Goal: Complete application form: Complete application form

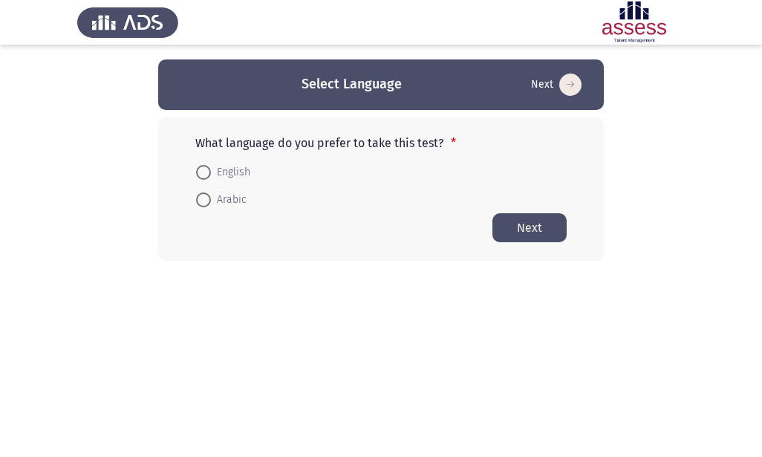
click at [207, 198] on span at bounding box center [203, 199] width 15 height 15
click at [207, 198] on input "Arabic" at bounding box center [203, 199] width 15 height 15
radio input "true"
click at [518, 232] on button "Next" at bounding box center [529, 226] width 74 height 29
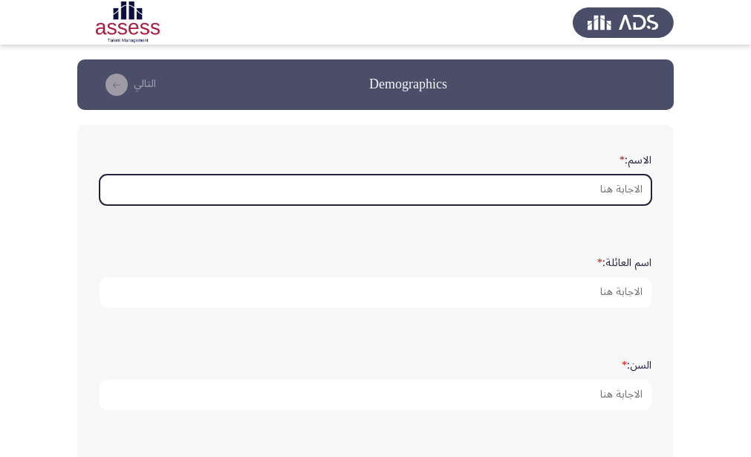
click at [564, 200] on input "الاسم: *" at bounding box center [376, 190] width 552 height 30
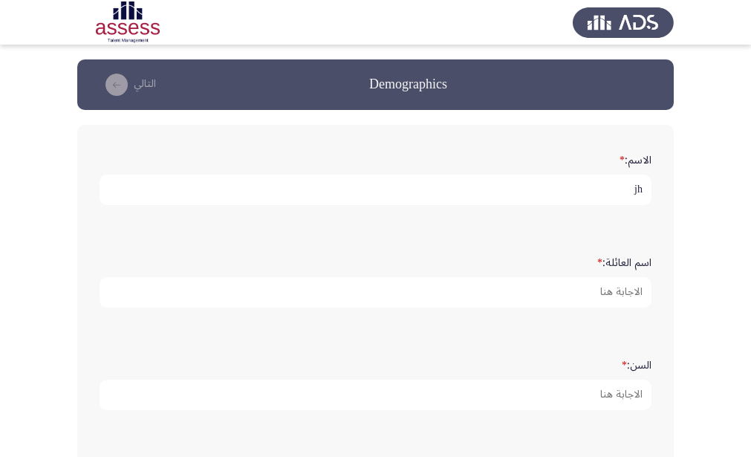
type input "j"
type input "[PERSON_NAME]"
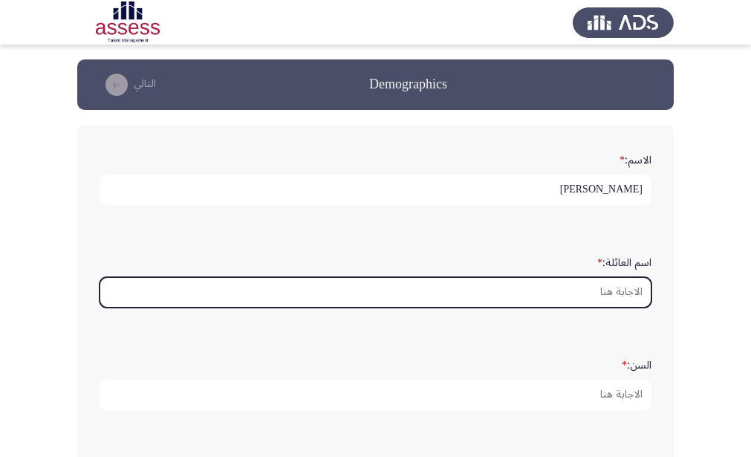
click at [609, 299] on input "اسم العائلة: *" at bounding box center [376, 292] width 552 height 30
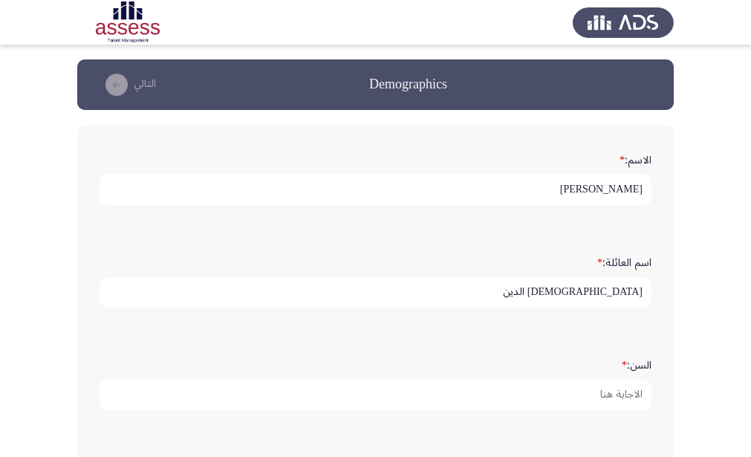
type input "[DEMOGRAPHIC_DATA] الدين"
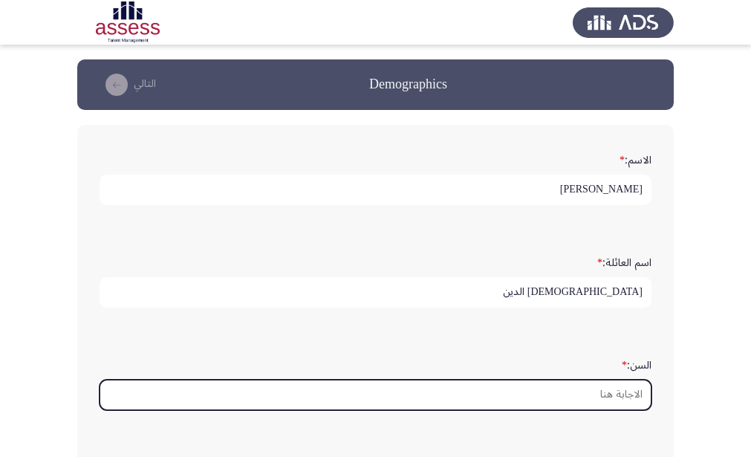
click at [614, 392] on input "السن: *" at bounding box center [376, 395] width 552 height 30
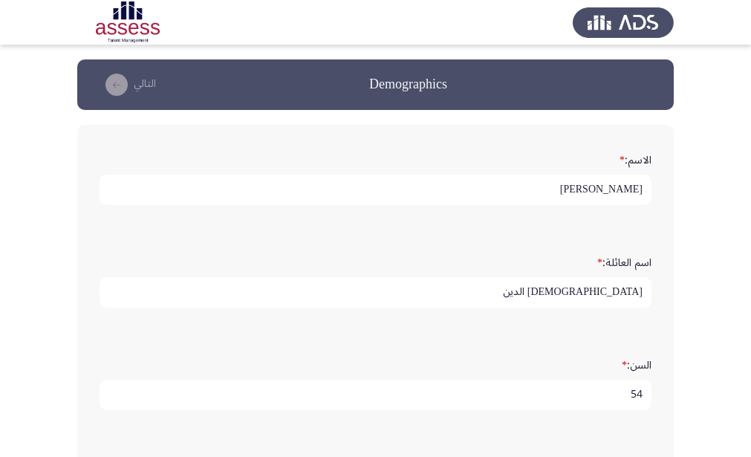
type input "5"
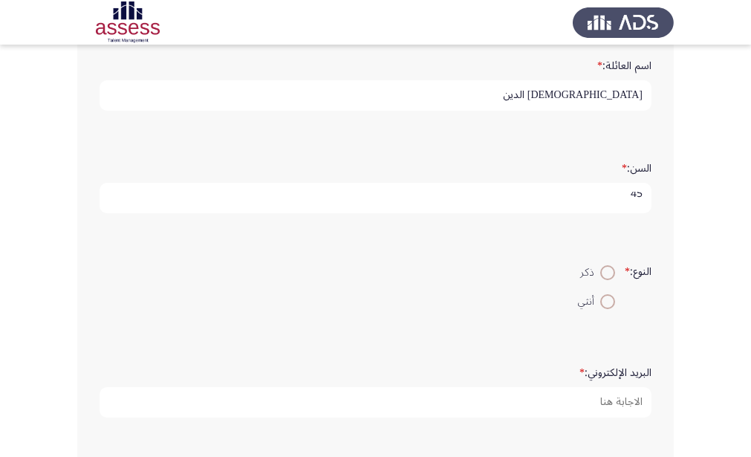
scroll to position [223, 0]
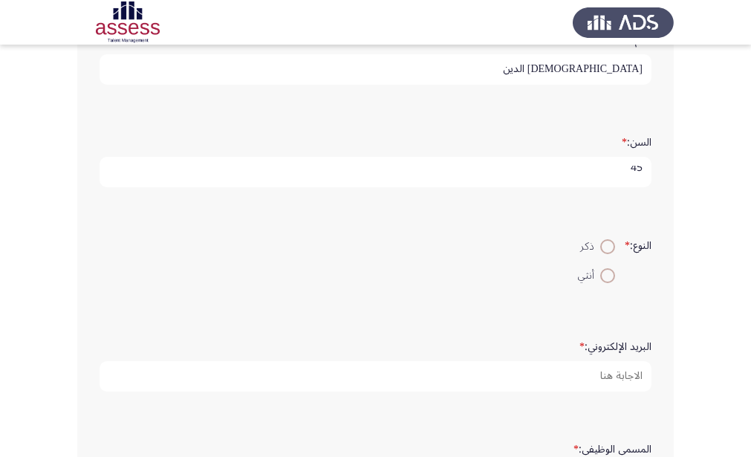
type input "45"
click at [603, 246] on span at bounding box center [607, 246] width 15 height 15
click at [603, 246] on input "ذكر" at bounding box center [607, 246] width 15 height 15
radio input "true"
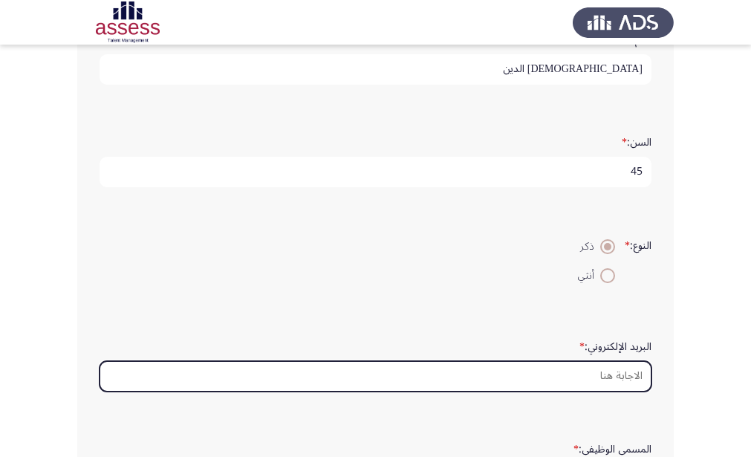
click at [557, 383] on input "البريد الإلكتروني: *" at bounding box center [376, 376] width 552 height 30
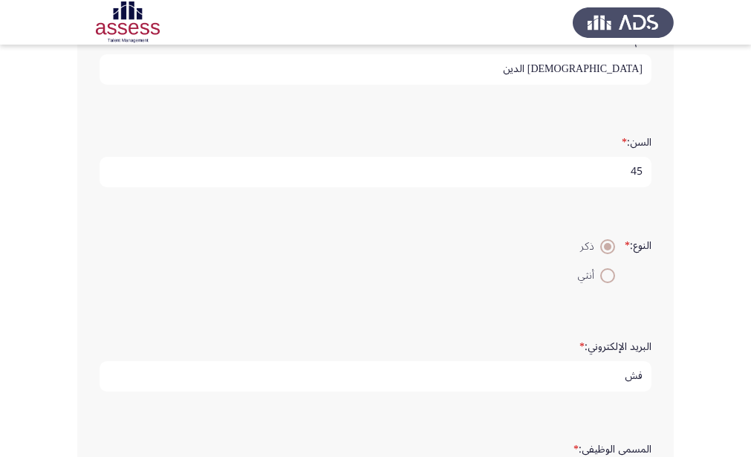
type input "ف"
type input "t"
type input "[EMAIL_ADDRESS][DOMAIN_NAME]"
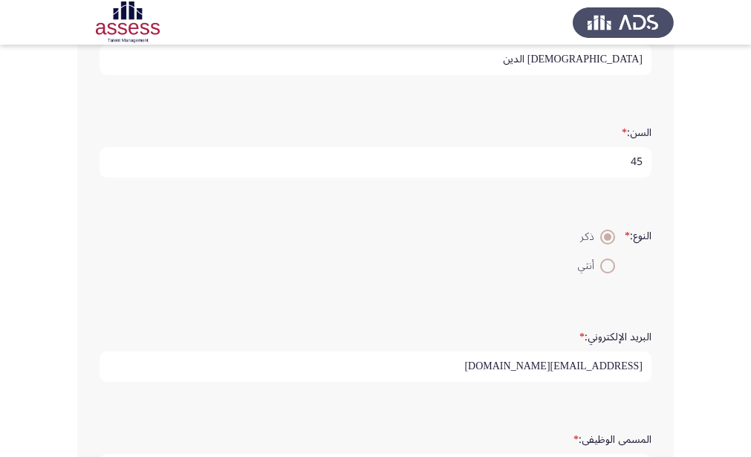
scroll to position [356, 0]
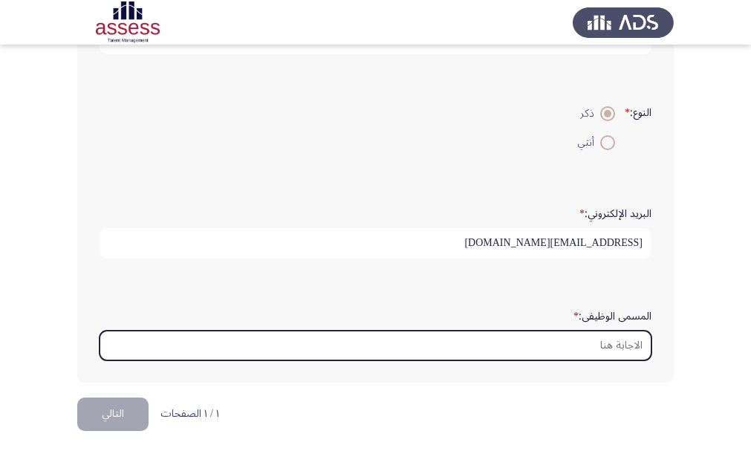
click at [512, 347] on input "المسمى الوظيفى: *" at bounding box center [376, 346] width 552 height 30
type input "l"
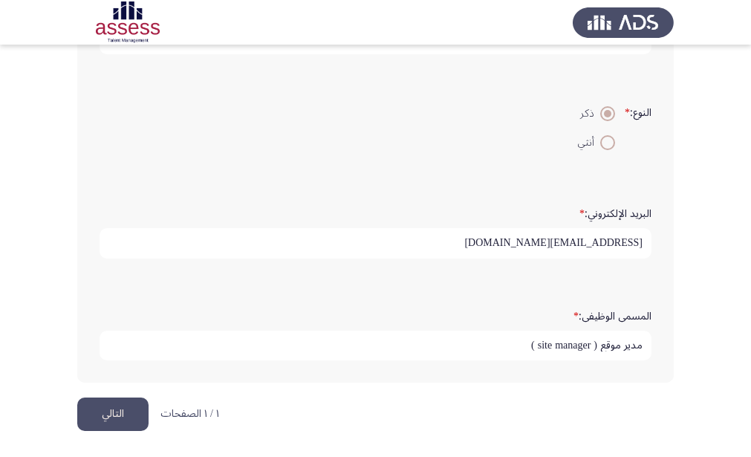
type input "مدير موقع ( site manager )"
click at [120, 412] on button "التالي" at bounding box center [112, 413] width 71 height 33
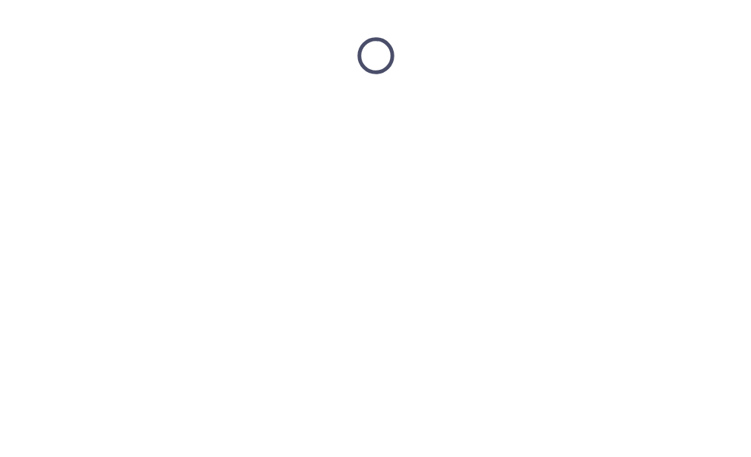
scroll to position [0, 0]
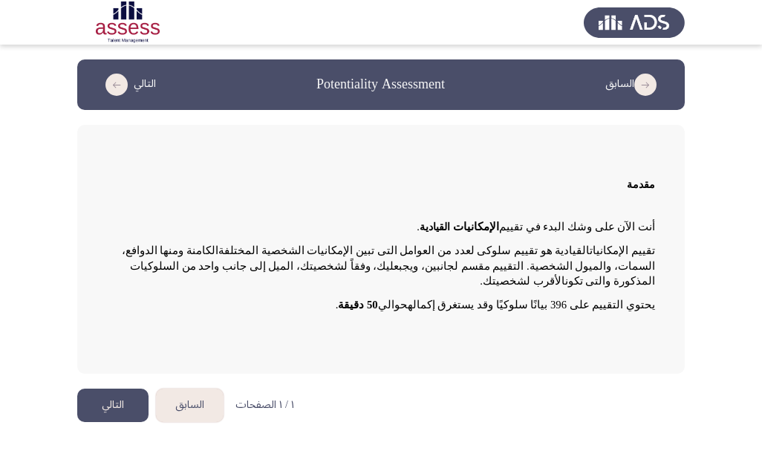
click at [114, 388] on button "التالي" at bounding box center [112, 404] width 71 height 33
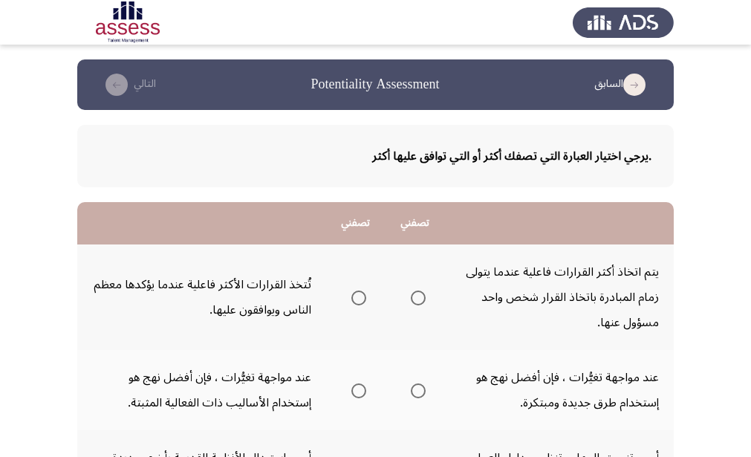
click at [418, 298] on span "Select an option" at bounding box center [418, 297] width 15 height 15
click at [418, 298] on input "Select an option" at bounding box center [418, 297] width 15 height 15
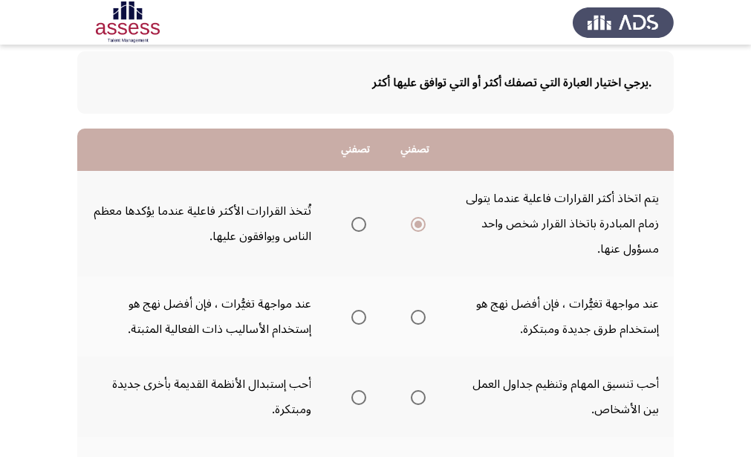
scroll to position [74, 0]
click at [361, 315] on span "Select an option" at bounding box center [358, 316] width 15 height 15
click at [361, 315] on input "Select an option" at bounding box center [358, 316] width 15 height 15
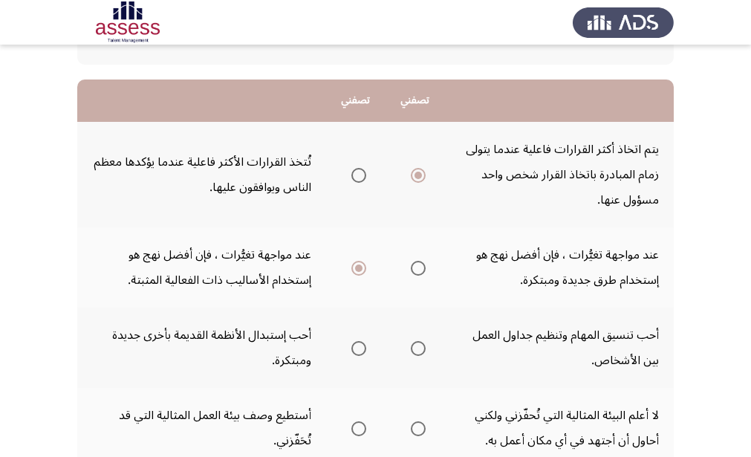
scroll to position [149, 0]
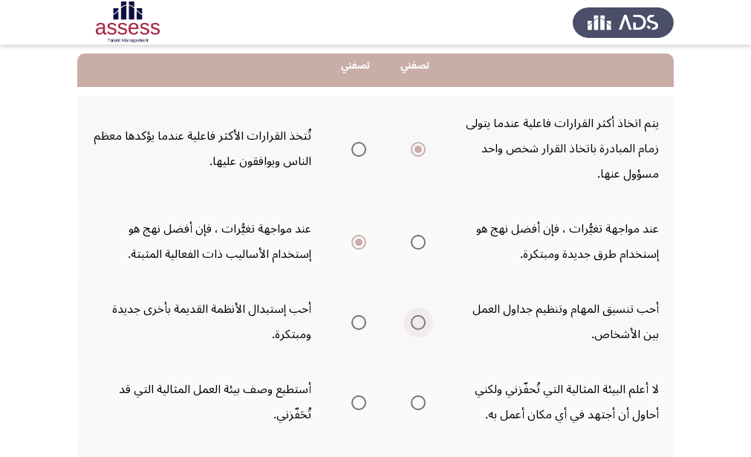
click at [415, 326] on span "Select an option" at bounding box center [418, 322] width 15 height 15
click at [415, 326] on input "Select an option" at bounding box center [418, 322] width 15 height 15
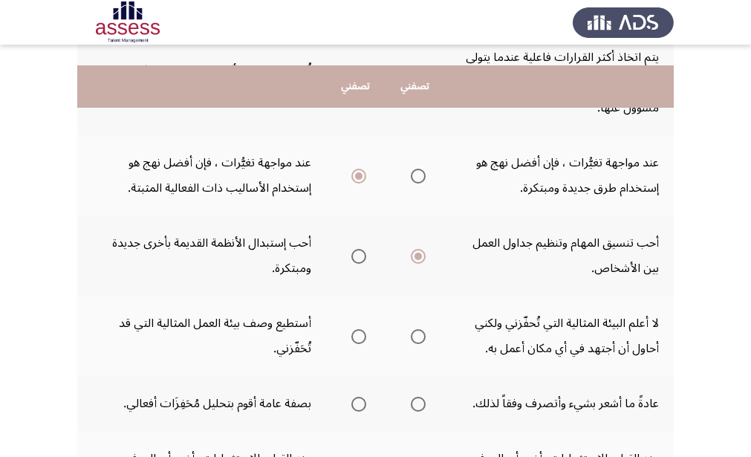
scroll to position [297, 0]
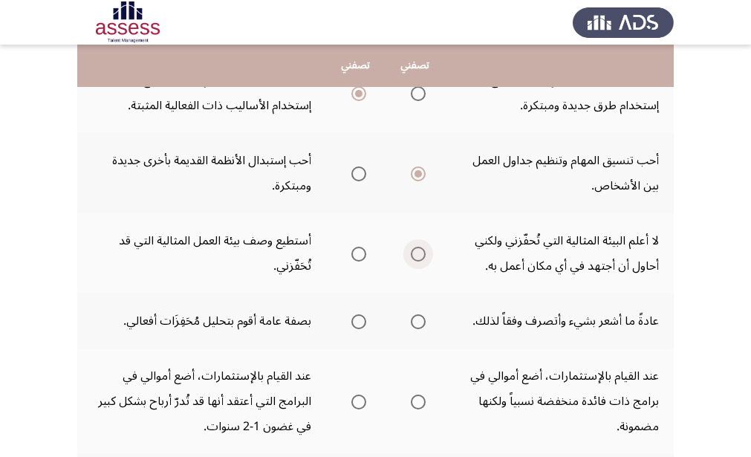
click at [416, 256] on span "Select an option" at bounding box center [418, 254] width 15 height 15
click at [416, 256] on input "Select an option" at bounding box center [418, 254] width 15 height 15
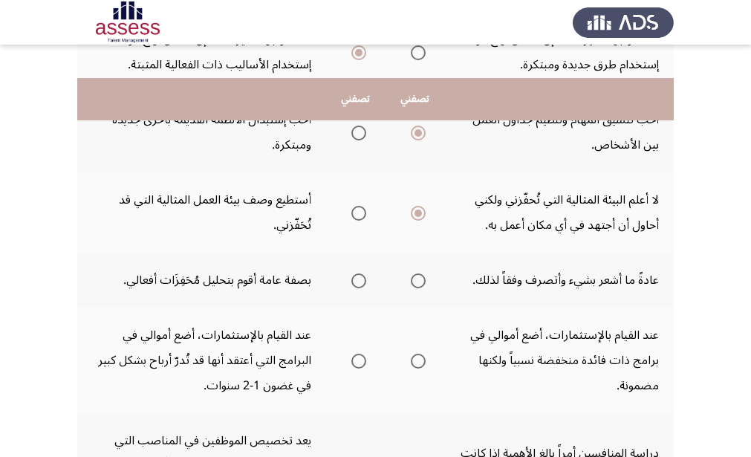
scroll to position [371, 0]
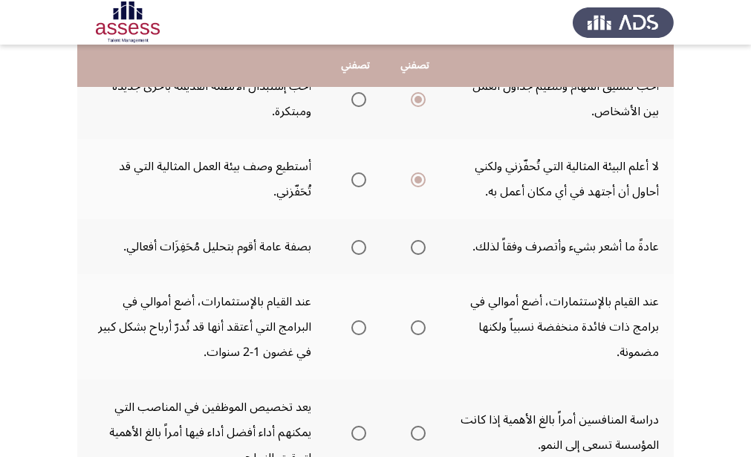
click at [362, 256] on mat-radio-group "Select an option" at bounding box center [355, 246] width 21 height 25
click at [360, 251] on span "Select an option" at bounding box center [358, 247] width 15 height 15
click at [360, 251] on input "Select an option" at bounding box center [358, 247] width 15 height 15
click at [360, 330] on span "Select an option" at bounding box center [358, 327] width 15 height 15
click at [360, 330] on input "Select an option" at bounding box center [358, 327] width 15 height 15
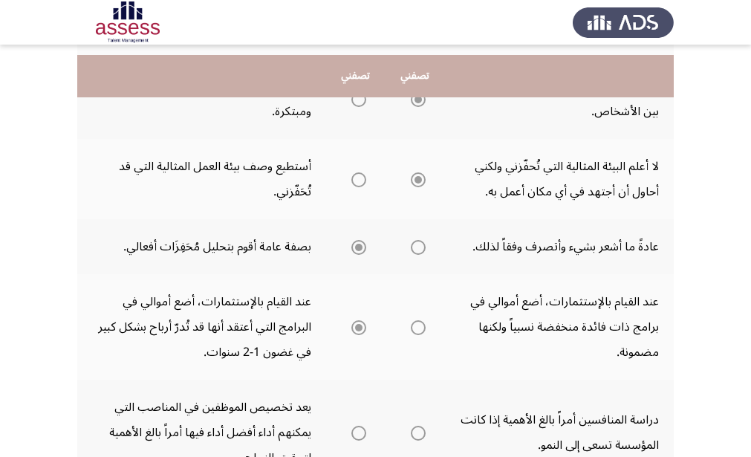
scroll to position [446, 0]
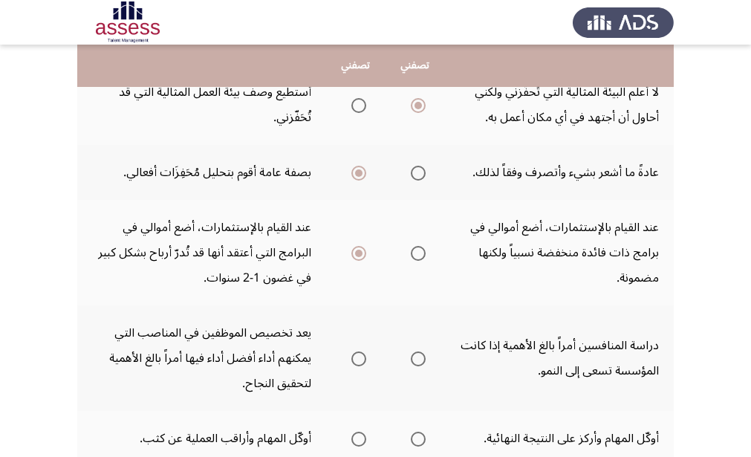
click at [360, 362] on span "Select an option" at bounding box center [358, 358] width 15 height 15
click at [360, 362] on input "Select an option" at bounding box center [358, 358] width 15 height 15
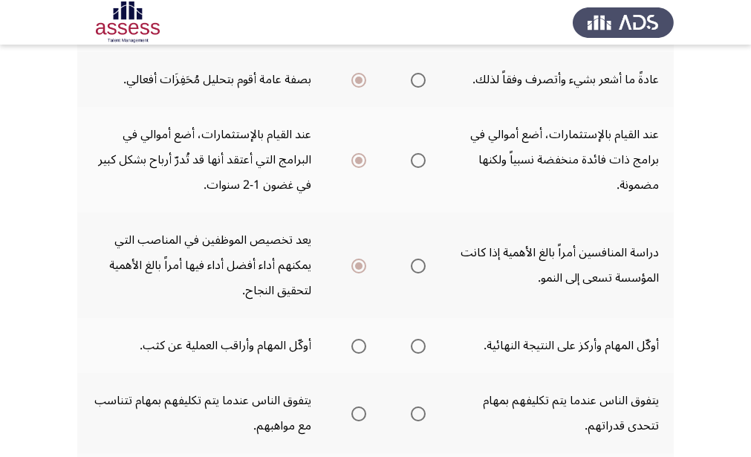
scroll to position [594, 0]
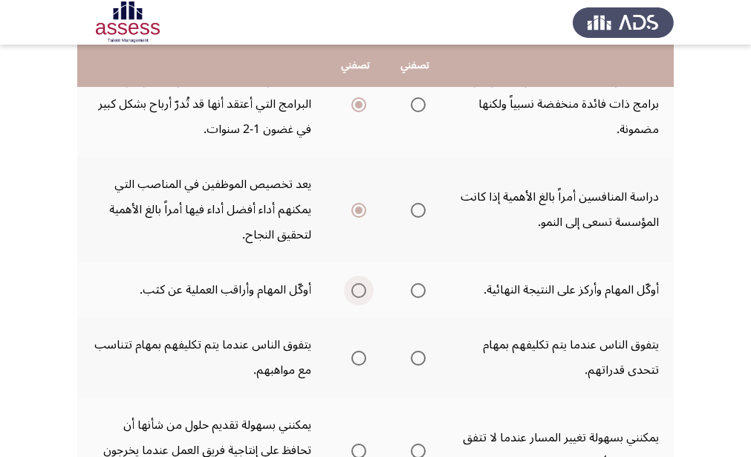
click at [363, 293] on span "Select an option" at bounding box center [358, 290] width 15 height 15
click at [363, 293] on input "Select an option" at bounding box center [358, 290] width 15 height 15
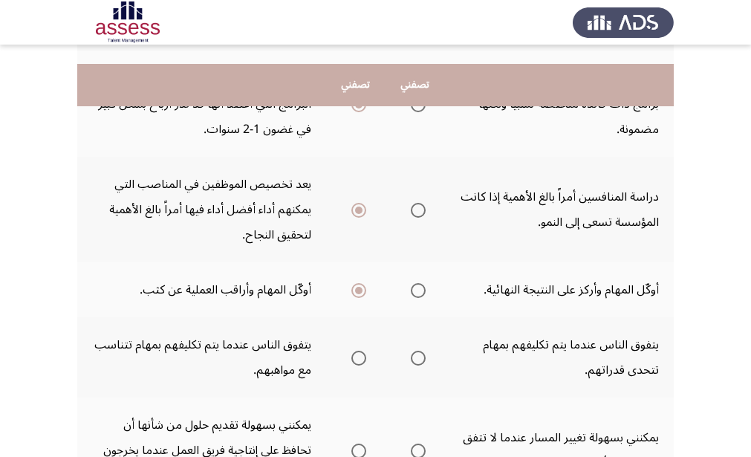
scroll to position [668, 0]
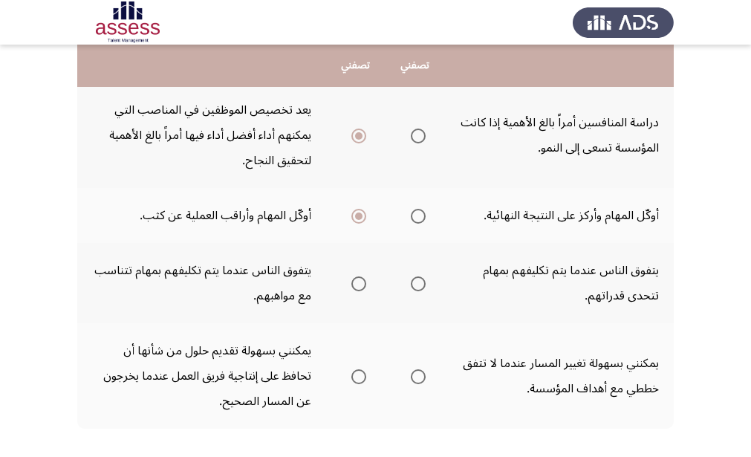
click at [359, 289] on span "Select an option" at bounding box center [358, 283] width 15 height 15
click at [359, 289] on input "Select an option" at bounding box center [358, 283] width 15 height 15
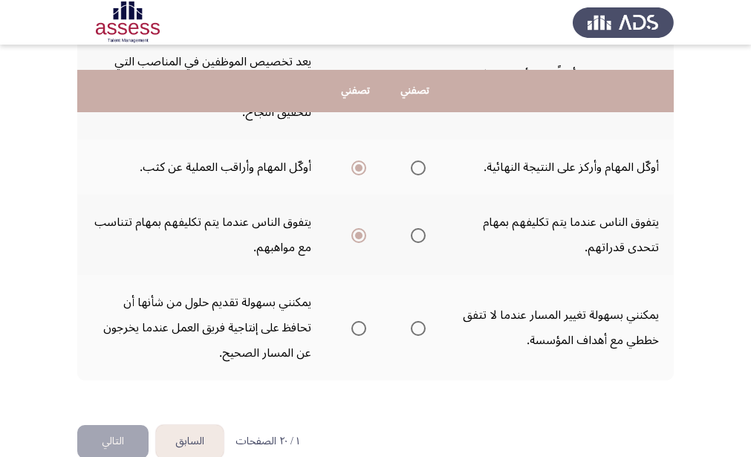
scroll to position [743, 0]
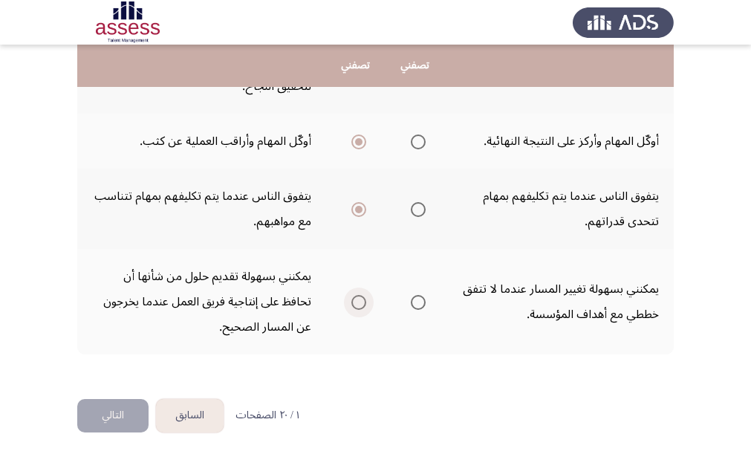
click at [360, 298] on span "Select an option" at bounding box center [358, 302] width 15 height 15
click at [360, 298] on input "Select an option" at bounding box center [358, 302] width 15 height 15
click at [117, 427] on button "التالي" at bounding box center [112, 415] width 71 height 33
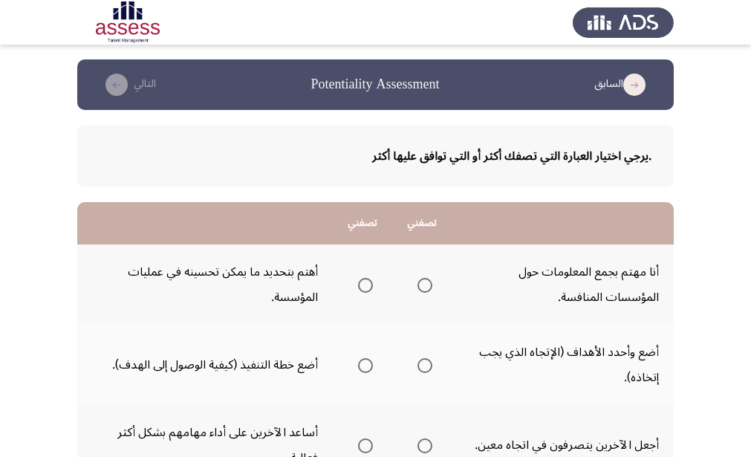
click at [361, 290] on span "Select an option" at bounding box center [365, 285] width 15 height 15
click at [361, 290] on input "Select an option" at bounding box center [365, 285] width 15 height 15
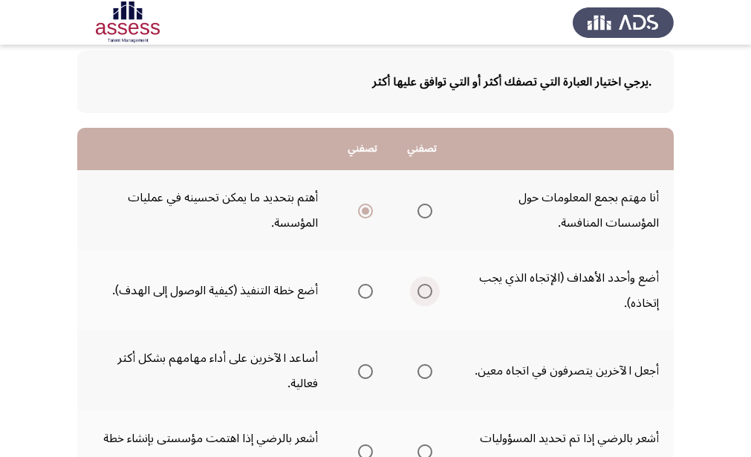
click at [427, 293] on span "Select an option" at bounding box center [424, 291] width 15 height 15
click at [427, 293] on input "Select an option" at bounding box center [424, 291] width 15 height 15
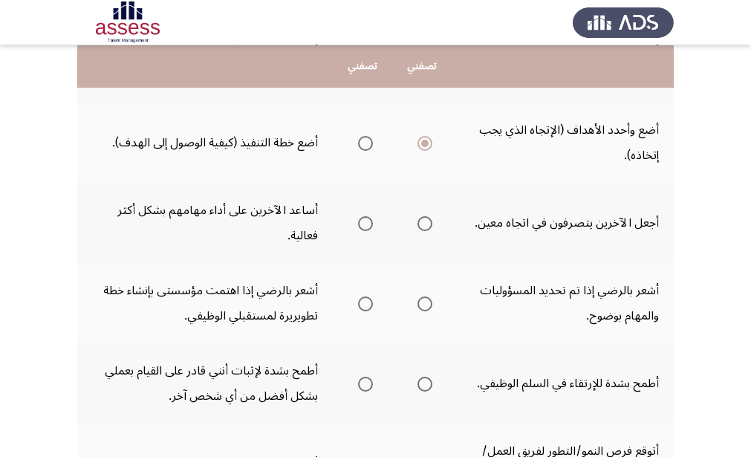
scroll to position [223, 0]
click at [365, 224] on span "Select an option" at bounding box center [365, 222] width 15 height 15
click at [365, 224] on input "Select an option" at bounding box center [365, 222] width 15 height 15
click at [364, 306] on span "Select an option" at bounding box center [365, 303] width 15 height 15
click at [364, 306] on input "Select an option" at bounding box center [365, 303] width 15 height 15
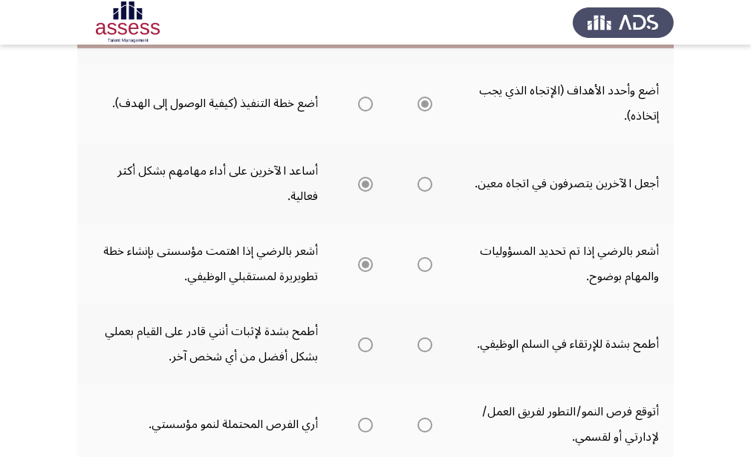
scroll to position [297, 0]
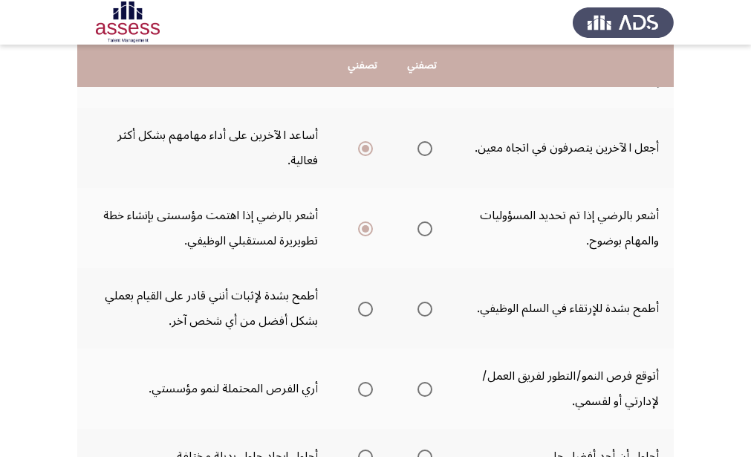
click at [423, 310] on span "Select an option" at bounding box center [424, 309] width 15 height 15
click at [423, 310] on input "Select an option" at bounding box center [424, 309] width 15 height 15
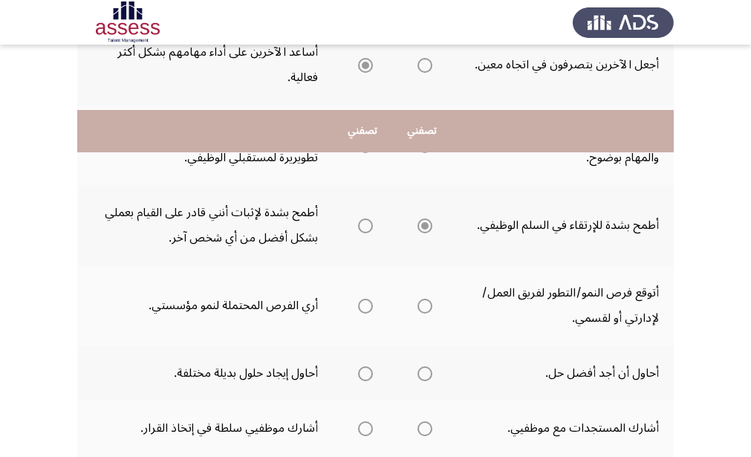
scroll to position [446, 0]
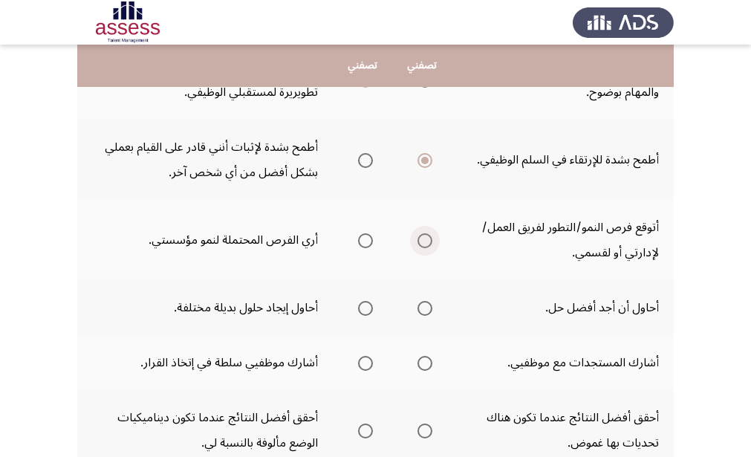
click at [424, 245] on span "Select an option" at bounding box center [424, 240] width 15 height 15
click at [424, 245] on input "Select an option" at bounding box center [424, 240] width 15 height 15
click at [365, 311] on span "Select an option" at bounding box center [365, 308] width 15 height 15
click at [365, 311] on input "Select an option" at bounding box center [365, 308] width 15 height 15
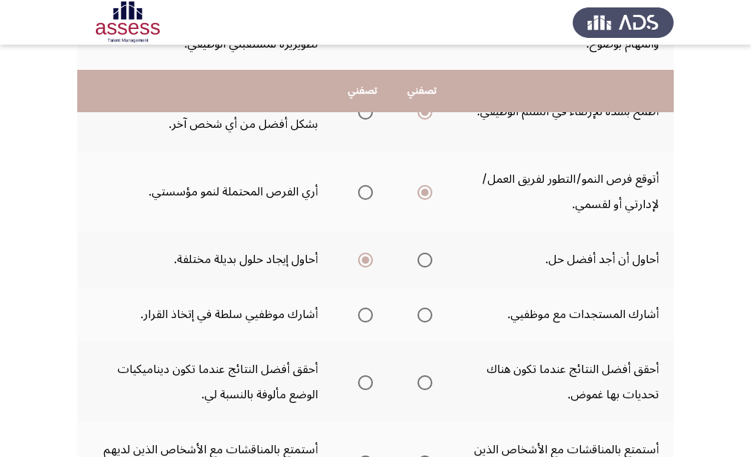
scroll to position [520, 0]
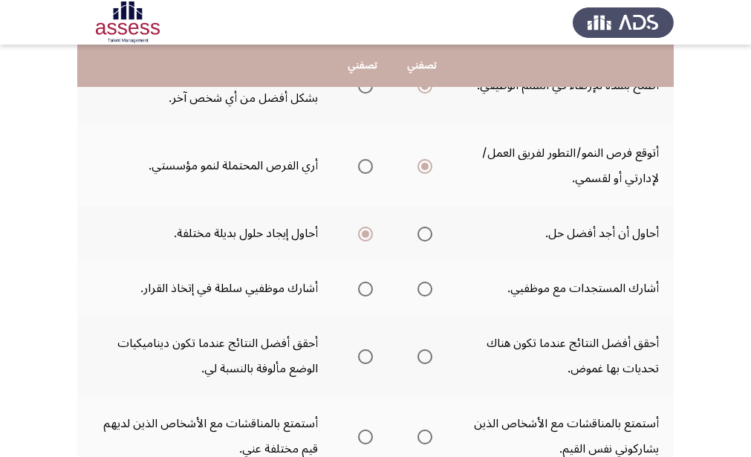
click at [427, 290] on span "Select an option" at bounding box center [424, 289] width 15 height 15
click at [427, 290] on input "Select an option" at bounding box center [424, 289] width 15 height 15
click at [368, 358] on span "Select an option" at bounding box center [365, 356] width 15 height 15
click at [368, 358] on input "Select an option" at bounding box center [365, 356] width 15 height 15
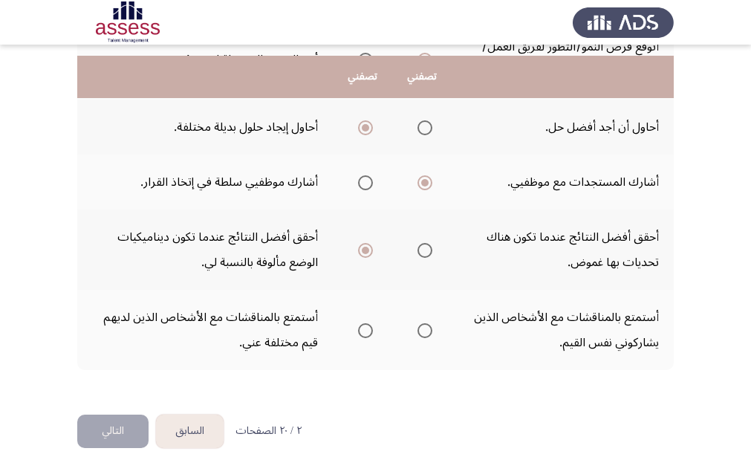
scroll to position [643, 0]
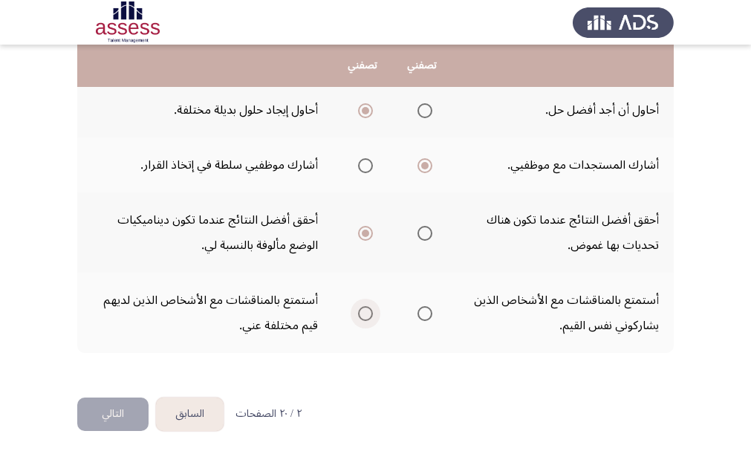
click at [370, 313] on span "Select an option" at bounding box center [365, 313] width 15 height 15
click at [370, 313] on input "Select an option" at bounding box center [365, 313] width 15 height 15
click at [135, 410] on button "التالي" at bounding box center [112, 413] width 71 height 33
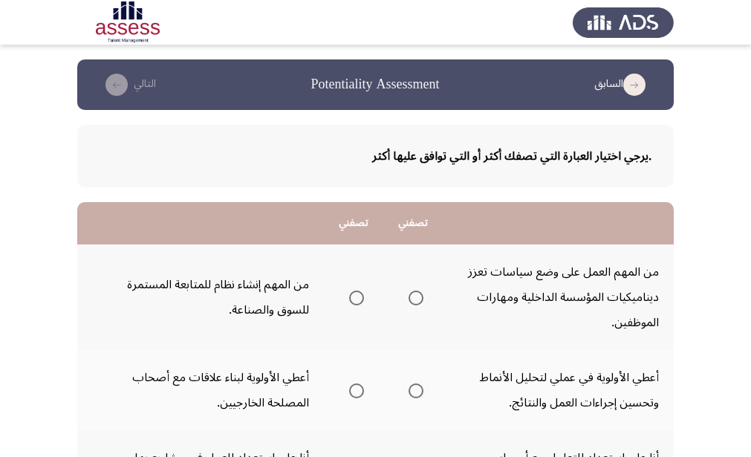
click at [414, 304] on span "Select an option" at bounding box center [416, 297] width 15 height 15
click at [414, 304] on input "Select an option" at bounding box center [416, 297] width 15 height 15
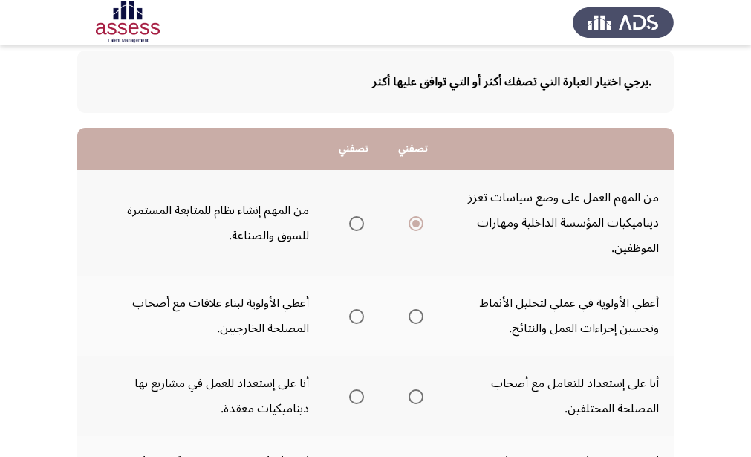
click at [414, 319] on span "Select an option" at bounding box center [416, 316] width 15 height 15
click at [414, 319] on input "Select an option" at bounding box center [416, 316] width 15 height 15
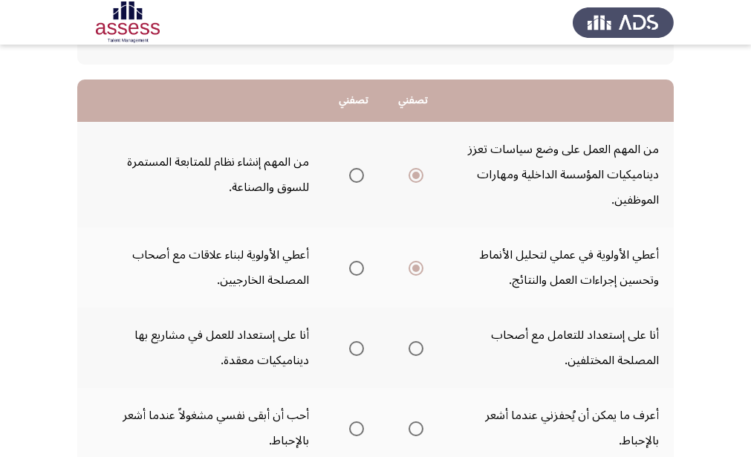
scroll to position [149, 0]
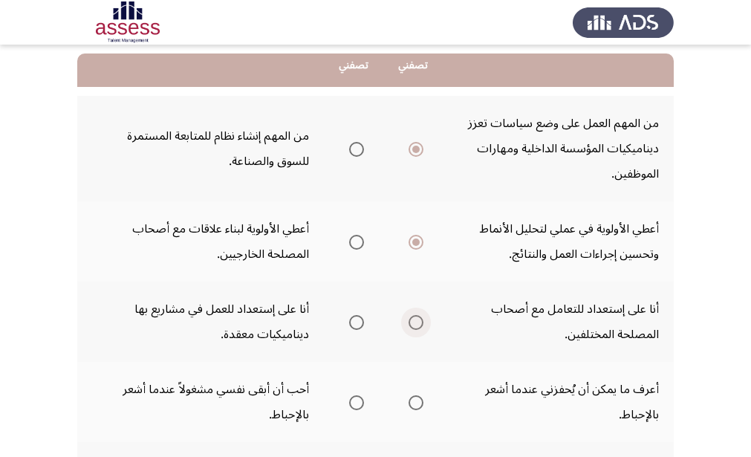
click at [419, 322] on span "Select an option" at bounding box center [416, 322] width 15 height 15
click at [419, 322] on input "Select an option" at bounding box center [416, 322] width 15 height 15
click at [355, 400] on span "Select an option" at bounding box center [356, 402] width 15 height 15
click at [355, 400] on input "Select an option" at bounding box center [356, 402] width 15 height 15
click at [419, 400] on span "Select an option" at bounding box center [416, 402] width 15 height 15
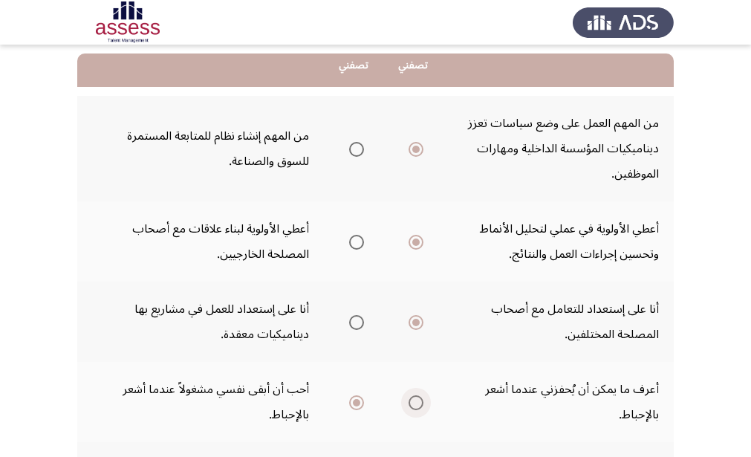
click at [419, 400] on input "Select an option" at bounding box center [416, 402] width 15 height 15
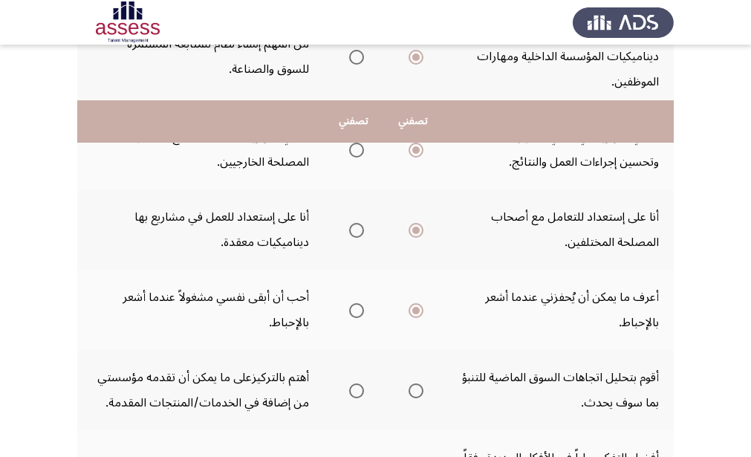
scroll to position [297, 0]
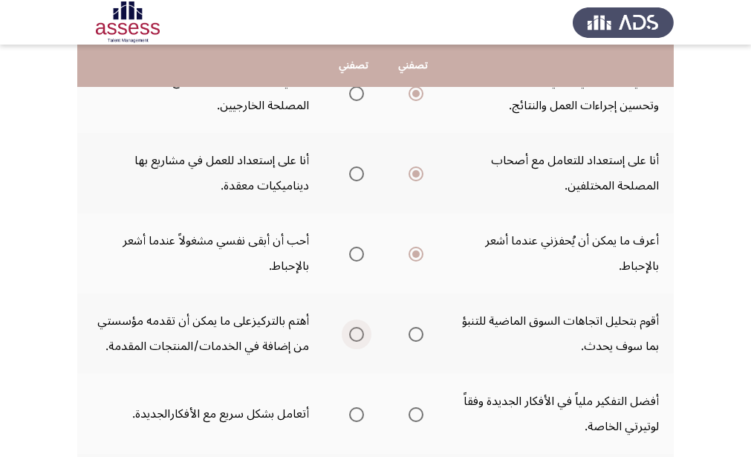
click at [353, 334] on span "Select an option" at bounding box center [356, 334] width 15 height 15
click at [353, 334] on input "Select an option" at bounding box center [356, 334] width 15 height 15
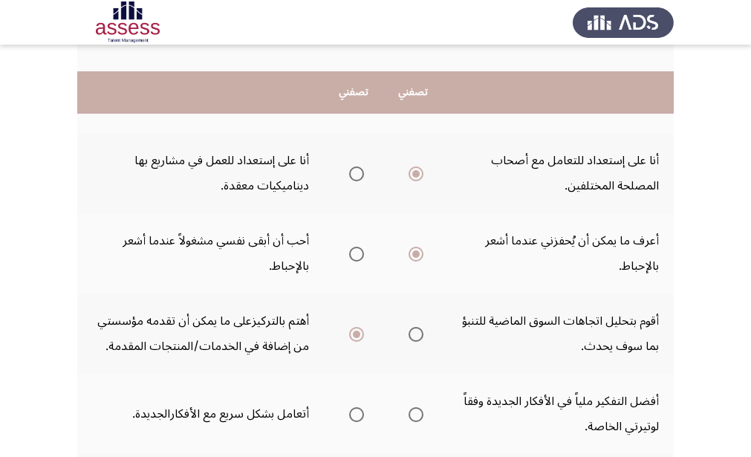
scroll to position [371, 0]
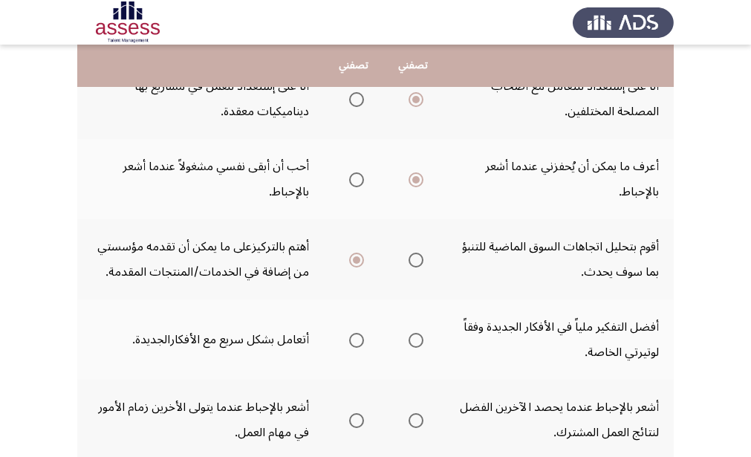
click at [412, 344] on span "Select an option" at bounding box center [416, 340] width 15 height 15
click at [412, 344] on input "Select an option" at bounding box center [416, 340] width 15 height 15
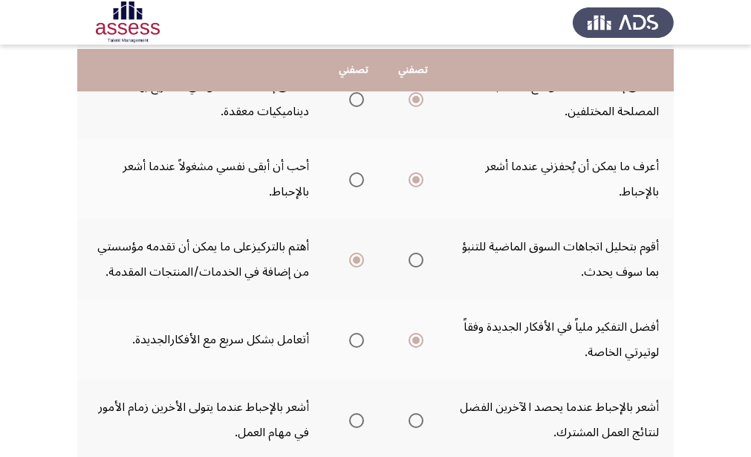
scroll to position [446, 0]
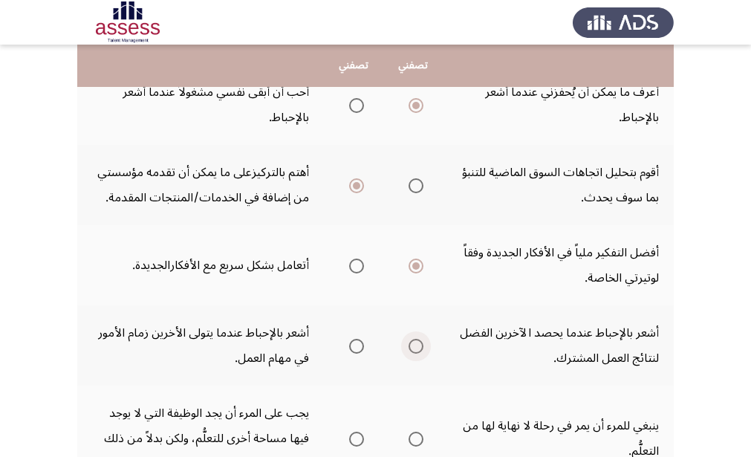
click at [414, 349] on span "Select an option" at bounding box center [416, 346] width 15 height 15
click at [414, 349] on input "Select an option" at bounding box center [416, 346] width 15 height 15
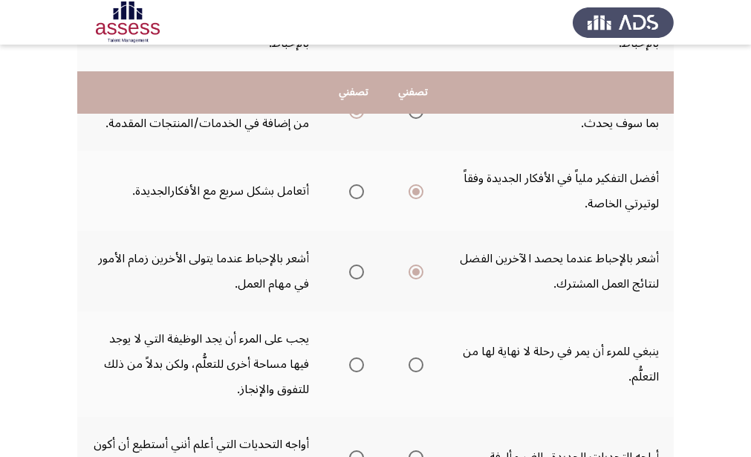
scroll to position [594, 0]
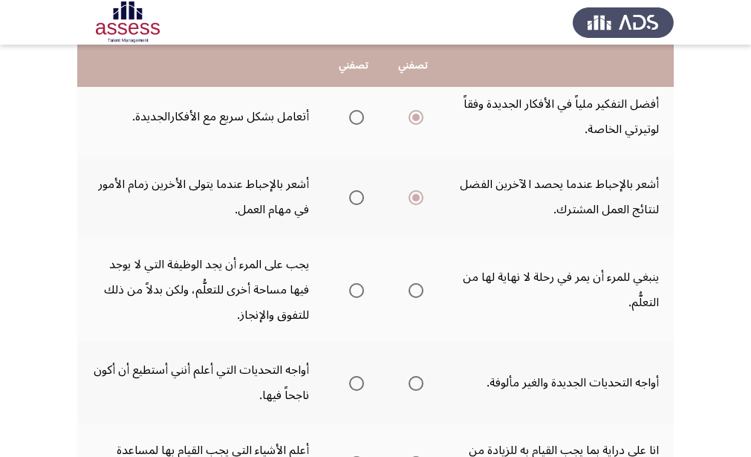
click at [414, 290] on span "Select an option" at bounding box center [416, 290] width 15 height 15
click at [414, 290] on input "Select an option" at bounding box center [416, 290] width 15 height 15
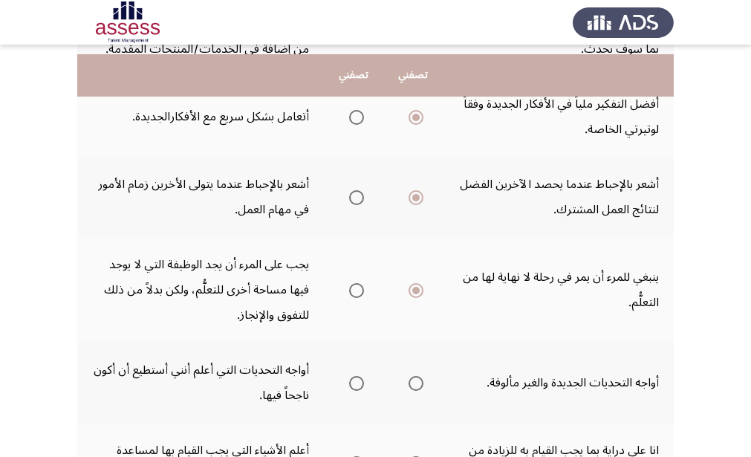
scroll to position [668, 0]
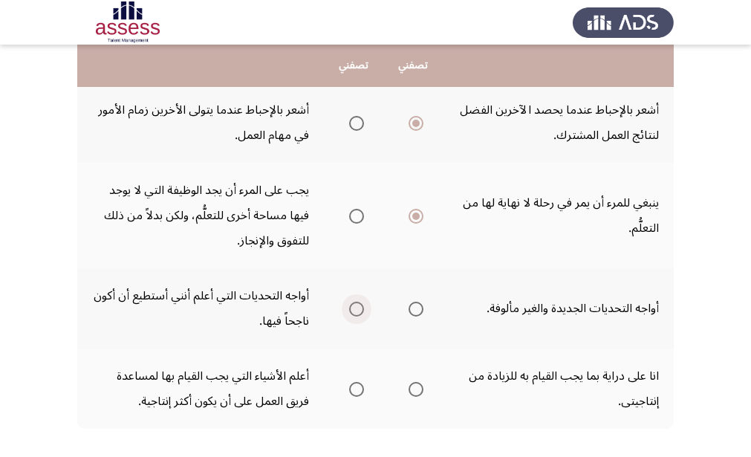
click at [352, 311] on span "Select an option" at bounding box center [356, 309] width 15 height 15
click at [352, 311] on input "Select an option" at bounding box center [356, 309] width 15 height 15
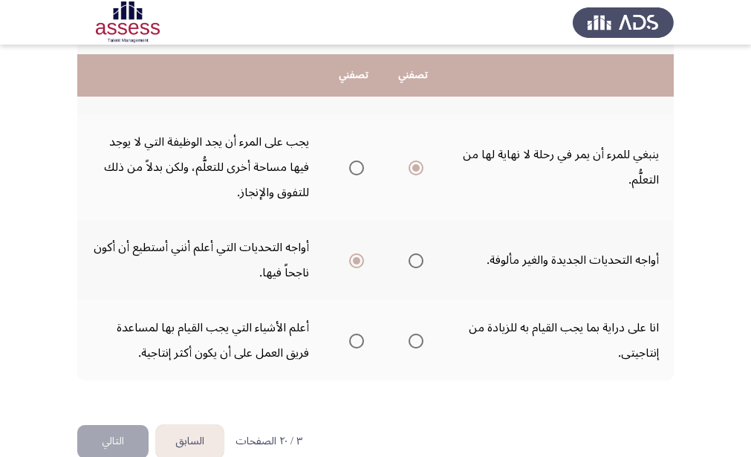
scroll to position [743, 0]
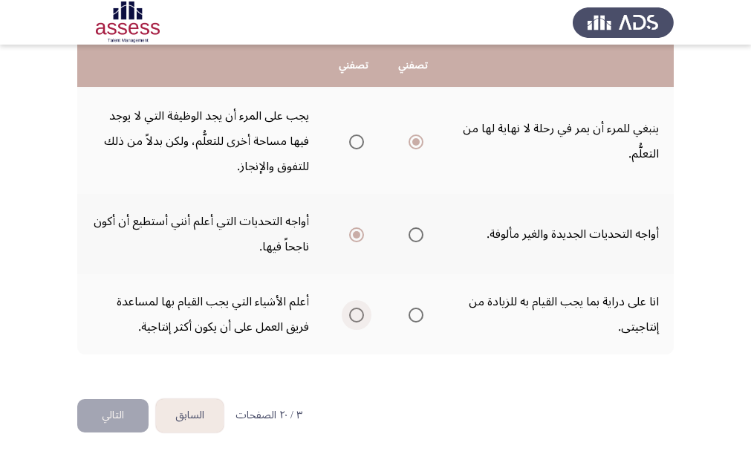
click at [353, 316] on span "Select an option" at bounding box center [356, 315] width 15 height 15
click at [353, 316] on input "Select an option" at bounding box center [356, 315] width 15 height 15
click at [103, 423] on button "التالي" at bounding box center [112, 415] width 71 height 33
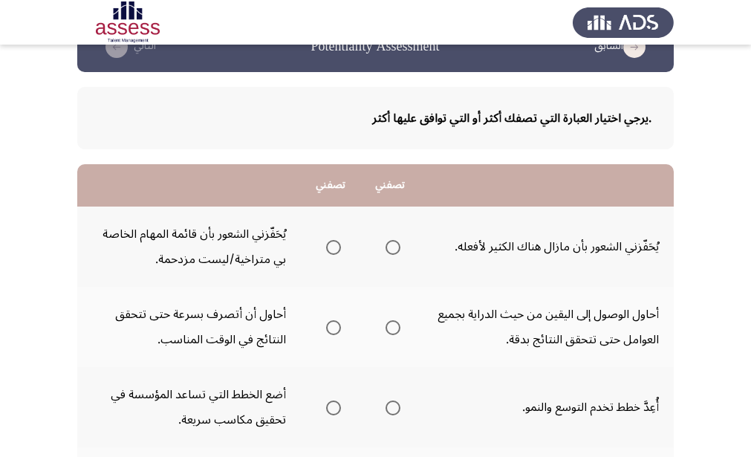
scroll to position [74, 0]
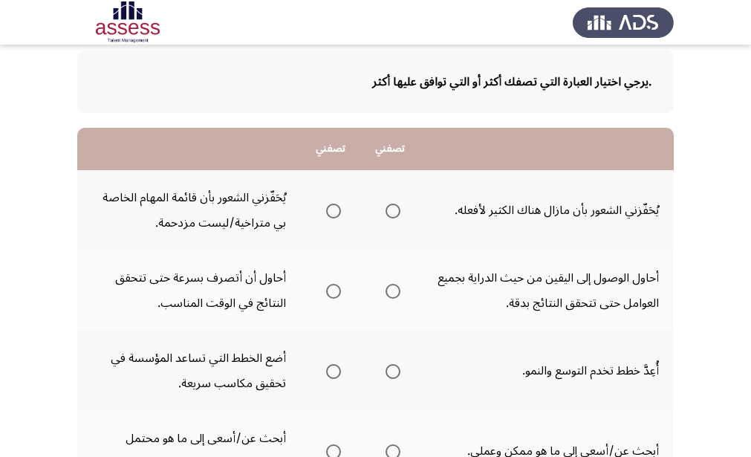
click at [397, 209] on span "Select an option" at bounding box center [392, 211] width 15 height 15
click at [397, 209] on input "Select an option" at bounding box center [392, 211] width 15 height 15
click at [334, 286] on span "Select an option" at bounding box center [333, 291] width 15 height 15
click at [334, 286] on input "Select an option" at bounding box center [333, 291] width 15 height 15
click at [394, 374] on span "Select an option" at bounding box center [392, 371] width 15 height 15
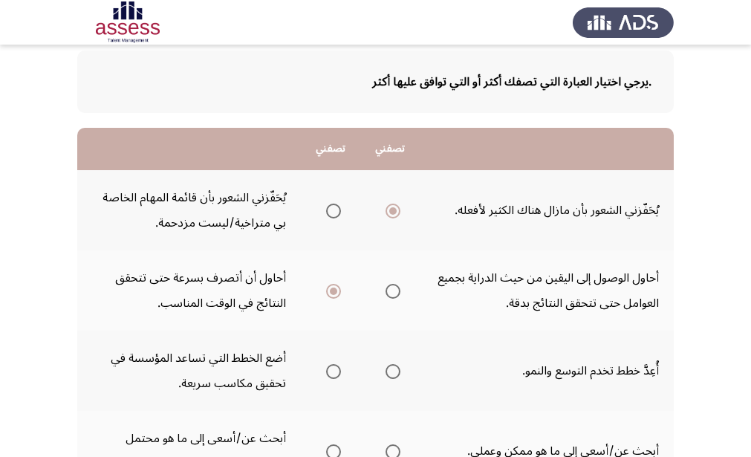
click at [394, 374] on input "Select an option" at bounding box center [392, 371] width 15 height 15
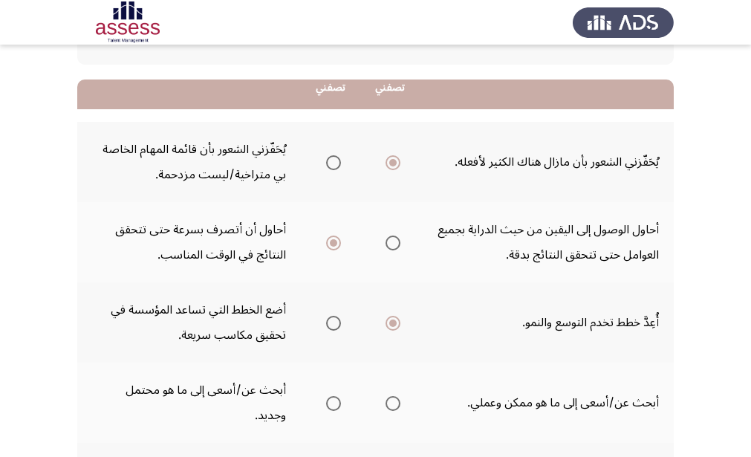
scroll to position [149, 0]
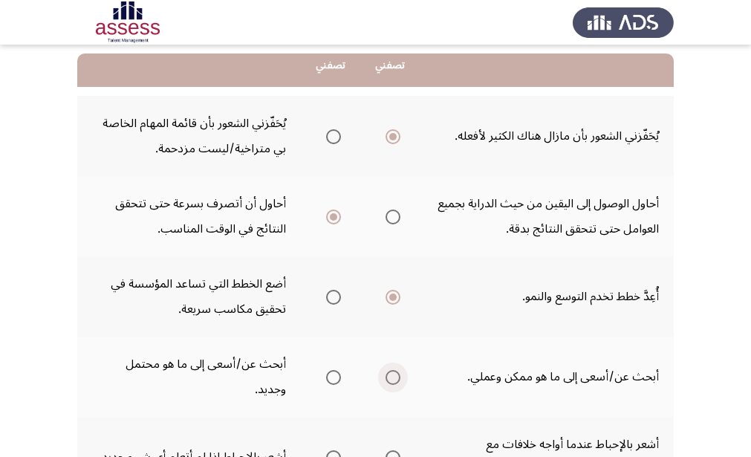
click at [394, 376] on span "Select an option" at bounding box center [392, 377] width 15 height 15
click at [394, 376] on input "Select an option" at bounding box center [392, 377] width 15 height 15
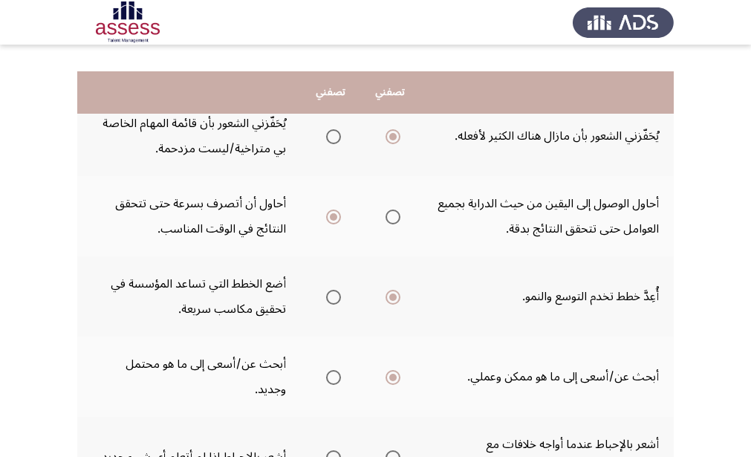
scroll to position [223, 0]
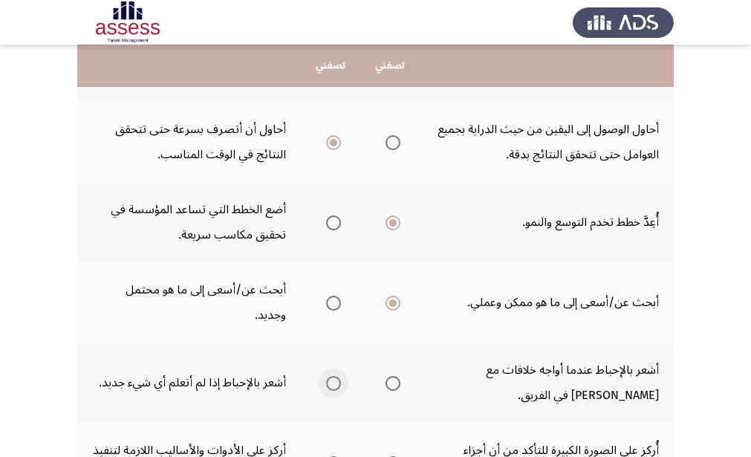
click at [338, 377] on span "Select an option" at bounding box center [333, 383] width 15 height 15
click at [338, 377] on input "Select an option" at bounding box center [333, 383] width 15 height 15
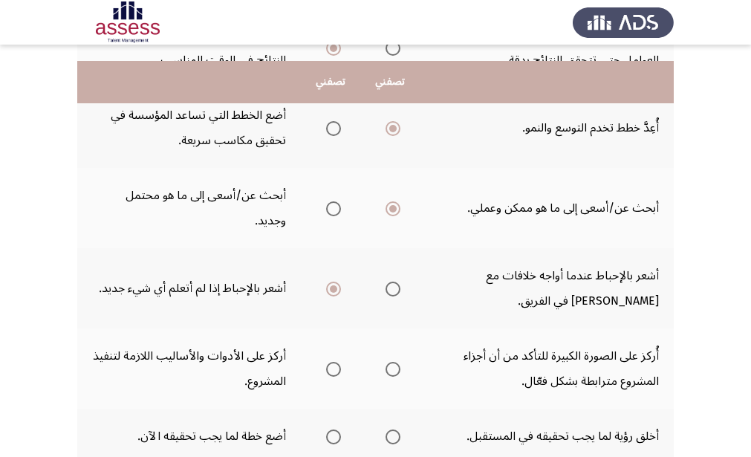
scroll to position [371, 0]
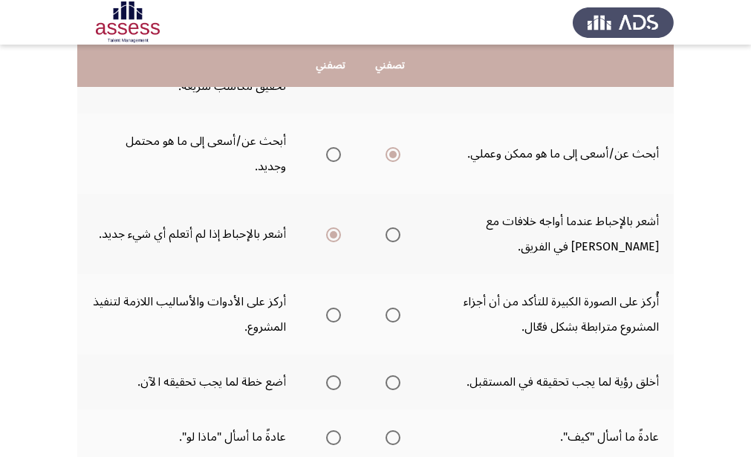
click at [396, 316] on span "Select an option" at bounding box center [392, 315] width 15 height 15
click at [396, 316] on input "Select an option" at bounding box center [392, 315] width 15 height 15
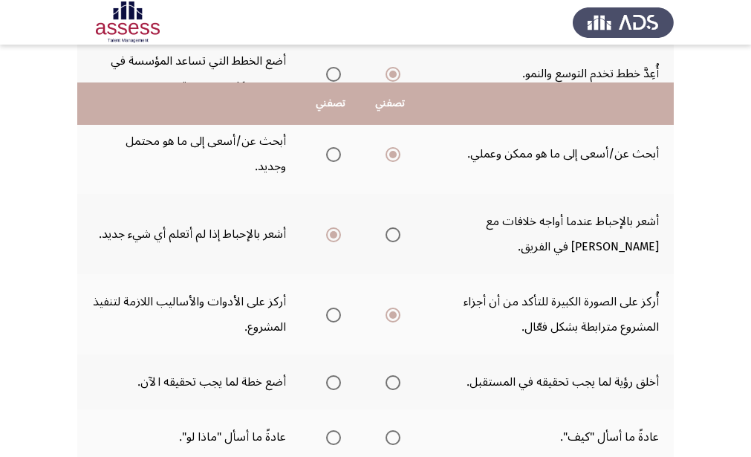
scroll to position [446, 0]
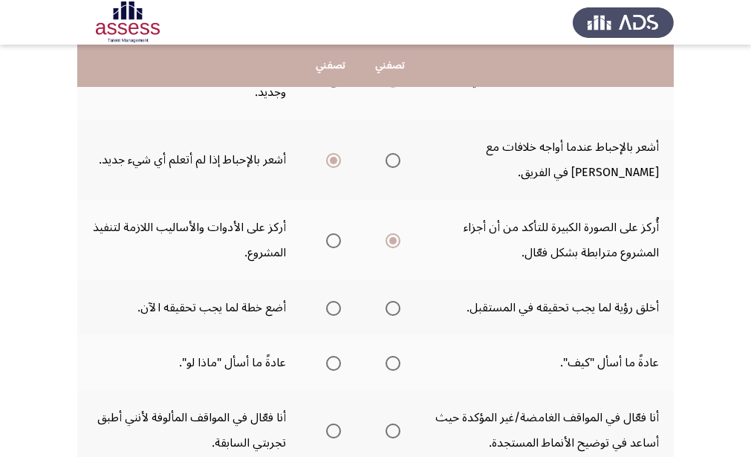
click at [391, 315] on span "Select an option" at bounding box center [392, 308] width 15 height 15
click at [391, 315] on input "Select an option" at bounding box center [392, 308] width 15 height 15
click at [397, 365] on span "Select an option" at bounding box center [392, 363] width 15 height 15
click at [397, 365] on input "Select an option" at bounding box center [392, 363] width 15 height 15
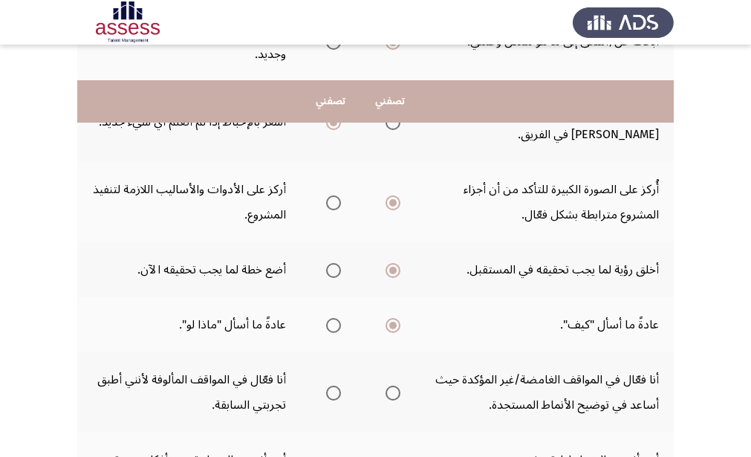
scroll to position [520, 0]
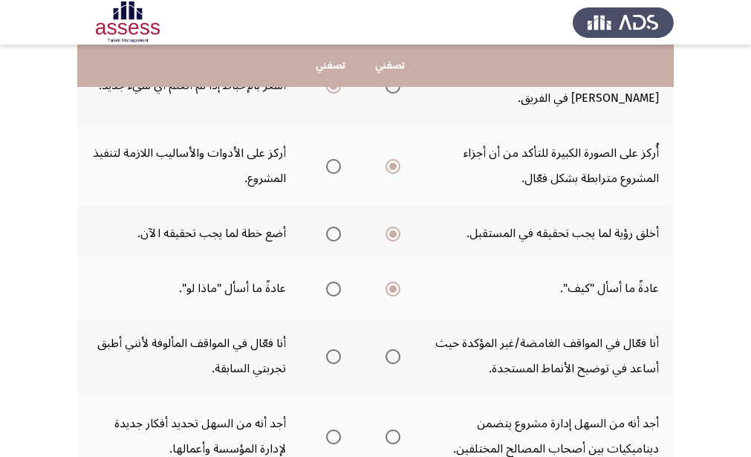
click at [329, 358] on span "Select an option" at bounding box center [333, 356] width 15 height 15
click at [329, 358] on input "Select an option" at bounding box center [333, 356] width 15 height 15
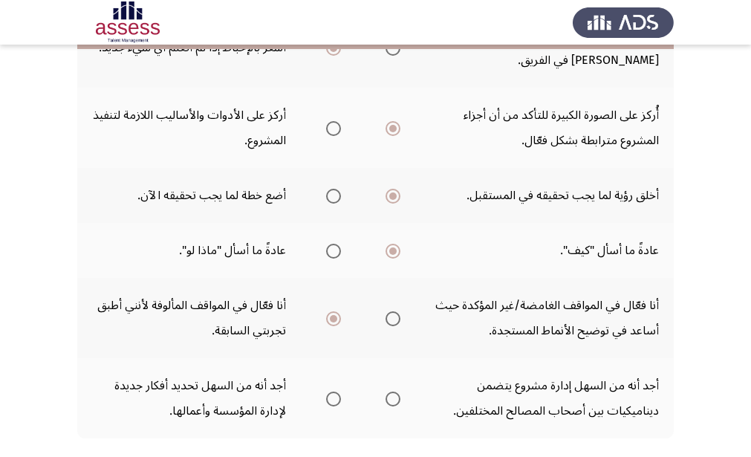
scroll to position [594, 0]
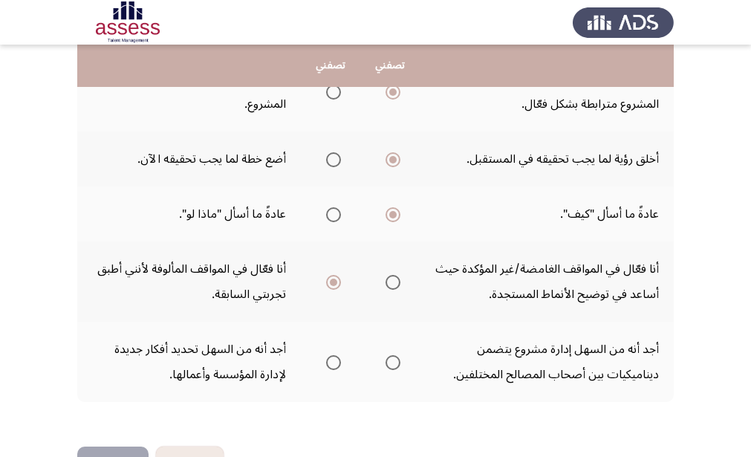
click at [391, 364] on span "Select an option" at bounding box center [392, 362] width 15 height 15
click at [391, 364] on input "Select an option" at bounding box center [392, 362] width 15 height 15
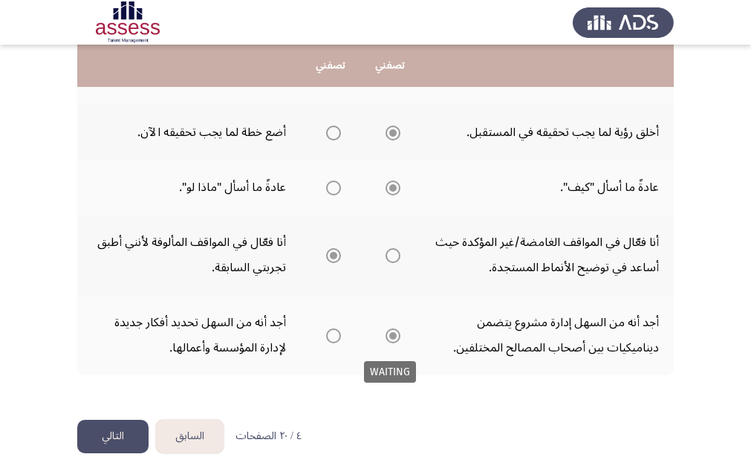
scroll to position [643, 0]
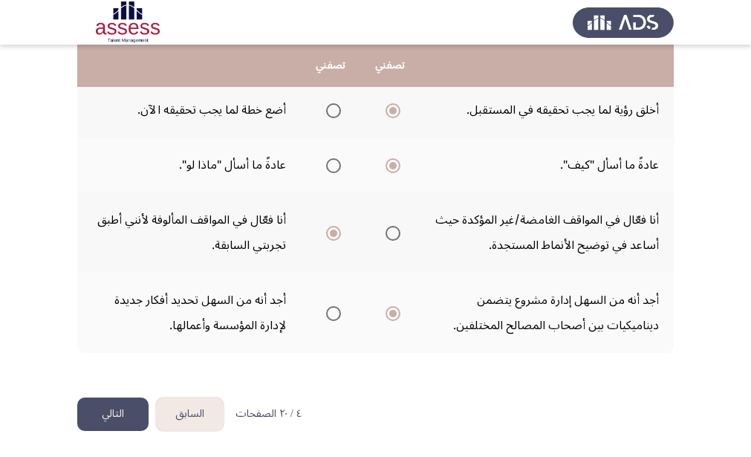
click at [112, 420] on button "التالي" at bounding box center [112, 413] width 71 height 33
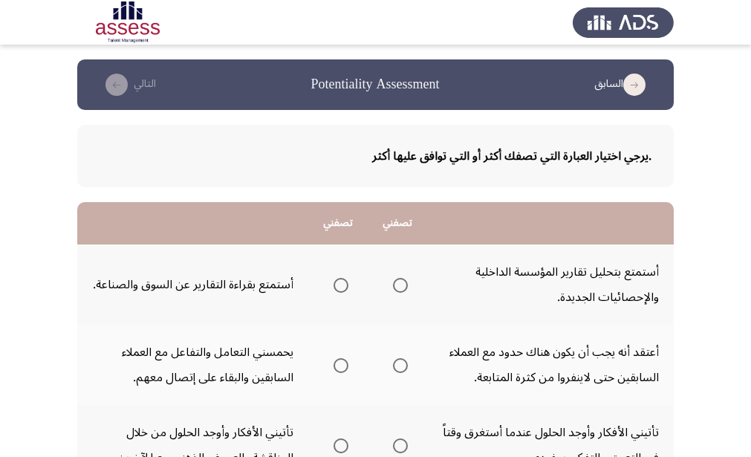
click at [340, 288] on span "Select an option" at bounding box center [341, 285] width 15 height 15
click at [340, 288] on input "Select an option" at bounding box center [341, 285] width 15 height 15
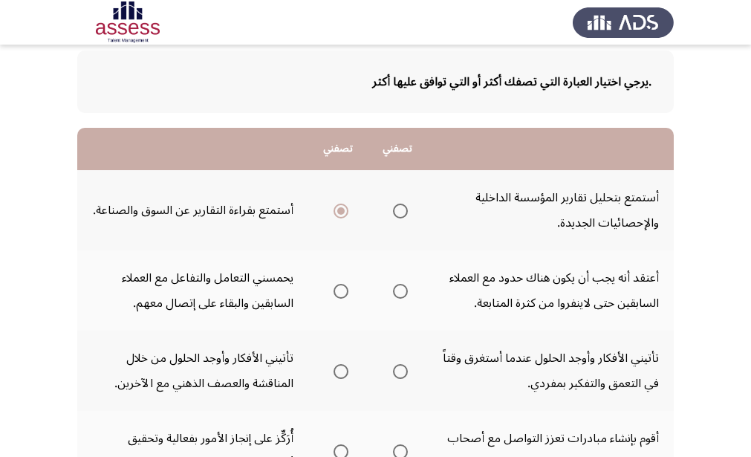
click at [334, 294] on span "Select an option" at bounding box center [341, 291] width 15 height 15
click at [334, 294] on input "Select an option" at bounding box center [341, 291] width 15 height 15
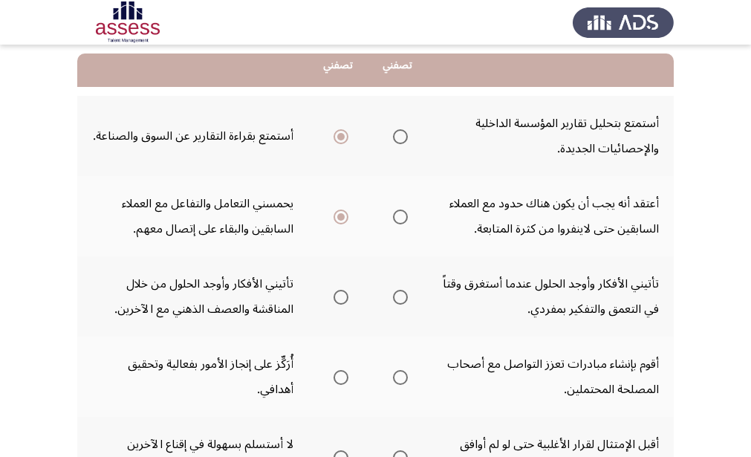
click at [345, 298] on span "Select an option" at bounding box center [341, 297] width 15 height 15
click at [345, 298] on input "Select an option" at bounding box center [341, 297] width 15 height 15
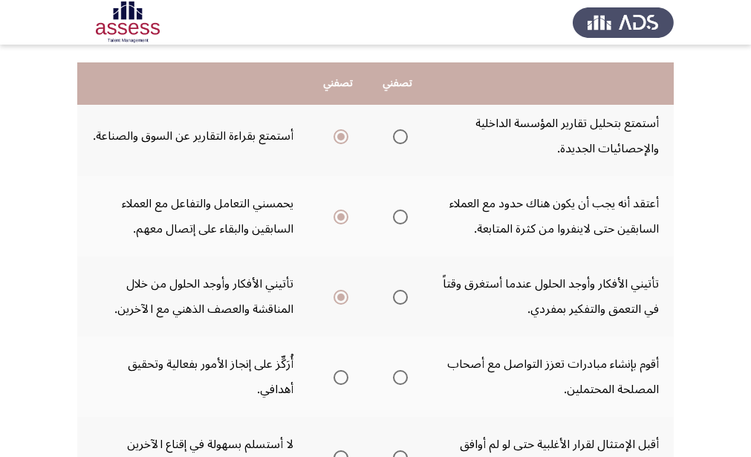
scroll to position [223, 0]
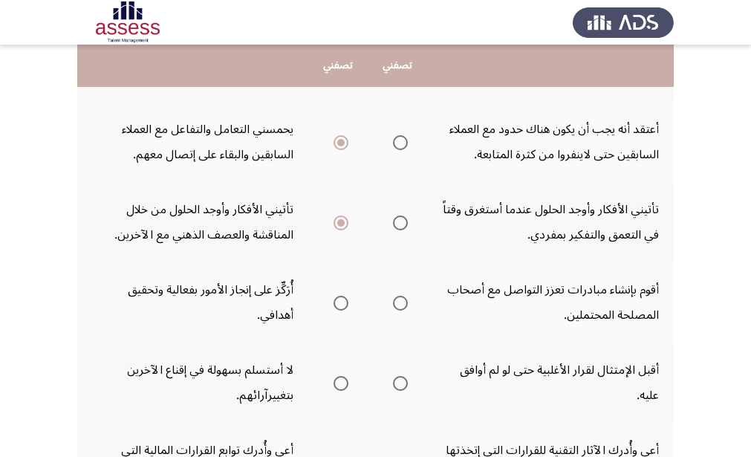
click at [400, 311] on mat-radio-group "Select an option" at bounding box center [397, 302] width 21 height 25
click at [341, 304] on span "Select an option" at bounding box center [341, 303] width 15 height 15
click at [341, 304] on input "Select an option" at bounding box center [341, 303] width 15 height 15
click at [398, 382] on span "Select an option" at bounding box center [400, 383] width 15 height 15
click at [398, 382] on input "Select an option" at bounding box center [400, 383] width 15 height 15
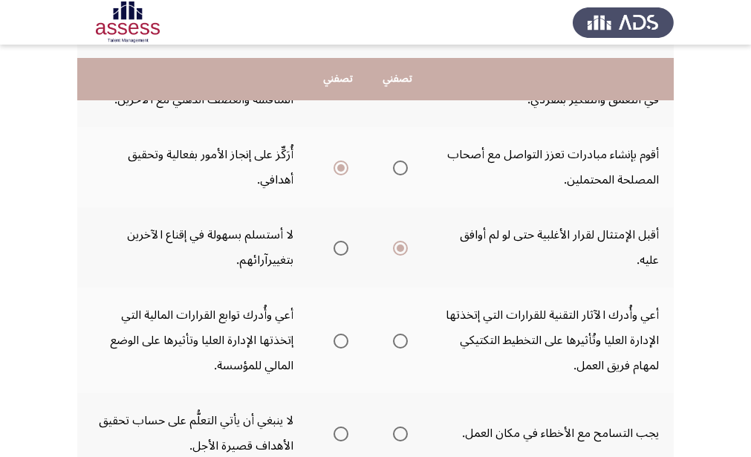
scroll to position [371, 0]
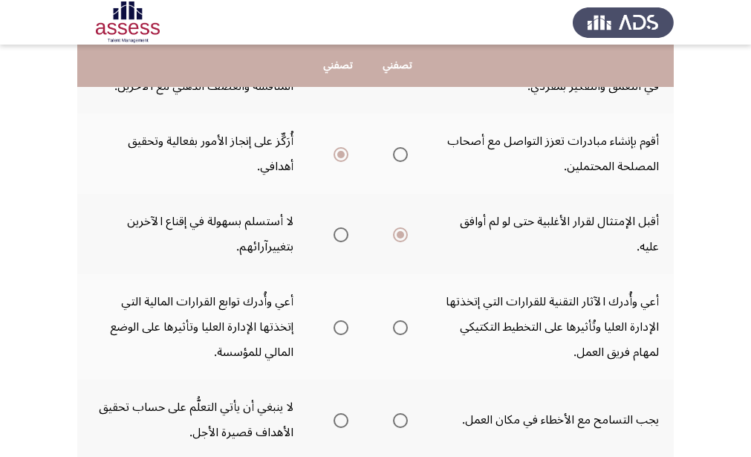
click at [342, 332] on span "Select an option" at bounding box center [341, 327] width 15 height 15
click at [342, 332] on input "Select an option" at bounding box center [341, 327] width 15 height 15
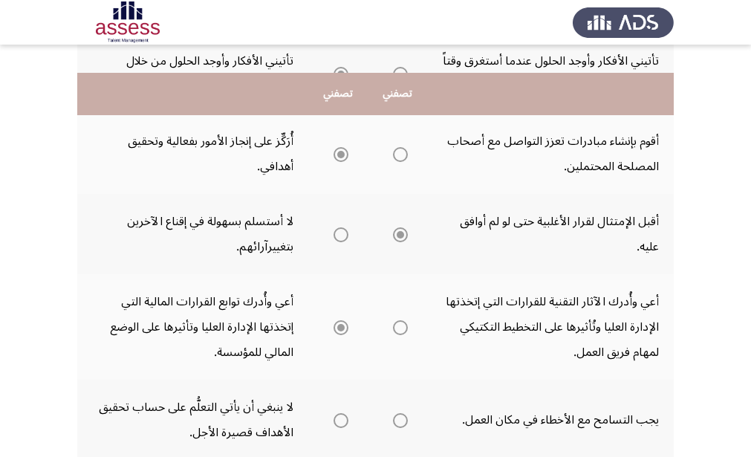
scroll to position [446, 0]
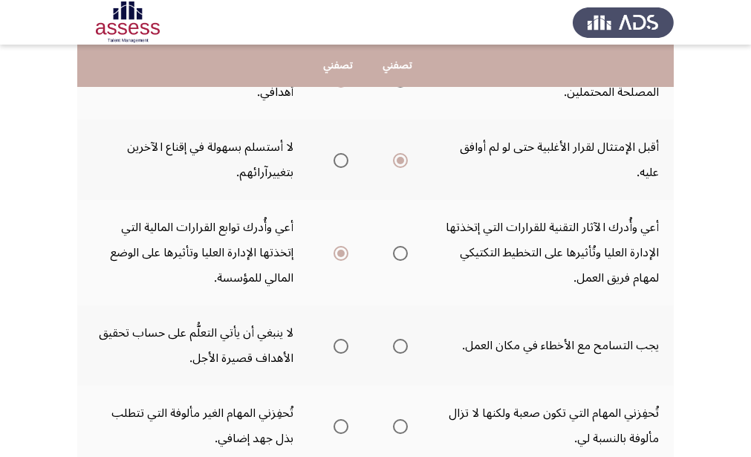
click at [343, 348] on span "Select an option" at bounding box center [341, 346] width 15 height 15
click at [343, 348] on input "Select an option" at bounding box center [341, 346] width 15 height 15
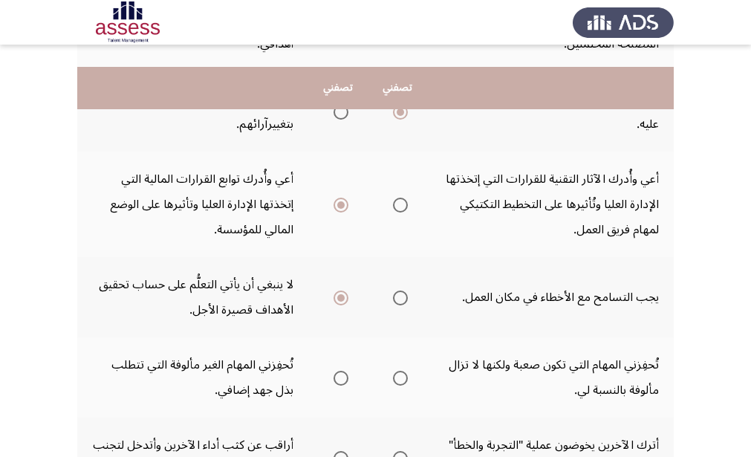
scroll to position [520, 0]
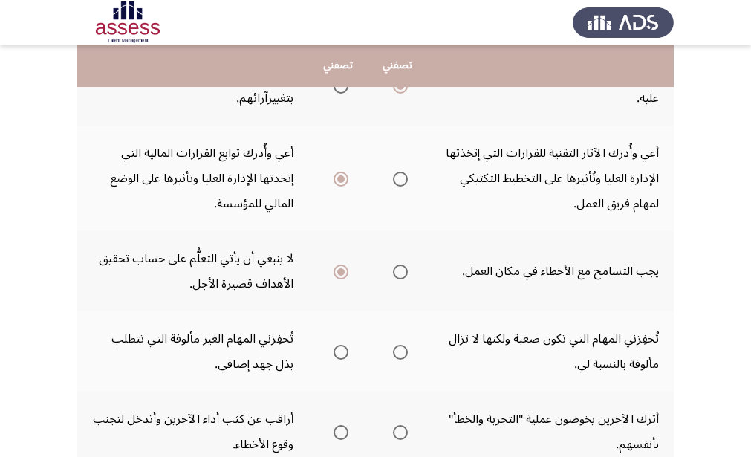
click at [399, 358] on span "Select an option" at bounding box center [400, 352] width 15 height 15
click at [399, 358] on input "Select an option" at bounding box center [400, 352] width 15 height 15
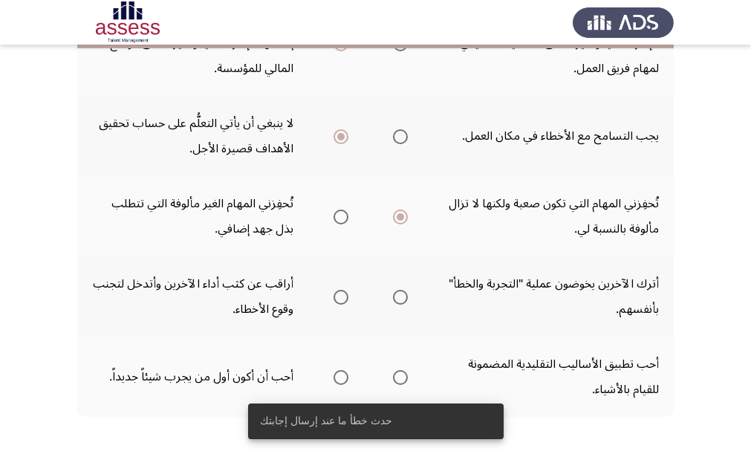
scroll to position [668, 0]
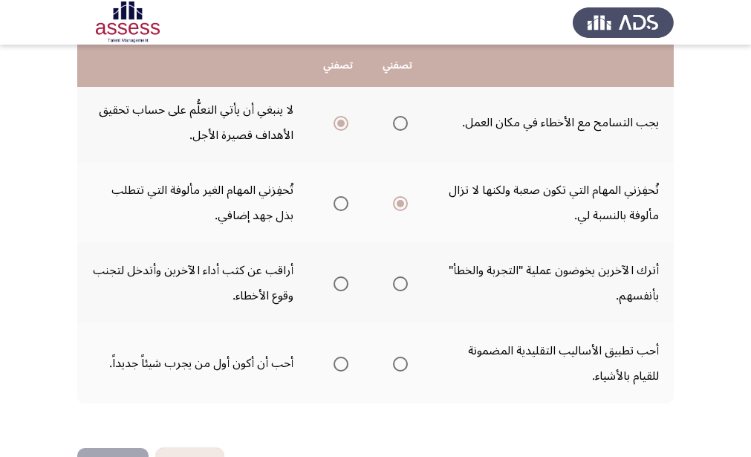
click at [403, 287] on span "Select an option" at bounding box center [400, 283] width 15 height 15
click at [403, 287] on input "Select an option" at bounding box center [400, 283] width 15 height 15
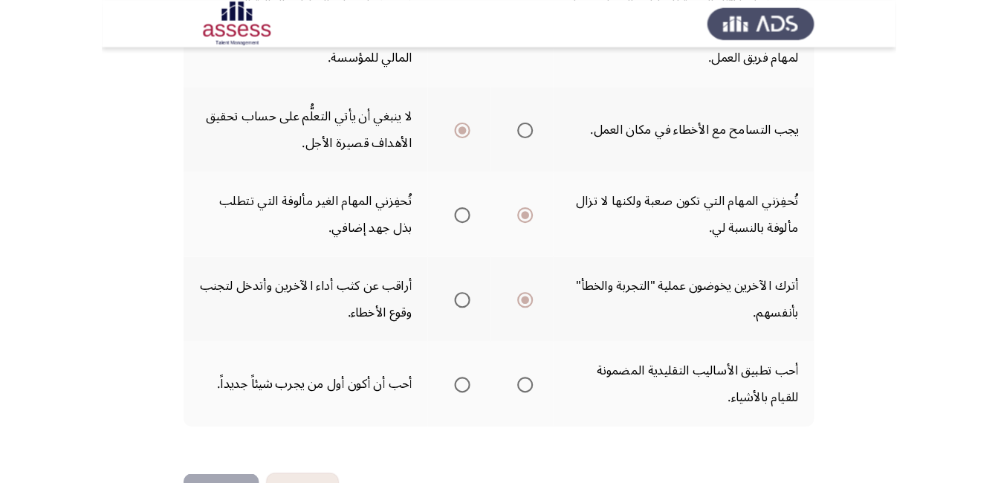
scroll to position [491, 0]
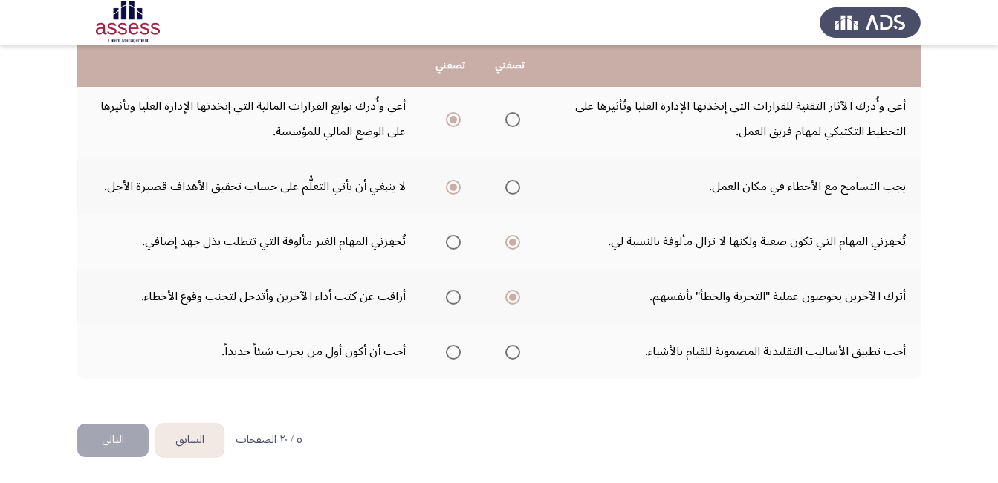
click at [516, 350] on span "Select an option" at bounding box center [512, 352] width 15 height 15
click at [516, 350] on input "Select an option" at bounding box center [512, 352] width 15 height 15
click at [120, 442] on button "التالي" at bounding box center [112, 439] width 71 height 33
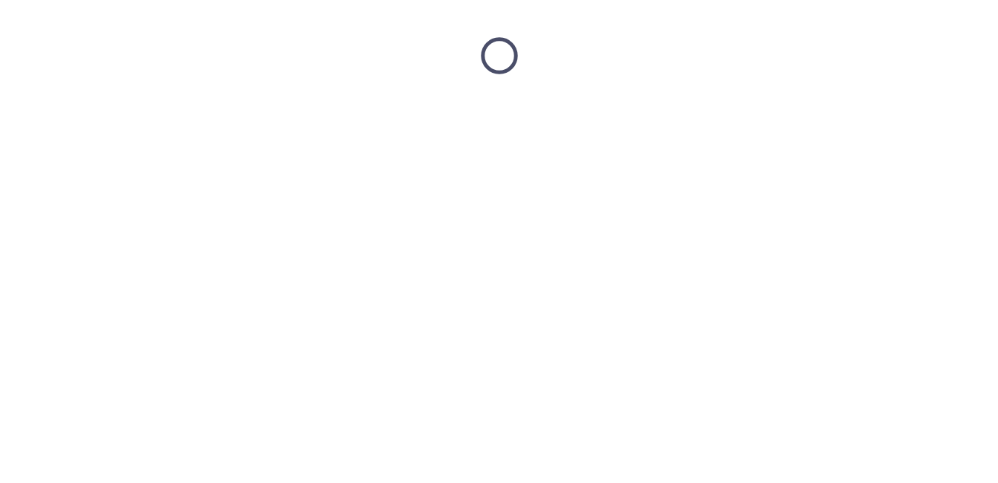
scroll to position [0, 0]
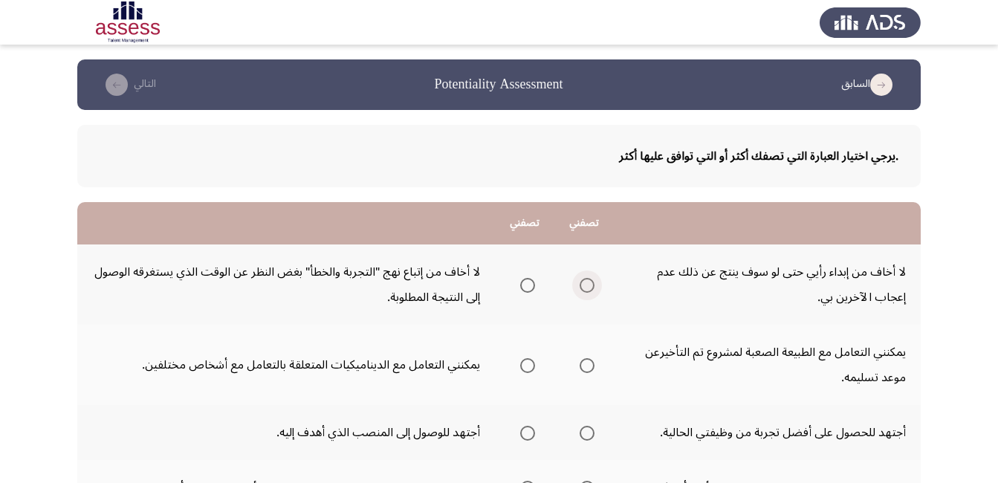
click at [591, 286] on span "Select an option" at bounding box center [586, 285] width 15 height 15
click at [591, 286] on input "Select an option" at bounding box center [586, 285] width 15 height 15
click at [595, 357] on th at bounding box center [583, 365] width 59 height 80
click at [588, 367] on span "Select an option" at bounding box center [586, 365] width 15 height 15
click at [588, 367] on input "Select an option" at bounding box center [586, 365] width 15 height 15
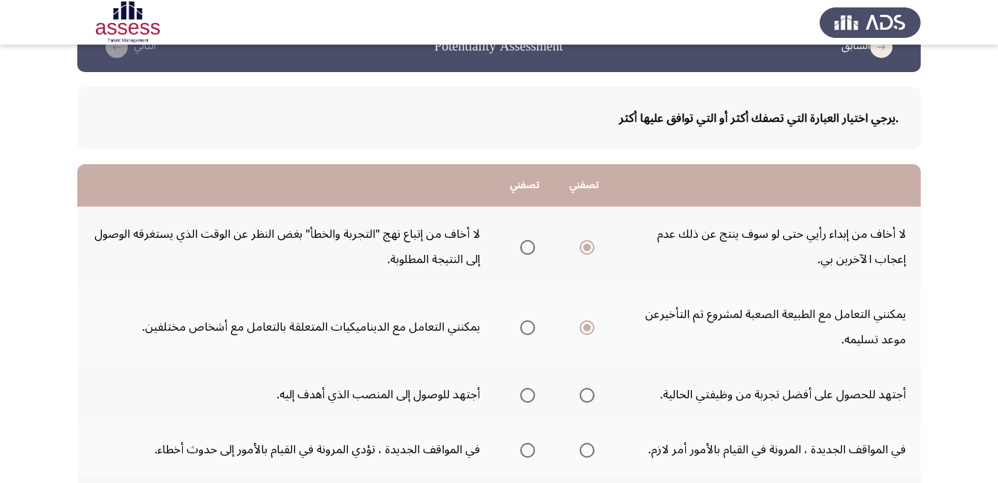
scroll to position [74, 0]
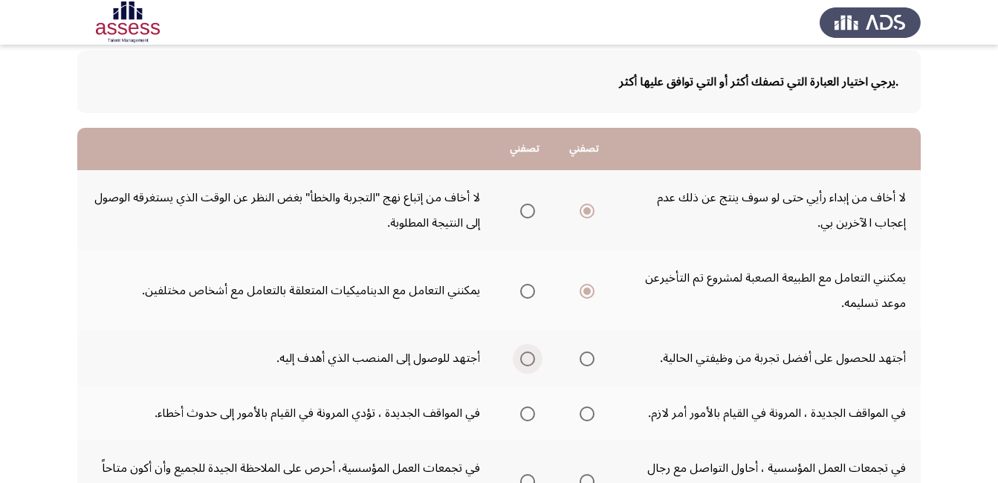
click at [520, 365] on span "Select an option" at bounding box center [527, 358] width 15 height 15
click at [520, 365] on input "Select an option" at bounding box center [527, 358] width 15 height 15
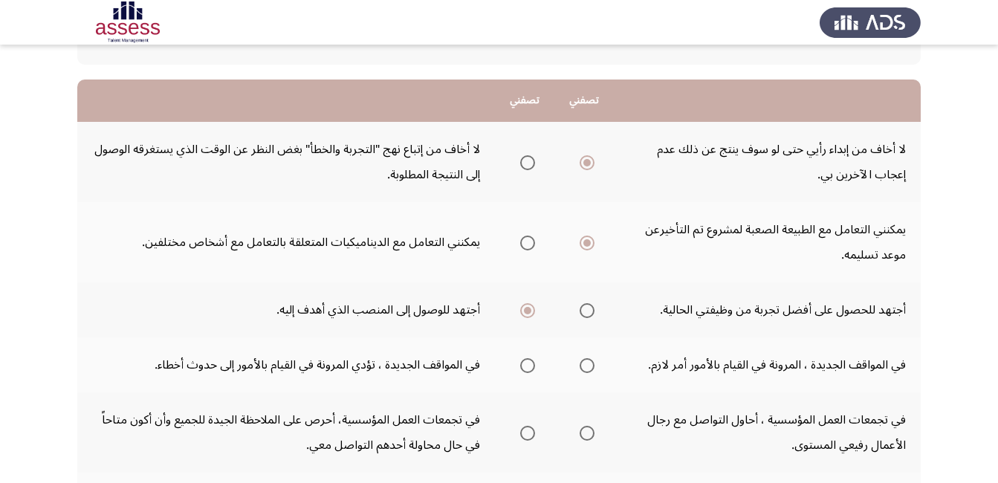
scroll to position [149, 0]
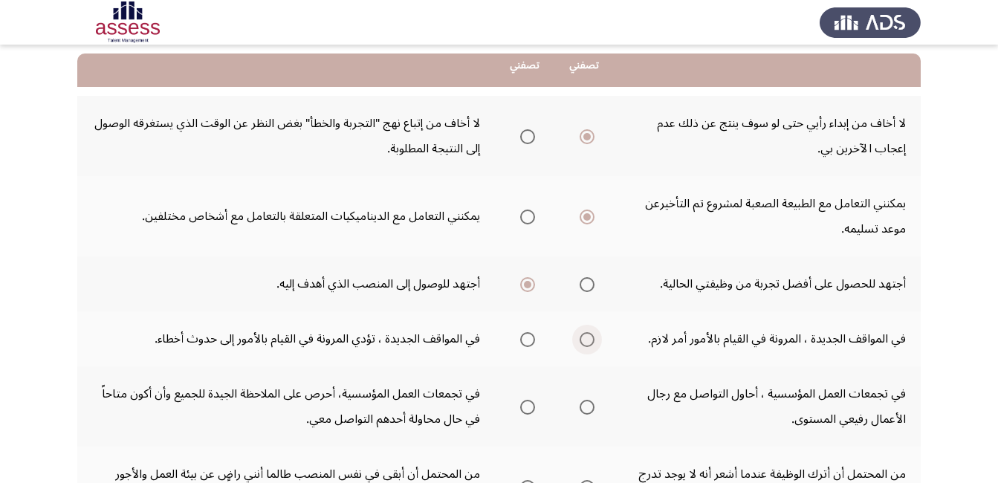
click at [589, 342] on span "Select an option" at bounding box center [586, 339] width 15 height 15
click at [589, 342] on input "Select an option" at bounding box center [586, 339] width 15 height 15
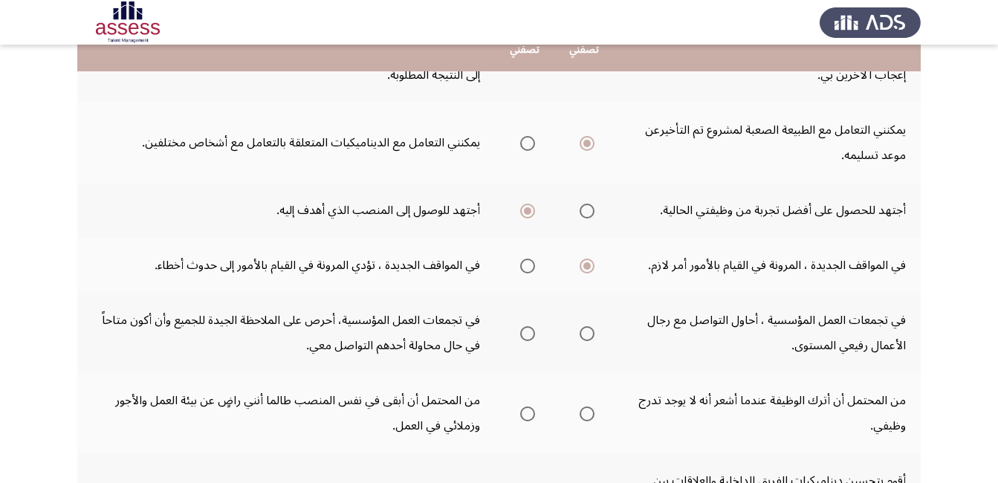
scroll to position [223, 0]
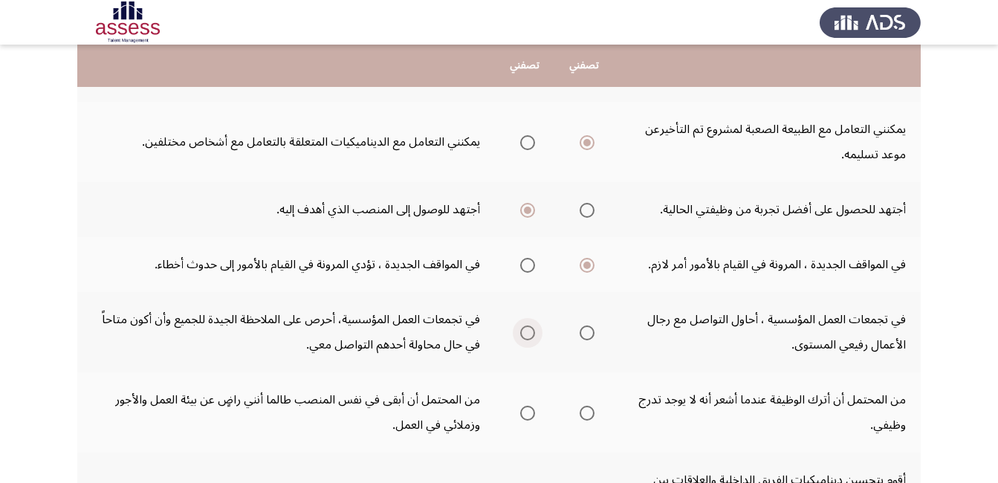
click at [530, 337] on span "Select an option" at bounding box center [527, 332] width 15 height 15
click at [530, 337] on input "Select an option" at bounding box center [527, 332] width 15 height 15
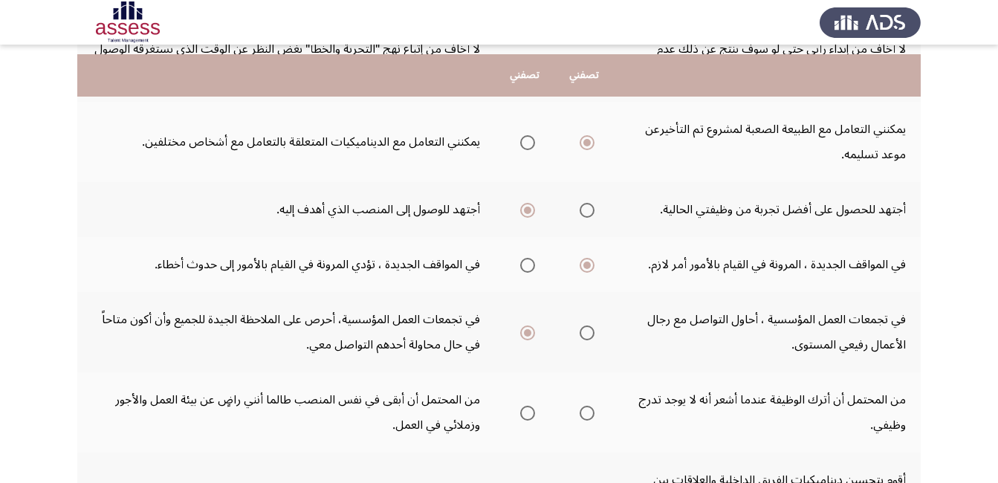
scroll to position [297, 0]
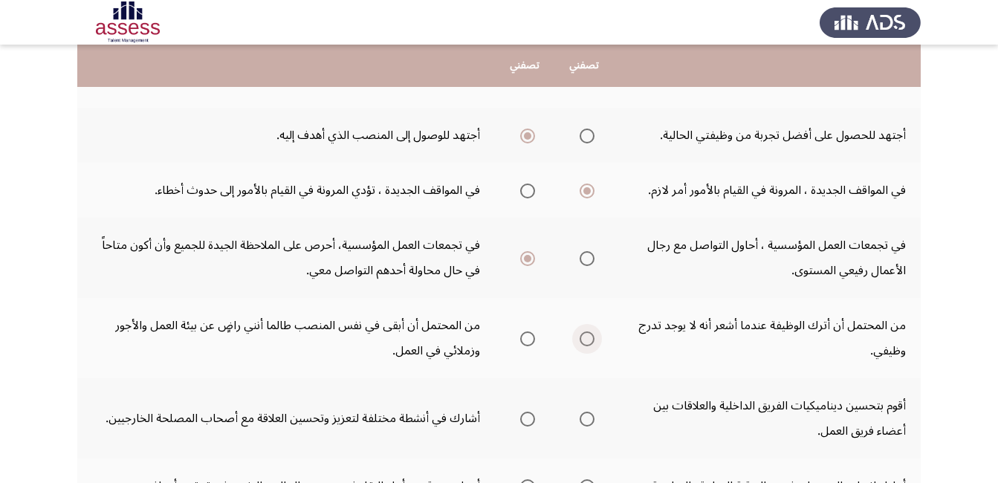
click at [591, 337] on span "Select an option" at bounding box center [586, 338] width 15 height 15
click at [591, 337] on input "Select an option" at bounding box center [586, 338] width 15 height 15
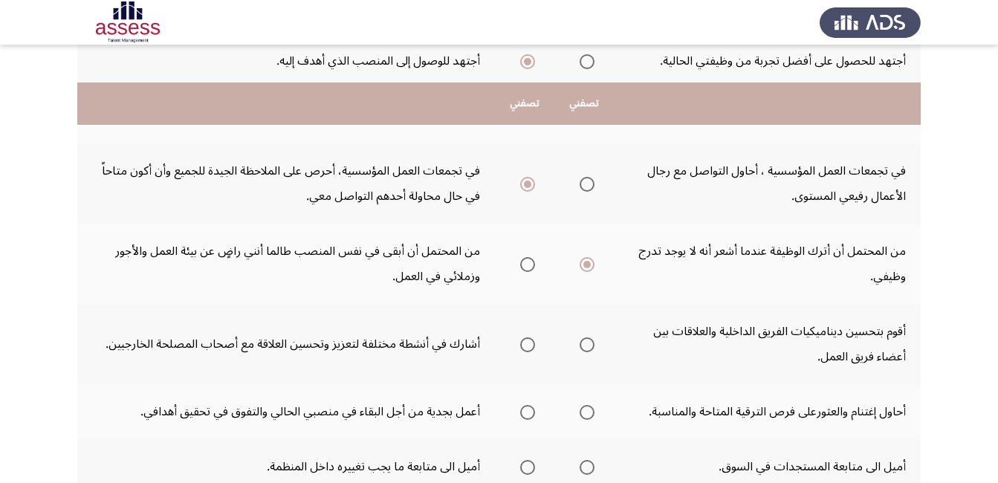
scroll to position [446, 0]
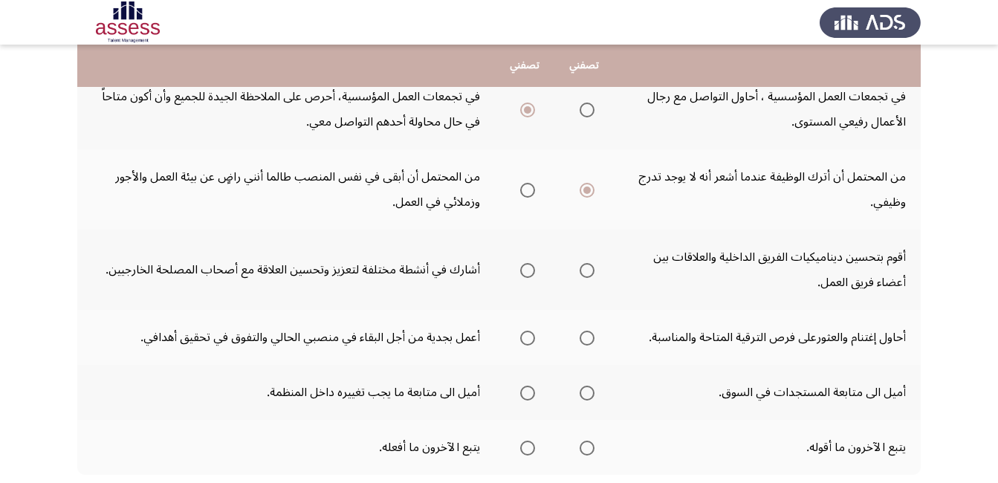
click at [590, 279] on mat-radio-group "Select an option" at bounding box center [583, 269] width 21 height 25
click at [588, 271] on span "Select an option" at bounding box center [586, 270] width 15 height 15
click at [588, 271] on input "Select an option" at bounding box center [586, 270] width 15 height 15
click at [591, 339] on span "Select an option" at bounding box center [586, 338] width 15 height 15
click at [591, 339] on input "Select an option" at bounding box center [586, 338] width 15 height 15
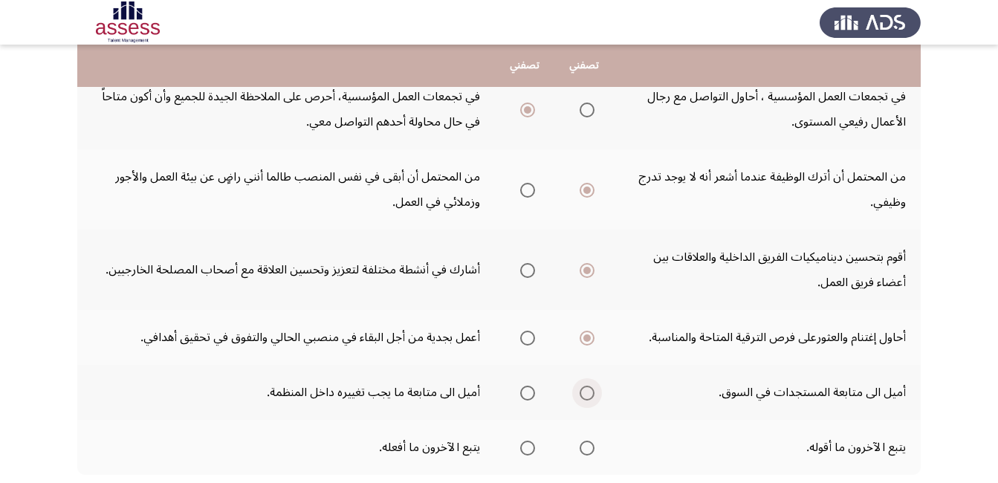
click at [589, 397] on span "Select an option" at bounding box center [586, 392] width 15 height 15
click at [589, 397] on input "Select an option" at bounding box center [586, 392] width 15 height 15
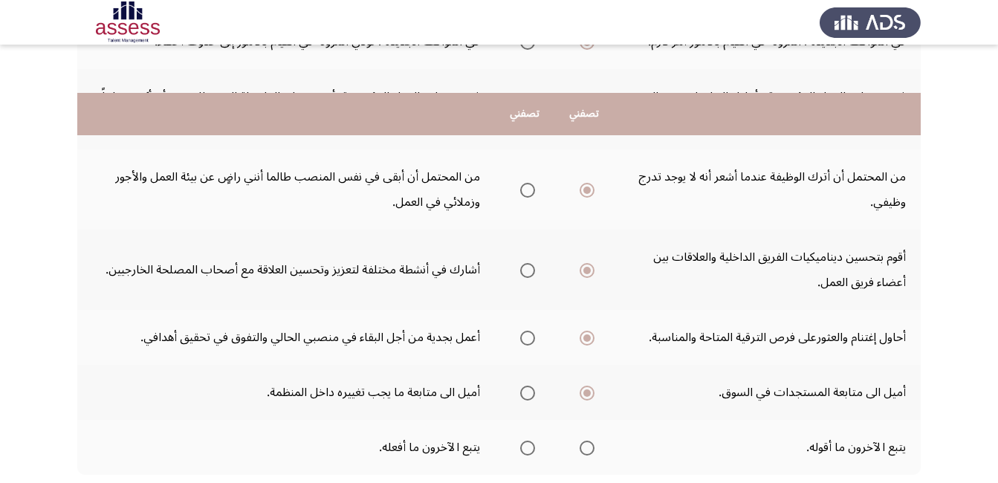
scroll to position [520, 0]
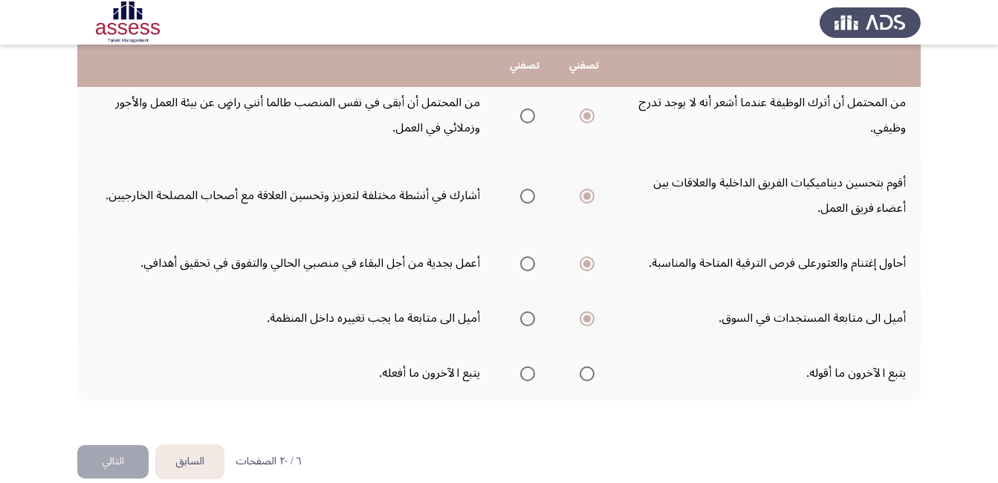
click at [526, 376] on span "Select an option" at bounding box center [527, 373] width 15 height 15
click at [526, 376] on input "Select an option" at bounding box center [527, 373] width 15 height 15
click at [136, 455] on button "التالي" at bounding box center [112, 461] width 71 height 33
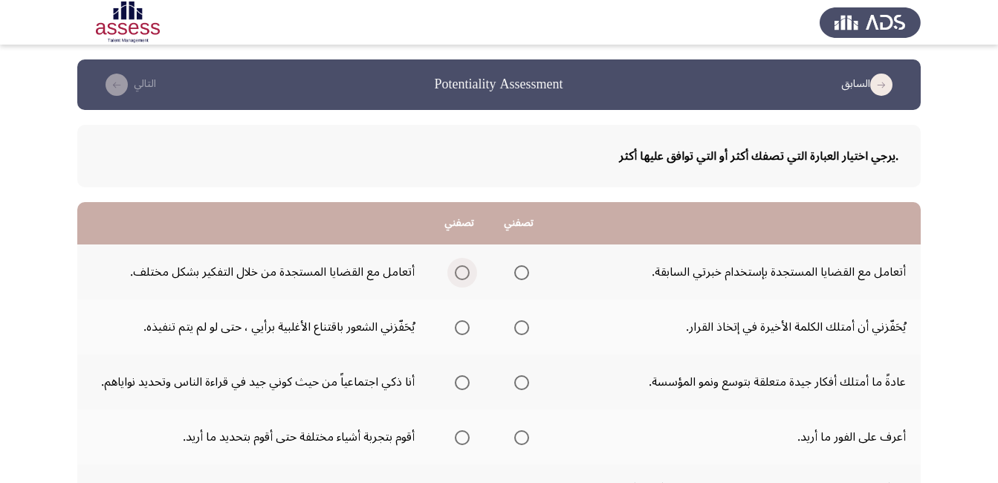
click at [465, 275] on span "Select an option" at bounding box center [462, 272] width 15 height 15
click at [465, 275] on input "Select an option" at bounding box center [462, 272] width 15 height 15
click at [517, 330] on span "Select an option" at bounding box center [521, 327] width 15 height 15
click at [517, 330] on input "Select an option" at bounding box center [521, 327] width 15 height 15
click at [463, 383] on span "Select an option" at bounding box center [462, 382] width 15 height 15
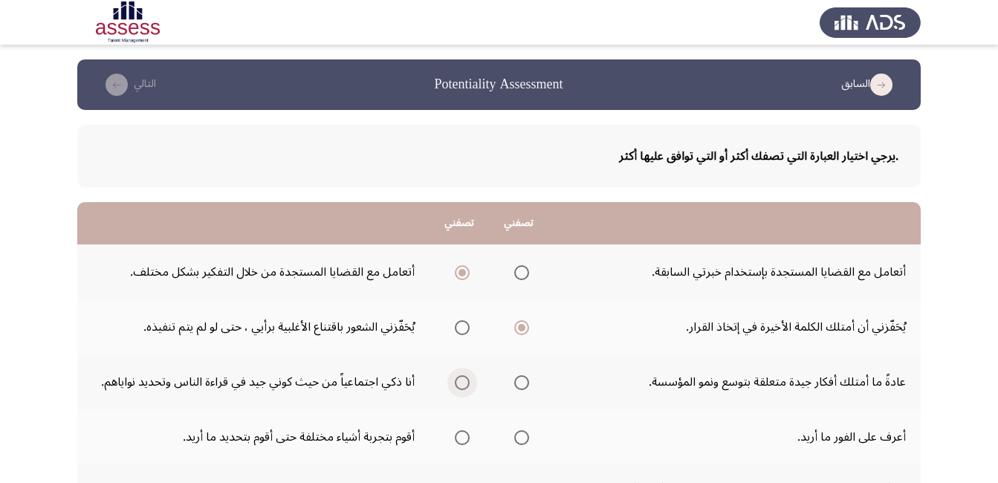
click at [463, 383] on input "Select an option" at bounding box center [462, 382] width 15 height 15
click at [514, 438] on span "Select an option" at bounding box center [521, 437] width 15 height 15
click at [514, 438] on input "Select an option" at bounding box center [521, 437] width 15 height 15
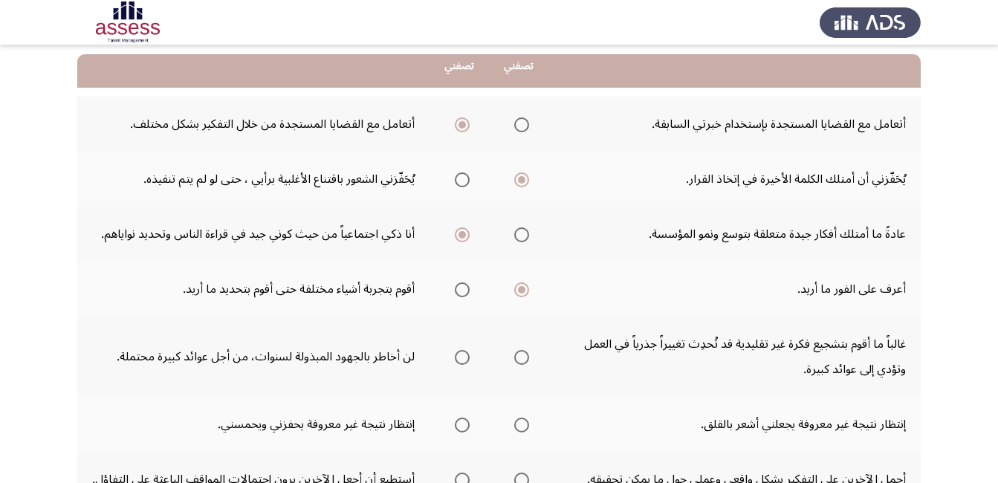
scroll to position [149, 0]
click at [466, 357] on span "Select an option" at bounding box center [462, 356] width 15 height 15
click at [466, 357] on input "Select an option" at bounding box center [462, 356] width 15 height 15
click at [462, 422] on span "Select an option" at bounding box center [462, 424] width 15 height 15
click at [462, 422] on input "Select an option" at bounding box center [462, 424] width 15 height 15
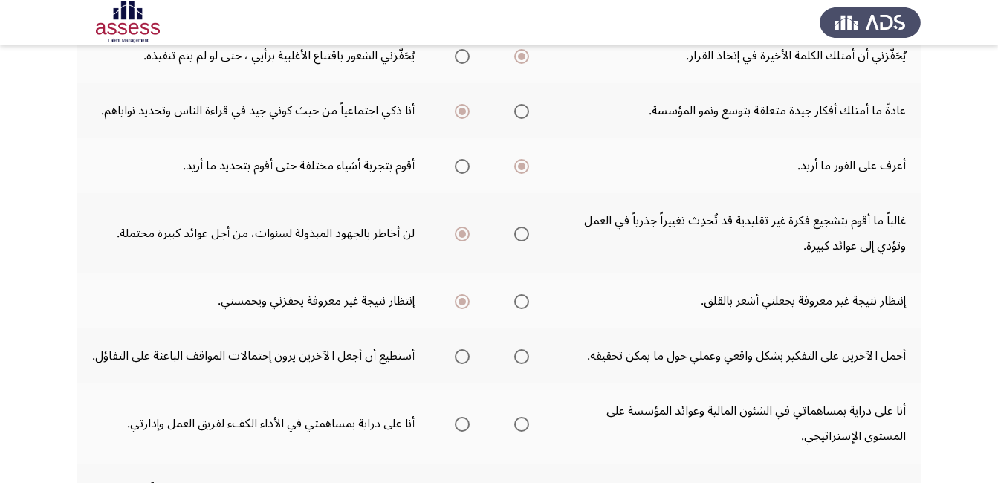
scroll to position [297, 0]
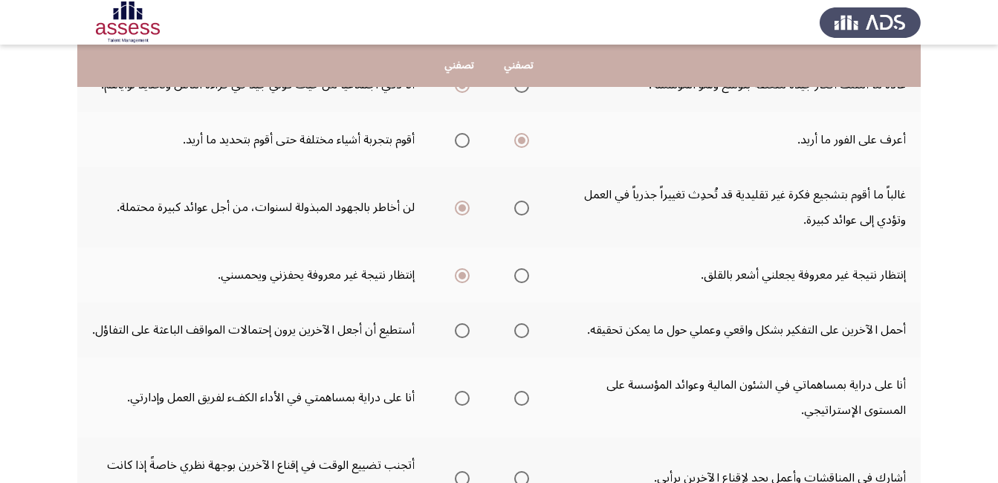
click at [524, 338] on span "Select an option" at bounding box center [521, 330] width 15 height 15
click at [524, 338] on input "Select an option" at bounding box center [521, 330] width 15 height 15
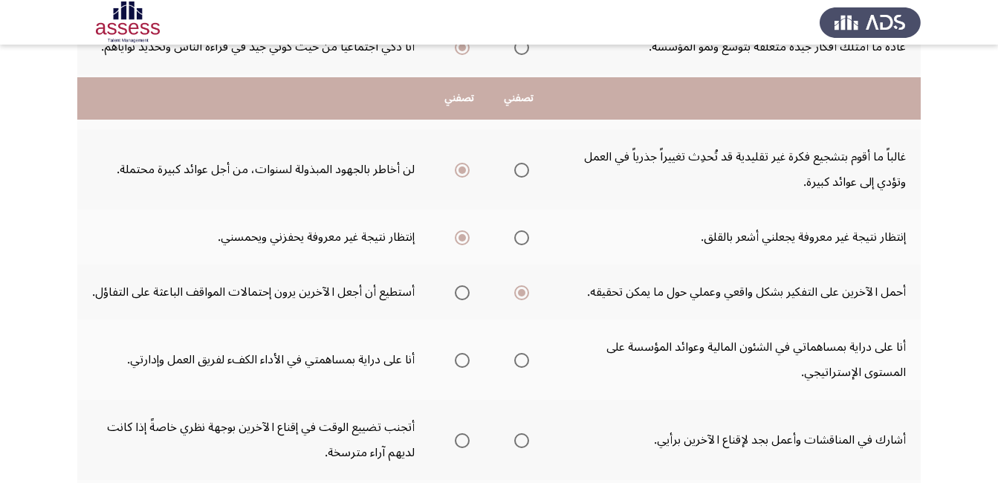
scroll to position [371, 0]
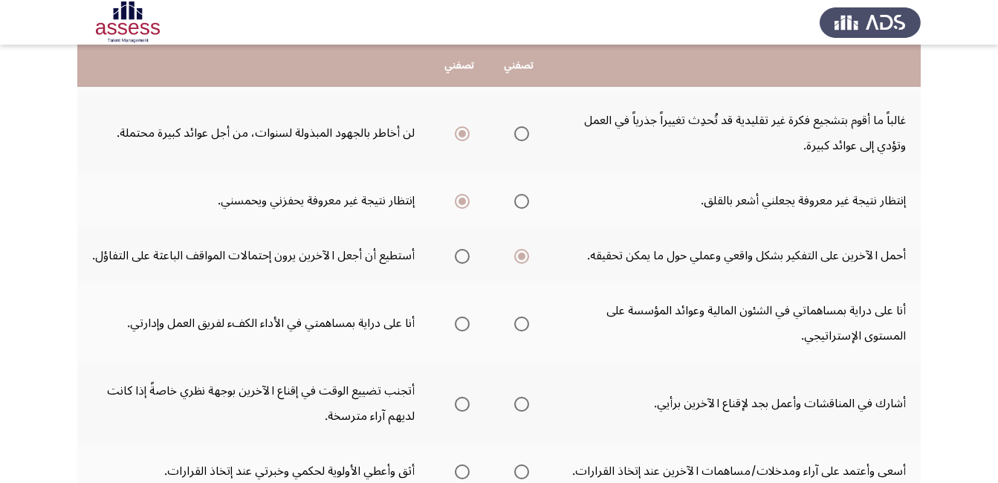
click at [460, 331] on span "Select an option" at bounding box center [462, 323] width 15 height 15
click at [460, 331] on input "Select an option" at bounding box center [462, 323] width 15 height 15
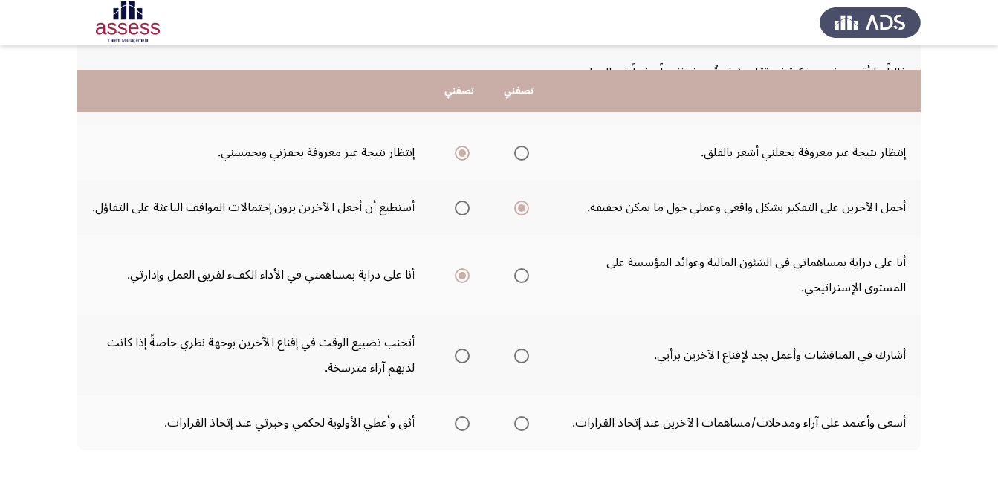
scroll to position [446, 0]
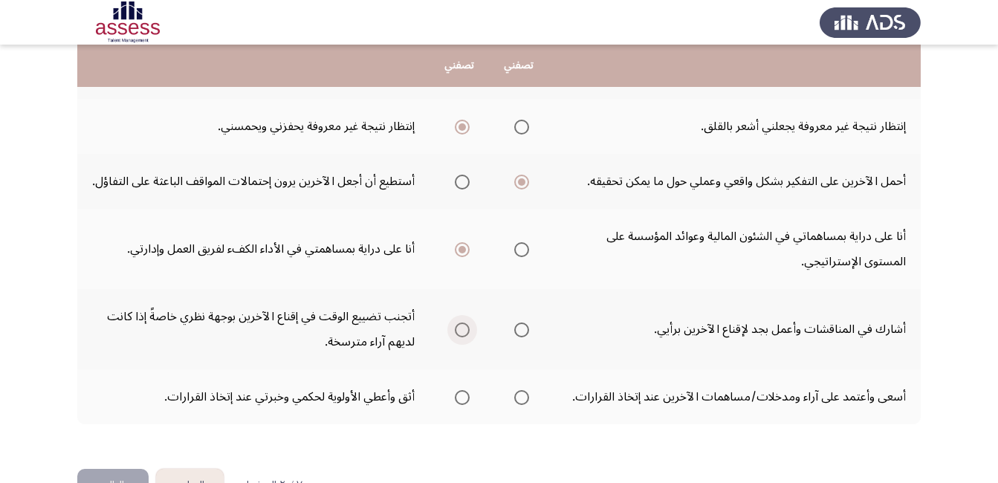
click at [464, 337] on span "Select an option" at bounding box center [462, 329] width 15 height 15
click at [464, 337] on input "Select an option" at bounding box center [462, 329] width 15 height 15
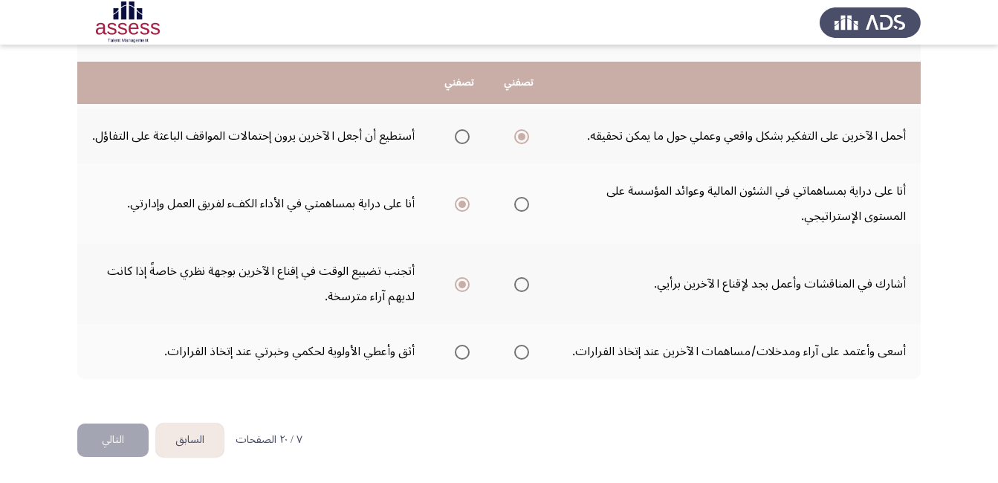
scroll to position [516, 0]
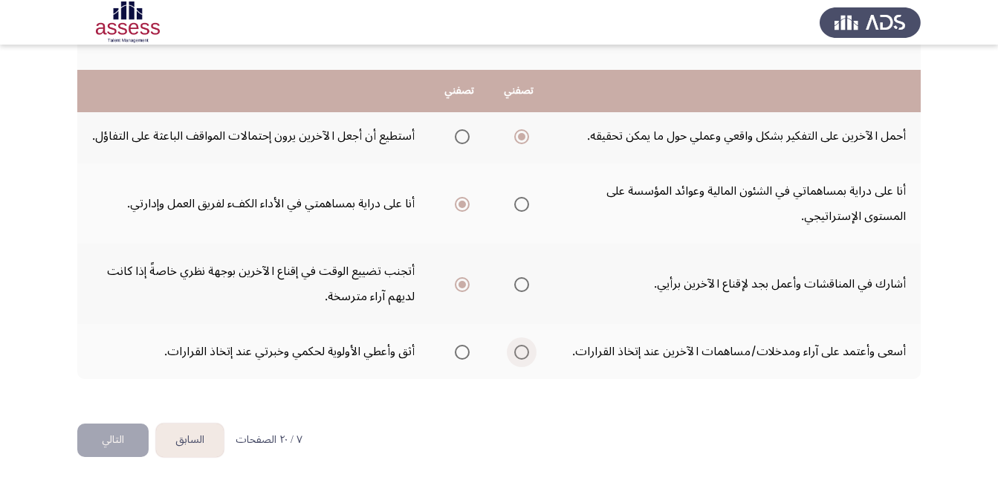
click at [526, 353] on span "Select an option" at bounding box center [521, 352] width 15 height 15
click at [526, 353] on input "Select an option" at bounding box center [521, 352] width 15 height 15
click at [141, 436] on button "التالي" at bounding box center [112, 439] width 71 height 33
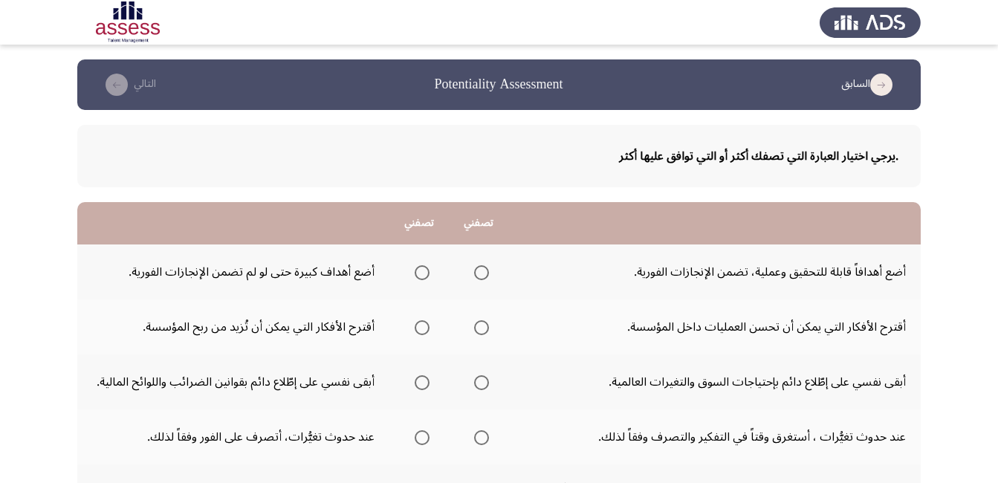
scroll to position [74, 0]
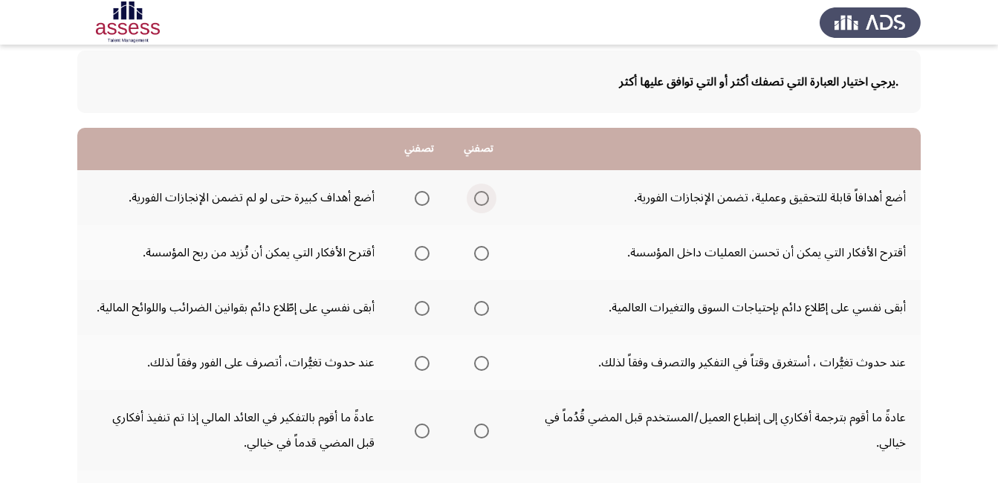
click at [476, 197] on span "Select an option" at bounding box center [481, 198] width 15 height 15
click at [476, 197] on input "Select an option" at bounding box center [481, 198] width 15 height 15
click at [485, 253] on span "Select an option" at bounding box center [481, 253] width 15 height 15
click at [485, 253] on input "Select an option" at bounding box center [481, 253] width 15 height 15
click at [478, 310] on span "Select an option" at bounding box center [481, 308] width 15 height 15
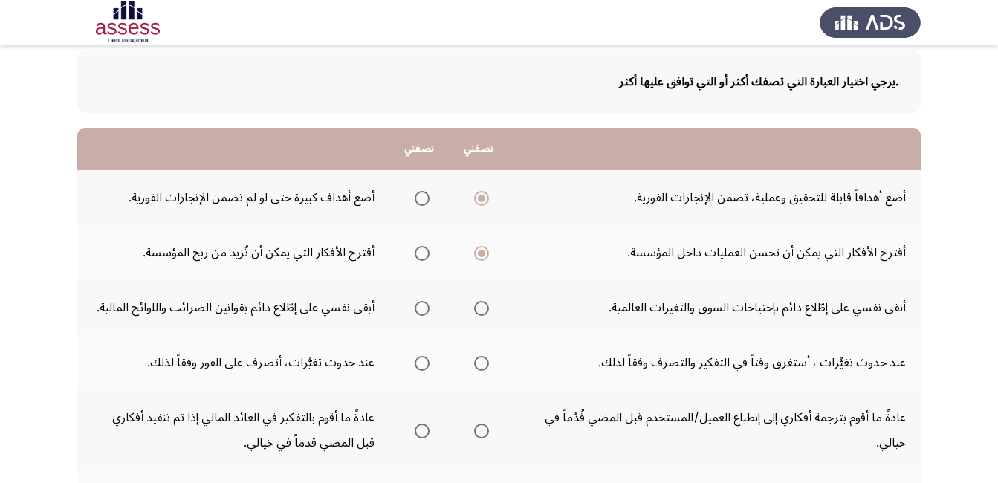
click at [478, 310] on input "Select an option" at bounding box center [481, 308] width 15 height 15
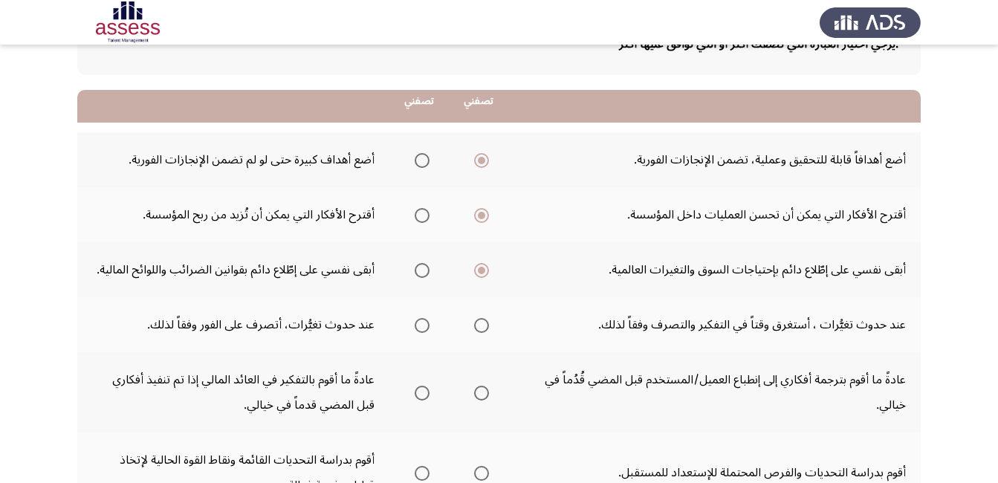
scroll to position [149, 0]
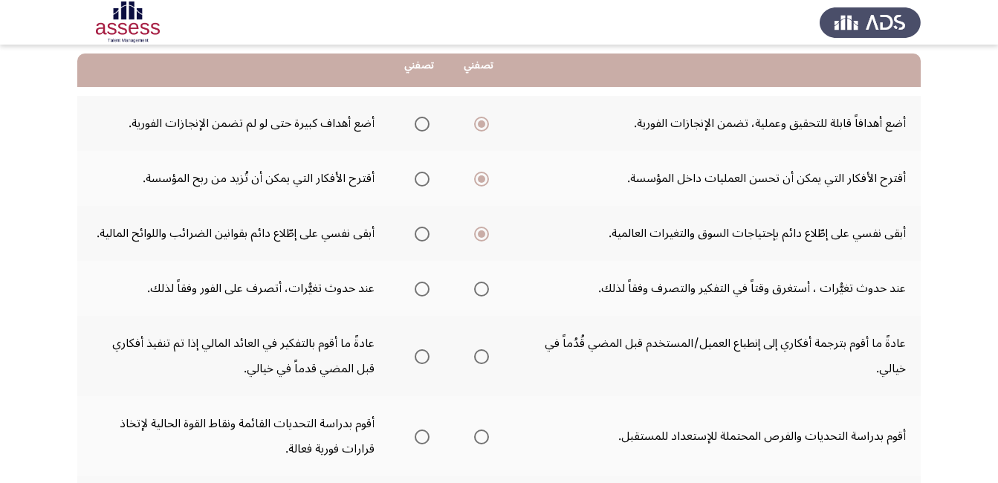
click at [426, 288] on span "Select an option" at bounding box center [421, 289] width 15 height 15
click at [426, 288] on input "Select an option" at bounding box center [421, 289] width 15 height 15
click at [476, 357] on span "Select an option" at bounding box center [481, 356] width 15 height 15
click at [476, 357] on input "Select an option" at bounding box center [481, 356] width 15 height 15
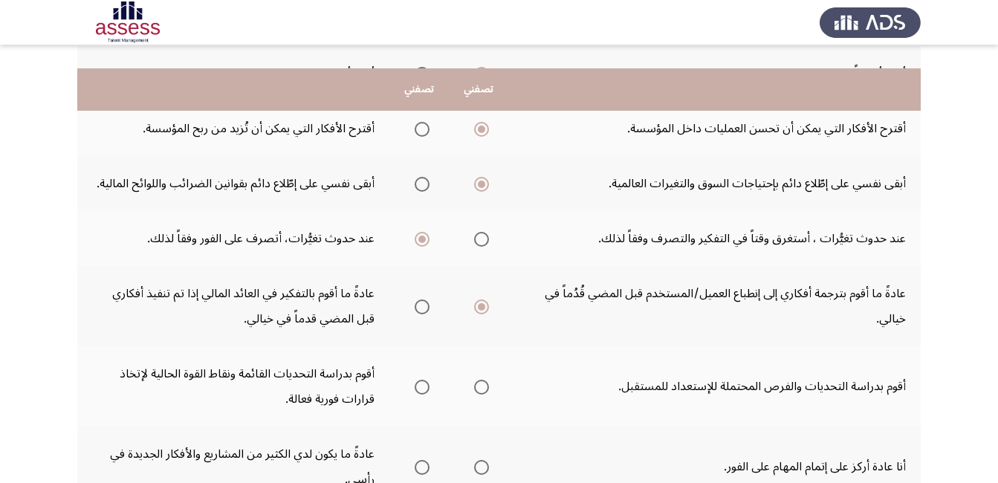
scroll to position [223, 0]
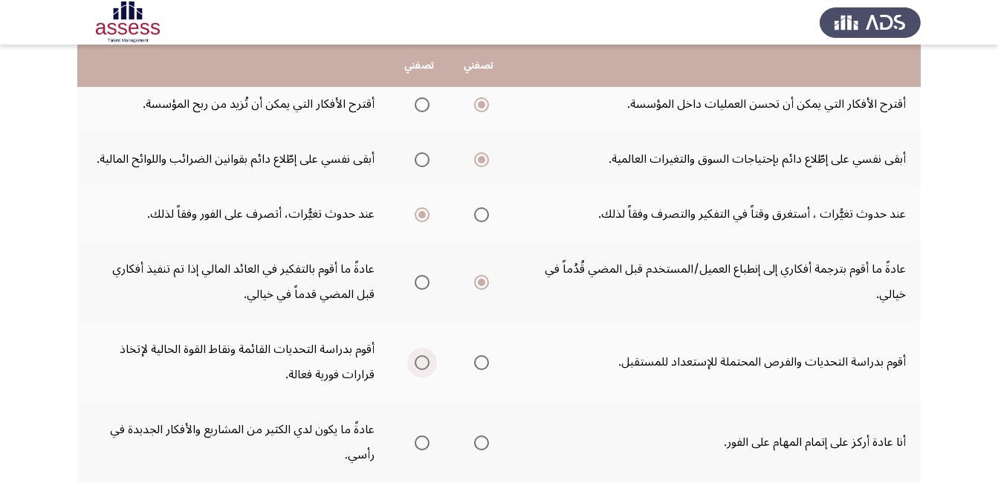
click at [421, 366] on span "Select an option" at bounding box center [421, 362] width 15 height 15
click at [421, 366] on input "Select an option" at bounding box center [421, 362] width 15 height 15
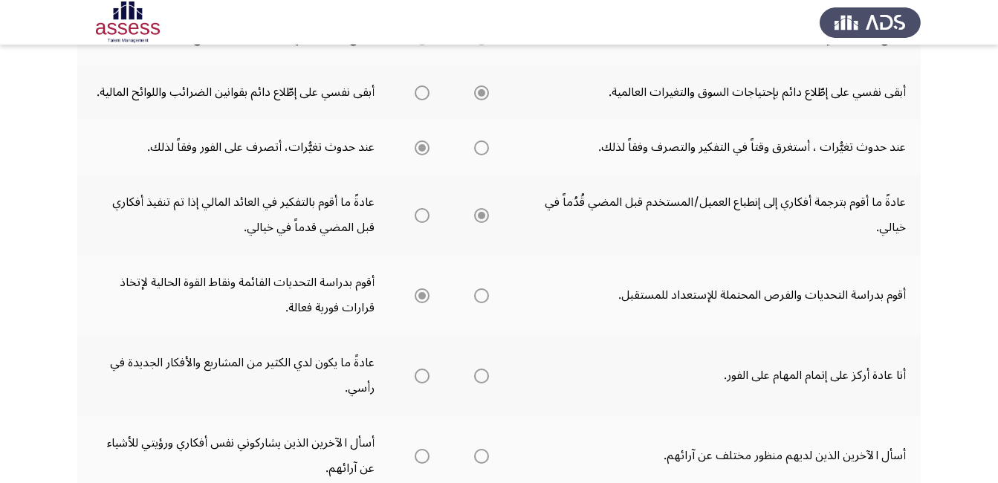
scroll to position [371, 0]
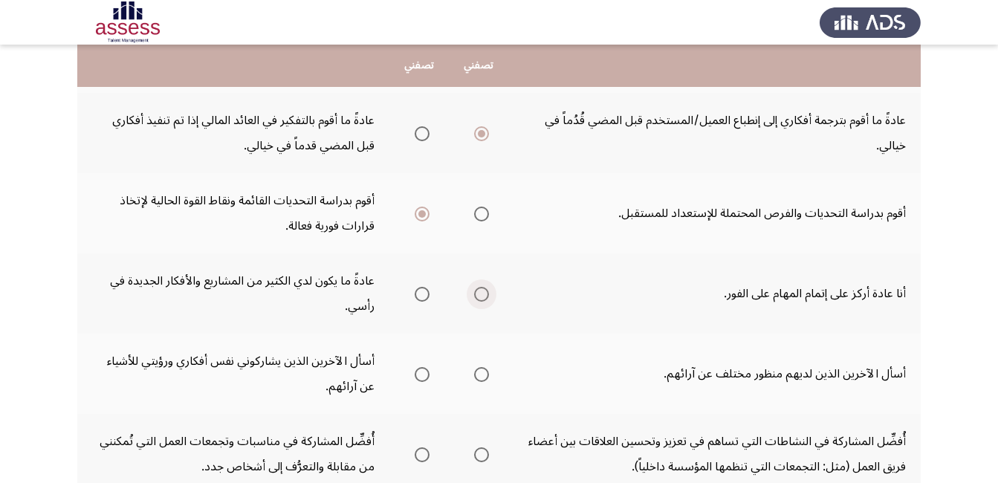
click at [481, 297] on span "Select an option" at bounding box center [481, 294] width 15 height 15
click at [481, 297] on input "Select an option" at bounding box center [481, 294] width 15 height 15
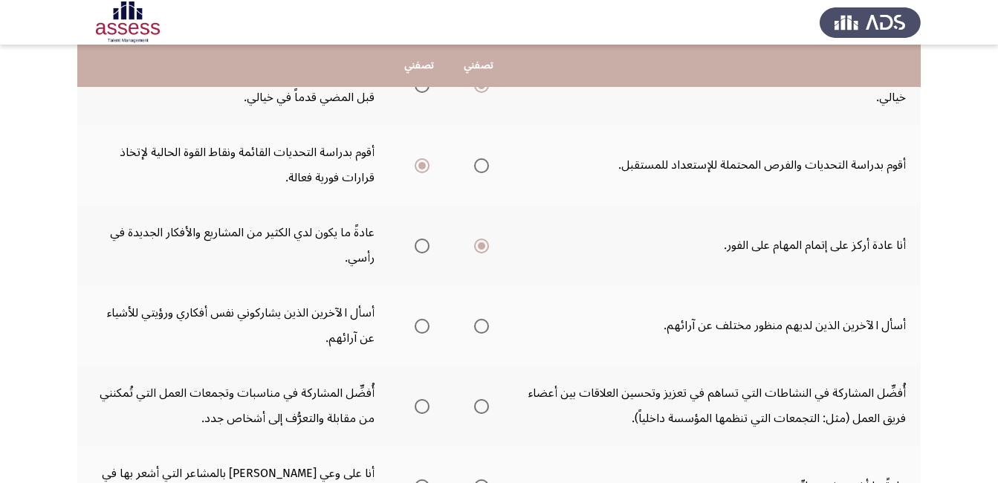
scroll to position [446, 0]
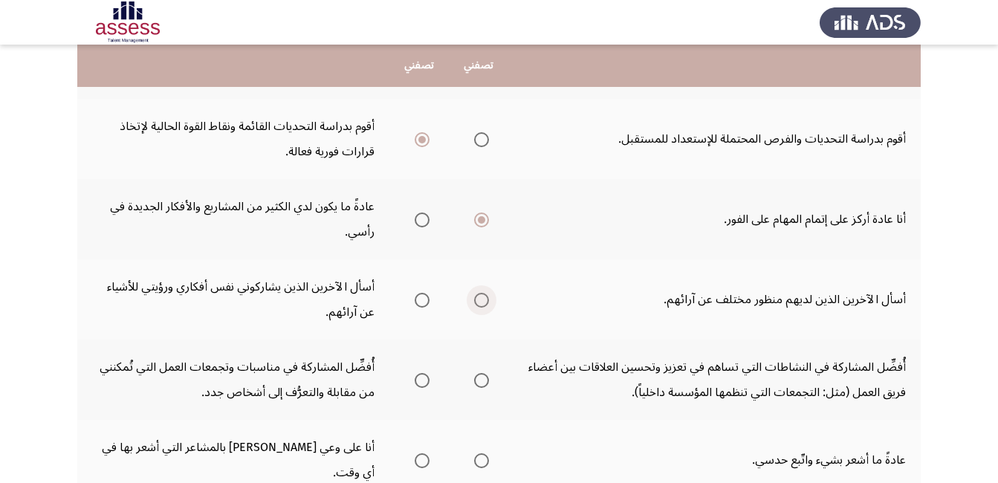
click at [474, 303] on span "Select an option" at bounding box center [481, 300] width 15 height 15
click at [474, 303] on input "Select an option" at bounding box center [481, 300] width 15 height 15
click at [479, 384] on span "Select an option" at bounding box center [481, 380] width 15 height 15
click at [479, 384] on input "Select an option" at bounding box center [481, 380] width 15 height 15
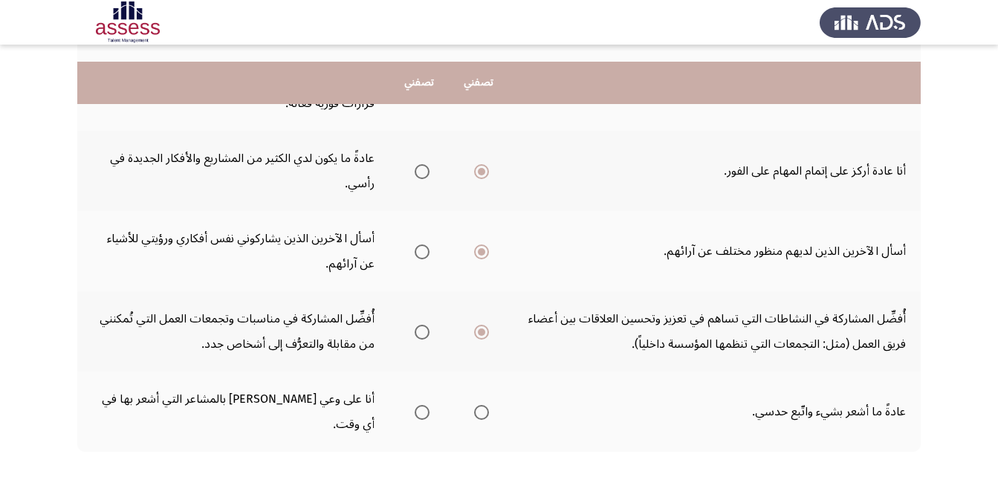
scroll to position [520, 0]
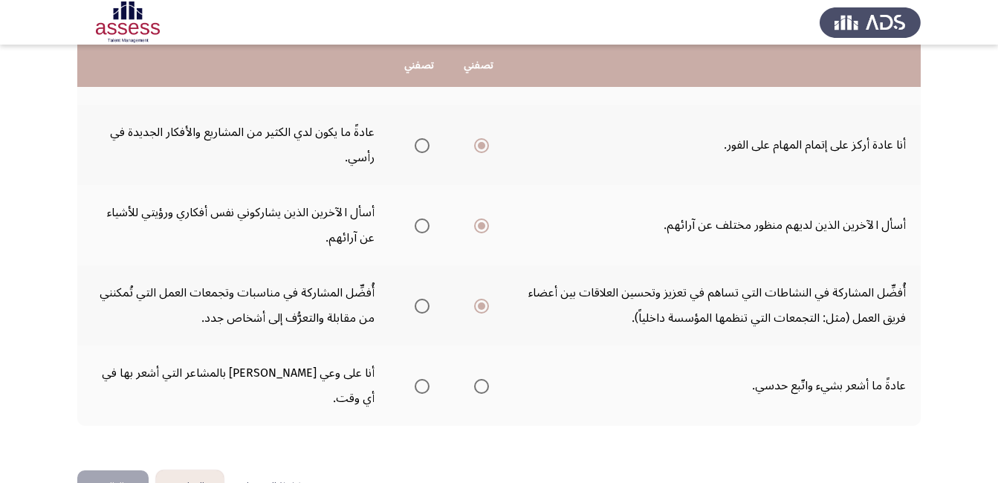
click at [422, 386] on span "Select an option" at bounding box center [422, 386] width 0 height 0
click at [421, 379] on input "Select an option" at bounding box center [421, 386] width 15 height 15
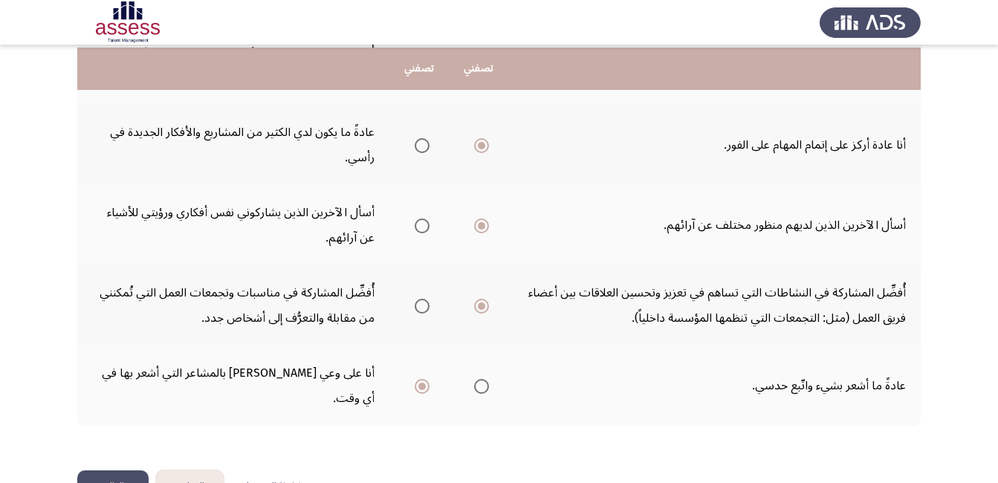
scroll to position [541, 0]
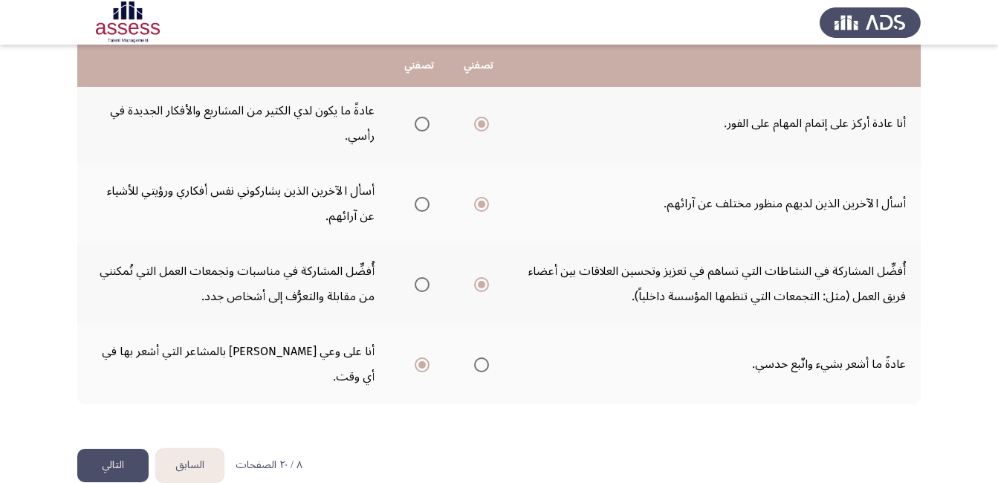
click at [133, 449] on button "التالي" at bounding box center [112, 465] width 71 height 33
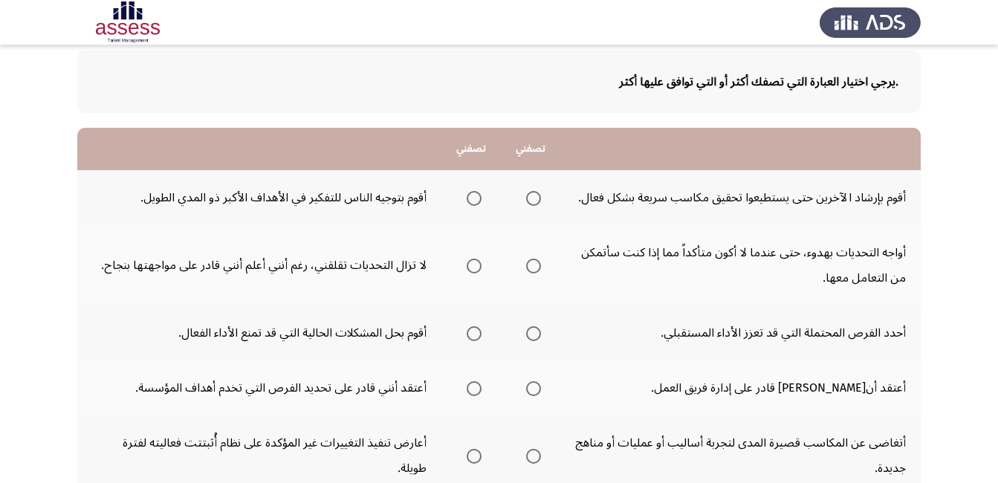
scroll to position [149, 0]
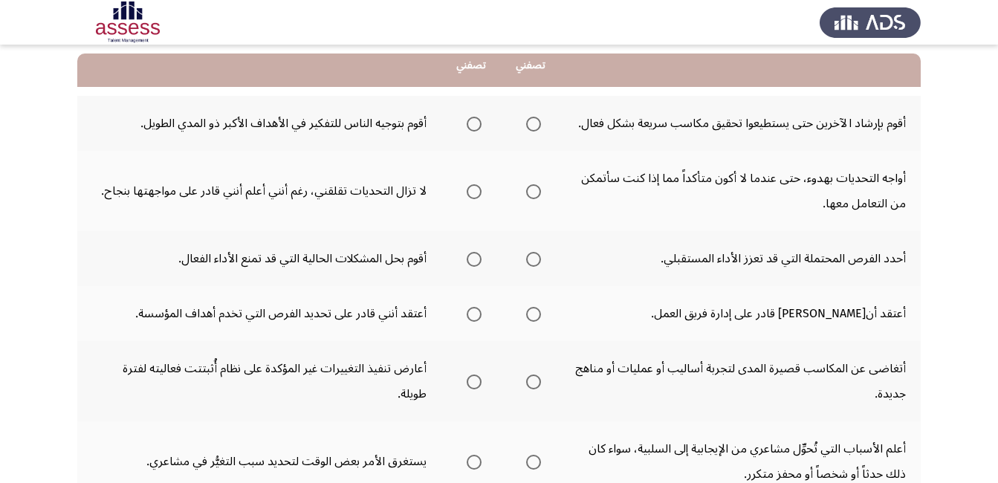
click at [475, 119] on span "Select an option" at bounding box center [473, 124] width 15 height 15
click at [475, 119] on input "Select an option" at bounding box center [473, 124] width 15 height 15
click at [536, 193] on span "Select an option" at bounding box center [533, 191] width 15 height 15
click at [536, 193] on input "Select an option" at bounding box center [533, 191] width 15 height 15
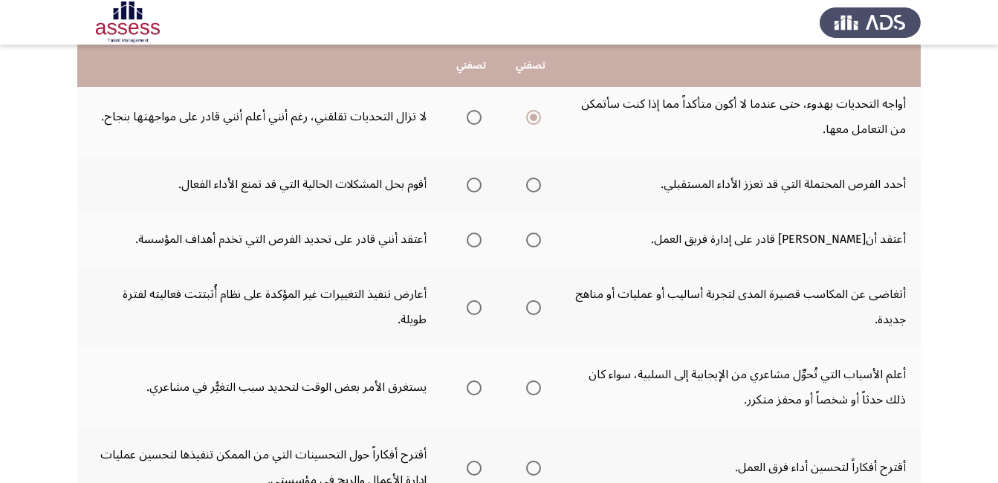
click at [469, 183] on span "Select an option" at bounding box center [473, 185] width 15 height 15
click at [469, 183] on input "Select an option" at bounding box center [473, 185] width 15 height 15
click at [539, 240] on span "Select an option" at bounding box center [533, 239] width 15 height 15
click at [539, 240] on input "Select an option" at bounding box center [533, 239] width 15 height 15
click at [541, 310] on th at bounding box center [530, 307] width 59 height 80
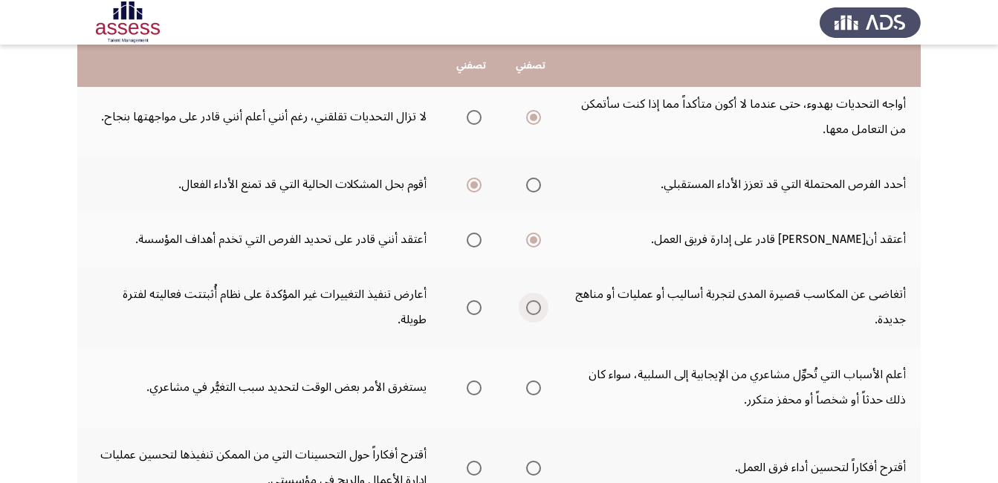
click at [536, 308] on span "Select an option" at bounding box center [533, 307] width 15 height 15
click at [536, 308] on input "Select an option" at bounding box center [533, 307] width 15 height 15
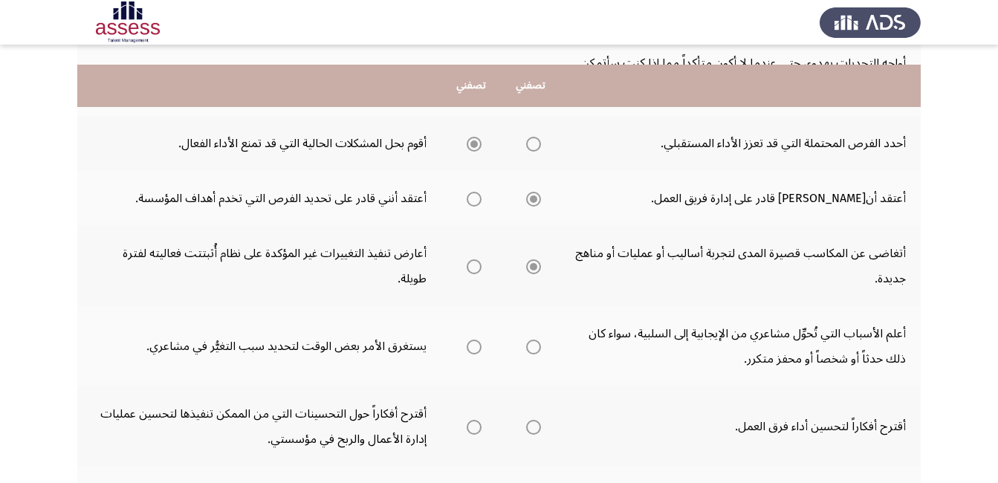
scroll to position [297, 0]
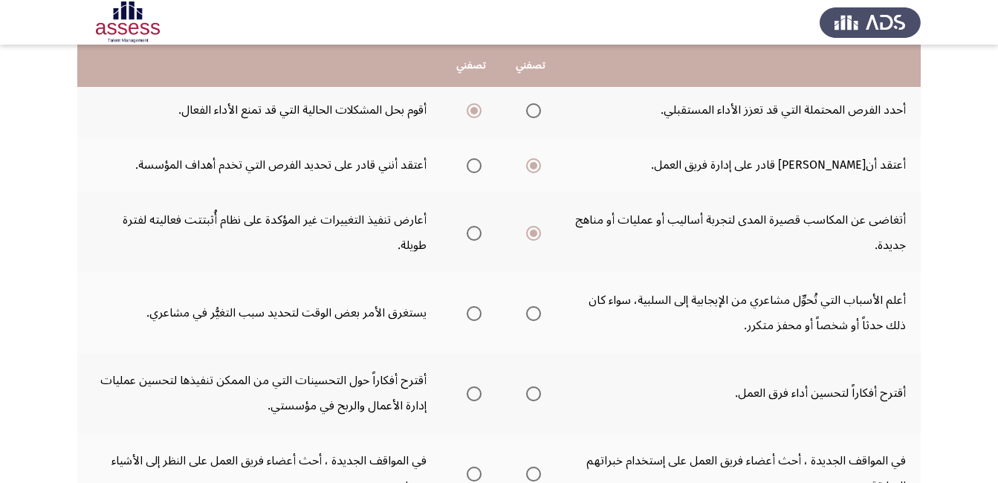
click at [530, 316] on span "Select an option" at bounding box center [533, 313] width 15 height 15
click at [530, 316] on input "Select an option" at bounding box center [533, 313] width 15 height 15
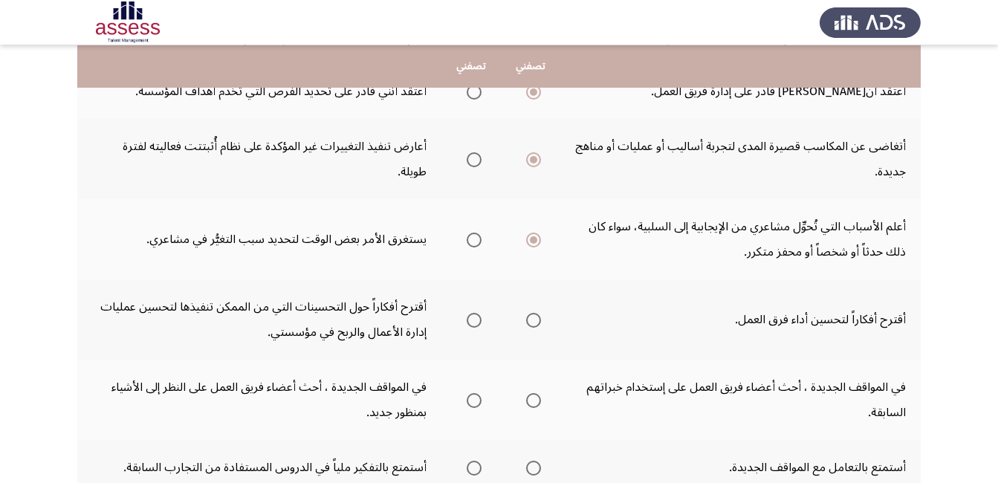
scroll to position [371, 0]
click at [536, 330] on mat-radio-group "Select an option" at bounding box center [530, 318] width 21 height 25
click at [466, 319] on span "Select an option" at bounding box center [473, 319] width 15 height 15
click at [466, 319] on input "Select an option" at bounding box center [473, 319] width 15 height 15
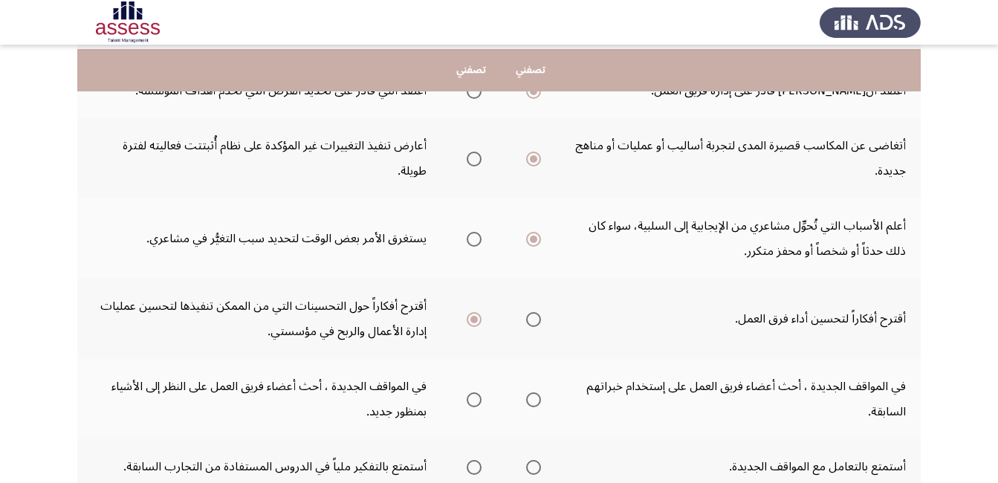
scroll to position [446, 0]
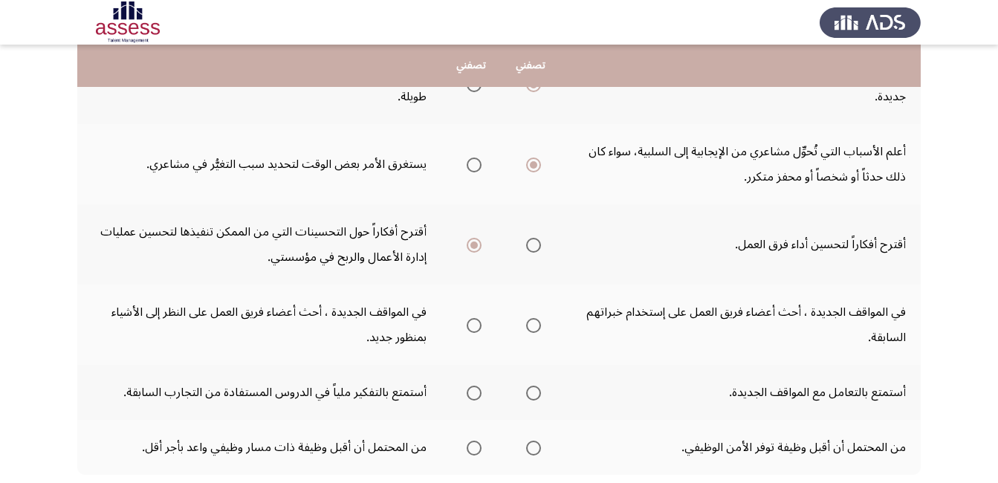
click at [479, 319] on span "Select an option" at bounding box center [473, 325] width 15 height 15
click at [479, 319] on input "Select an option" at bounding box center [473, 325] width 15 height 15
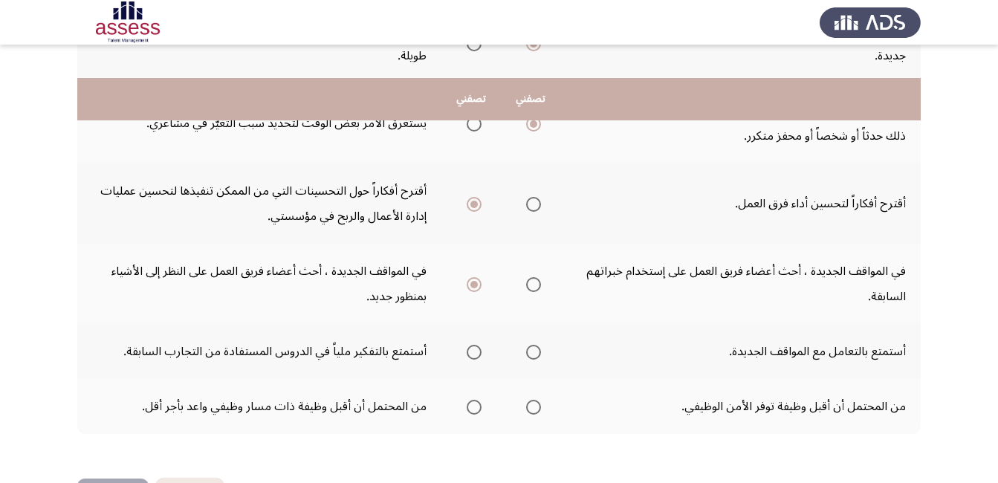
scroll to position [520, 0]
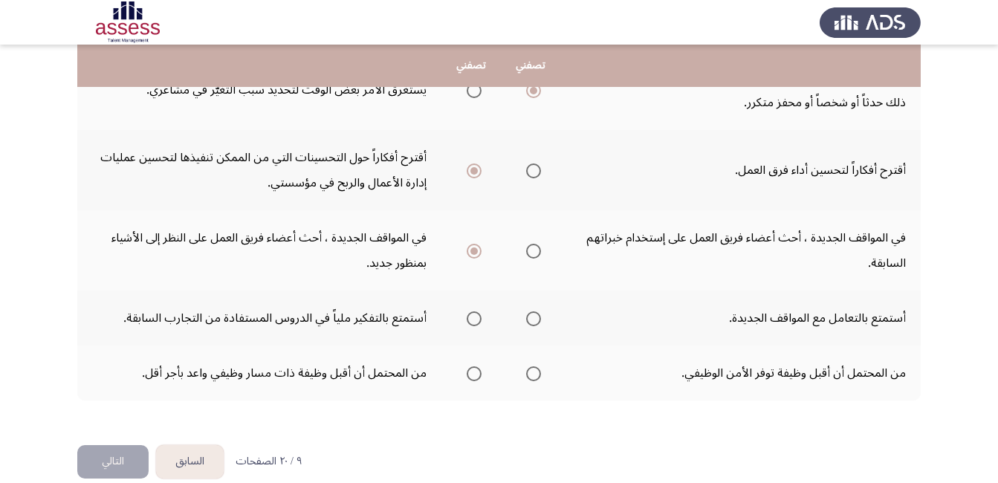
click at [530, 318] on span "Select an option" at bounding box center [533, 318] width 15 height 15
click at [530, 318] on input "Select an option" at bounding box center [533, 318] width 15 height 15
click at [470, 374] on span "Select an option" at bounding box center [473, 373] width 15 height 15
click at [470, 374] on input "Select an option" at bounding box center [473, 373] width 15 height 15
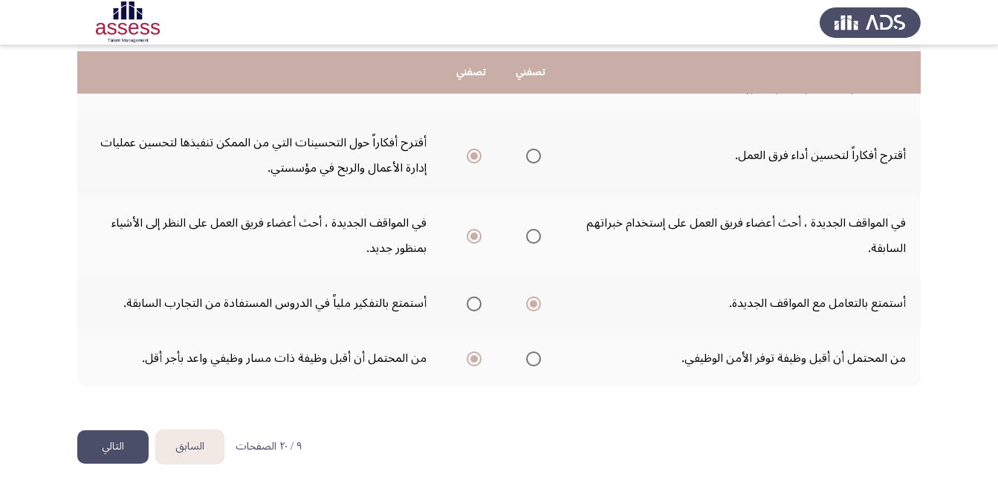
scroll to position [541, 0]
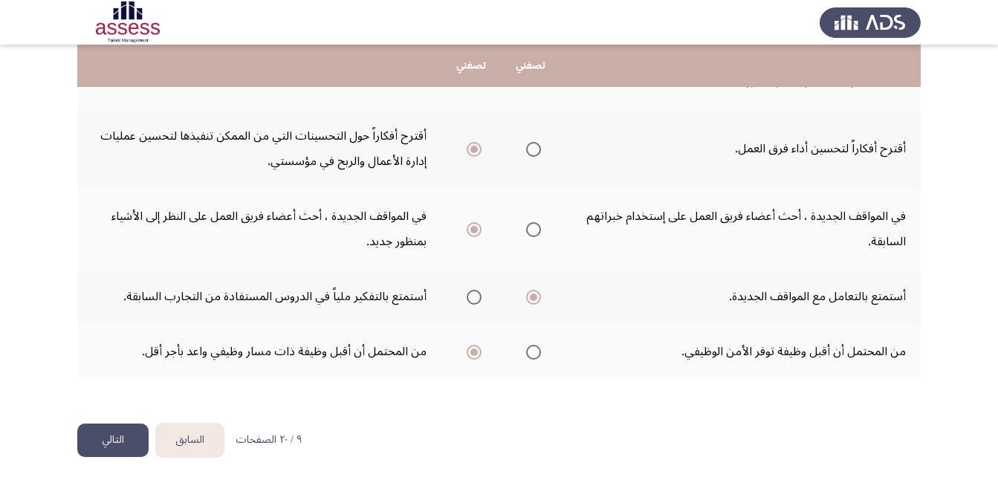
click at [122, 434] on button "التالي" at bounding box center [112, 439] width 71 height 33
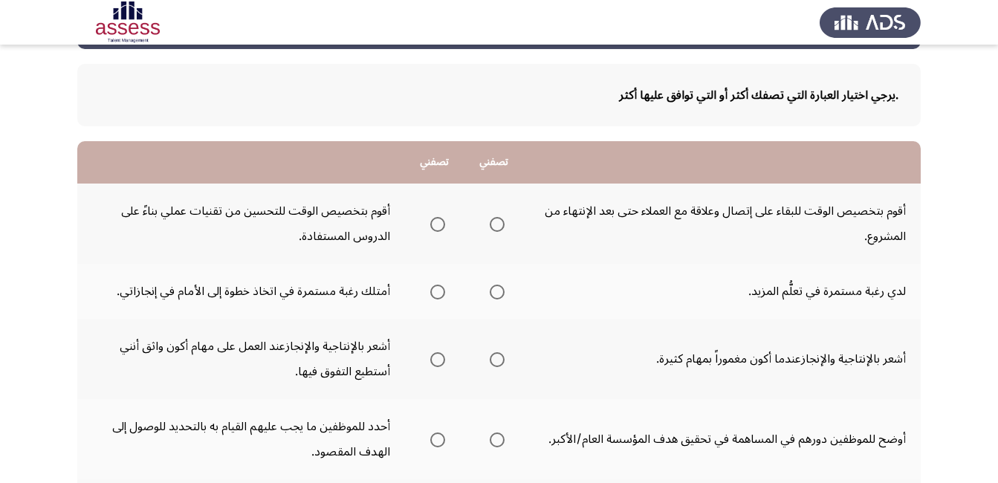
scroll to position [149, 0]
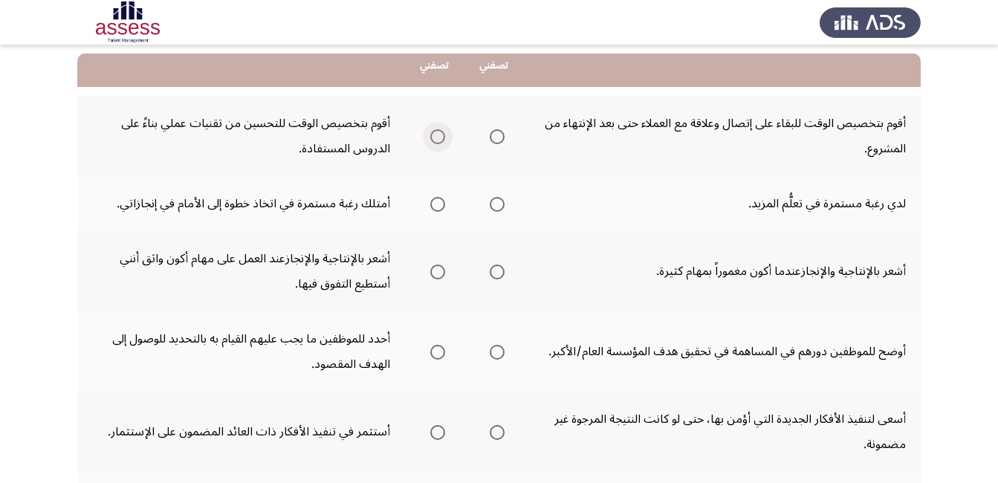
click at [434, 140] on span "Select an option" at bounding box center [437, 136] width 15 height 15
click at [434, 140] on input "Select an option" at bounding box center [437, 136] width 15 height 15
click at [495, 206] on span "Select an option" at bounding box center [496, 204] width 15 height 15
click at [495, 206] on input "Select an option" at bounding box center [496, 204] width 15 height 15
click at [437, 270] on span "Select an option" at bounding box center [437, 271] width 15 height 15
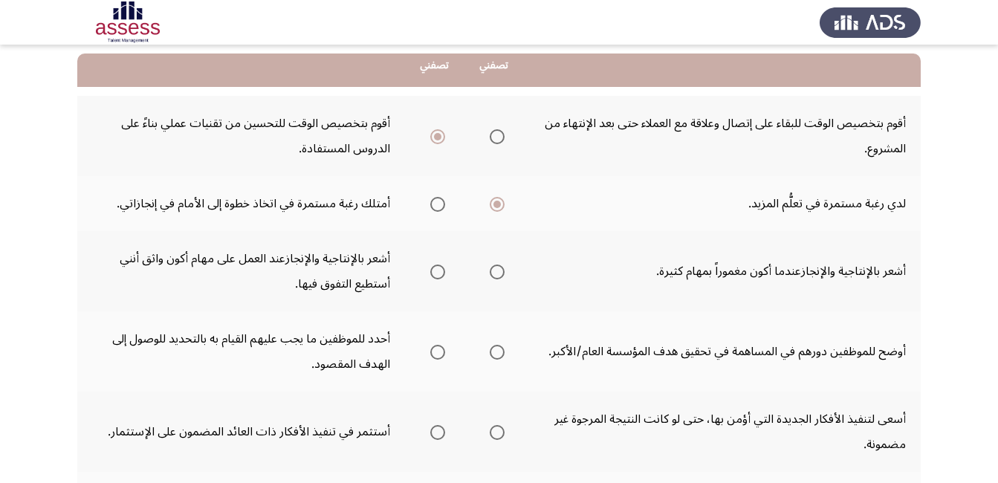
click at [437, 270] on input "Select an option" at bounding box center [437, 271] width 15 height 15
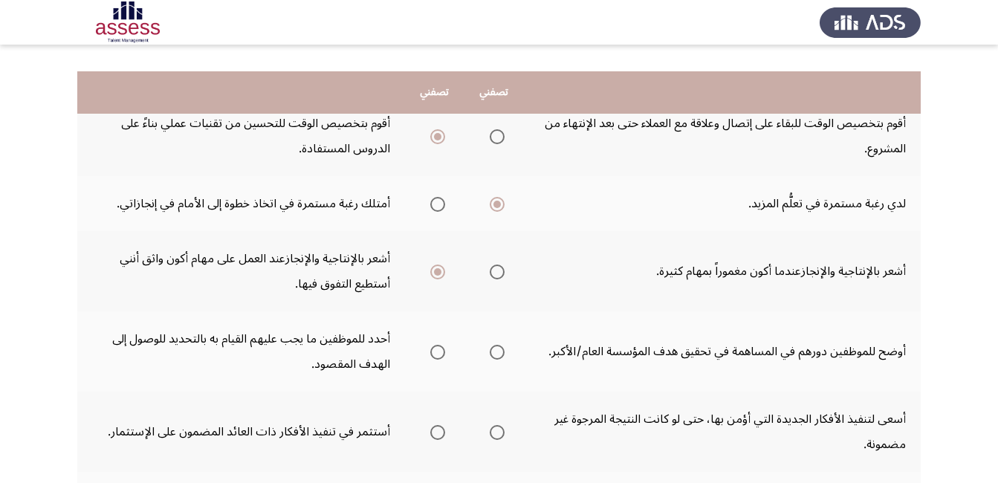
scroll to position [223, 0]
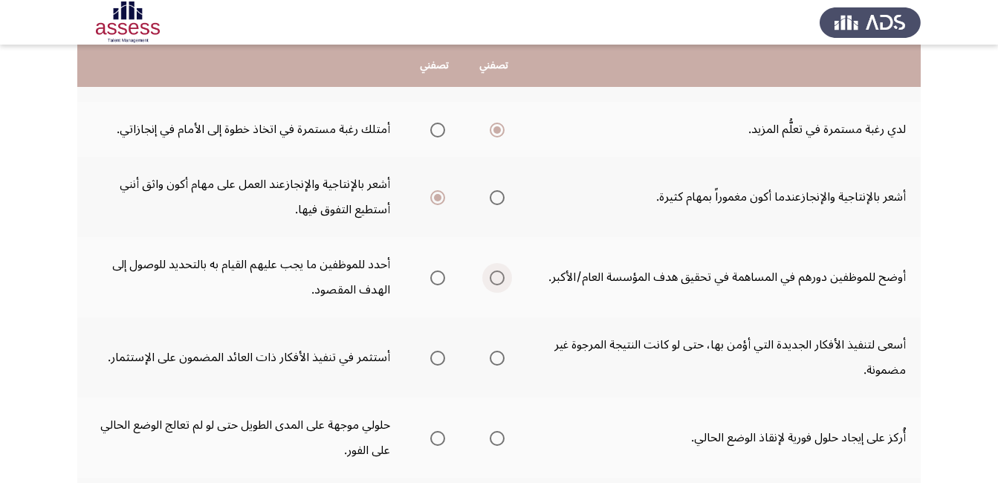
click at [501, 281] on span "Select an option" at bounding box center [496, 277] width 15 height 15
click at [501, 281] on input "Select an option" at bounding box center [496, 277] width 15 height 15
click at [436, 355] on span "Select an option" at bounding box center [437, 358] width 15 height 15
click at [436, 355] on input "Select an option" at bounding box center [437, 358] width 15 height 15
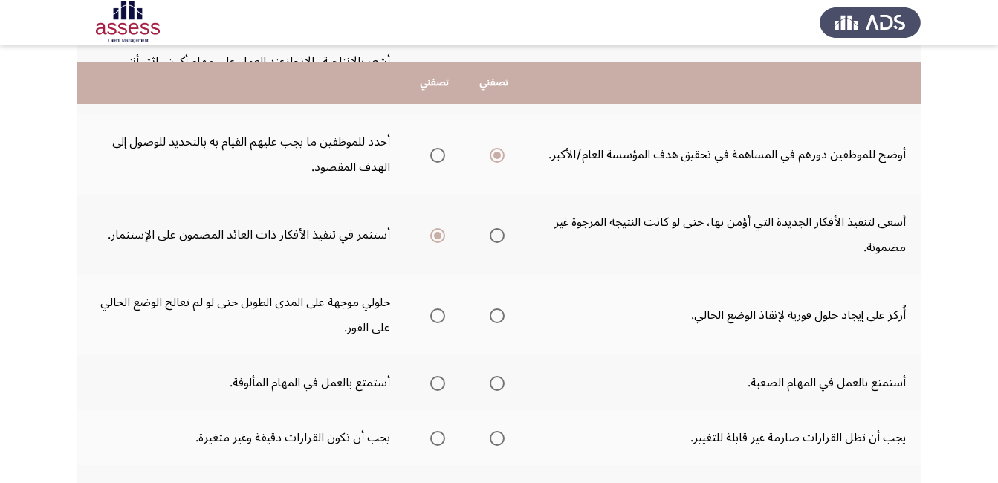
scroll to position [371, 0]
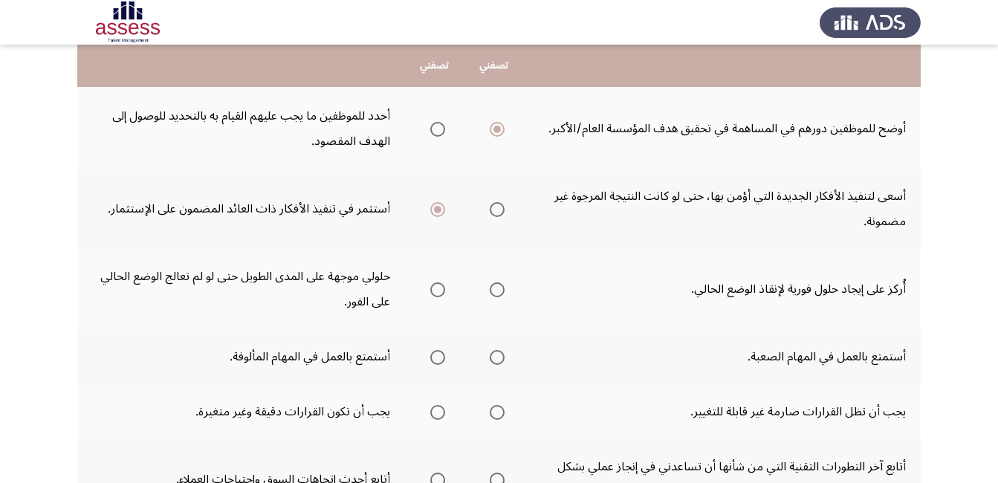
click at [504, 293] on th at bounding box center [493, 289] width 59 height 80
click at [501, 287] on span "Select an option" at bounding box center [496, 289] width 15 height 15
click at [501, 287] on input "Select an option" at bounding box center [496, 289] width 15 height 15
click at [496, 358] on span "Select an option" at bounding box center [496, 357] width 15 height 15
click at [496, 358] on input "Select an option" at bounding box center [496, 357] width 15 height 15
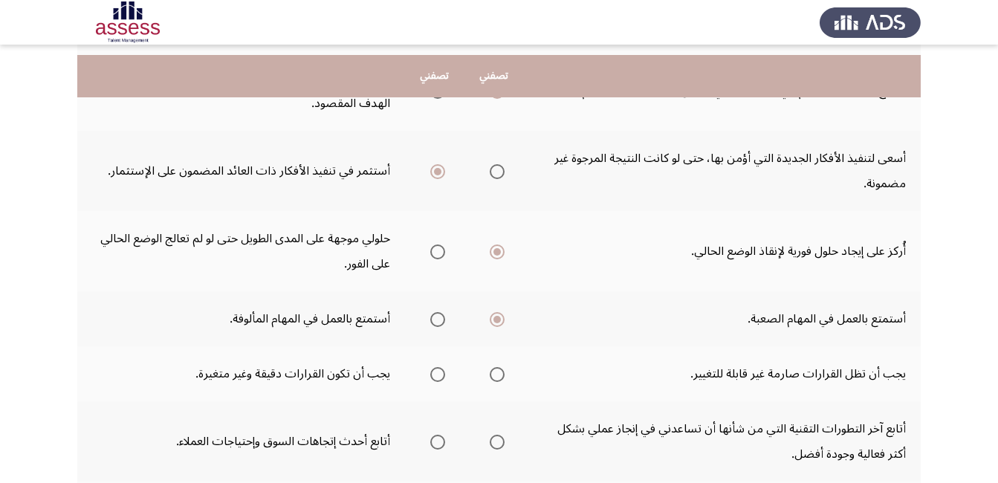
scroll to position [446, 0]
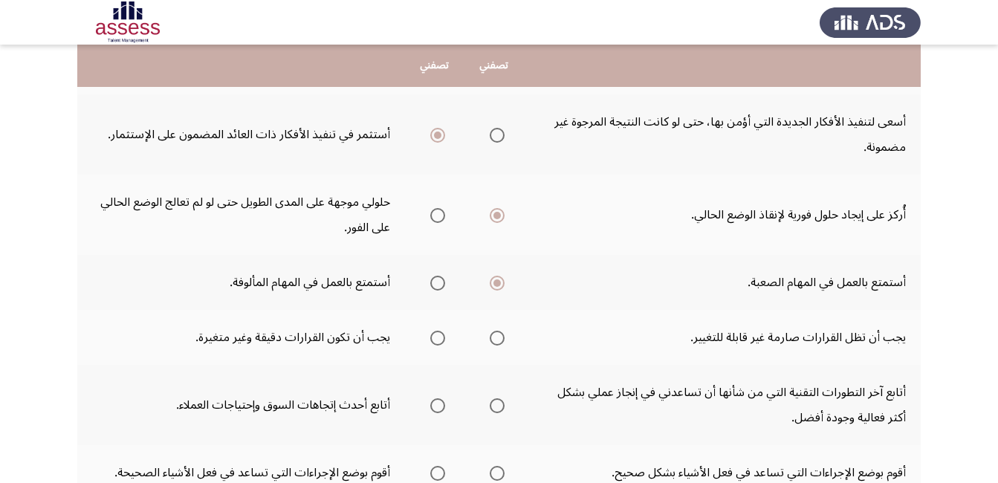
click at [437, 334] on span "Select an option" at bounding box center [437, 338] width 15 height 15
click at [437, 334] on input "Select an option" at bounding box center [437, 338] width 15 height 15
click at [502, 403] on span "Select an option" at bounding box center [496, 405] width 15 height 15
click at [502, 403] on input "Select an option" at bounding box center [496, 405] width 15 height 15
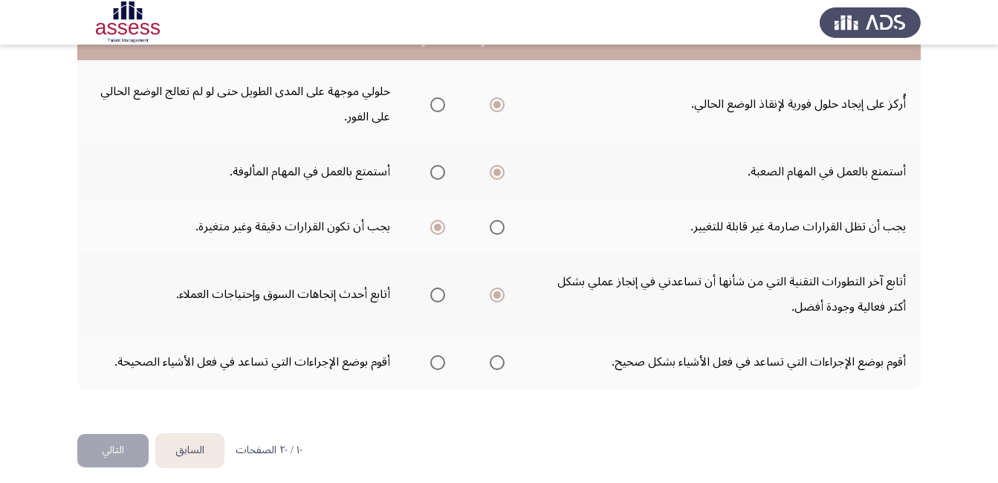
scroll to position [567, 0]
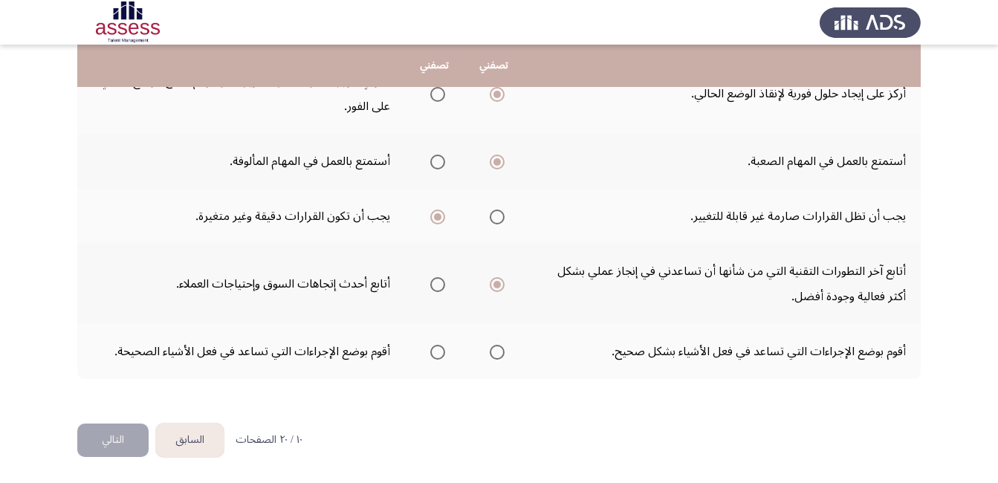
click at [497, 352] on span "Select an option" at bounding box center [497, 352] width 0 height 0
click at [497, 351] on input "Select an option" at bounding box center [496, 352] width 15 height 15
click at [134, 442] on button "التالي" at bounding box center [112, 439] width 71 height 33
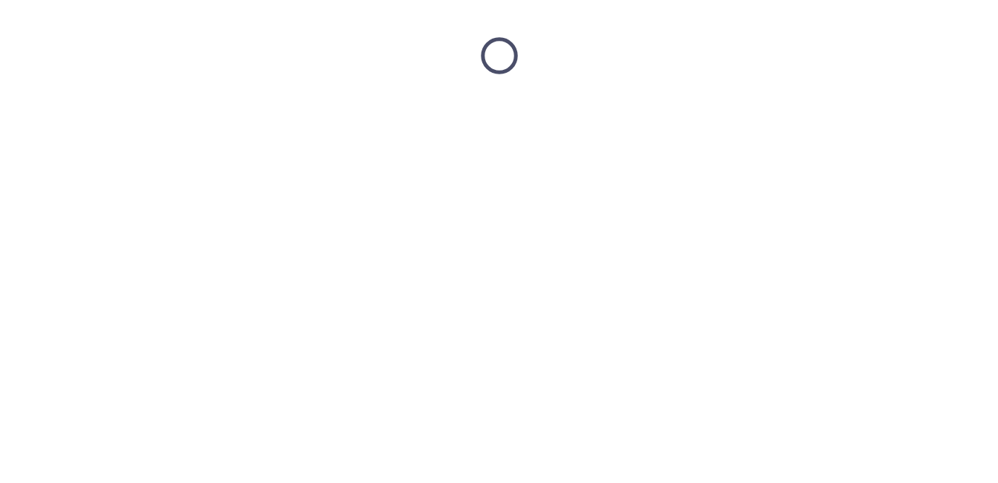
scroll to position [0, 0]
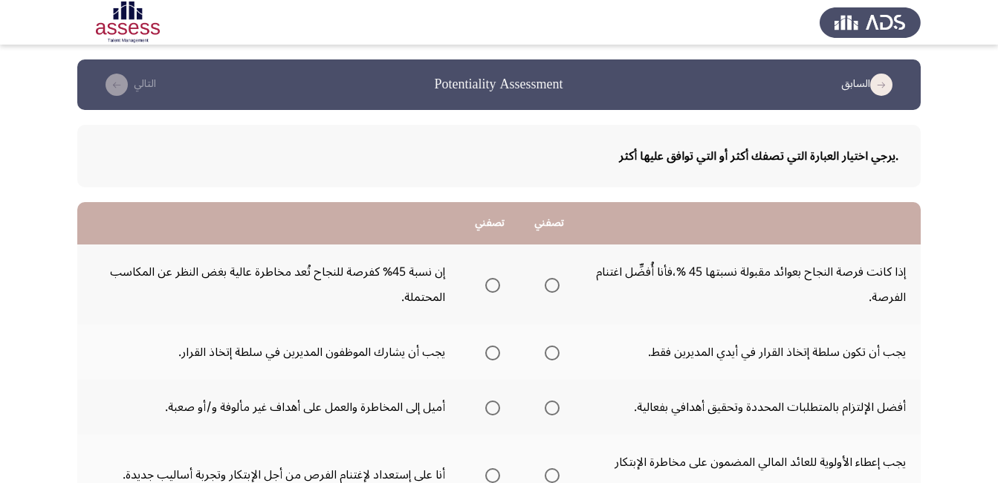
click at [492, 290] on span "Select an option" at bounding box center [492, 285] width 15 height 15
click at [492, 290] on input "Select an option" at bounding box center [492, 285] width 15 height 15
click at [547, 359] on span "Select an option" at bounding box center [551, 352] width 15 height 15
click at [547, 359] on input "Select an option" at bounding box center [551, 352] width 15 height 15
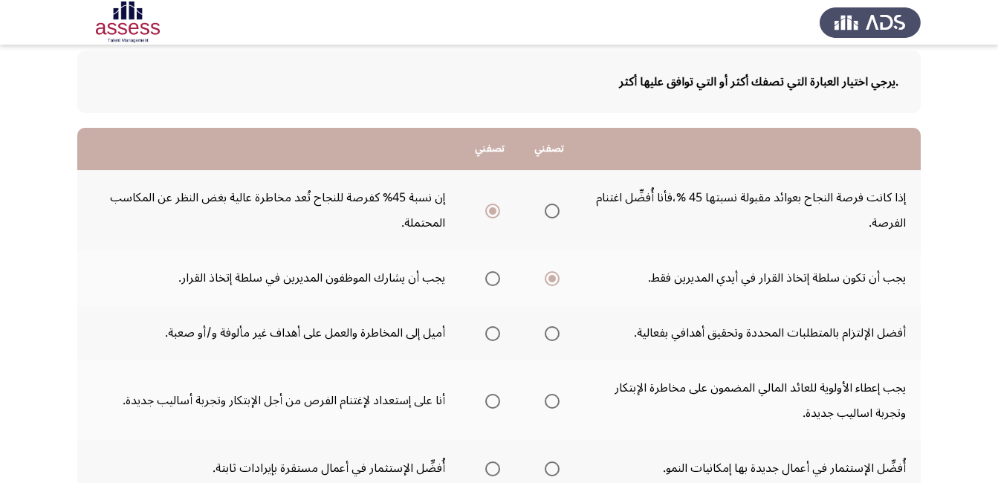
click at [552, 332] on span "Select an option" at bounding box center [551, 333] width 15 height 15
click at [552, 332] on input "Select an option" at bounding box center [551, 333] width 15 height 15
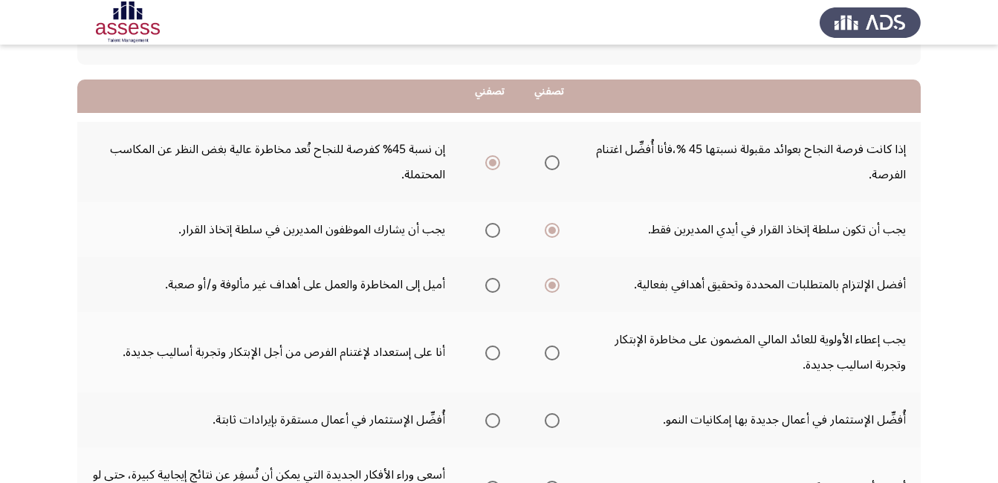
scroll to position [149, 0]
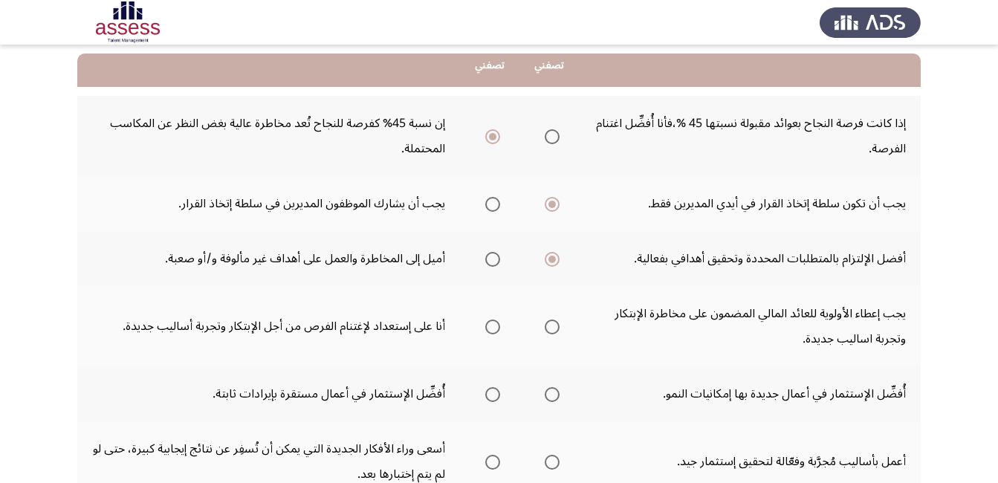
click at [554, 334] on span "Select an option" at bounding box center [551, 326] width 15 height 15
click at [554, 334] on input "Select an option" at bounding box center [551, 326] width 15 height 15
click at [550, 395] on span "Select an option" at bounding box center [551, 394] width 15 height 15
click at [550, 395] on input "Select an option" at bounding box center [551, 394] width 15 height 15
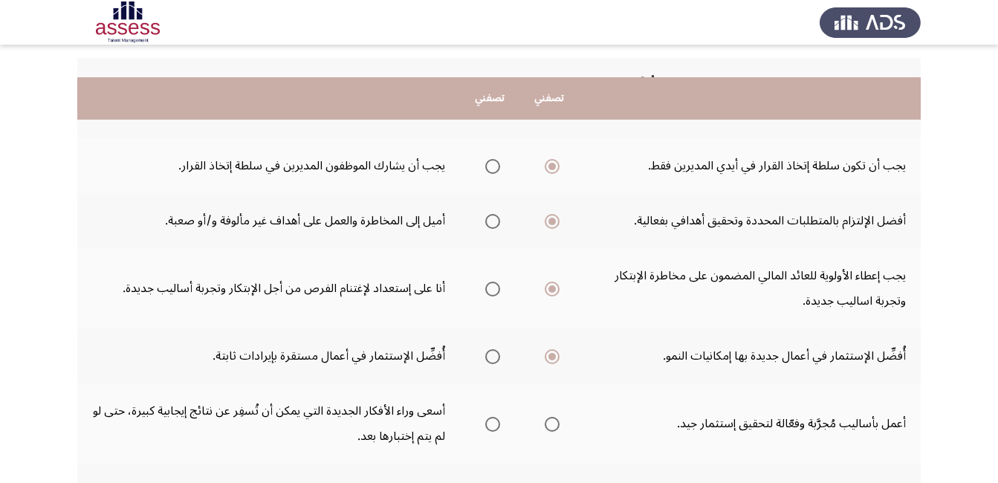
scroll to position [223, 0]
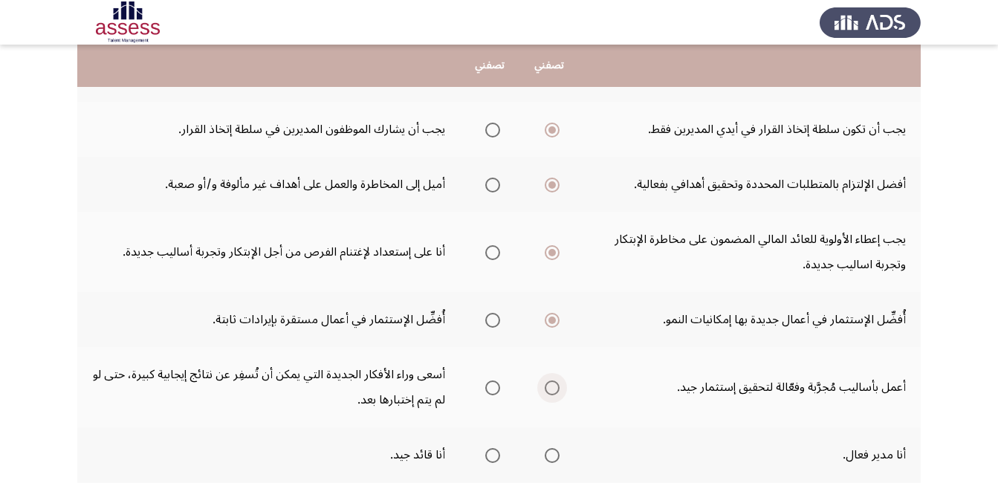
click at [553, 388] on span "Select an option" at bounding box center [551, 387] width 15 height 15
click at [553, 388] on input "Select an option" at bounding box center [551, 387] width 15 height 15
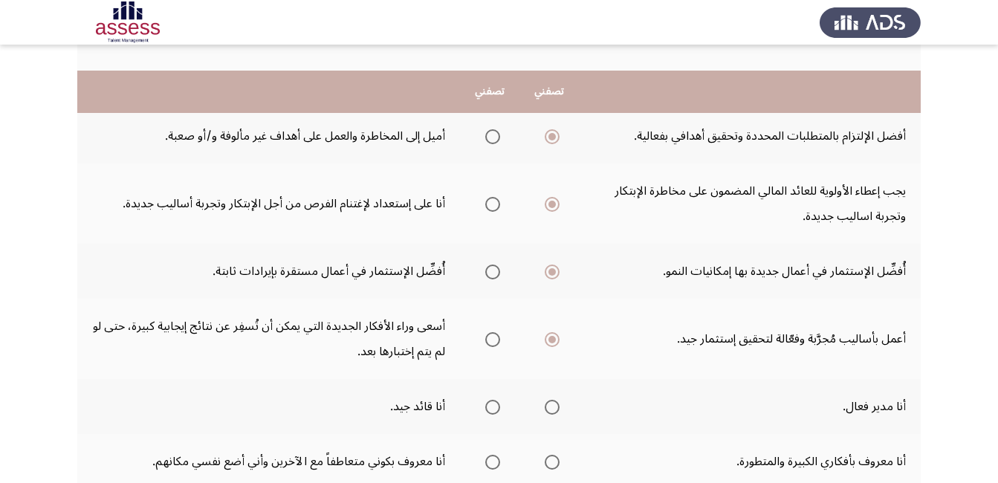
scroll to position [297, 0]
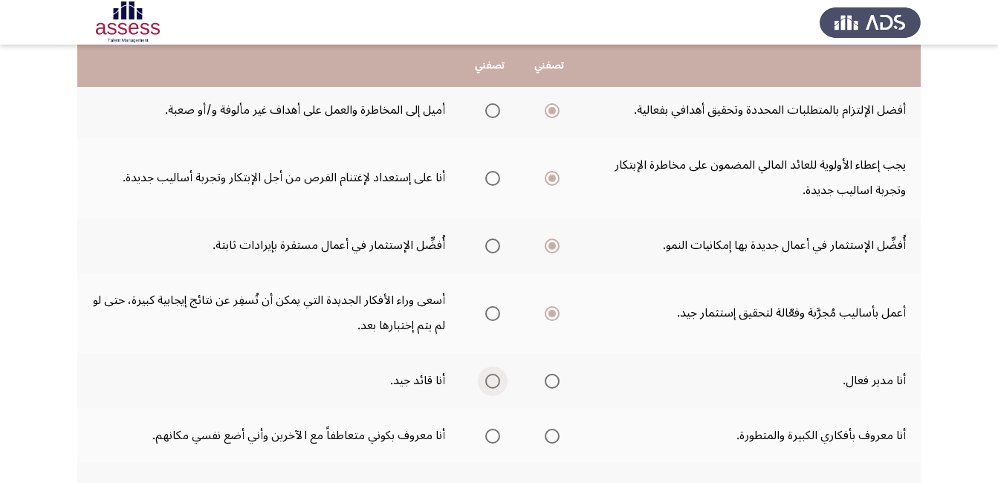
click at [485, 382] on span "Select an option" at bounding box center [492, 381] width 15 height 15
click at [485, 382] on input "Select an option" at bounding box center [492, 381] width 15 height 15
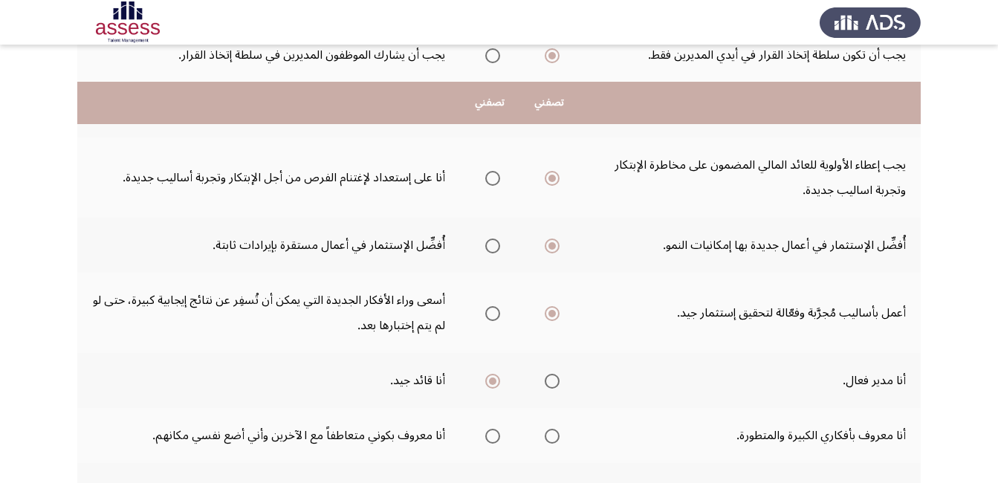
scroll to position [371, 0]
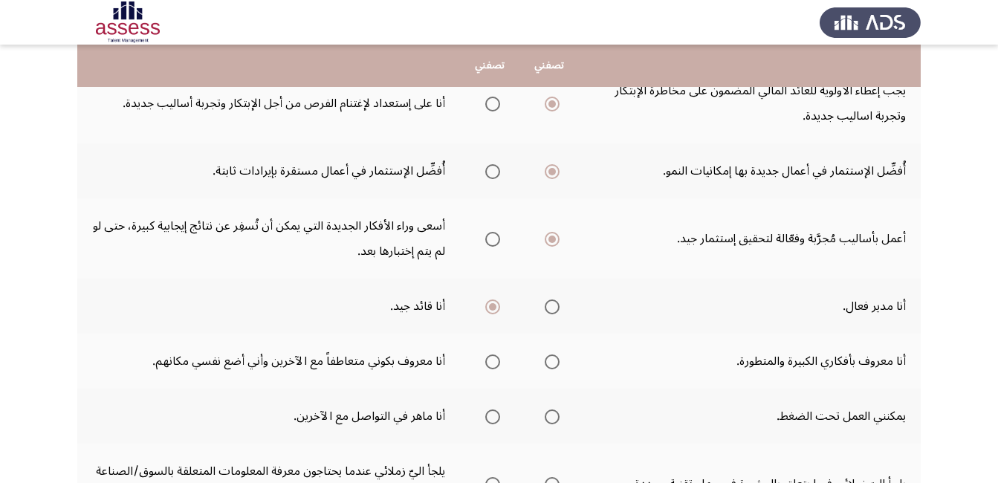
click at [553, 368] on span "Select an option" at bounding box center [551, 361] width 15 height 15
click at [553, 368] on input "Select an option" at bounding box center [551, 361] width 15 height 15
click at [495, 418] on span "Select an option" at bounding box center [492, 416] width 15 height 15
click at [495, 418] on input "Select an option" at bounding box center [492, 416] width 15 height 15
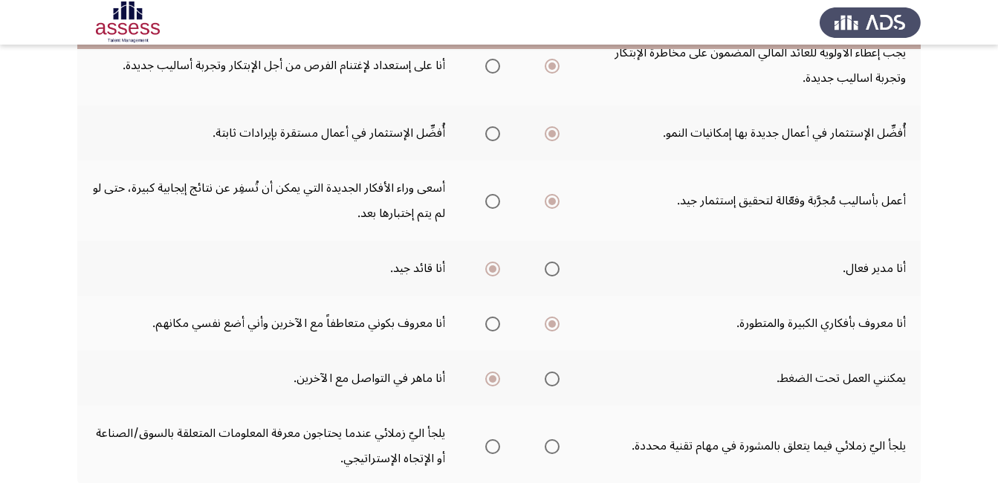
scroll to position [446, 0]
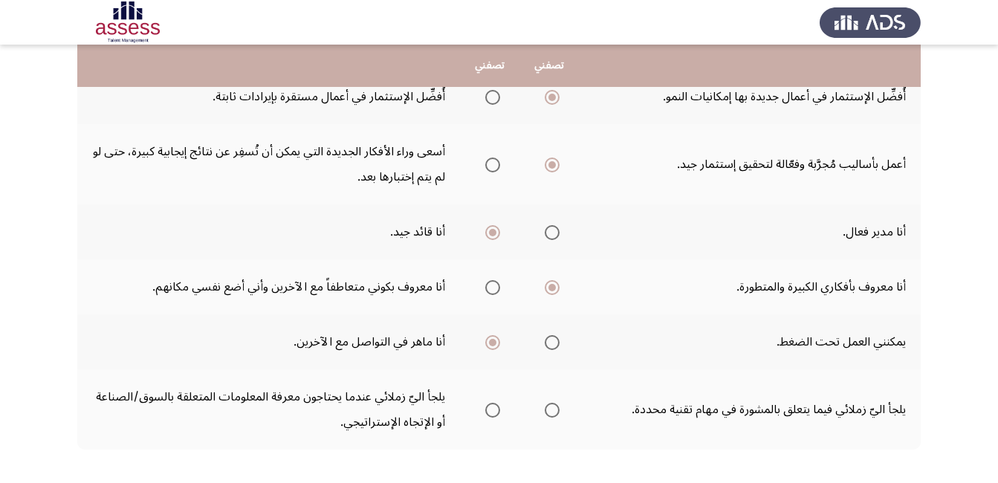
click at [552, 414] on span "Select an option" at bounding box center [551, 410] width 15 height 15
click at [552, 414] on input "Select an option" at bounding box center [551, 410] width 15 height 15
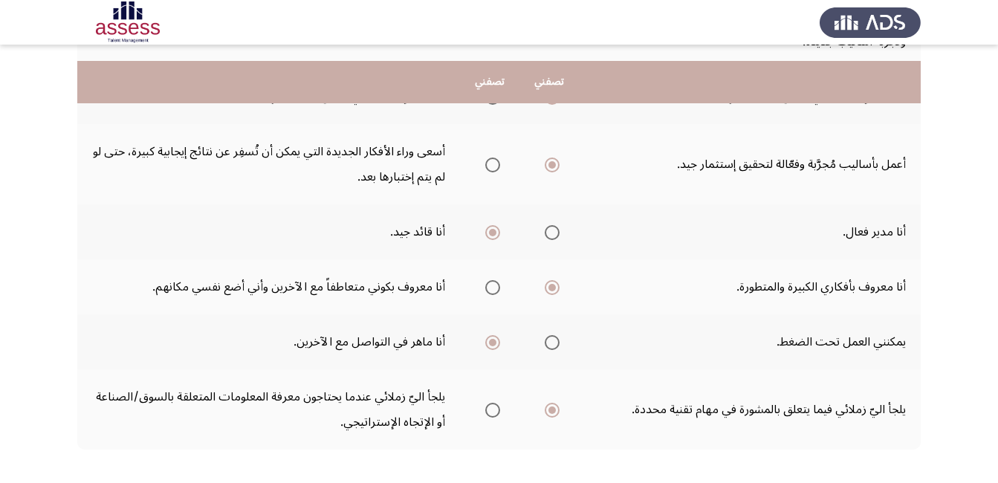
scroll to position [516, 0]
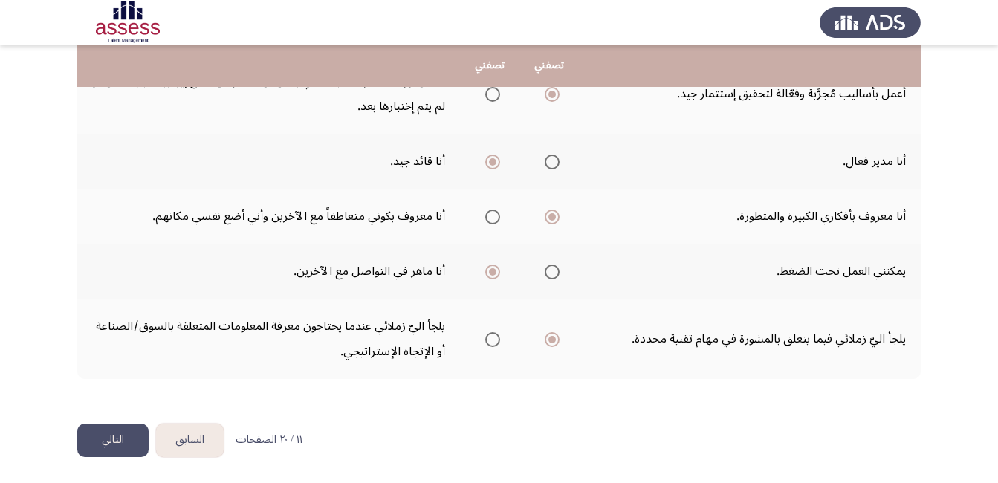
click at [115, 449] on button "التالي" at bounding box center [112, 439] width 71 height 33
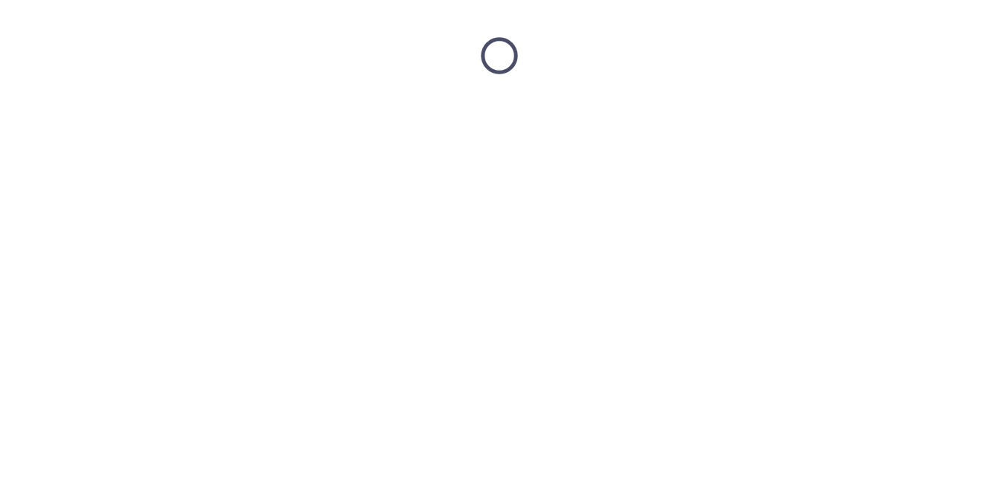
scroll to position [0, 0]
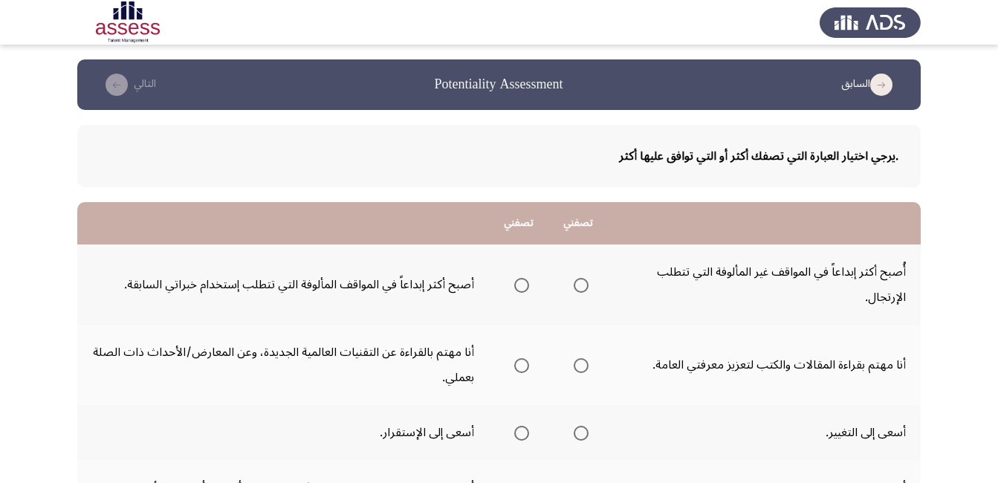
click at [523, 287] on span "Select an option" at bounding box center [521, 285] width 15 height 15
click at [523, 287] on input "Select an option" at bounding box center [521, 285] width 15 height 15
click at [524, 362] on span "Select an option" at bounding box center [521, 365] width 15 height 15
click at [524, 362] on input "Select an option" at bounding box center [521, 365] width 15 height 15
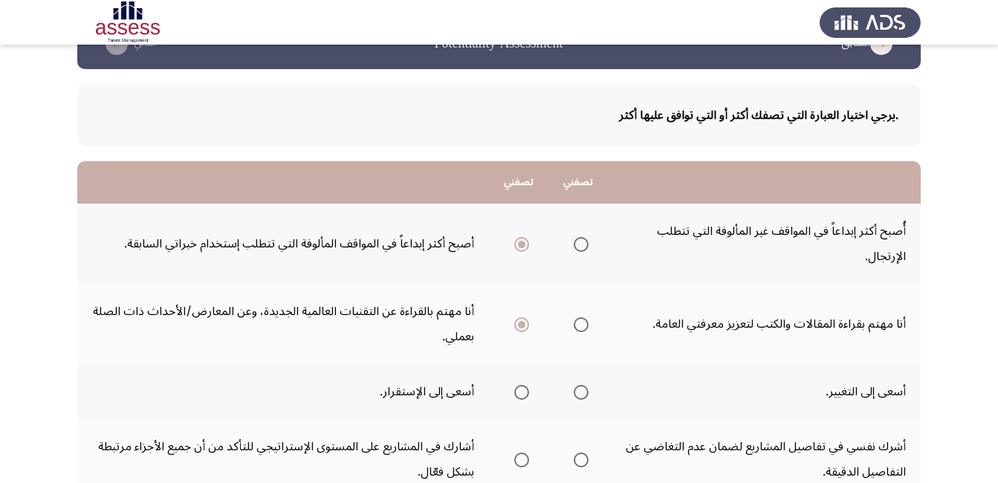
scroll to position [74, 0]
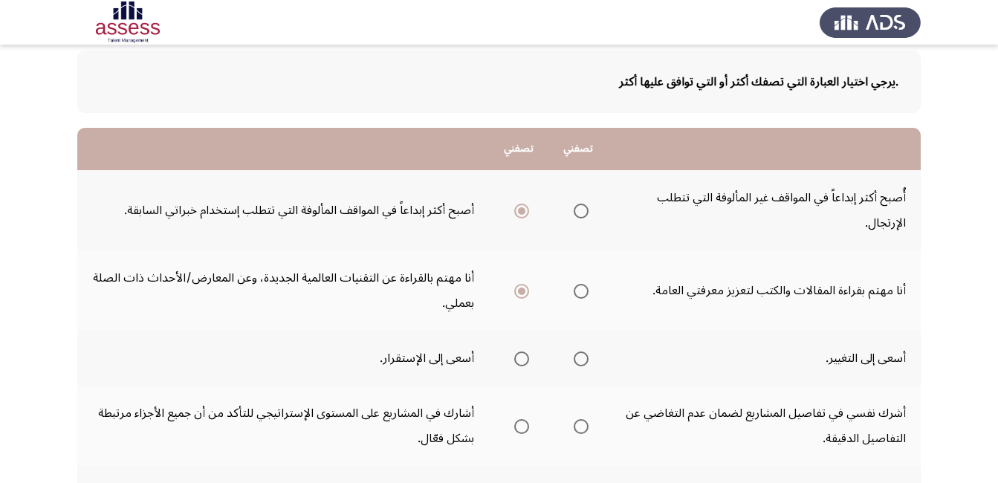
click at [581, 359] on span "Select an option" at bounding box center [581, 359] width 0 height 0
click at [581, 359] on input "Select an option" at bounding box center [580, 358] width 15 height 15
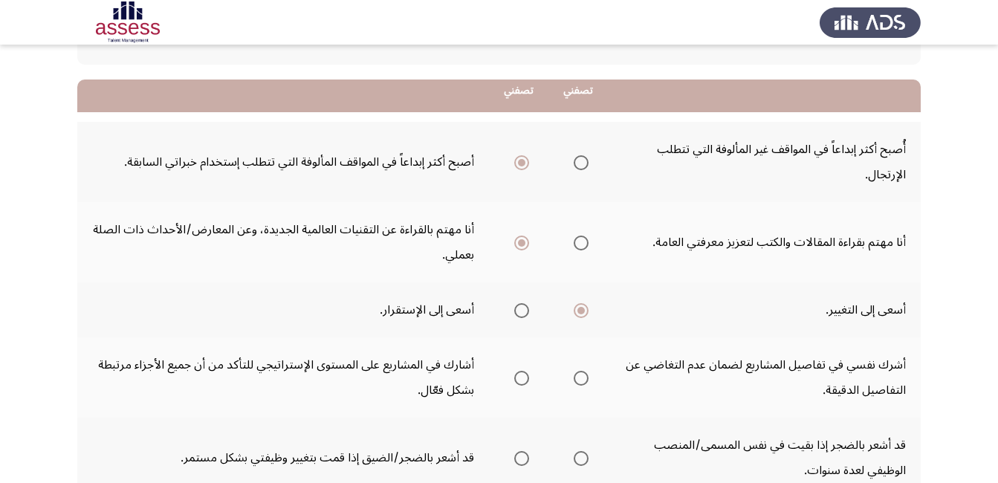
scroll to position [149, 0]
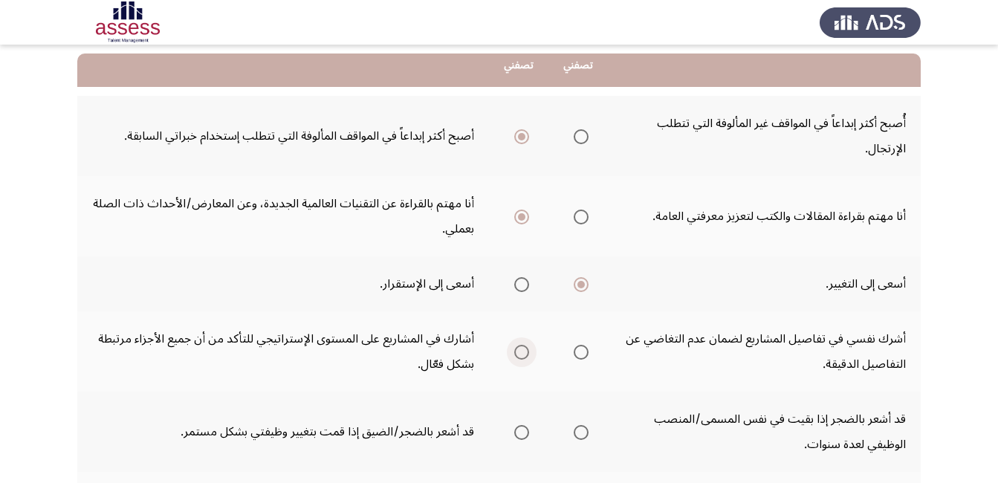
click at [522, 350] on span "Select an option" at bounding box center [521, 352] width 15 height 15
click at [522, 350] on input "Select an option" at bounding box center [521, 352] width 15 height 15
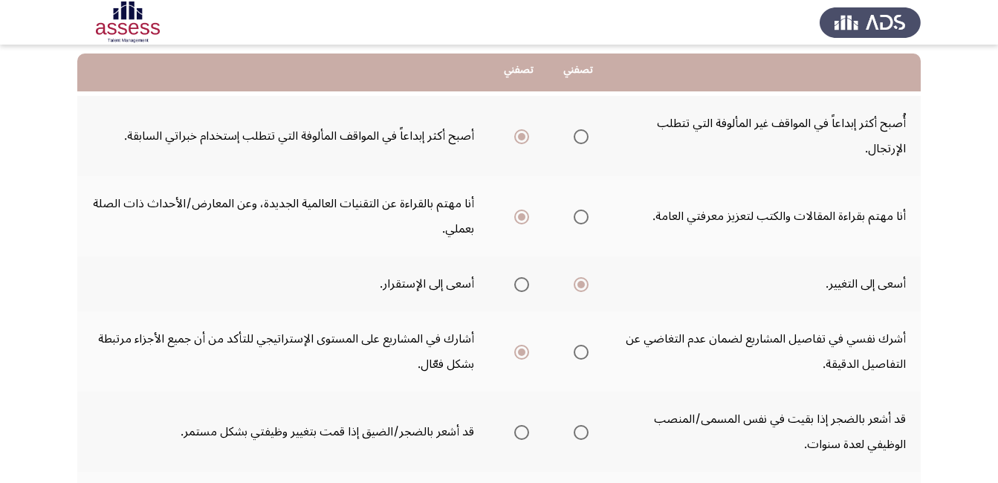
scroll to position [223, 0]
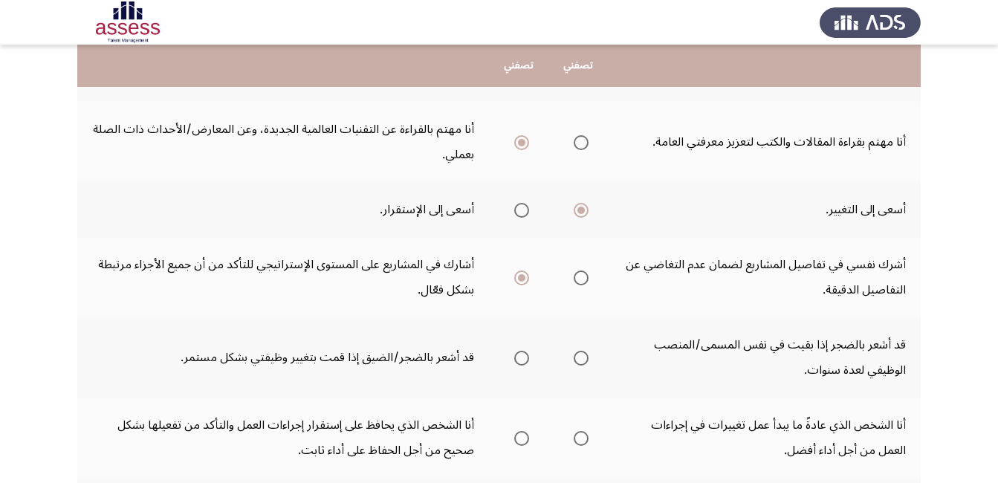
click at [525, 360] on span "Select an option" at bounding box center [521, 358] width 15 height 15
click at [525, 360] on input "Select an option" at bounding box center [521, 358] width 15 height 15
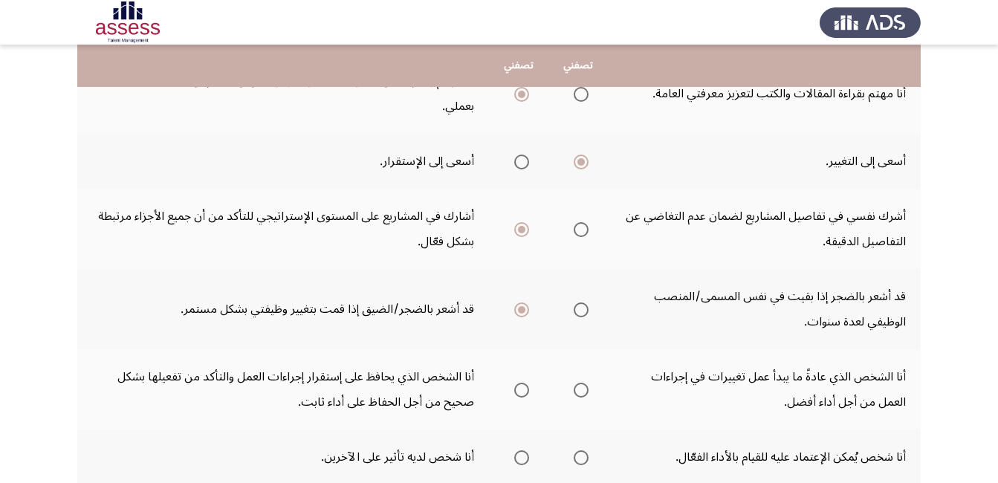
scroll to position [297, 0]
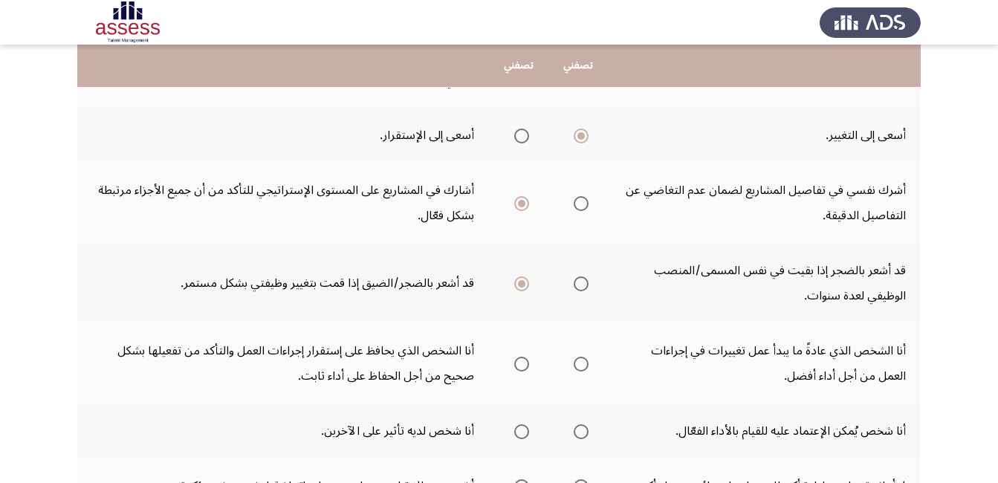
click at [581, 365] on span "Select an option" at bounding box center [580, 364] width 15 height 15
click at [581, 365] on input "Select an option" at bounding box center [580, 364] width 15 height 15
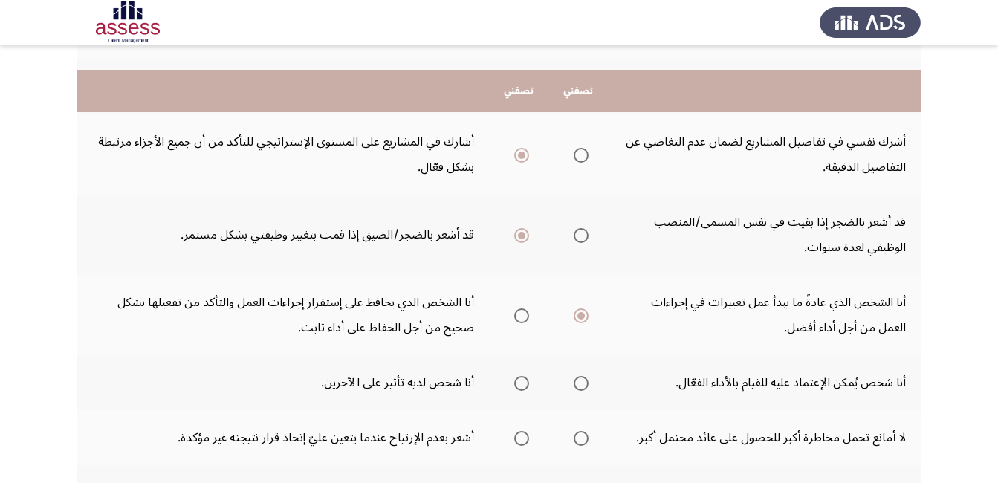
scroll to position [371, 0]
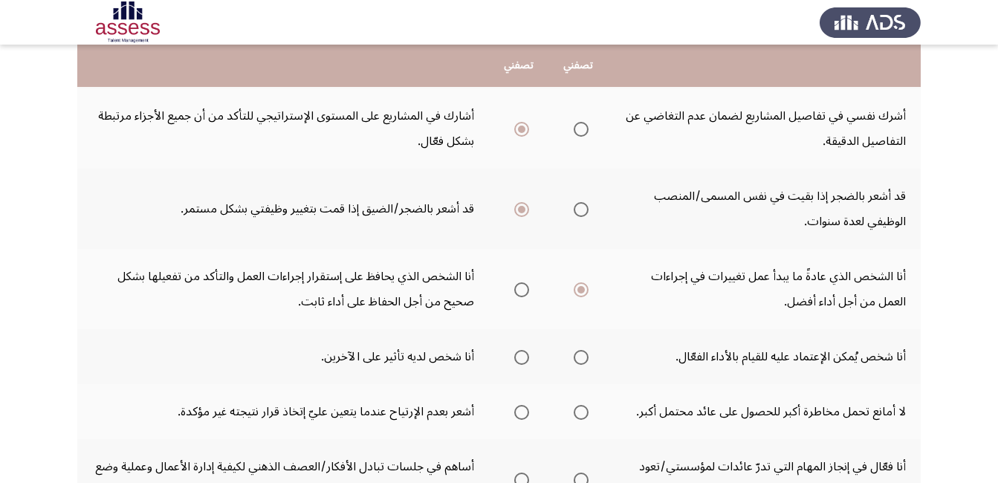
click at [581, 357] on span "Select an option" at bounding box center [581, 357] width 0 height 0
click at [581, 357] on input "Select an option" at bounding box center [580, 357] width 15 height 15
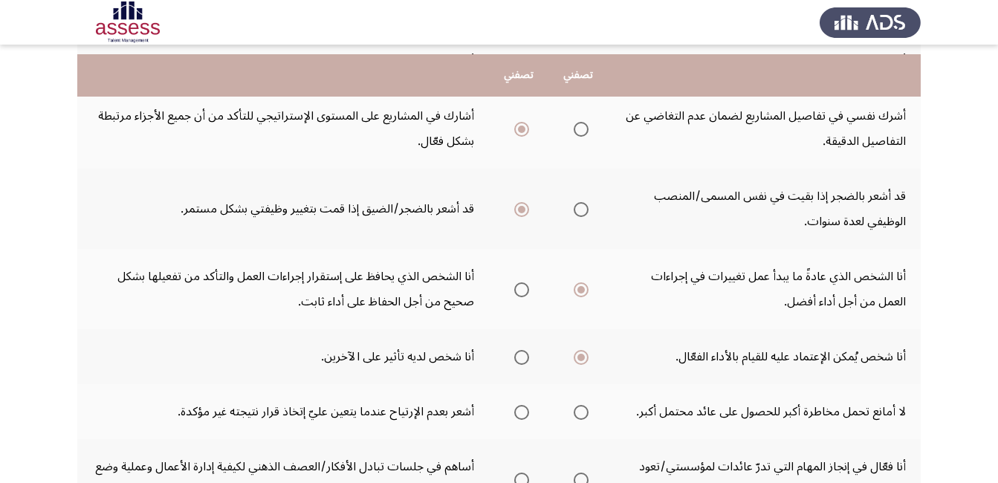
scroll to position [446, 0]
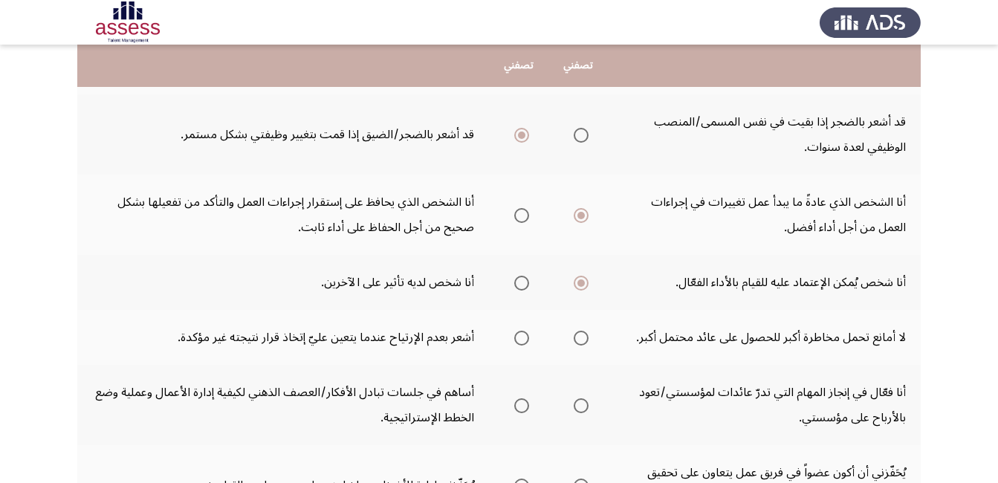
click at [521, 345] on span "Select an option" at bounding box center [521, 338] width 15 height 15
click at [521, 345] on input "Select an option" at bounding box center [521, 338] width 15 height 15
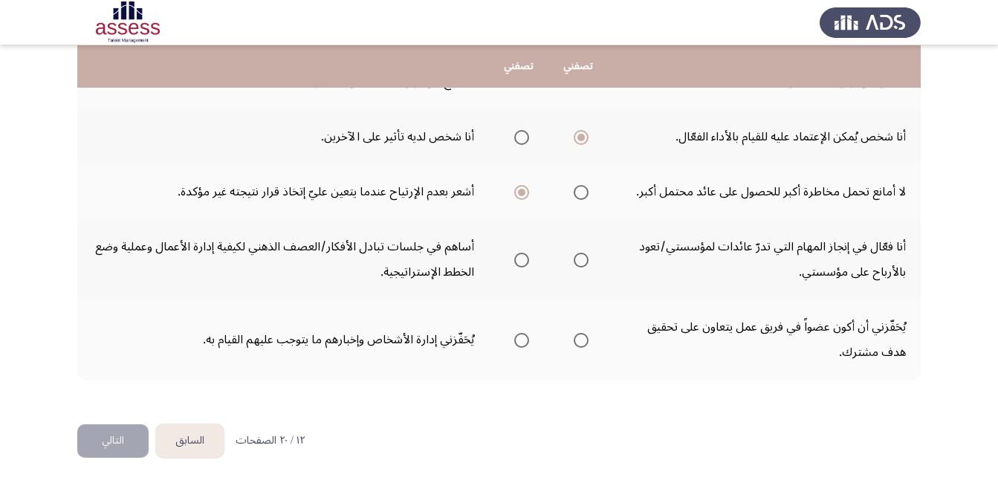
scroll to position [592, 0]
click at [528, 261] on span "Select an option" at bounding box center [521, 259] width 15 height 15
click at [528, 261] on input "Select an option" at bounding box center [521, 259] width 15 height 15
click at [581, 342] on span "Select an option" at bounding box center [580, 339] width 15 height 15
click at [581, 342] on input "Select an option" at bounding box center [580, 339] width 15 height 15
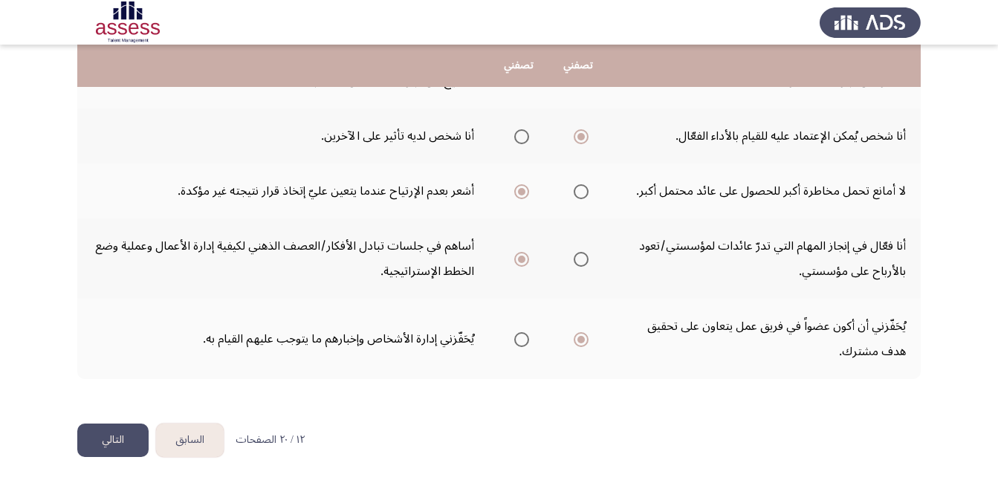
click at [128, 430] on button "التالي" at bounding box center [112, 439] width 71 height 33
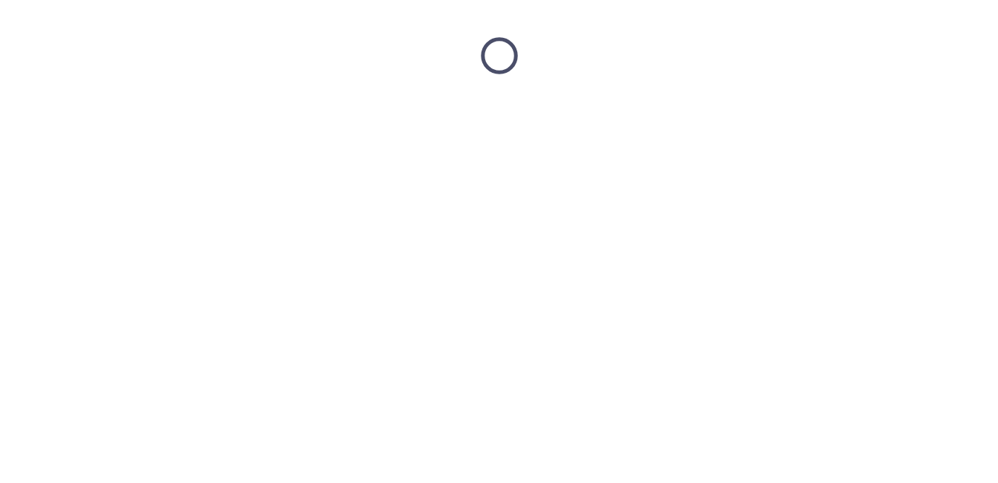
scroll to position [0, 0]
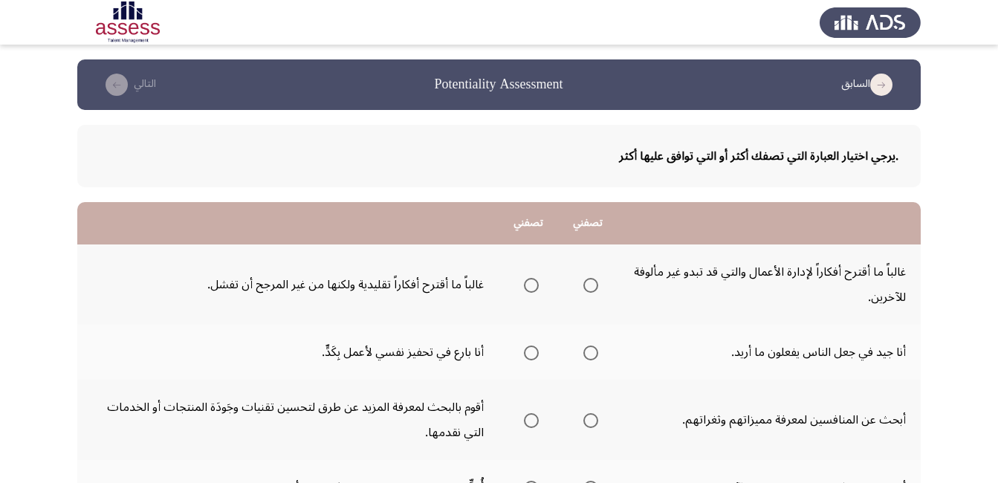
click at [531, 289] on span "Select an option" at bounding box center [531, 285] width 15 height 15
click at [531, 289] on input "Select an option" at bounding box center [531, 285] width 15 height 15
click at [531, 350] on span "Select an option" at bounding box center [531, 352] width 15 height 15
click at [531, 350] on input "Select an option" at bounding box center [531, 352] width 15 height 15
click at [591, 360] on mat-radio-group "Select an option" at bounding box center [587, 351] width 21 height 25
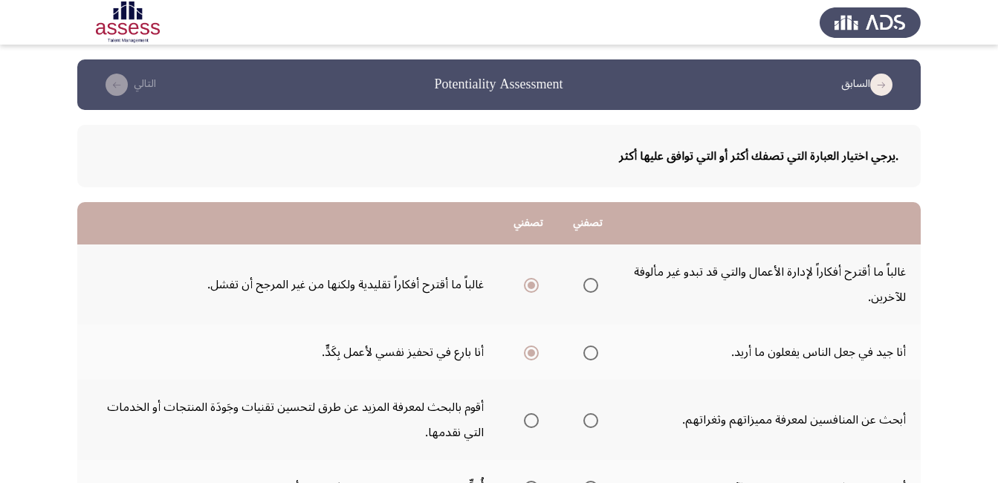
click at [589, 360] on span "Select an option" at bounding box center [590, 352] width 15 height 15
click at [589, 360] on input "Select an option" at bounding box center [590, 352] width 15 height 15
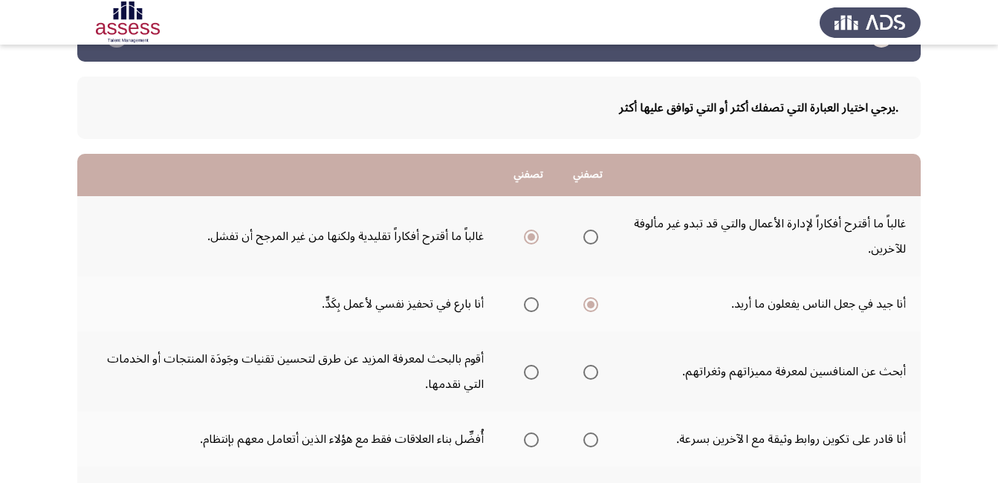
scroll to position [74, 0]
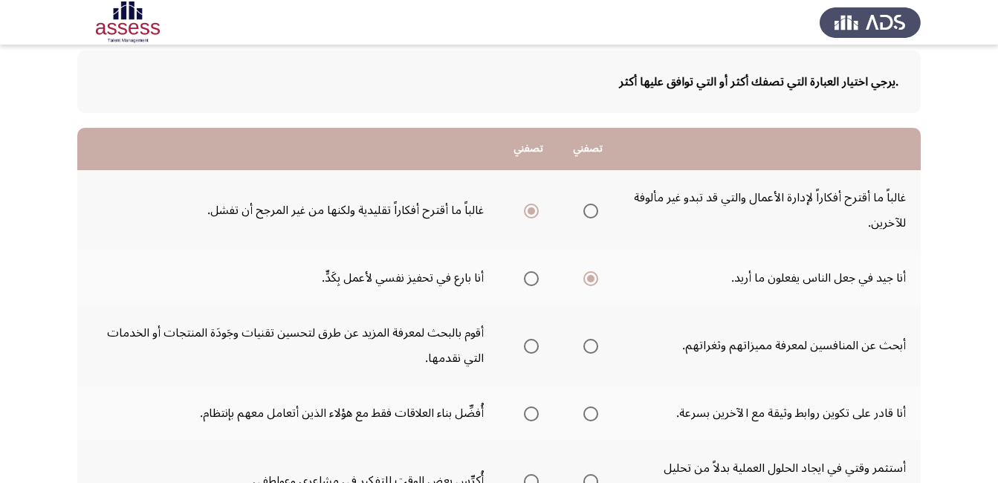
click at [531, 354] on mat-radio-group "Select an option" at bounding box center [528, 345] width 21 height 25
click at [532, 350] on span "Select an option" at bounding box center [531, 346] width 15 height 15
click at [532, 350] on input "Select an option" at bounding box center [531, 346] width 15 height 15
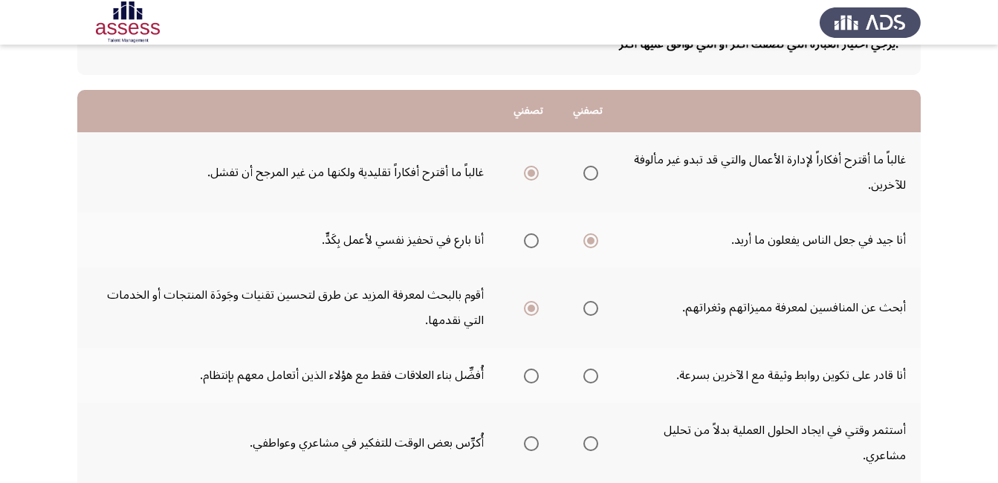
scroll to position [149, 0]
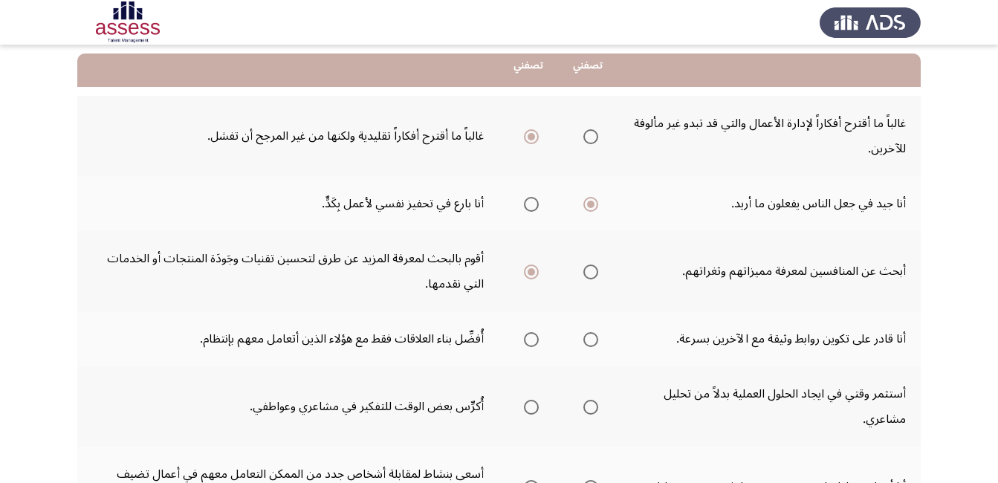
click at [591, 343] on span "Select an option" at bounding box center [590, 339] width 15 height 15
click at [591, 343] on input "Select an option" at bounding box center [590, 339] width 15 height 15
click at [591, 408] on span "Select an option" at bounding box center [590, 407] width 15 height 15
click at [591, 408] on input "Select an option" at bounding box center [590, 407] width 15 height 15
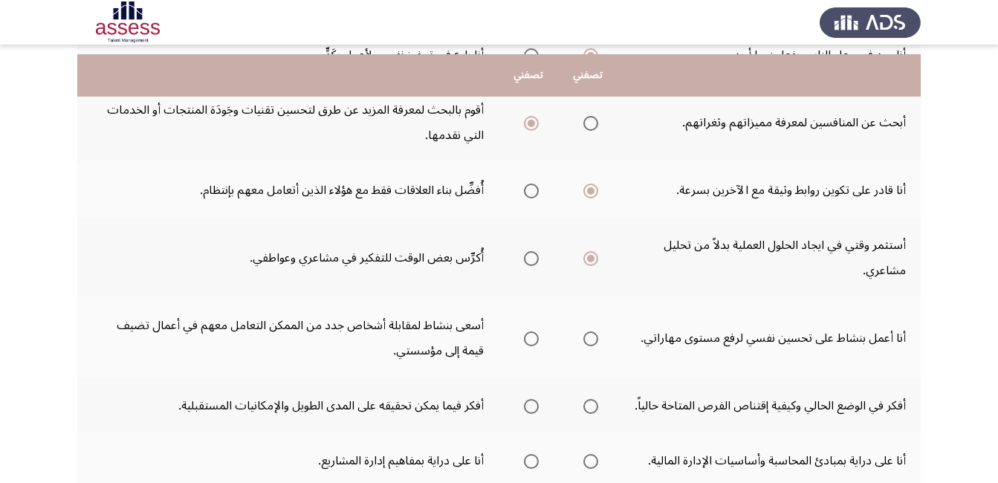
scroll to position [371, 0]
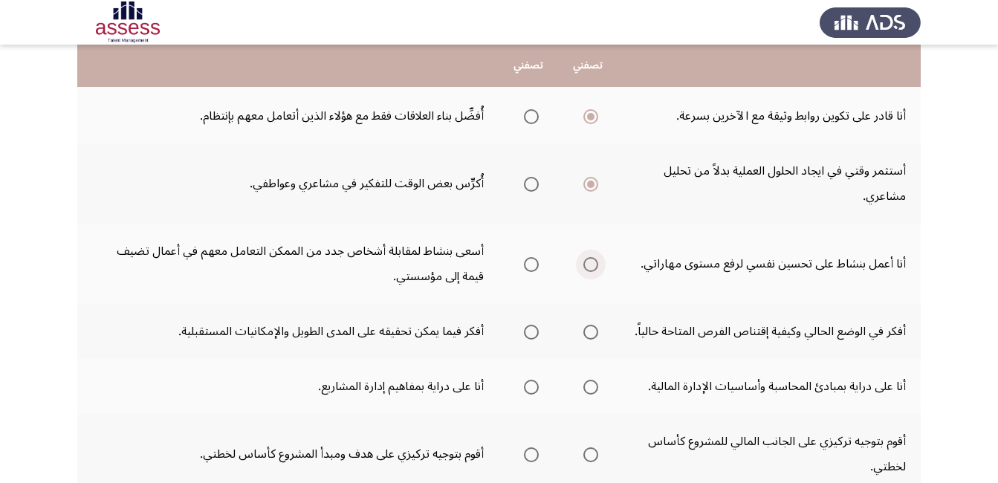
click at [590, 268] on span "Select an option" at bounding box center [590, 264] width 15 height 15
click at [590, 268] on input "Select an option" at bounding box center [590, 264] width 15 height 15
click at [533, 335] on span "Select an option" at bounding box center [531, 332] width 15 height 15
click at [533, 335] on input "Select an option" at bounding box center [531, 332] width 15 height 15
click at [531, 392] on span "Select an option" at bounding box center [531, 387] width 15 height 15
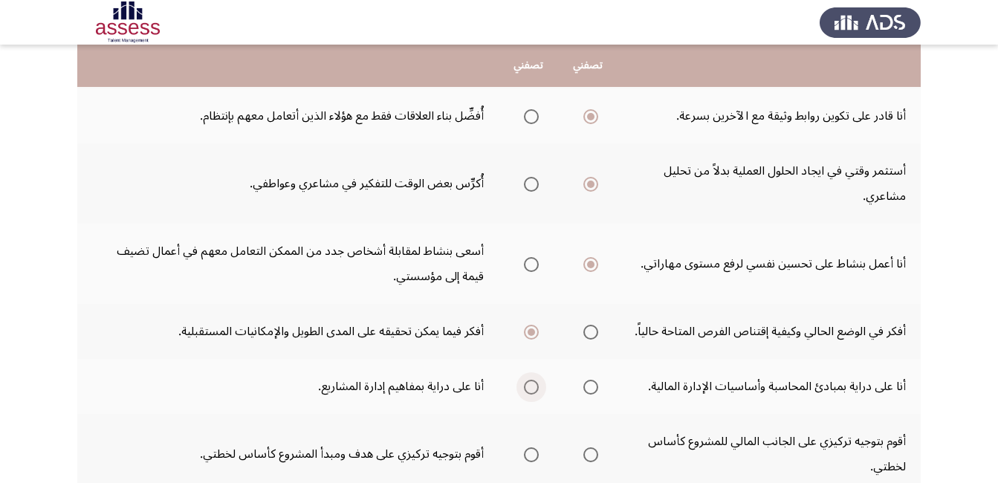
click at [531, 392] on input "Select an option" at bounding box center [531, 387] width 15 height 15
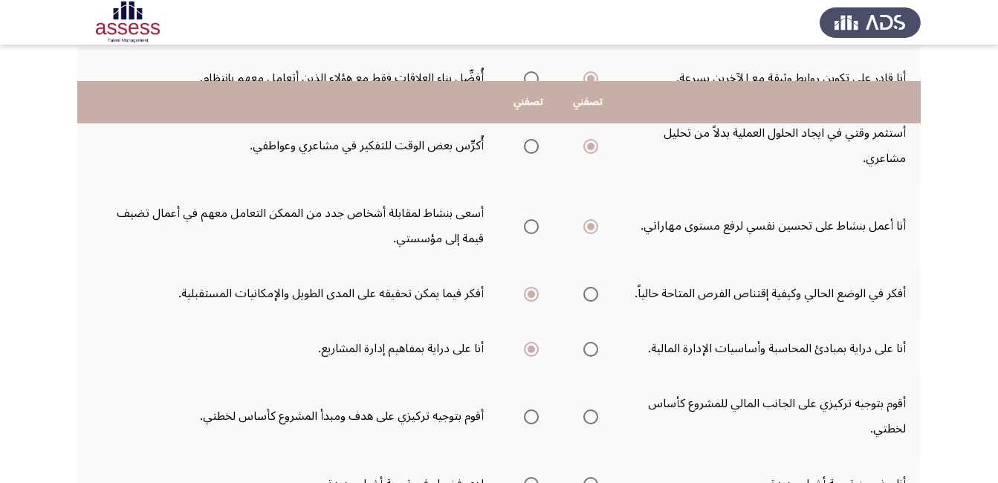
scroll to position [446, 0]
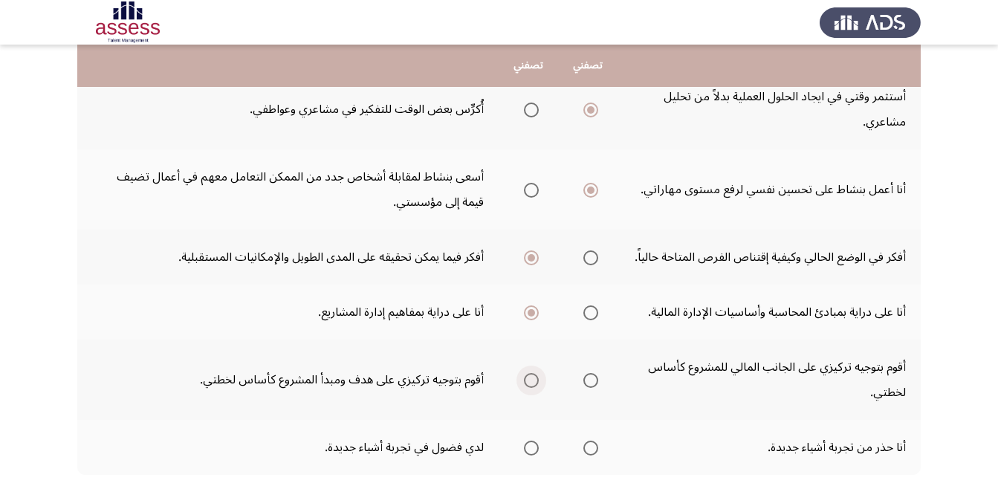
click at [535, 383] on span "Select an option" at bounding box center [531, 380] width 15 height 15
click at [535, 383] on input "Select an option" at bounding box center [531, 380] width 15 height 15
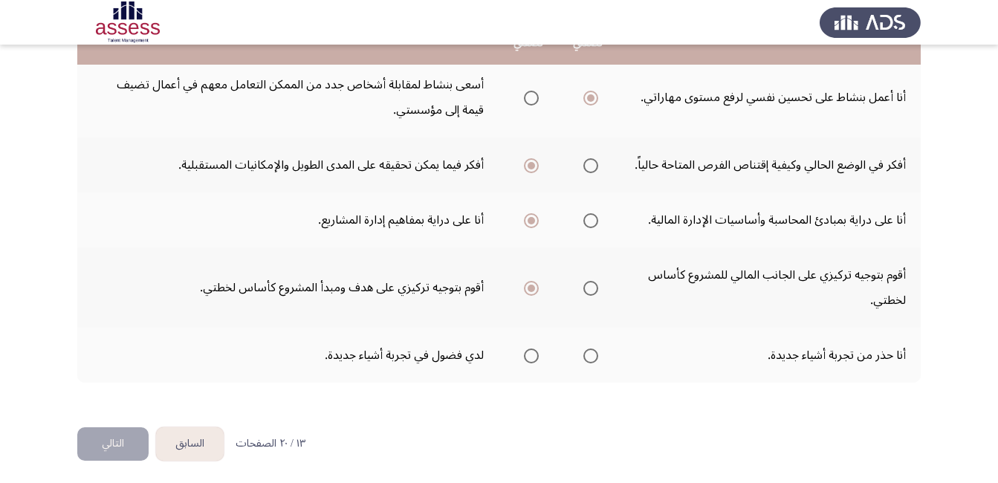
scroll to position [541, 0]
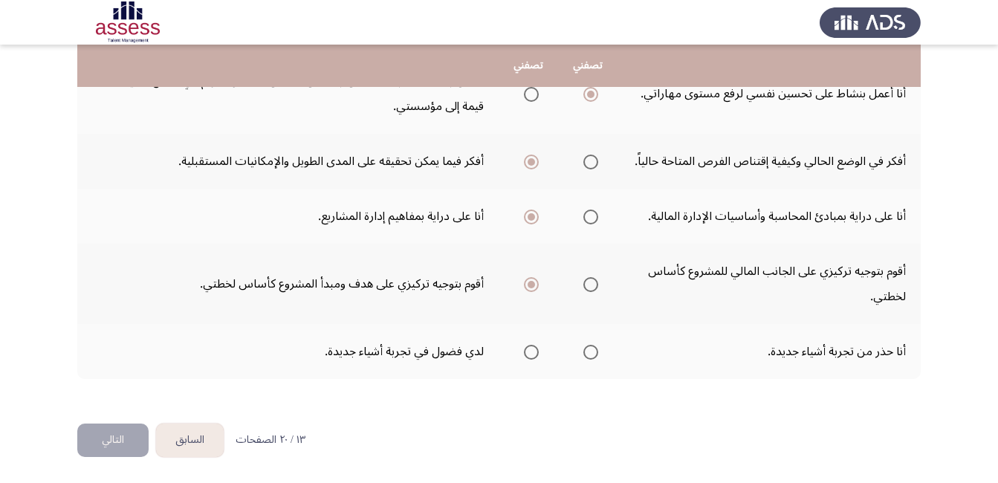
click at [530, 353] on span "Select an option" at bounding box center [531, 352] width 15 height 15
click at [530, 353] on input "Select an option" at bounding box center [531, 352] width 15 height 15
click at [100, 440] on button "التالي" at bounding box center [112, 439] width 71 height 33
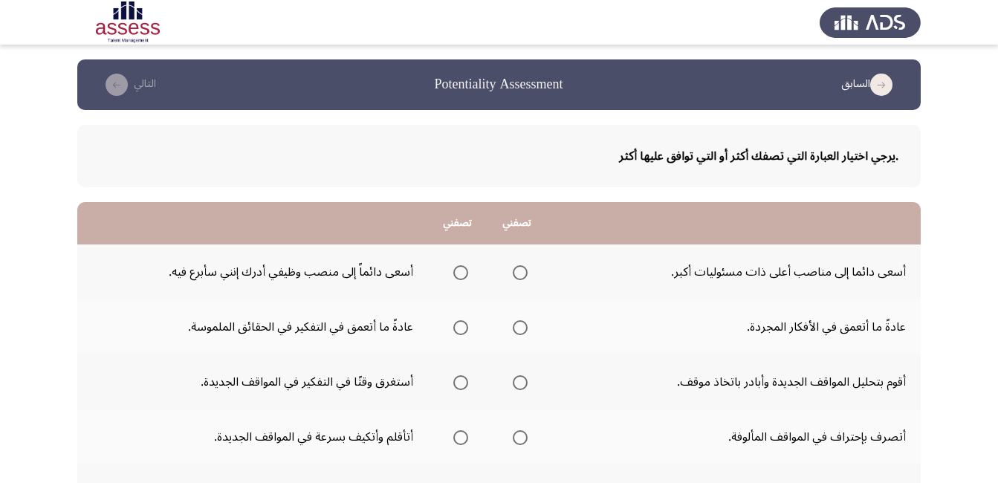
click at [521, 270] on span "Select an option" at bounding box center [520, 272] width 15 height 15
click at [521, 270] on input "Select an option" at bounding box center [520, 272] width 15 height 15
click at [463, 323] on span "Select an option" at bounding box center [460, 327] width 15 height 15
click at [463, 323] on input "Select an option" at bounding box center [460, 327] width 15 height 15
click at [520, 383] on span "Select an option" at bounding box center [520, 382] width 15 height 15
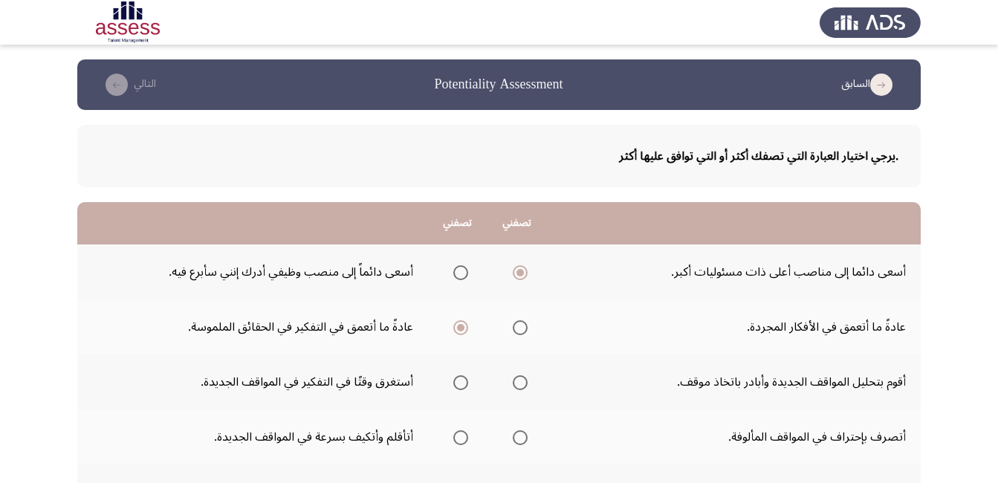
click at [520, 383] on input "Select an option" at bounding box center [520, 382] width 15 height 15
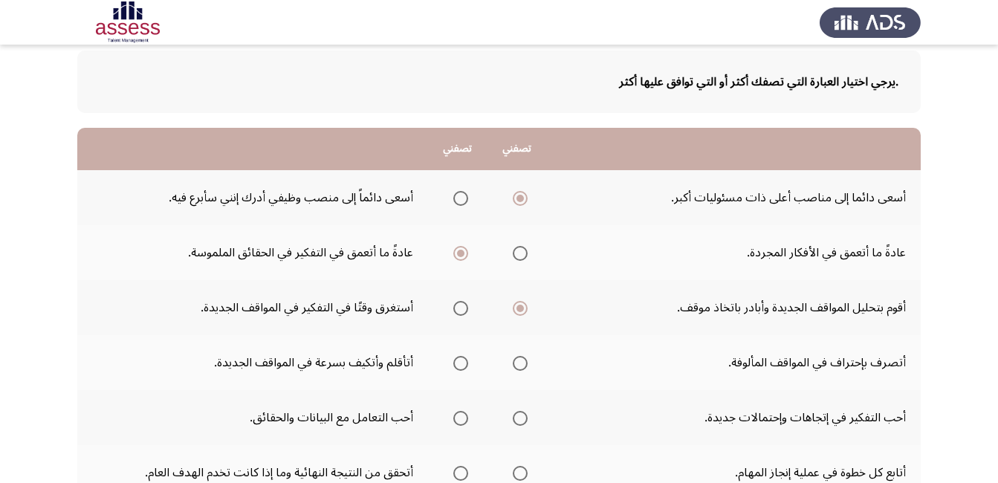
click at [520, 365] on span "Select an option" at bounding box center [520, 363] width 15 height 15
click at [520, 365] on input "Select an option" at bounding box center [520, 363] width 15 height 15
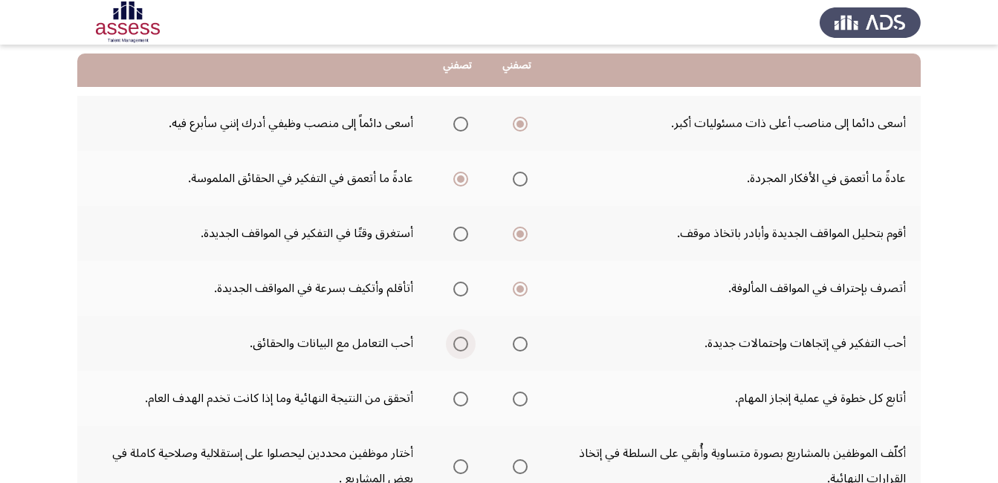
click at [461, 346] on span "Select an option" at bounding box center [460, 343] width 15 height 15
click at [461, 346] on input "Select an option" at bounding box center [460, 343] width 15 height 15
click at [459, 404] on span "Select an option" at bounding box center [460, 398] width 15 height 15
click at [459, 404] on input "Select an option" at bounding box center [460, 398] width 15 height 15
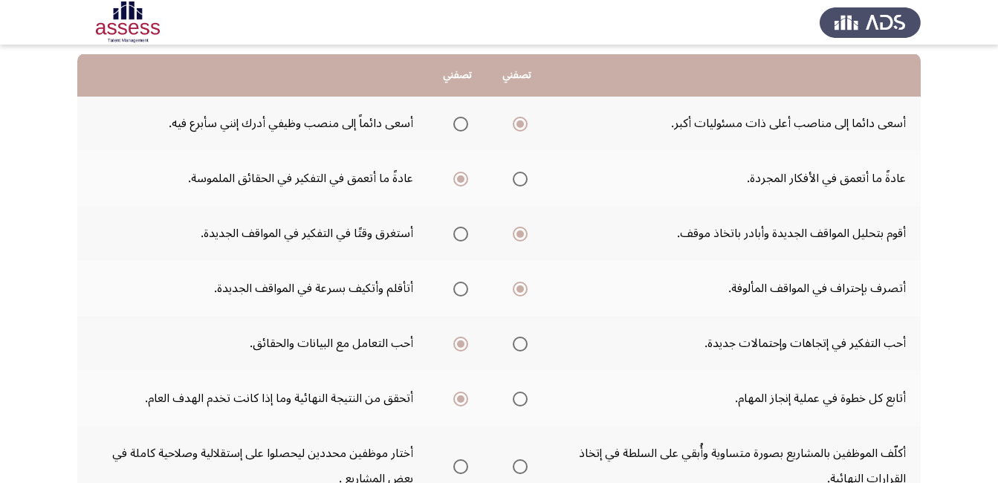
scroll to position [223, 0]
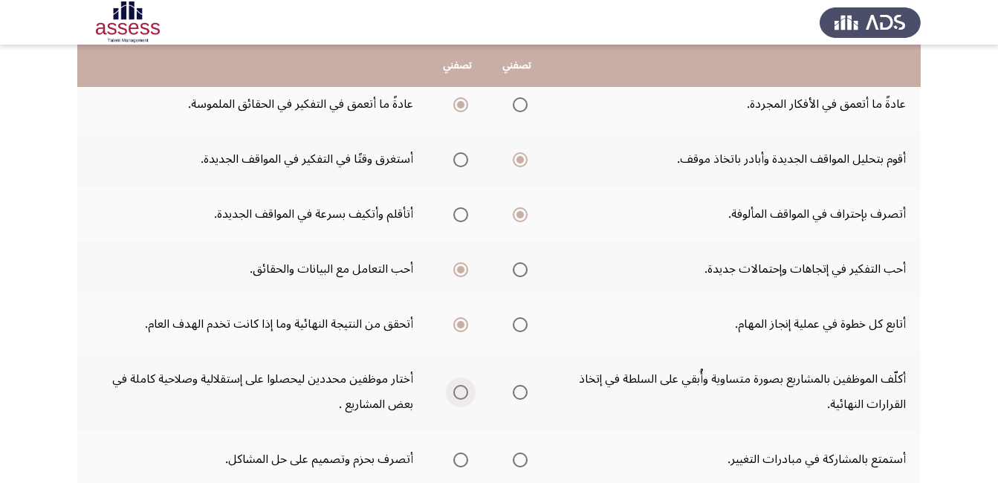
click at [461, 392] on span "Select an option" at bounding box center [460, 392] width 15 height 15
click at [461, 392] on input "Select an option" at bounding box center [460, 392] width 15 height 15
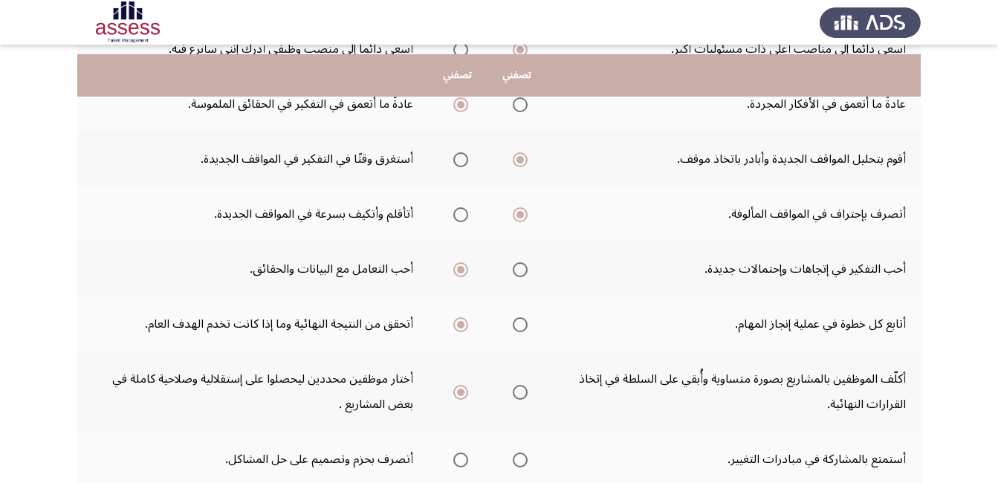
scroll to position [297, 0]
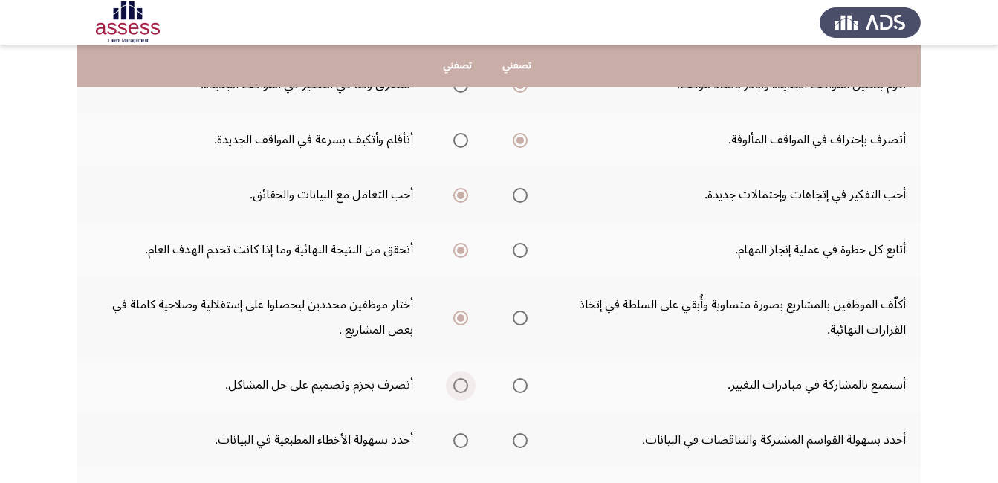
click at [465, 383] on span "Select an option" at bounding box center [460, 385] width 15 height 15
click at [465, 383] on input "Select an option" at bounding box center [460, 385] width 15 height 15
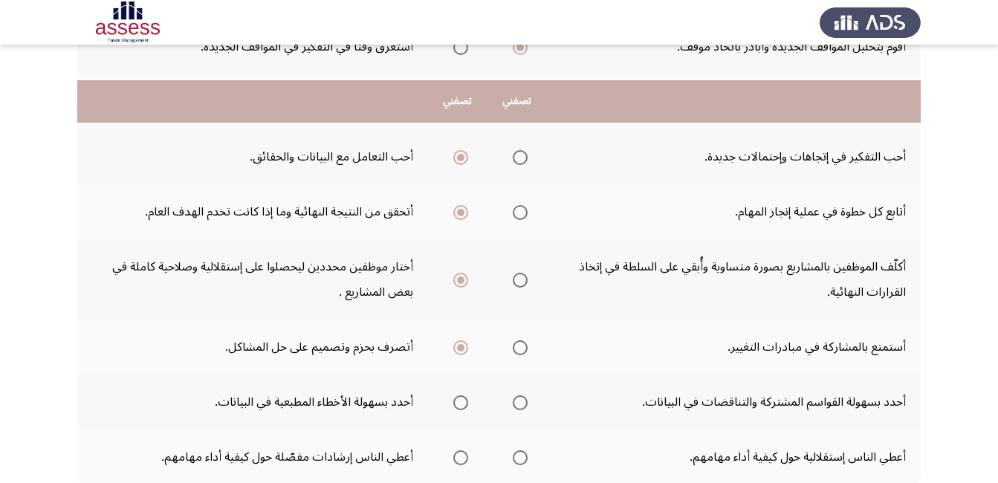
scroll to position [371, 0]
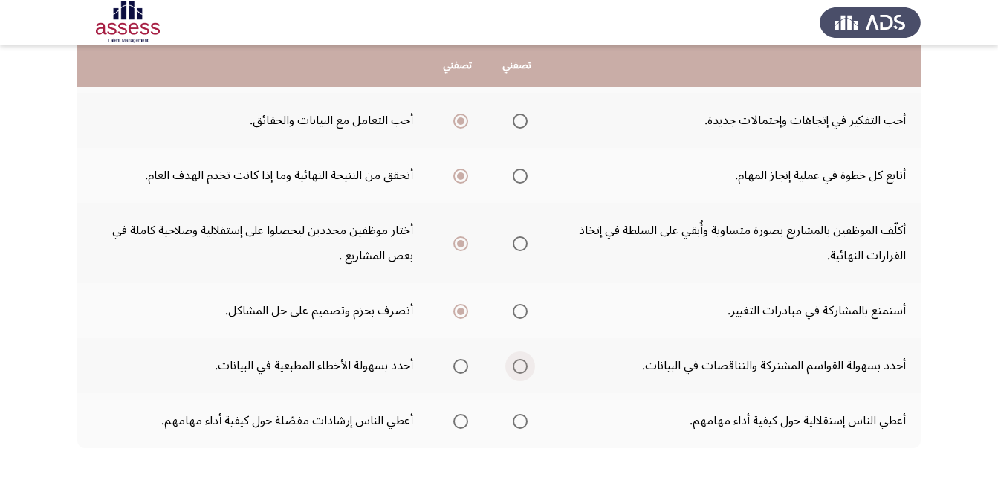
click at [521, 369] on span "Select an option" at bounding box center [520, 366] width 15 height 15
click at [521, 369] on input "Select an option" at bounding box center [520, 366] width 15 height 15
click at [524, 422] on span "Select an option" at bounding box center [520, 421] width 15 height 15
click at [524, 422] on input "Select an option" at bounding box center [520, 421] width 15 height 15
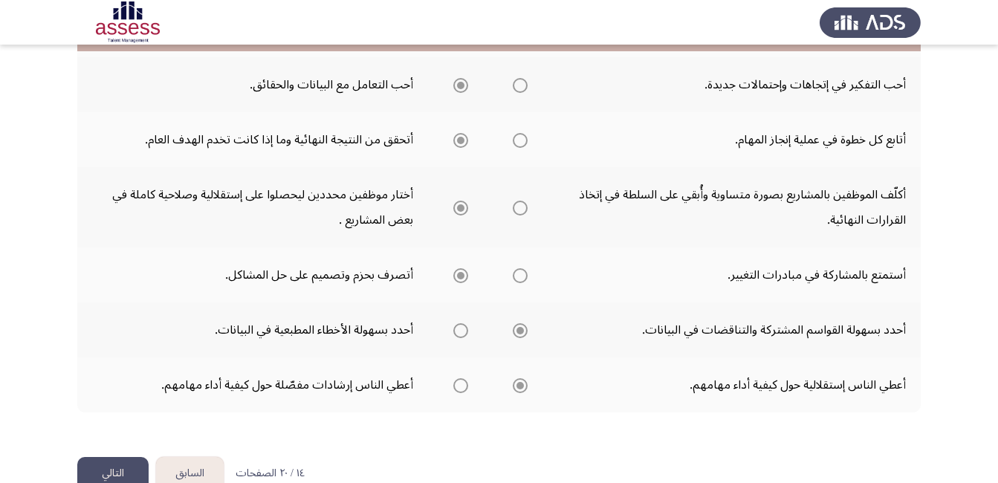
scroll to position [440, 0]
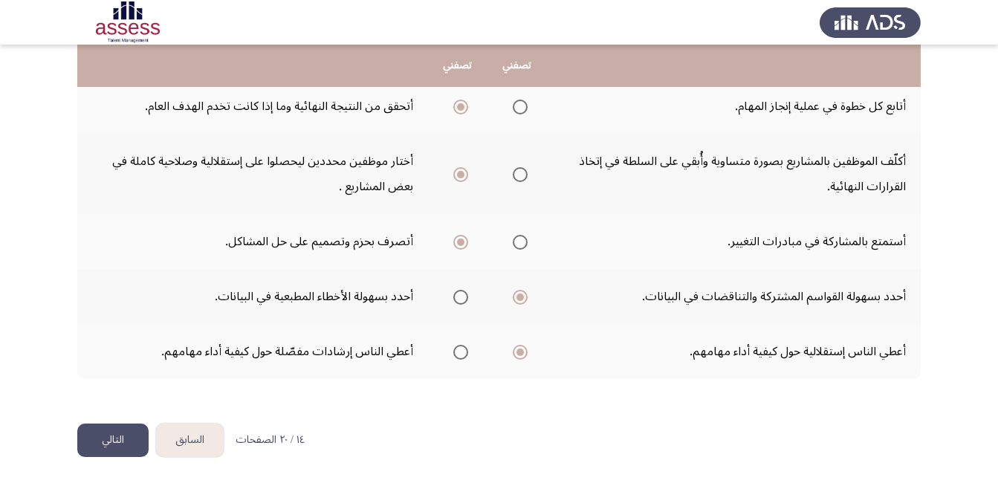
click at [127, 444] on button "التالي" at bounding box center [112, 439] width 71 height 33
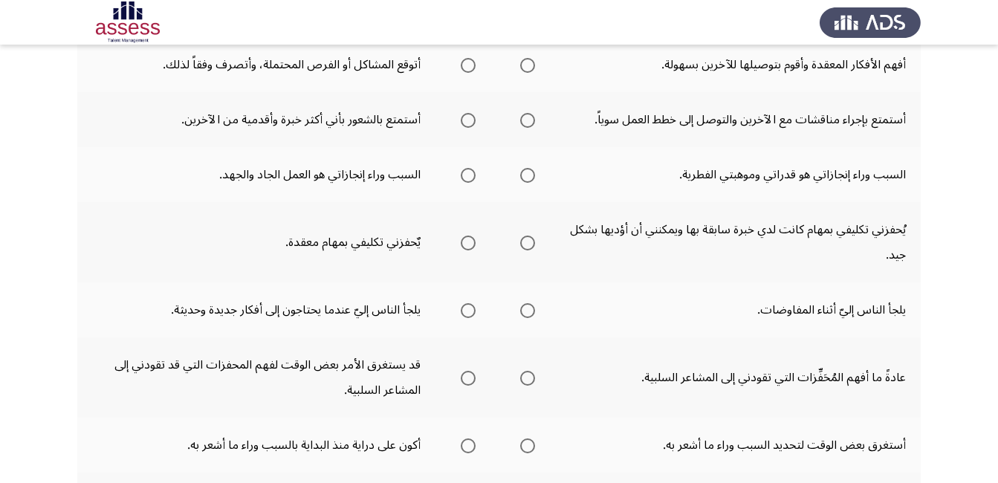
scroll to position [0, 0]
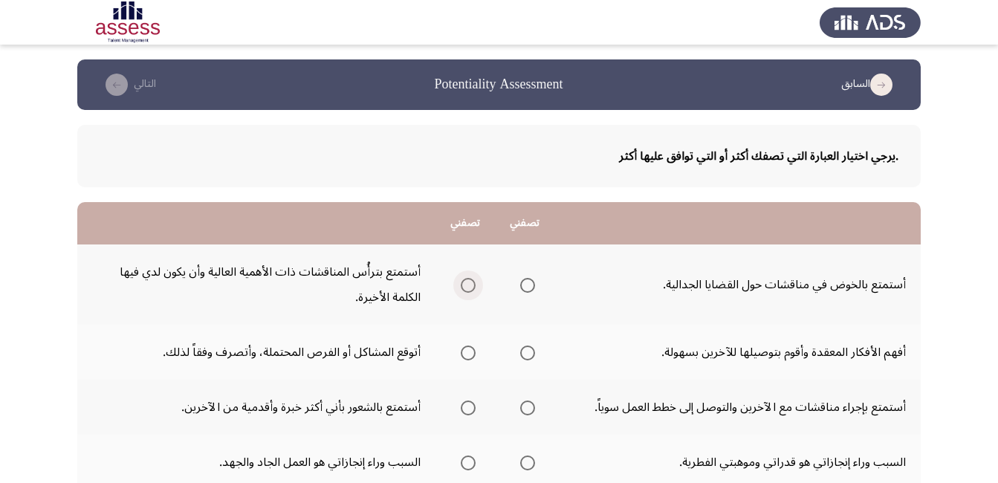
click at [467, 290] on span "Select an option" at bounding box center [468, 285] width 15 height 15
click at [467, 290] on input "Select an option" at bounding box center [468, 285] width 15 height 15
click at [530, 359] on span "Select an option" at bounding box center [527, 352] width 15 height 15
click at [530, 359] on input "Select an option" at bounding box center [527, 352] width 15 height 15
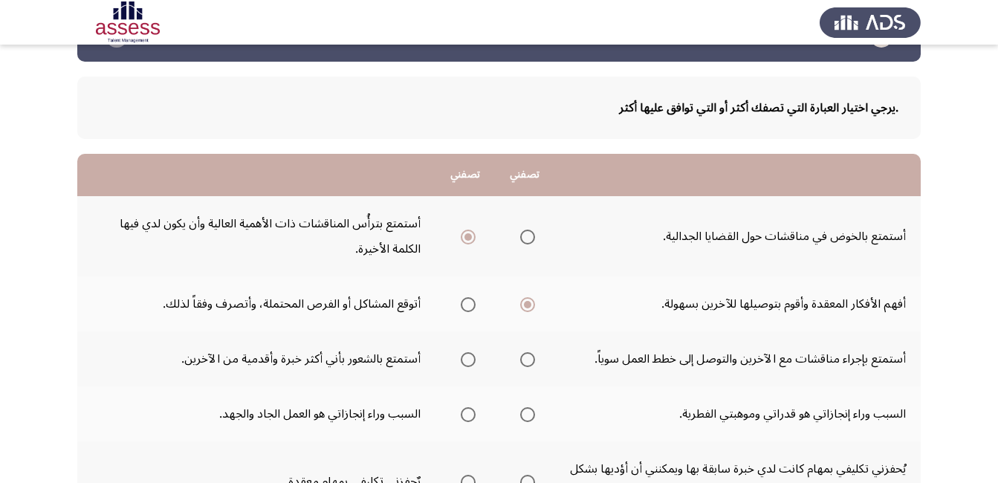
scroll to position [74, 0]
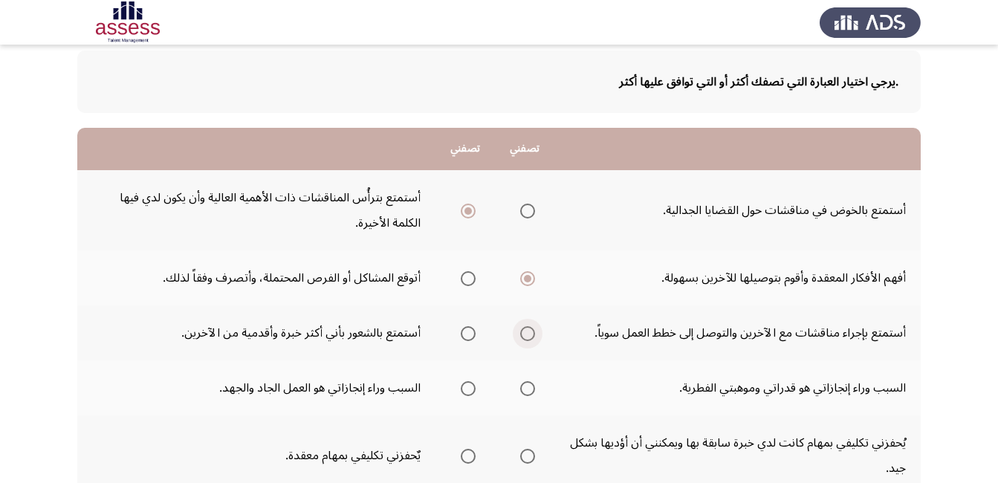
click at [528, 331] on span "Select an option" at bounding box center [527, 333] width 15 height 15
click at [528, 331] on input "Select an option" at bounding box center [527, 333] width 15 height 15
click at [470, 391] on span "Select an option" at bounding box center [468, 388] width 15 height 15
click at [470, 391] on input "Select an option" at bounding box center [468, 388] width 15 height 15
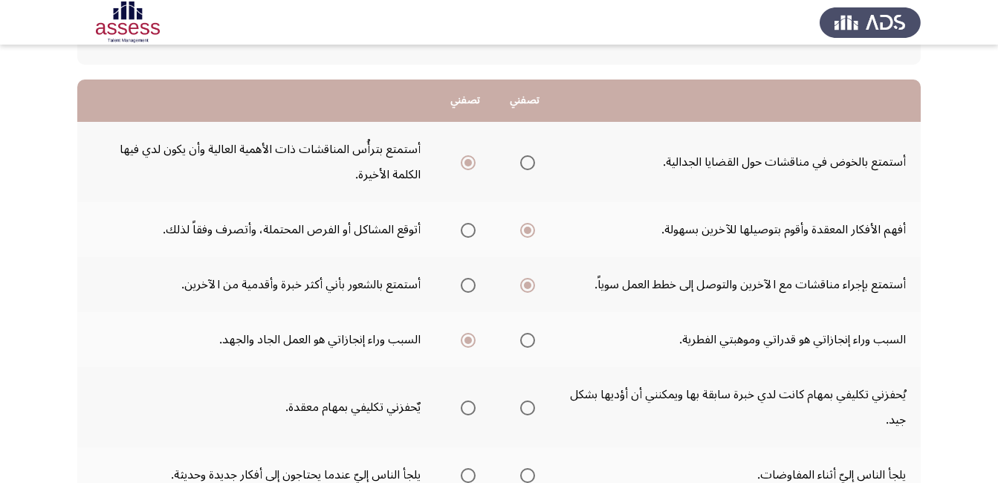
scroll to position [149, 0]
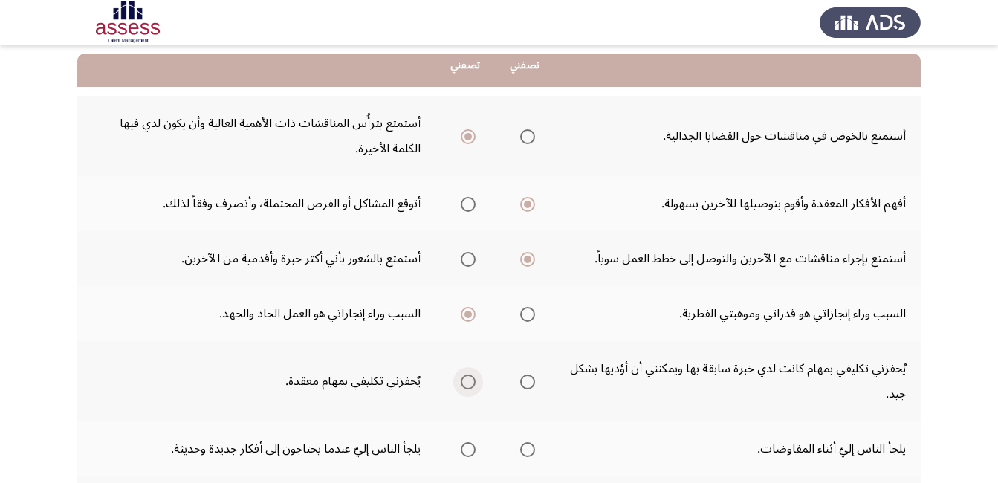
click at [471, 381] on span "Select an option" at bounding box center [468, 381] width 15 height 15
click at [471, 381] on input "Select an option" at bounding box center [468, 381] width 15 height 15
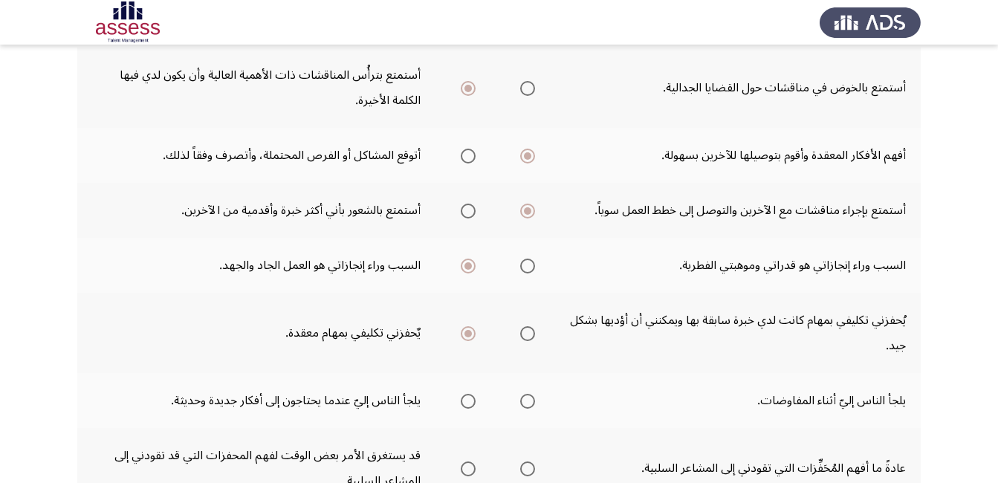
scroll to position [223, 0]
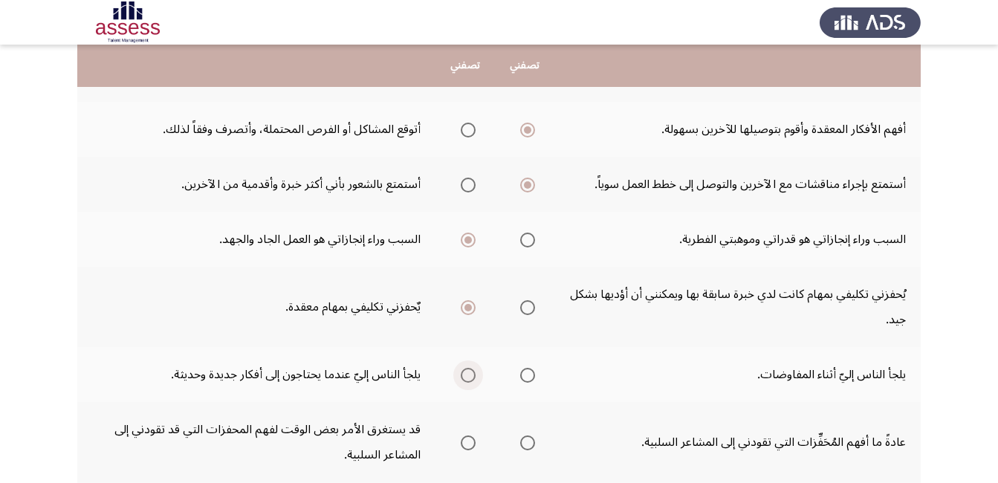
click at [469, 372] on span "Select an option" at bounding box center [468, 375] width 15 height 15
click at [469, 372] on input "Select an option" at bounding box center [468, 375] width 15 height 15
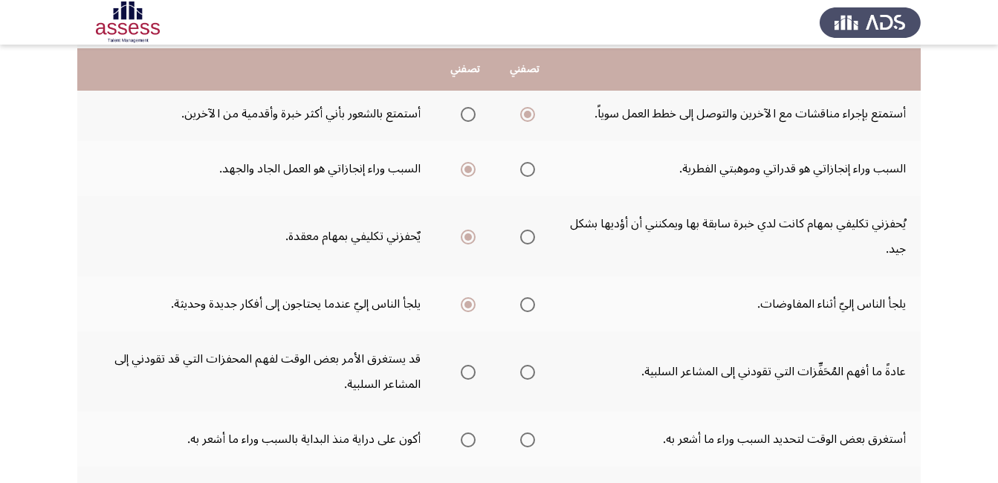
scroll to position [297, 0]
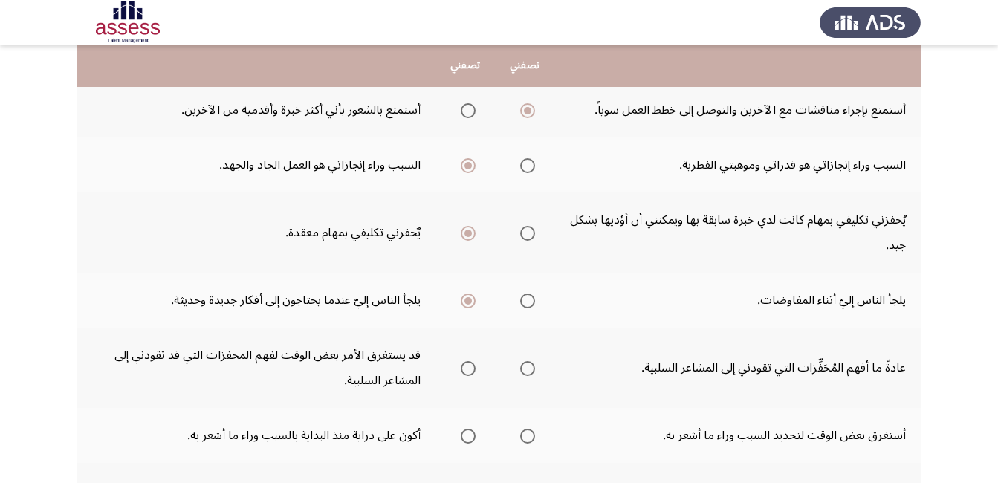
click at [532, 368] on span "Select an option" at bounding box center [527, 368] width 15 height 15
click at [532, 368] on input "Select an option" at bounding box center [527, 368] width 15 height 15
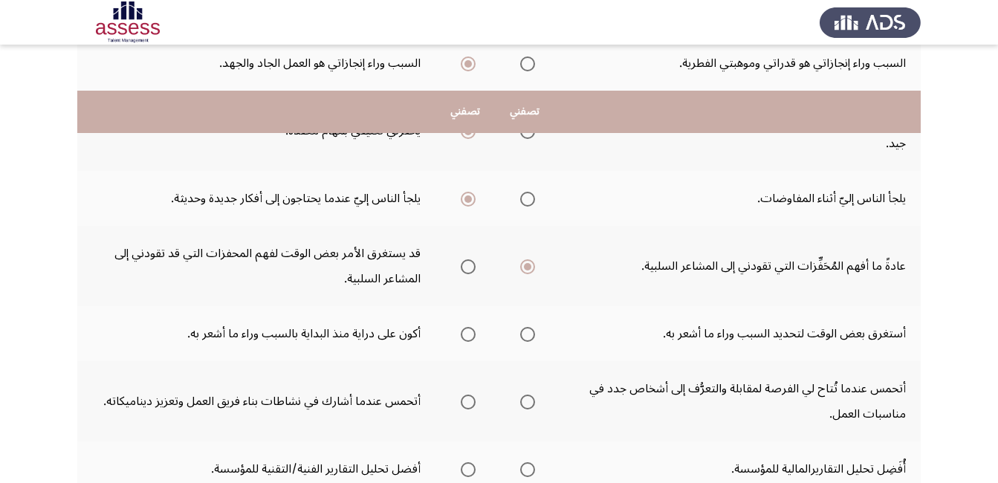
scroll to position [446, 0]
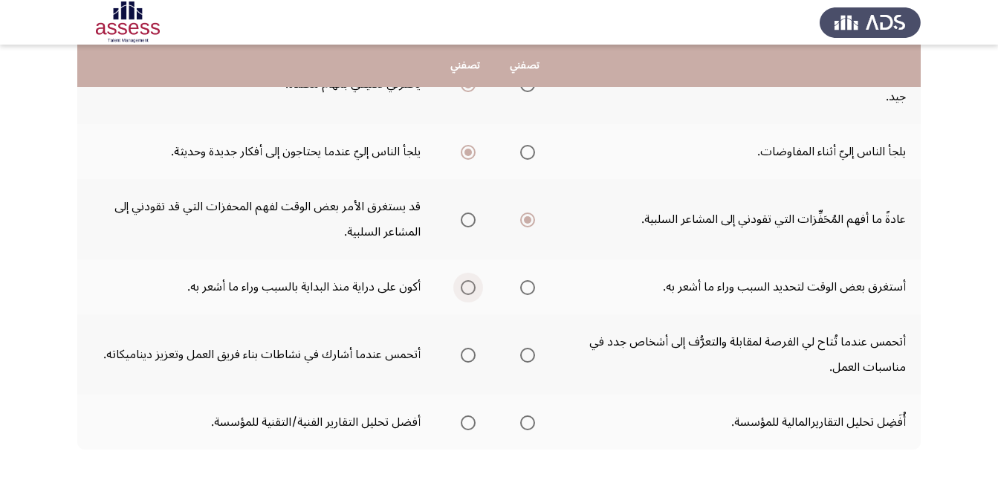
click at [461, 291] on span "Select an option" at bounding box center [468, 287] width 15 height 15
click at [461, 291] on input "Select an option" at bounding box center [468, 287] width 15 height 15
click at [463, 359] on span "Select an option" at bounding box center [468, 355] width 15 height 15
click at [463, 359] on input "Select an option" at bounding box center [468, 355] width 15 height 15
click at [466, 426] on span "Select an option" at bounding box center [468, 422] width 15 height 15
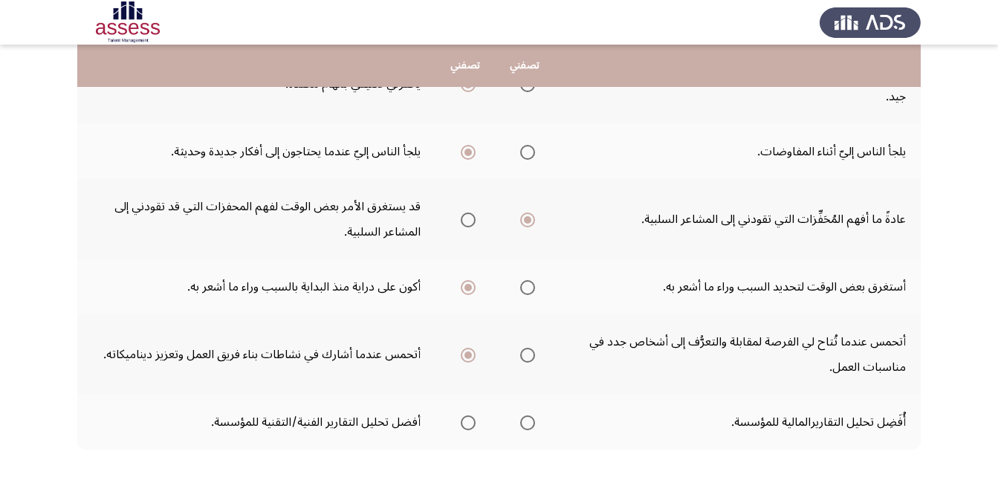
click at [466, 426] on input "Select an option" at bounding box center [468, 422] width 15 height 15
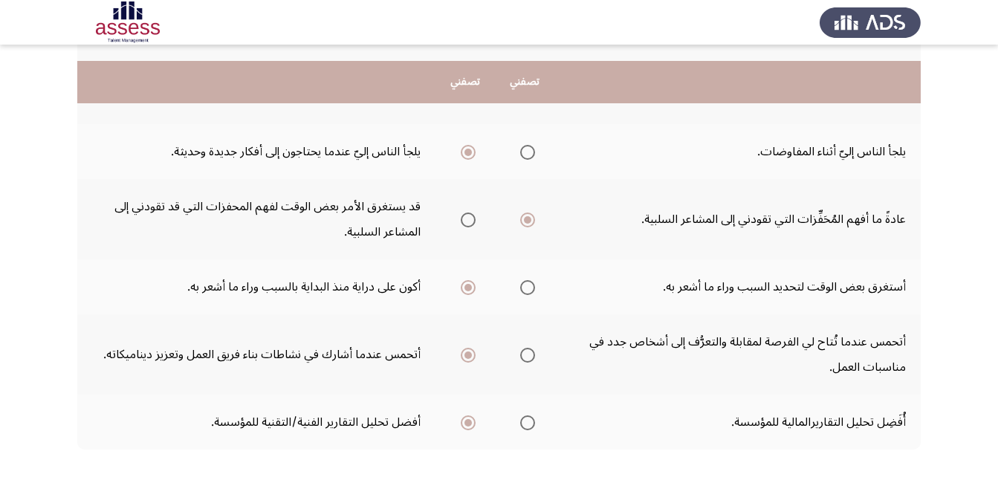
scroll to position [516, 0]
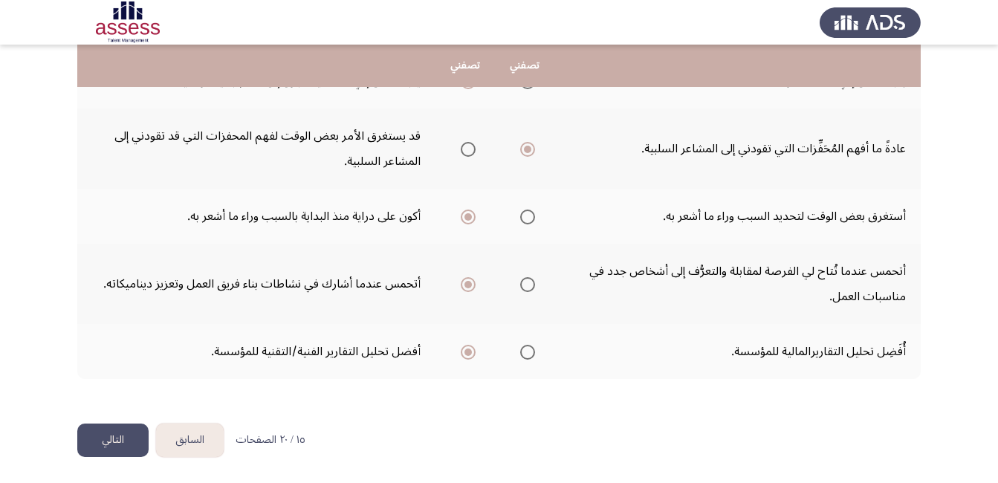
click at [133, 449] on button "التالي" at bounding box center [112, 439] width 71 height 33
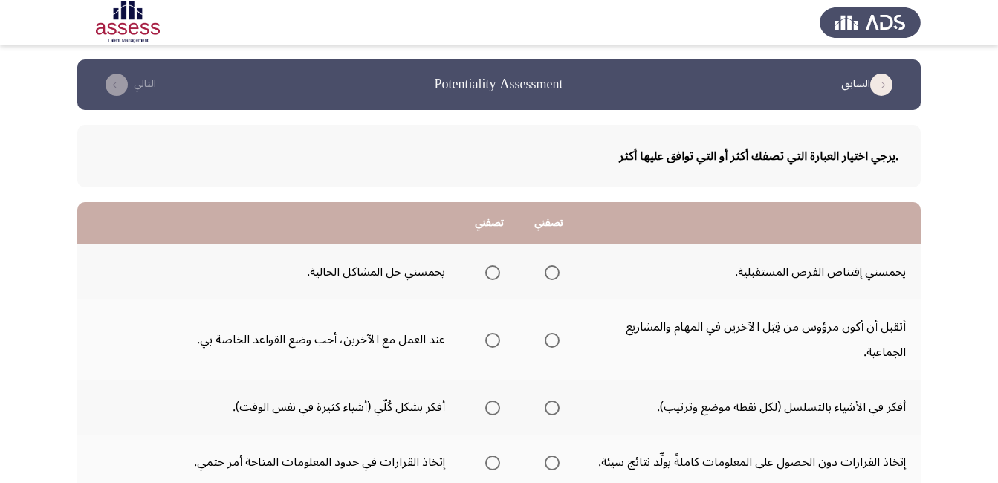
scroll to position [74, 0]
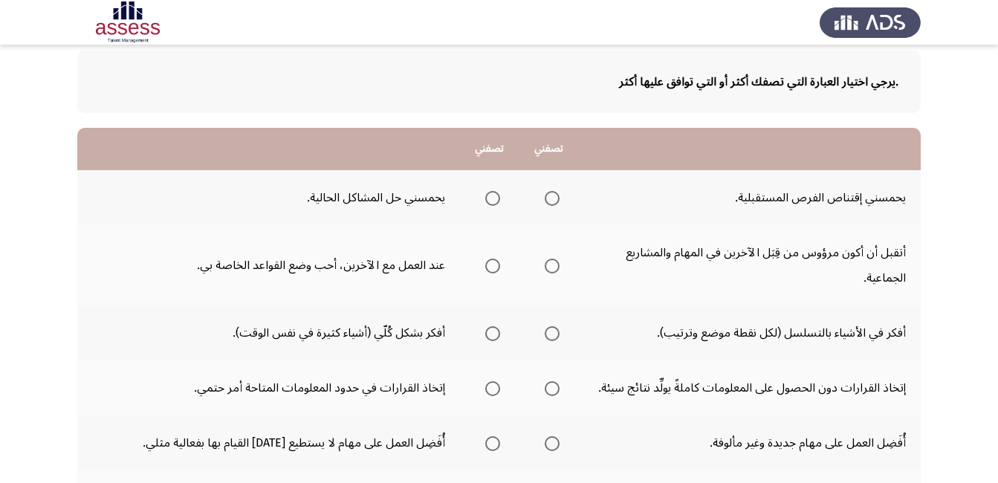
click at [491, 198] on span "Select an option" at bounding box center [492, 198] width 15 height 15
click at [491, 198] on input "Select an option" at bounding box center [492, 198] width 15 height 15
click at [554, 268] on span "Select an option" at bounding box center [551, 265] width 15 height 15
click at [554, 268] on input "Select an option" at bounding box center [551, 265] width 15 height 15
click at [552, 334] on span "Select an option" at bounding box center [552, 334] width 0 height 0
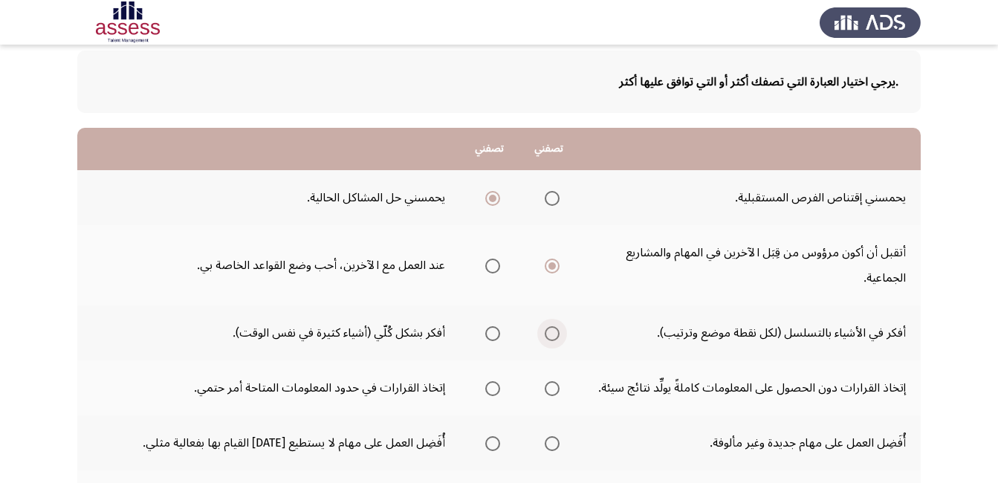
click at [551, 334] on input "Select an option" at bounding box center [551, 333] width 15 height 15
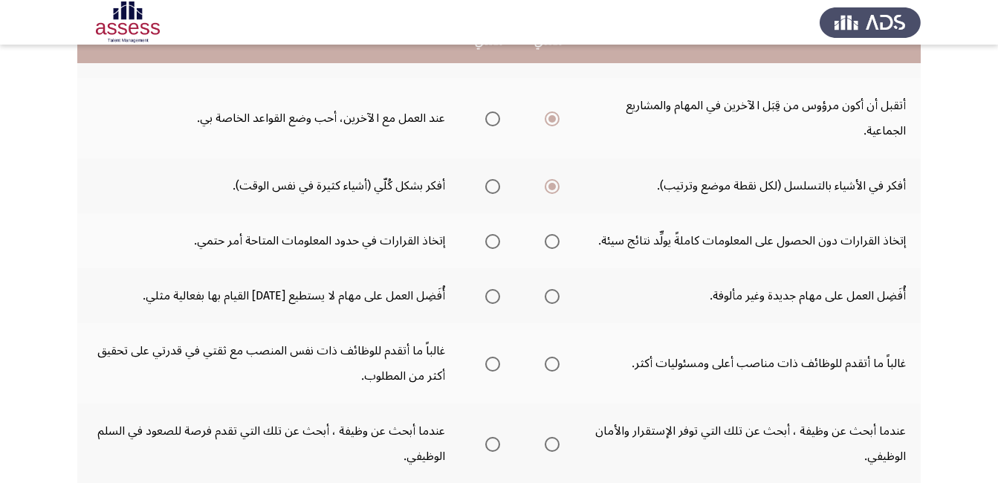
scroll to position [223, 0]
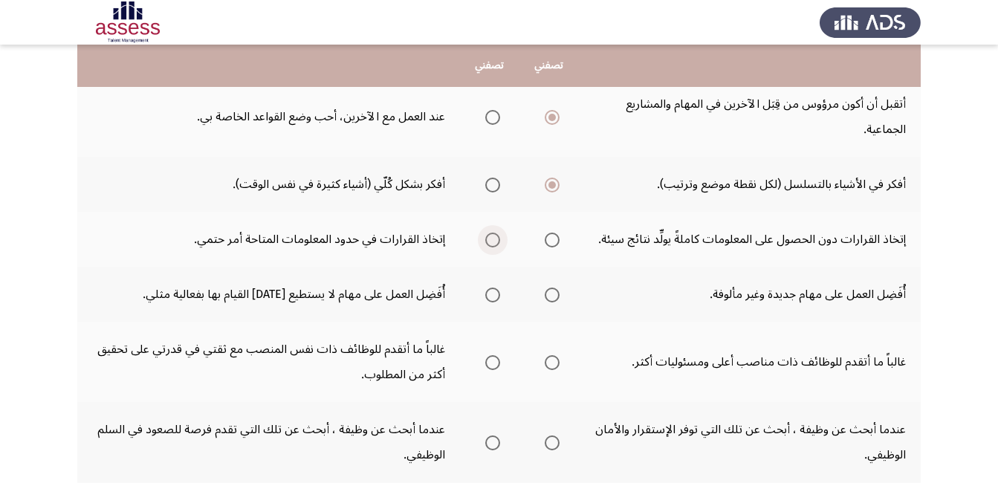
click at [491, 238] on span "Select an option" at bounding box center [492, 239] width 15 height 15
click at [491, 238] on input "Select an option" at bounding box center [492, 239] width 15 height 15
click at [498, 296] on span "Select an option" at bounding box center [492, 294] width 15 height 15
click at [498, 296] on input "Select an option" at bounding box center [492, 294] width 15 height 15
click at [549, 366] on span "Select an option" at bounding box center [551, 362] width 15 height 15
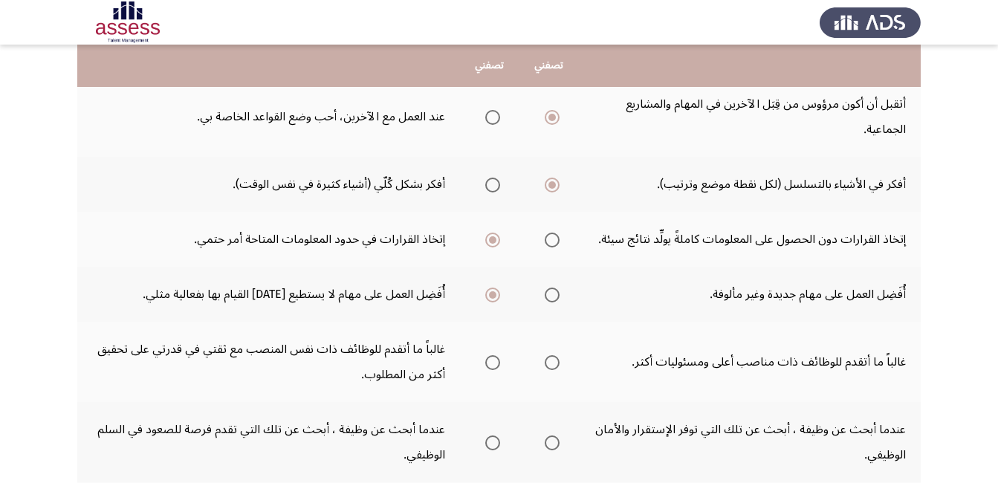
click at [549, 366] on input "Select an option" at bounding box center [551, 362] width 15 height 15
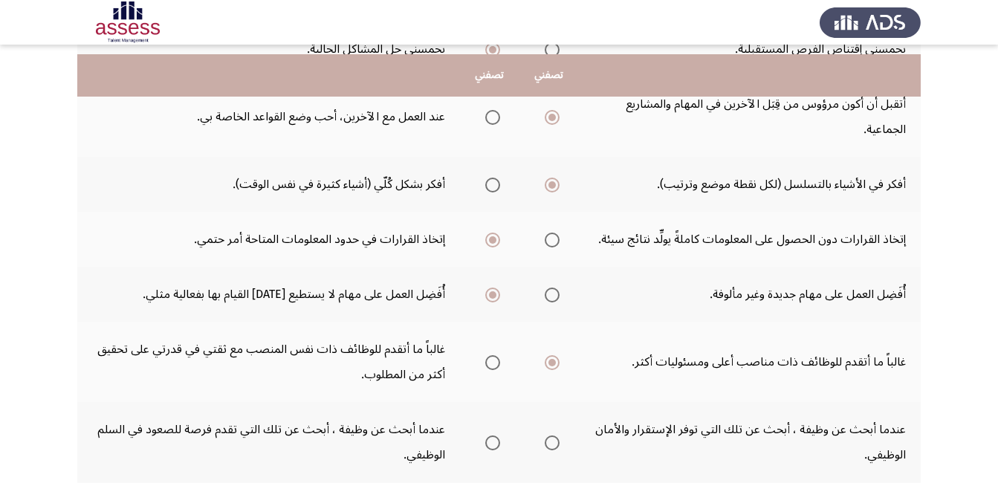
scroll to position [297, 0]
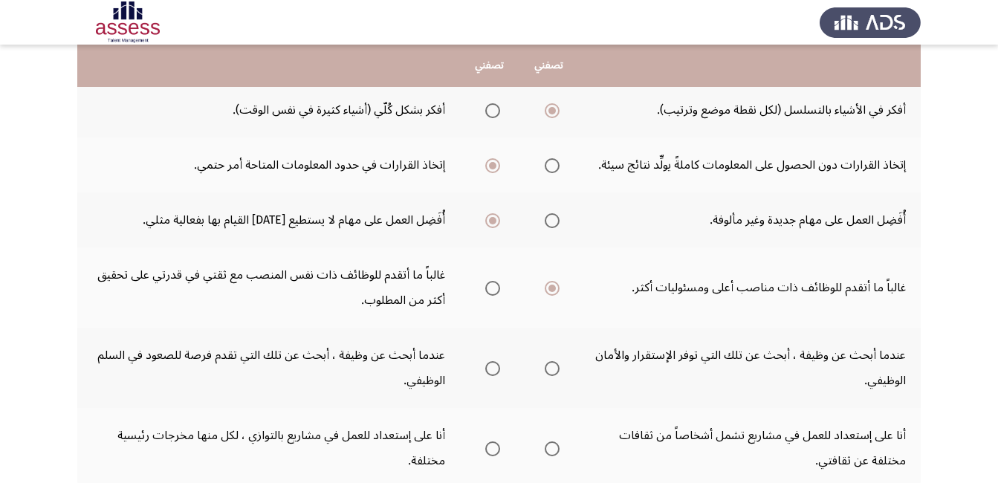
click at [485, 369] on span "Select an option" at bounding box center [492, 368] width 15 height 15
click at [485, 369] on input "Select an option" at bounding box center [492, 368] width 15 height 15
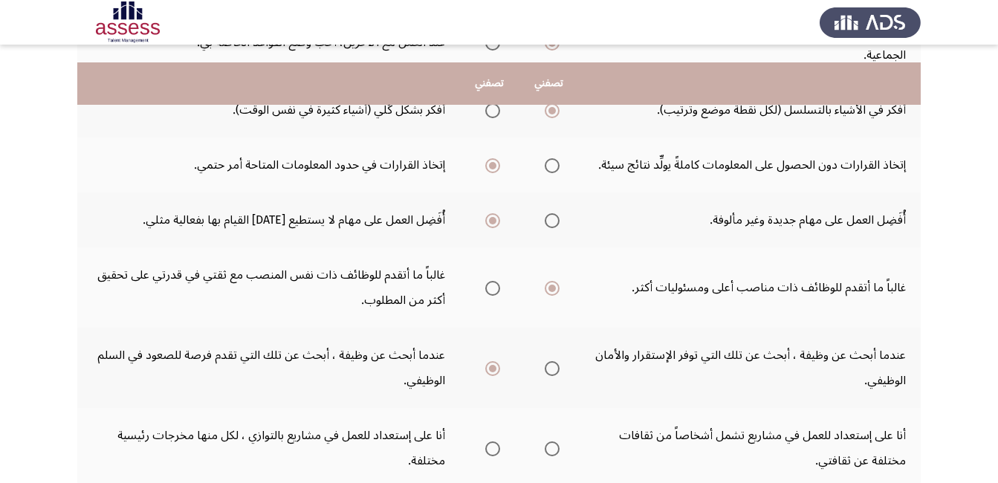
scroll to position [371, 0]
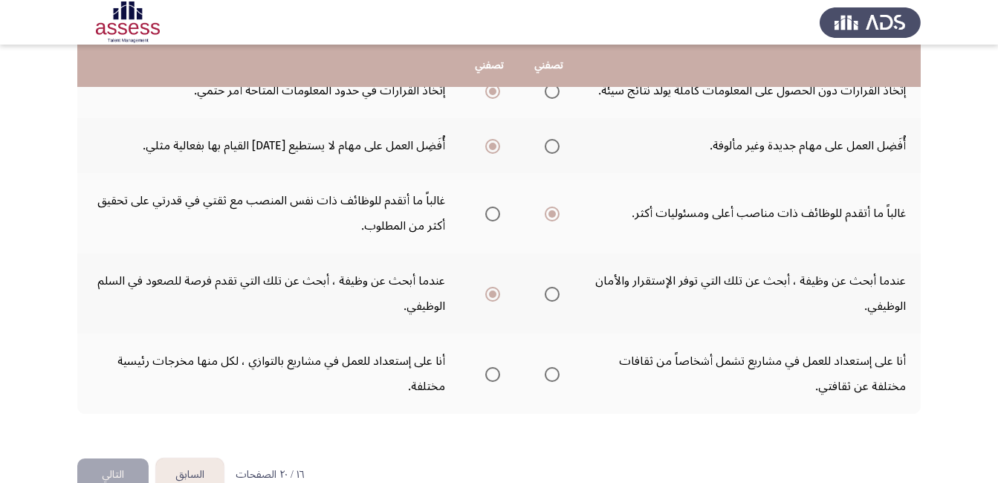
click at [552, 373] on span "Select an option" at bounding box center [551, 374] width 15 height 15
click at [552, 373] on input "Select an option" at bounding box center [551, 374] width 15 height 15
click at [108, 456] on button "التالي" at bounding box center [112, 474] width 71 height 33
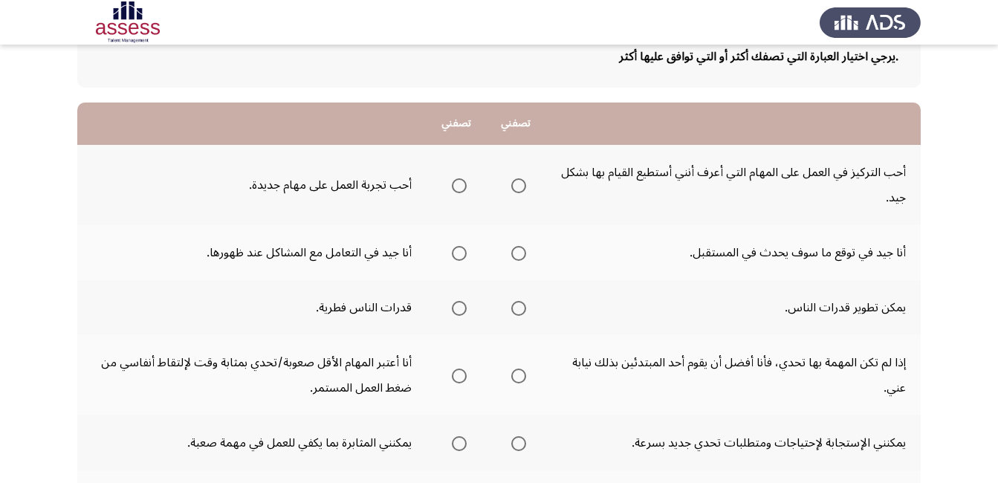
scroll to position [96, 0]
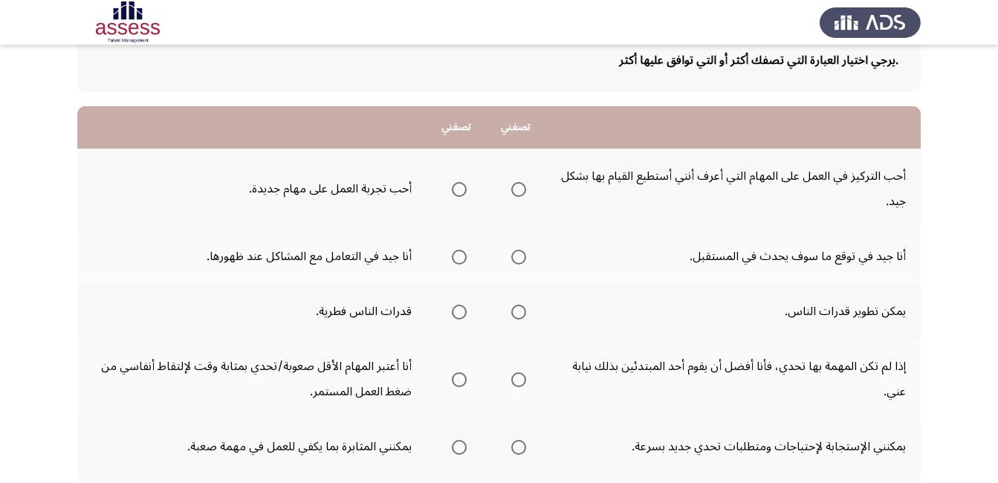
click at [461, 196] on span "Select an option" at bounding box center [459, 189] width 15 height 15
click at [461, 196] on input "Select an option" at bounding box center [459, 189] width 15 height 15
click at [460, 263] on span "Select an option" at bounding box center [459, 257] width 15 height 15
click at [460, 263] on input "Select an option" at bounding box center [459, 257] width 15 height 15
click at [511, 316] on span "Select an option" at bounding box center [518, 312] width 15 height 15
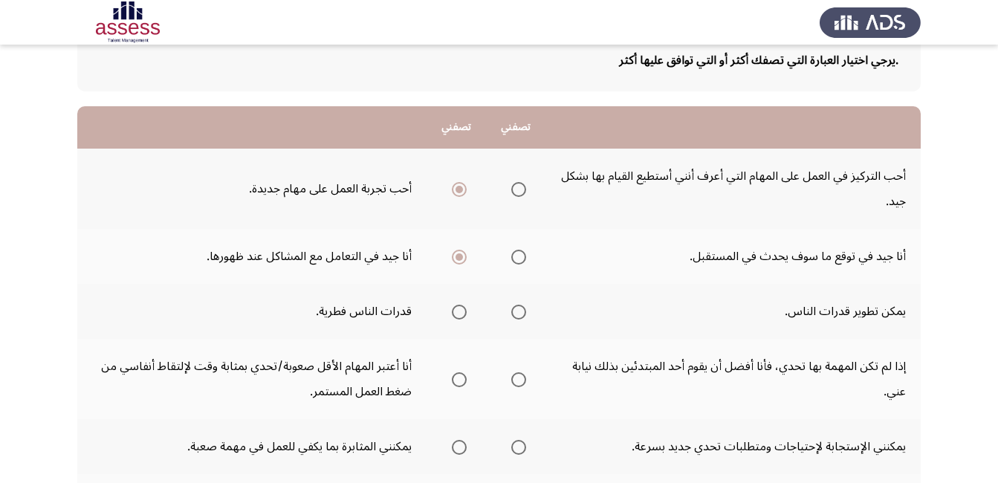
click at [511, 316] on input "Select an option" at bounding box center [518, 312] width 15 height 15
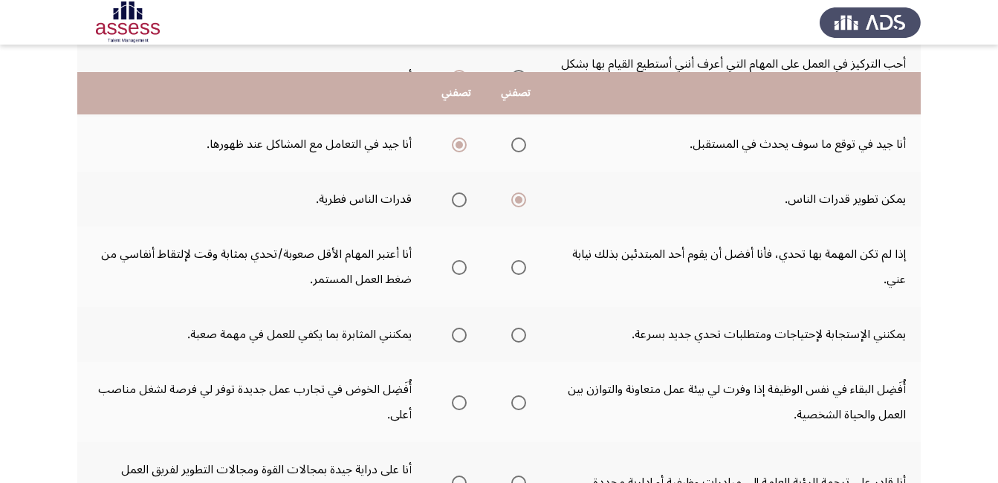
scroll to position [244, 0]
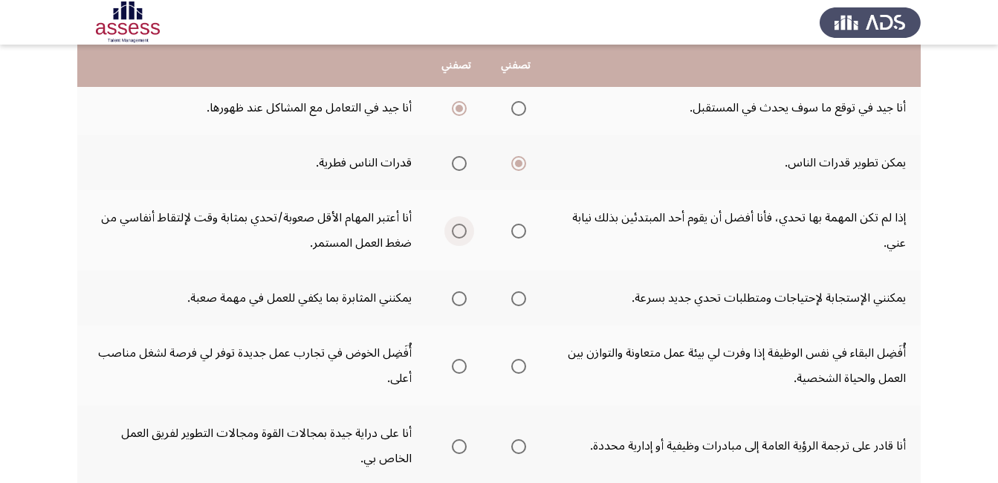
click at [459, 233] on span "Select an option" at bounding box center [459, 231] width 15 height 15
click at [459, 233] on input "Select an option" at bounding box center [459, 231] width 15 height 15
click at [514, 298] on span "Select an option" at bounding box center [518, 298] width 15 height 15
click at [514, 298] on input "Select an option" at bounding box center [518, 298] width 15 height 15
click at [512, 369] on span "Select an option" at bounding box center [518, 366] width 15 height 15
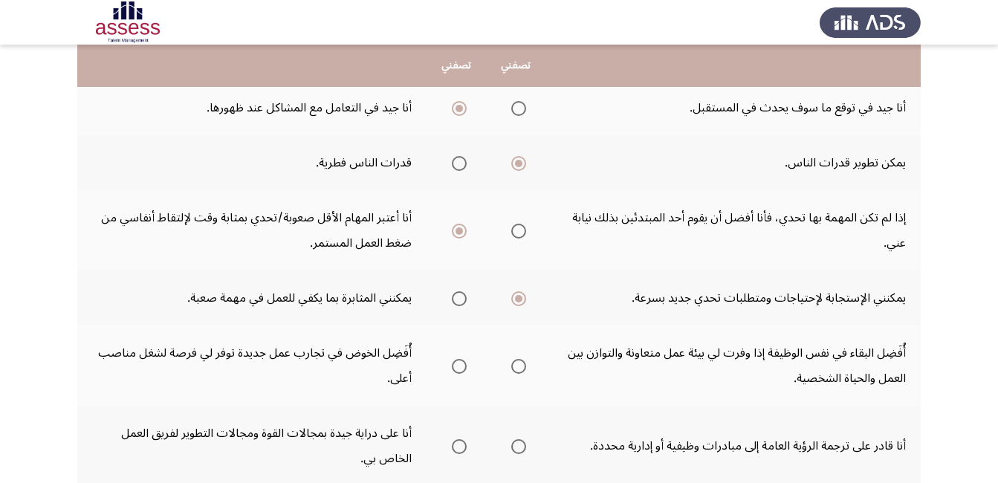
click at [512, 369] on input "Select an option" at bounding box center [518, 366] width 15 height 15
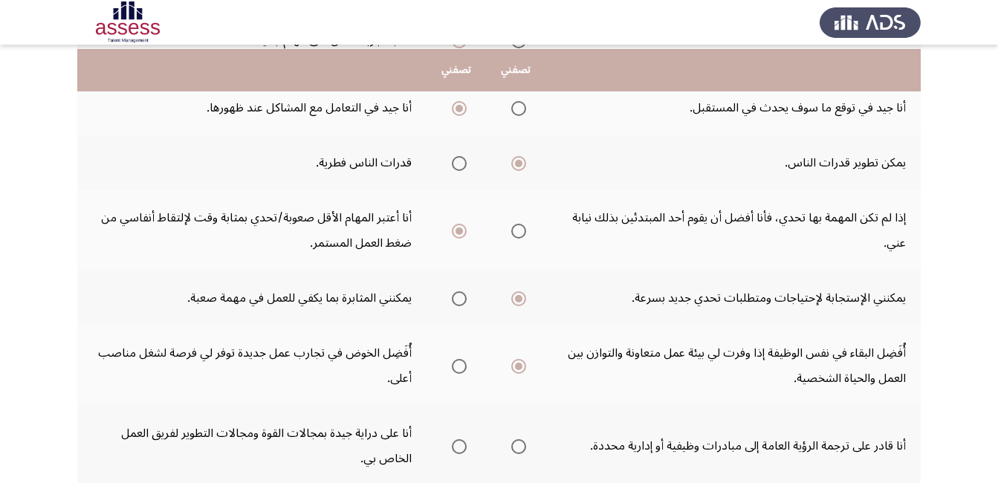
scroll to position [319, 0]
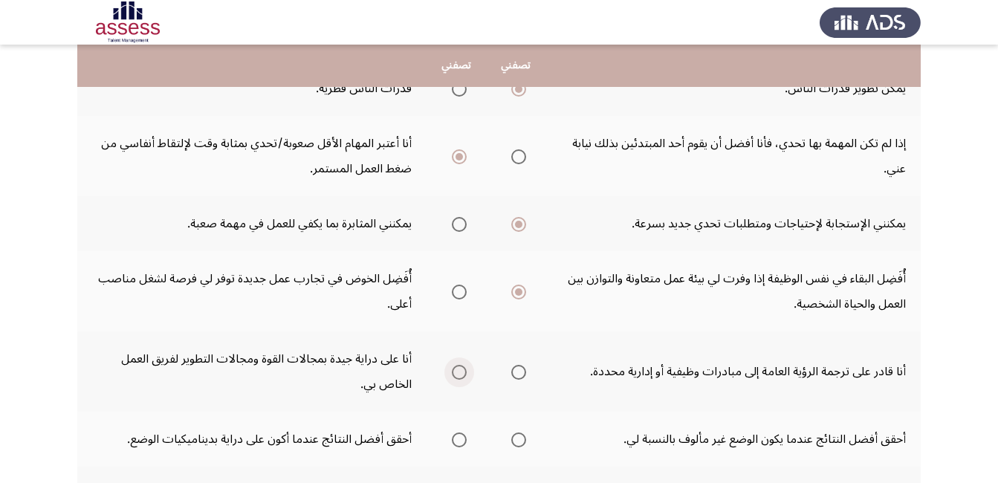
click at [455, 368] on span "Select an option" at bounding box center [459, 372] width 15 height 15
click at [455, 368] on input "Select an option" at bounding box center [459, 372] width 15 height 15
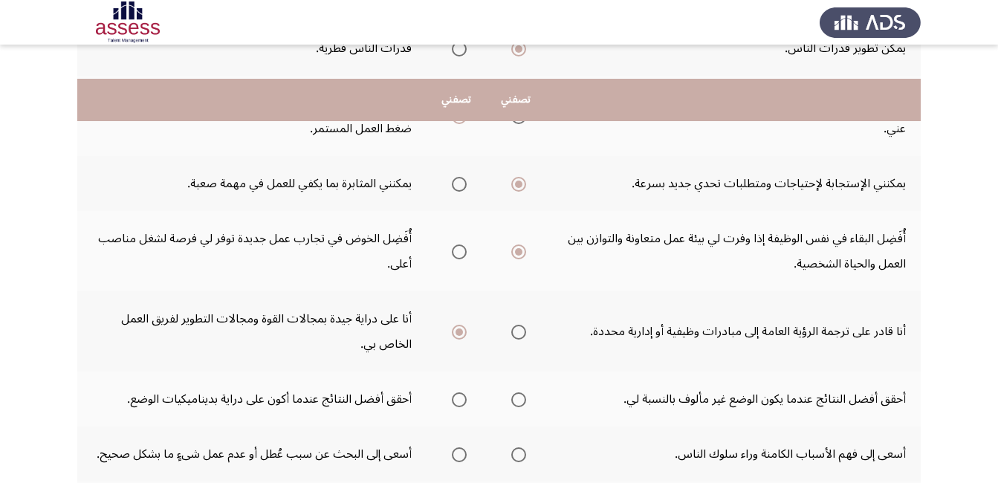
scroll to position [393, 0]
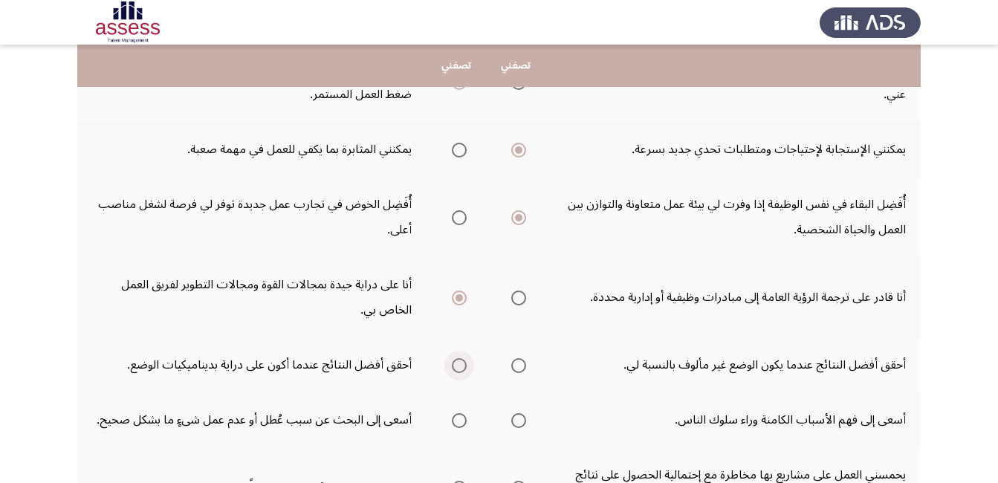
click at [458, 360] on span "Select an option" at bounding box center [459, 365] width 15 height 15
click at [458, 360] on input "Select an option" at bounding box center [459, 365] width 15 height 15
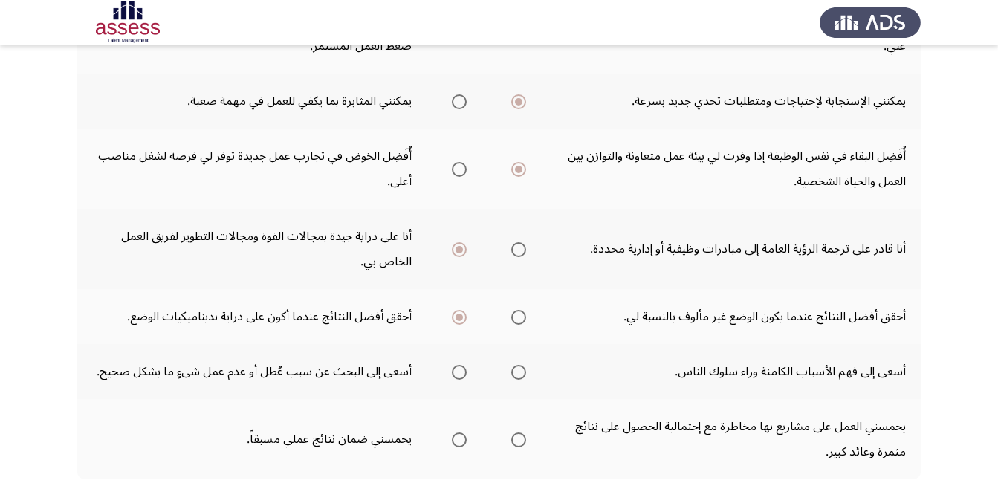
scroll to position [467, 0]
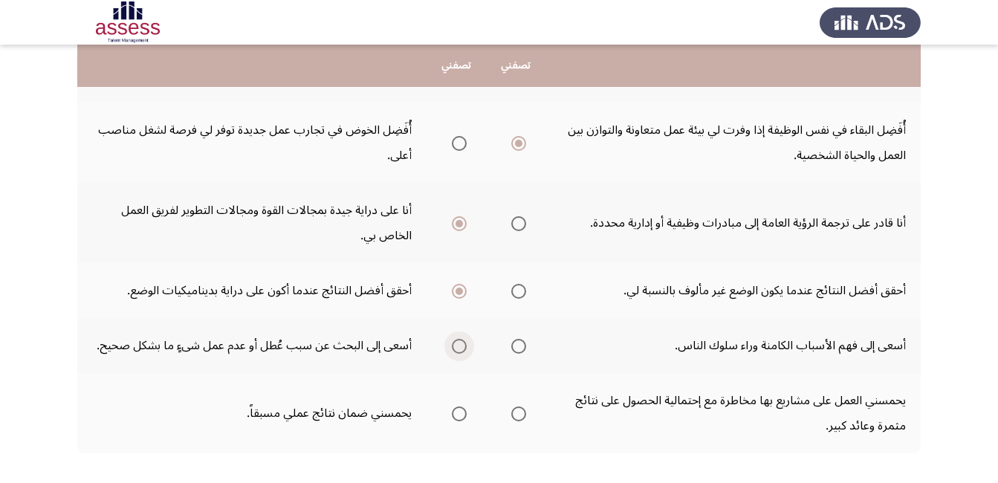
click at [457, 350] on span "Select an option" at bounding box center [459, 346] width 15 height 15
click at [457, 350] on input "Select an option" at bounding box center [459, 346] width 15 height 15
click at [521, 416] on span "Select an option" at bounding box center [518, 413] width 15 height 15
click at [521, 416] on input "Select an option" at bounding box center [518, 413] width 15 height 15
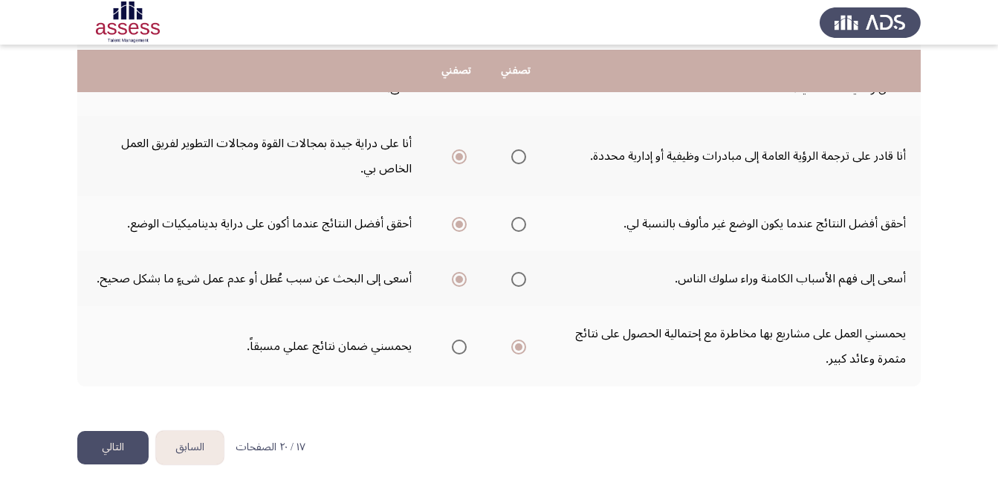
scroll to position [541, 0]
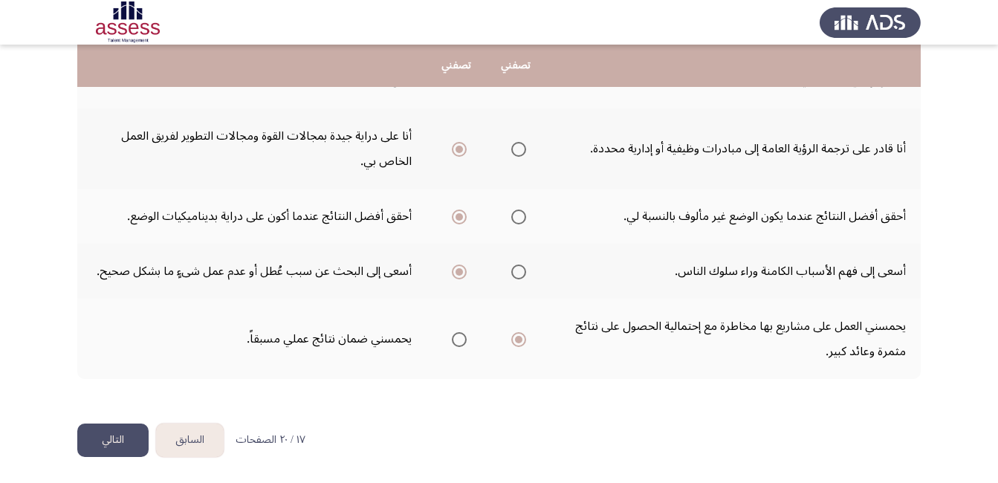
click at [113, 443] on button "التالي" at bounding box center [112, 439] width 71 height 33
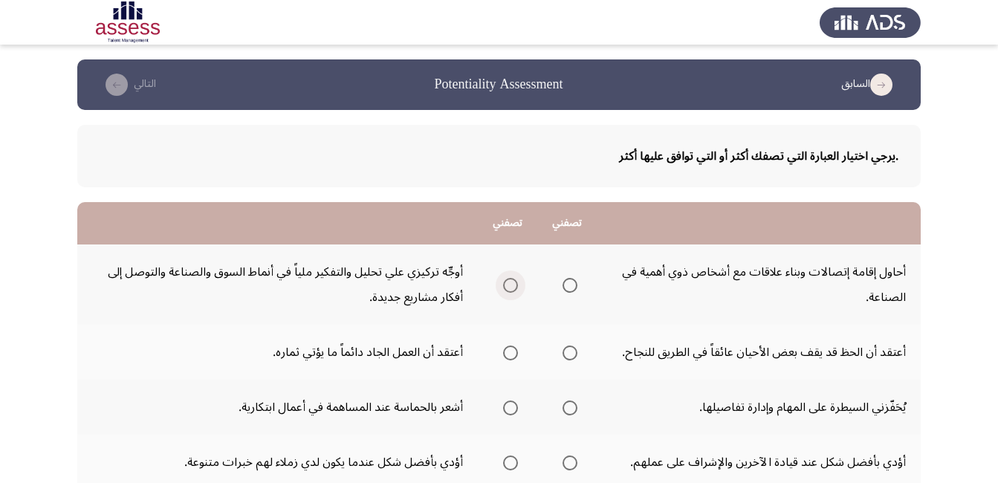
click at [515, 290] on span "Select an option" at bounding box center [510, 285] width 15 height 15
click at [515, 290] on input "Select an option" at bounding box center [510, 285] width 15 height 15
click at [508, 356] on span "Select an option" at bounding box center [510, 352] width 15 height 15
click at [508, 356] on input "Select an option" at bounding box center [510, 352] width 15 height 15
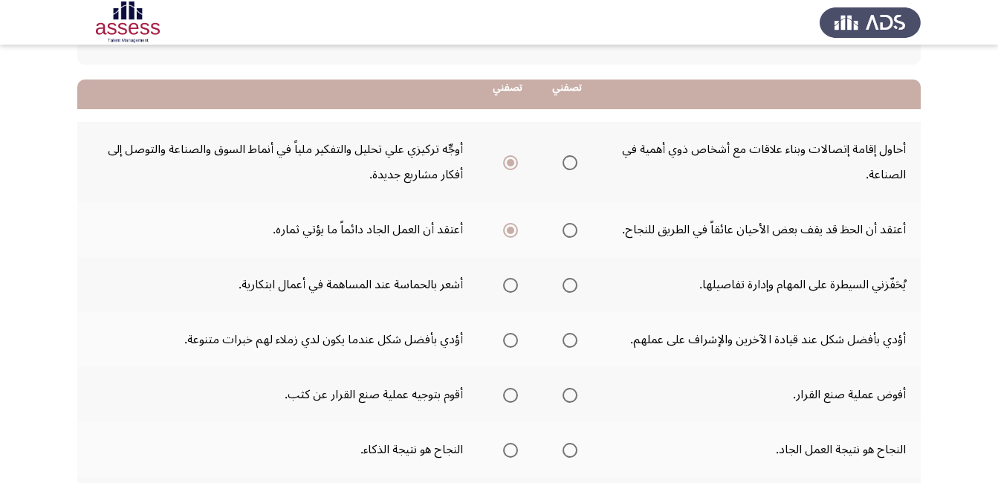
scroll to position [149, 0]
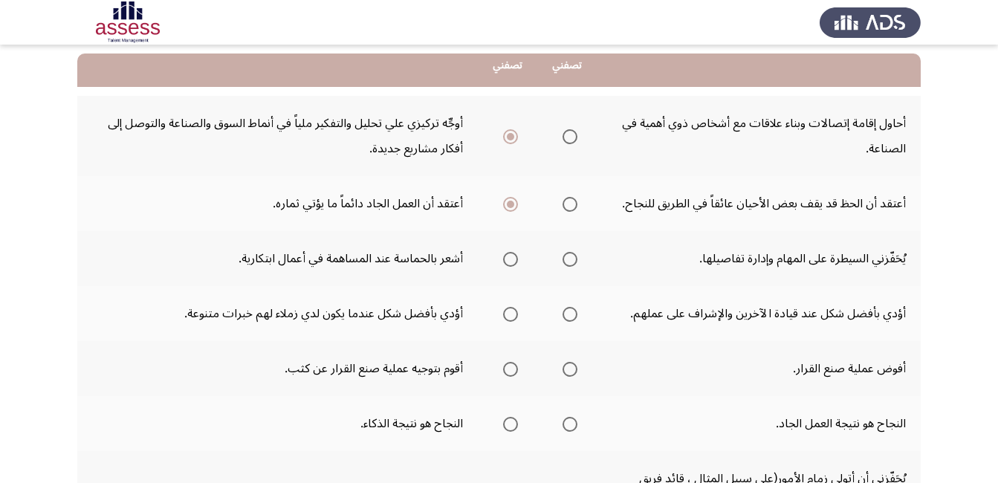
click at [510, 258] on span "Select an option" at bounding box center [510, 259] width 15 height 15
click at [510, 258] on input "Select an option" at bounding box center [510, 259] width 15 height 15
click at [510, 317] on span "Select an option" at bounding box center [510, 314] width 15 height 15
click at [510, 317] on input "Select an option" at bounding box center [510, 314] width 15 height 15
click at [513, 373] on span "Select an option" at bounding box center [510, 369] width 15 height 15
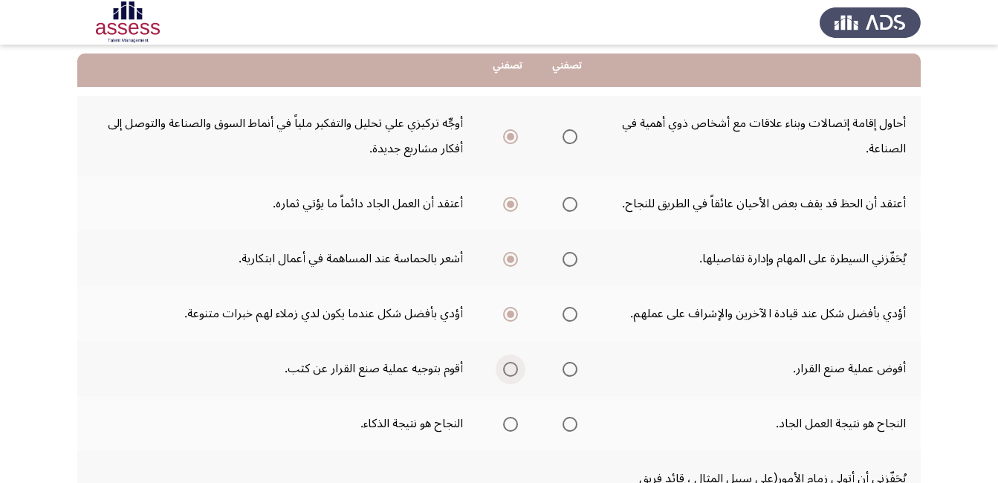
click at [513, 373] on input "Select an option" at bounding box center [510, 369] width 15 height 15
click at [568, 421] on span "Select an option" at bounding box center [569, 424] width 15 height 15
click at [568, 421] on input "Select an option" at bounding box center [569, 424] width 15 height 15
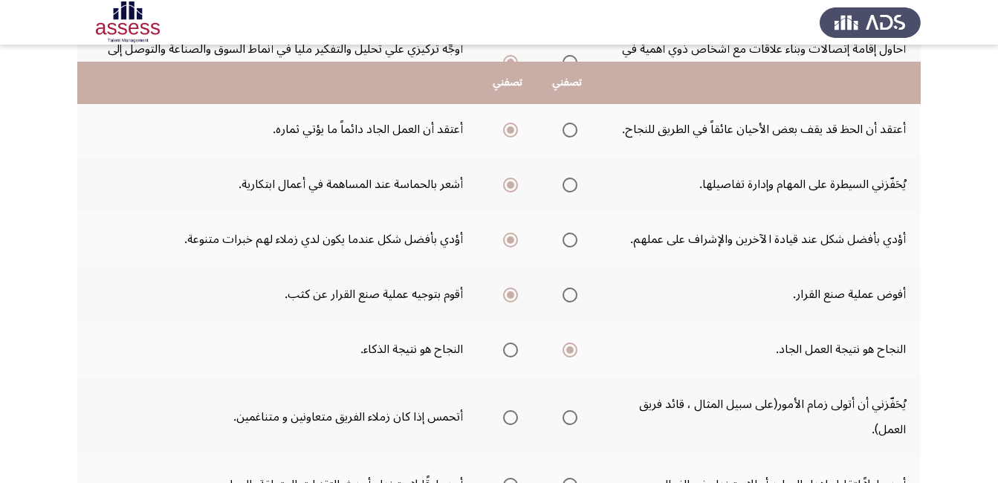
scroll to position [297, 0]
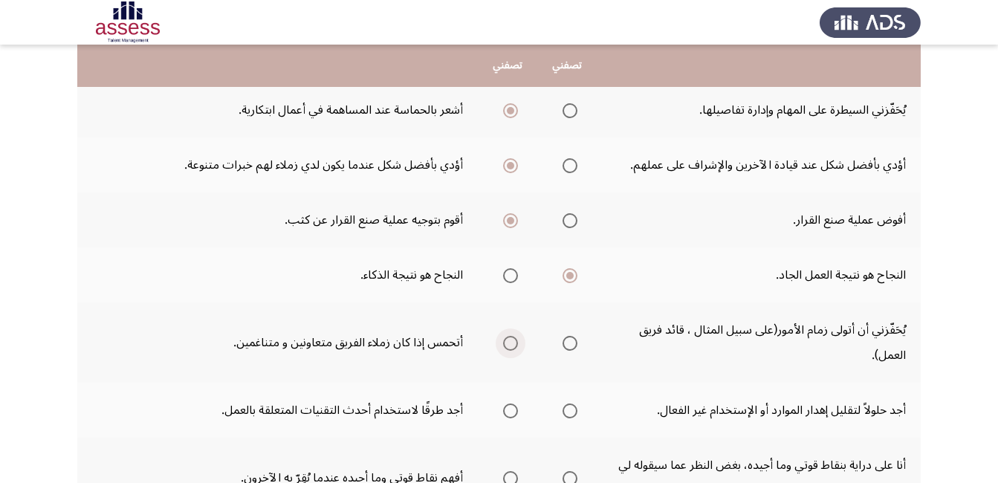
click at [509, 349] on span "Select an option" at bounding box center [510, 343] width 15 height 15
click at [509, 349] on input "Select an option" at bounding box center [510, 343] width 15 height 15
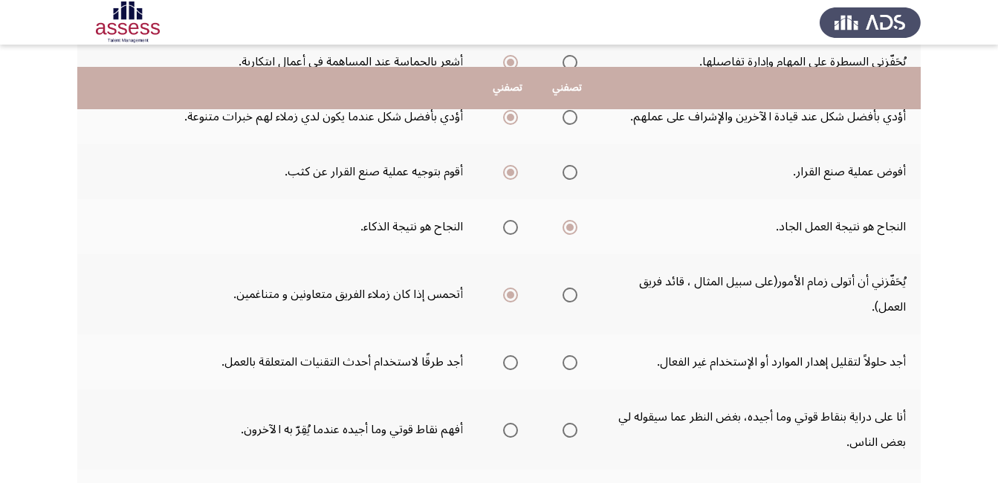
scroll to position [371, 0]
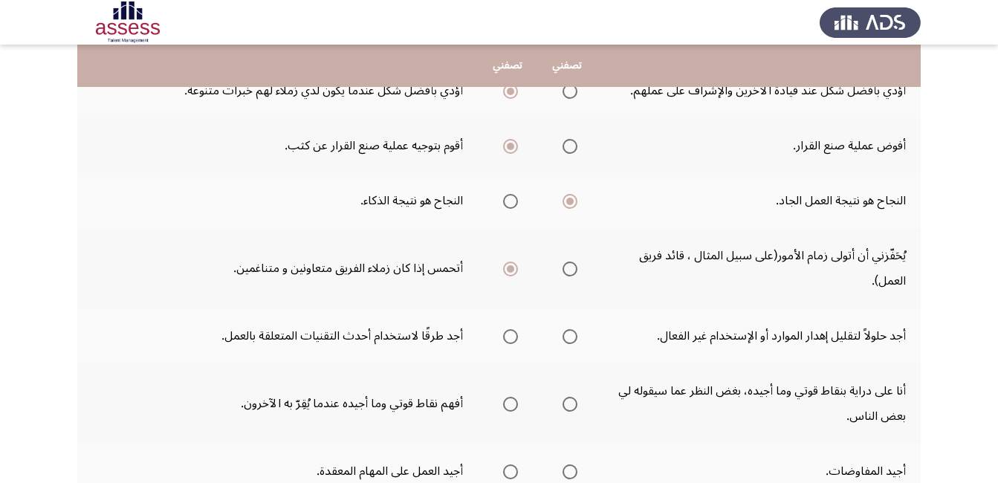
click at [567, 338] on span "Select an option" at bounding box center [569, 336] width 15 height 15
click at [567, 338] on input "Select an option" at bounding box center [569, 336] width 15 height 15
click at [570, 406] on span "Select an option" at bounding box center [569, 404] width 15 height 15
click at [570, 406] on input "Select an option" at bounding box center [569, 404] width 15 height 15
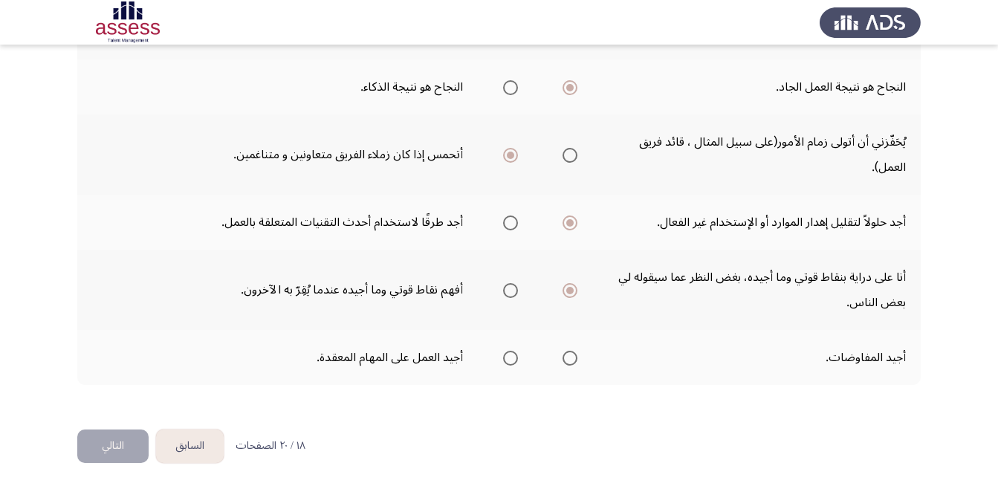
scroll to position [491, 0]
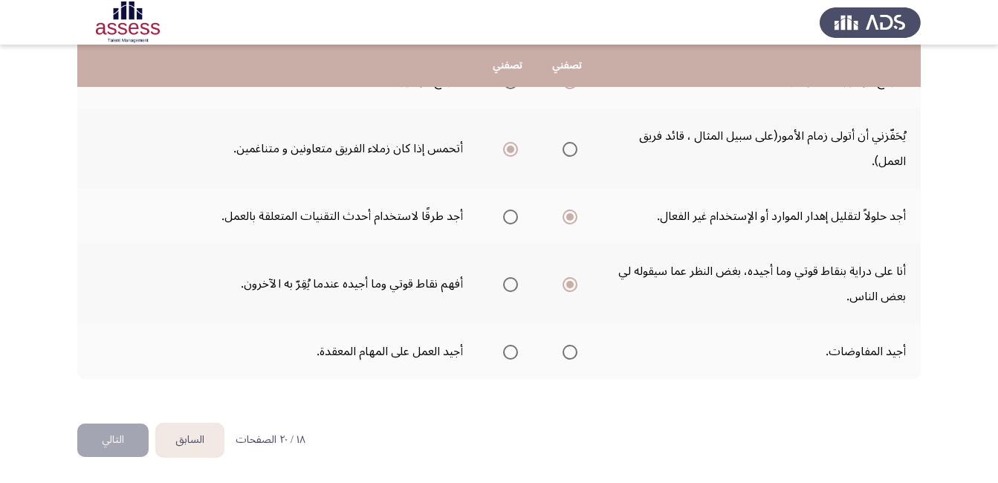
click at [567, 361] on mat-radio-group "Select an option" at bounding box center [566, 351] width 21 height 25
click at [567, 359] on span "Select an option" at bounding box center [569, 352] width 15 height 15
click at [567, 359] on input "Select an option" at bounding box center [569, 352] width 15 height 15
click at [107, 449] on button "التالي" at bounding box center [112, 439] width 71 height 33
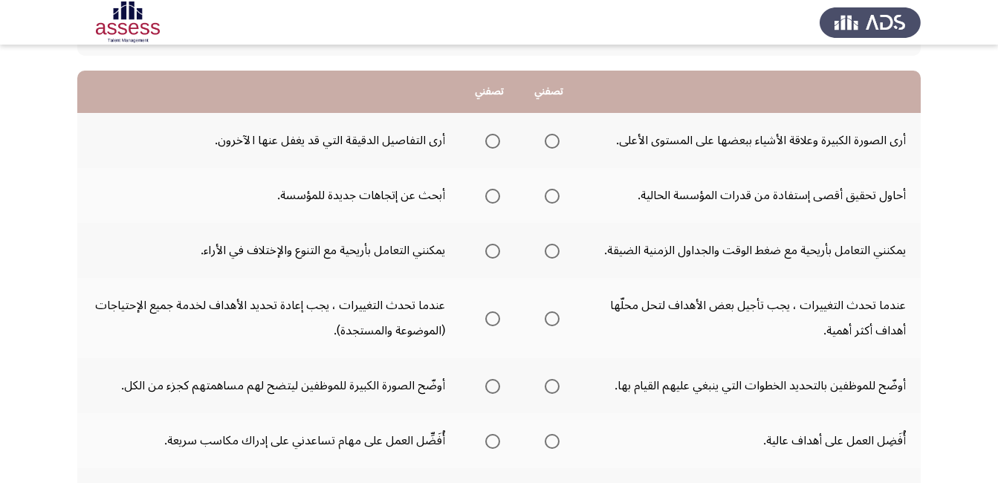
scroll to position [149, 0]
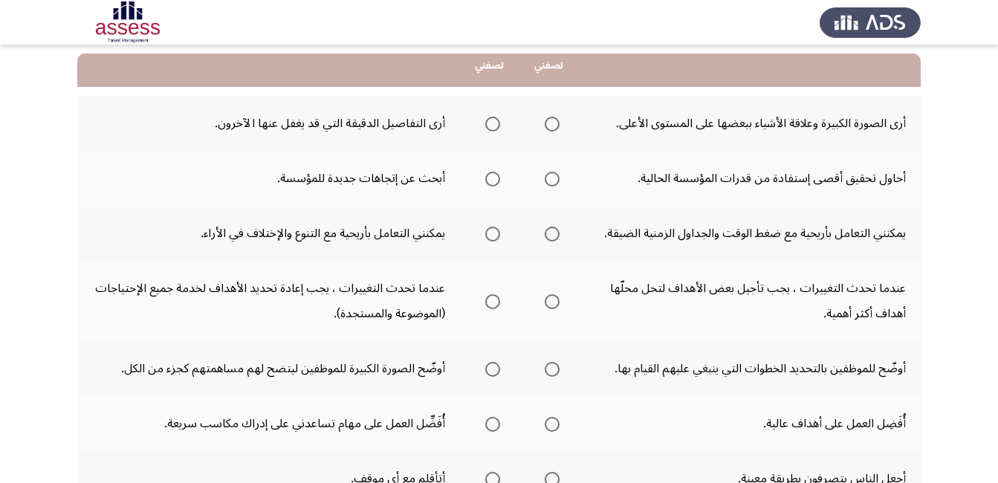
click at [497, 124] on span "Select an option" at bounding box center [492, 124] width 15 height 15
click at [497, 124] on input "Select an option" at bounding box center [492, 124] width 15 height 15
click at [553, 180] on span "Select an option" at bounding box center [551, 179] width 15 height 15
click at [553, 180] on input "Select an option" at bounding box center [551, 179] width 15 height 15
click at [551, 234] on span "Select an option" at bounding box center [551, 234] width 15 height 15
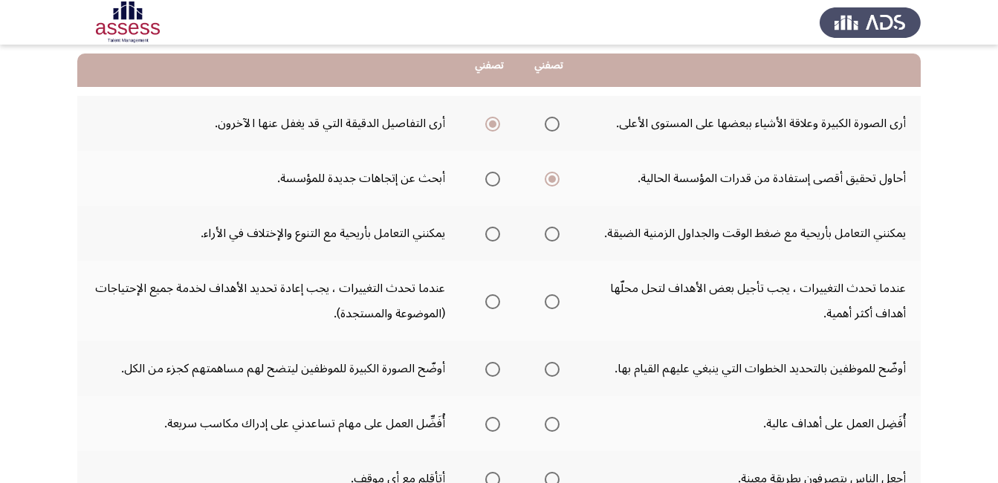
click at [551, 234] on input "Select an option" at bounding box center [551, 234] width 15 height 15
click at [485, 305] on span "Select an option" at bounding box center [492, 301] width 15 height 15
click at [485, 305] on input "Select an option" at bounding box center [492, 301] width 15 height 15
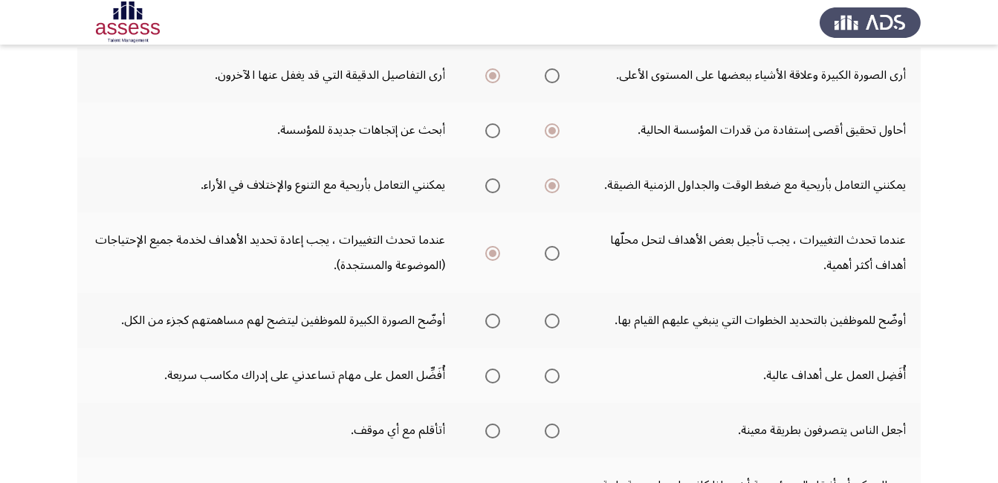
scroll to position [223, 0]
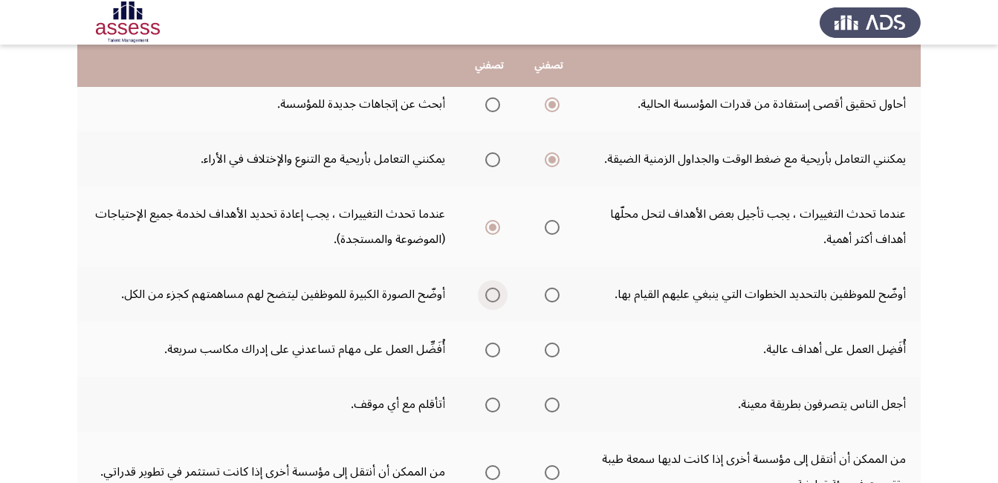
click at [488, 299] on span "Select an option" at bounding box center [492, 294] width 15 height 15
click at [488, 299] on input "Select an option" at bounding box center [492, 294] width 15 height 15
click at [549, 348] on span "Select an option" at bounding box center [551, 349] width 15 height 15
click at [549, 348] on input "Select an option" at bounding box center [551, 349] width 15 height 15
click at [489, 406] on span "Select an option" at bounding box center [492, 404] width 15 height 15
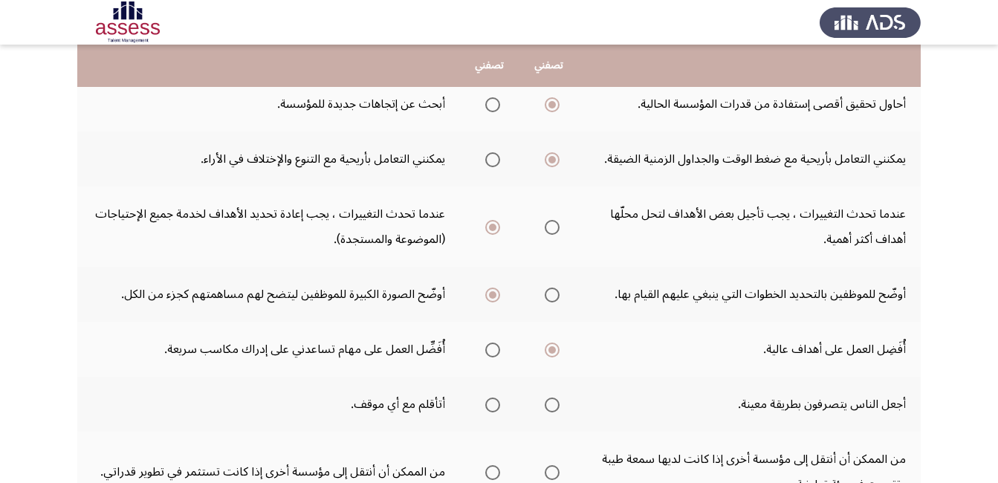
click at [489, 406] on input "Select an option" at bounding box center [492, 404] width 15 height 15
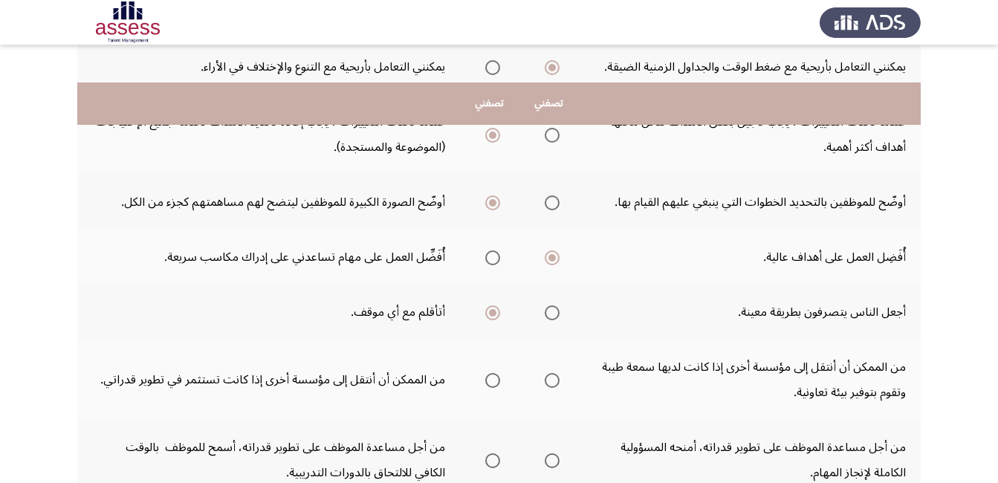
scroll to position [371, 0]
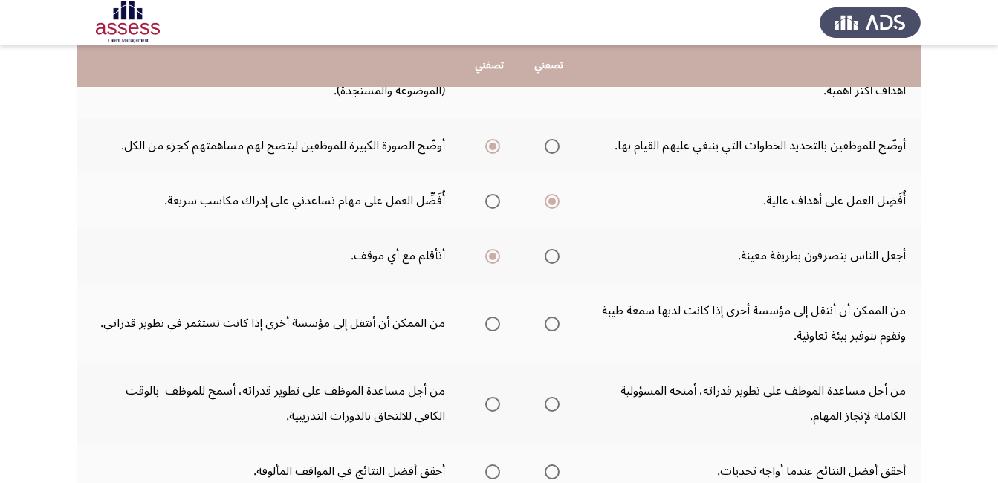
click at [492, 326] on span "Select an option" at bounding box center [492, 323] width 15 height 15
click at [492, 326] on input "Select an option" at bounding box center [492, 323] width 15 height 15
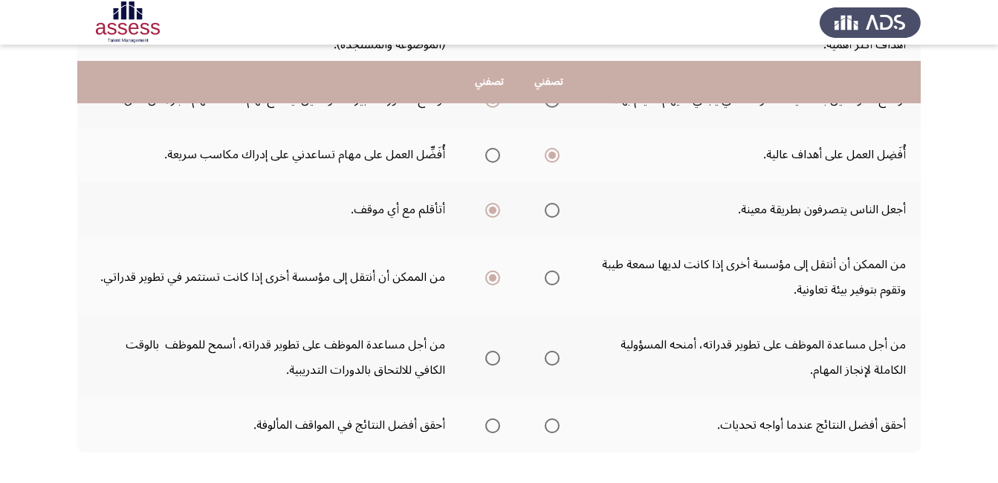
scroll to position [417, 0]
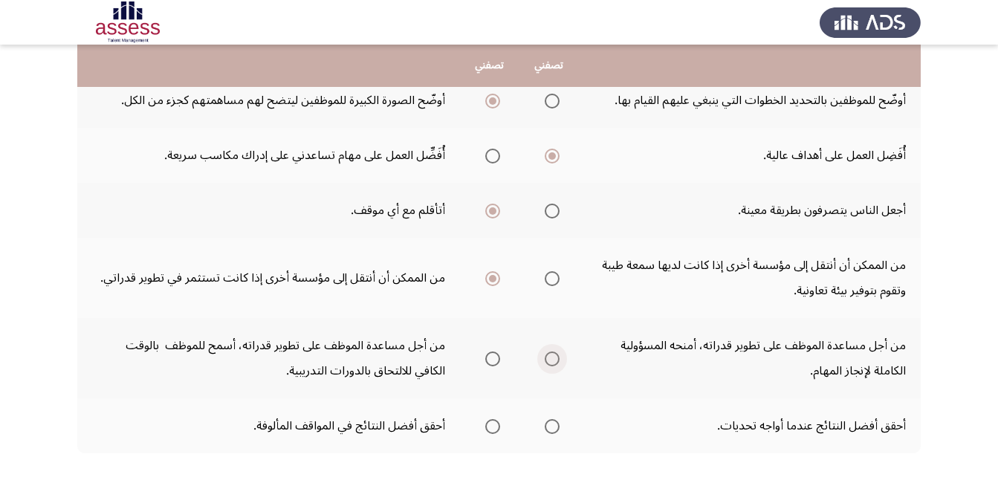
click at [546, 360] on span "Select an option" at bounding box center [551, 358] width 15 height 15
click at [546, 360] on input "Select an option" at bounding box center [551, 358] width 15 height 15
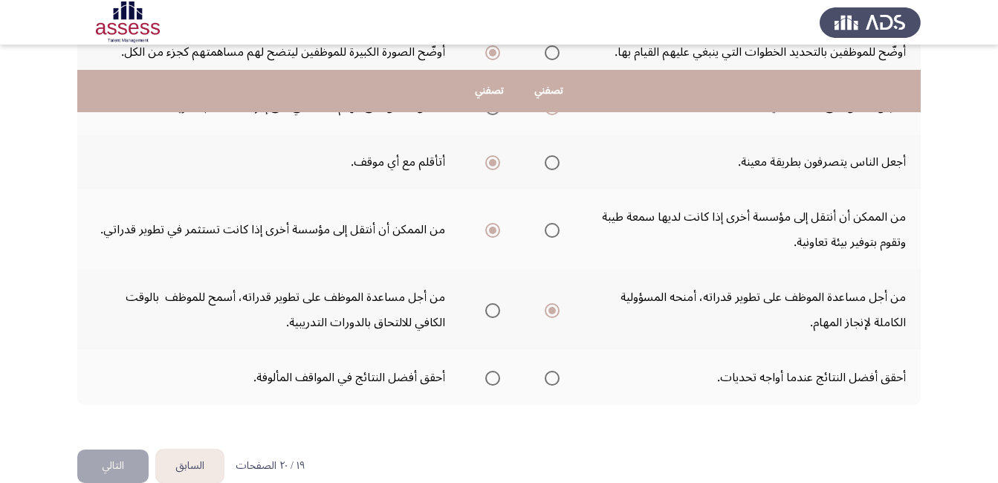
scroll to position [491, 0]
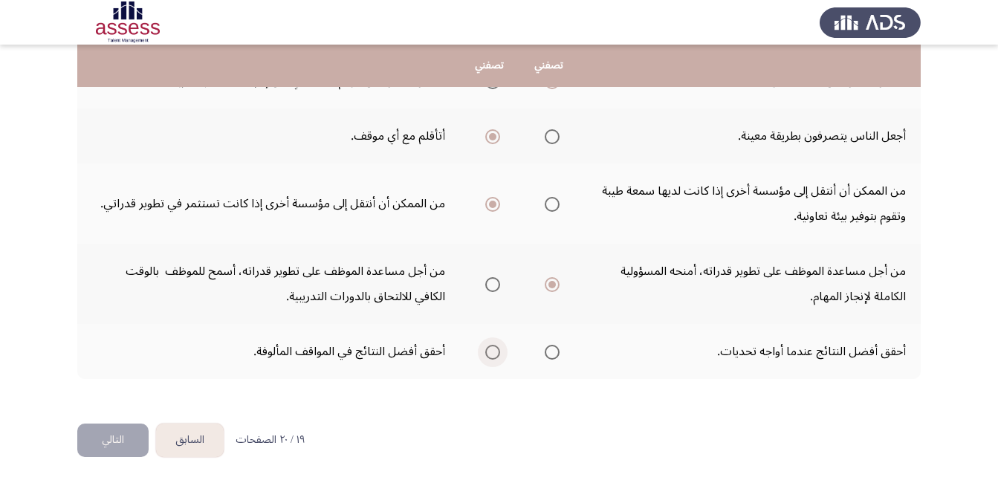
click at [485, 351] on span "Select an option" at bounding box center [492, 352] width 15 height 15
click at [485, 351] on input "Select an option" at bounding box center [492, 352] width 15 height 15
click at [131, 429] on button "التالي" at bounding box center [112, 439] width 71 height 33
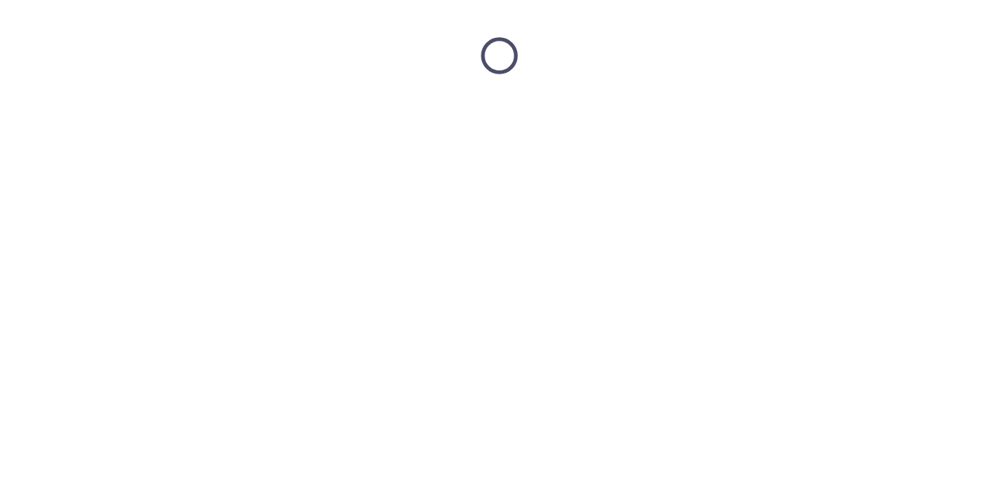
scroll to position [0, 0]
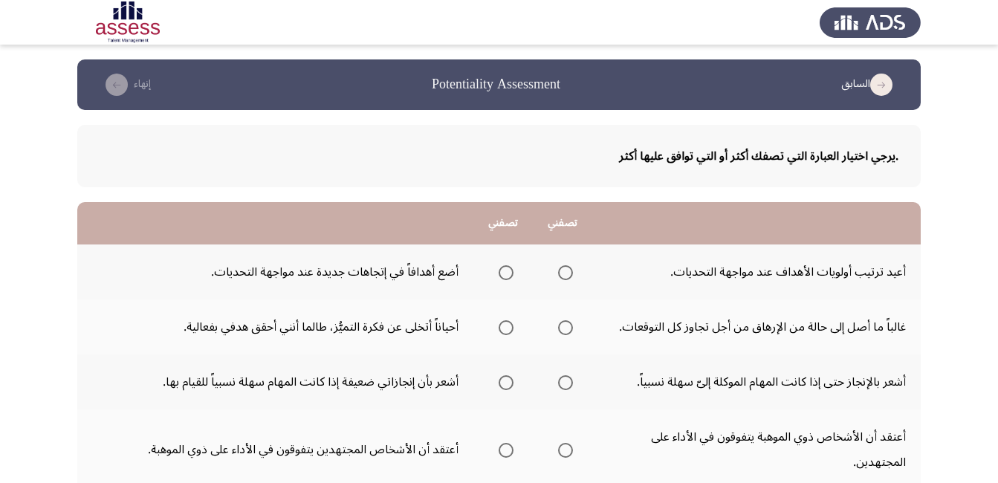
click at [565, 270] on span "Select an option" at bounding box center [565, 272] width 15 height 15
click at [565, 270] on input "Select an option" at bounding box center [565, 272] width 15 height 15
click at [504, 325] on span "Select an option" at bounding box center [505, 327] width 15 height 15
click at [504, 325] on input "Select an option" at bounding box center [505, 327] width 15 height 15
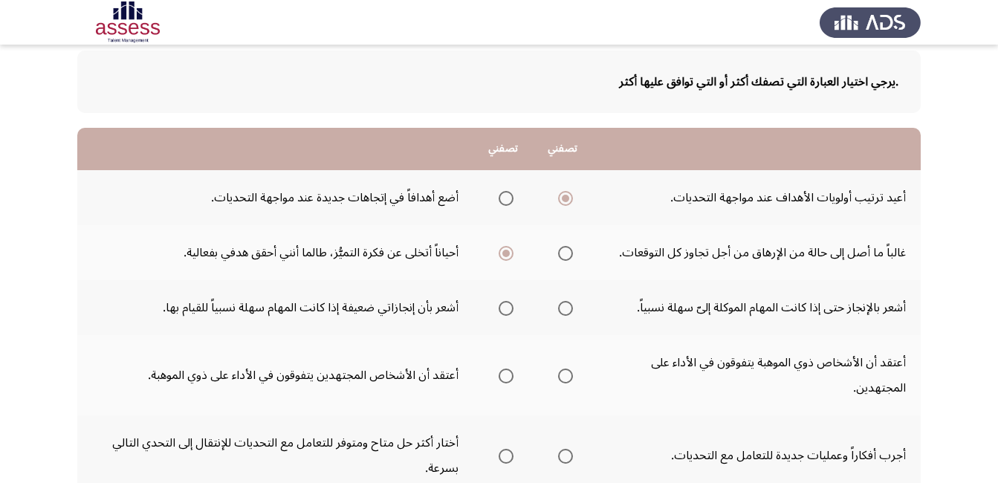
scroll to position [149, 0]
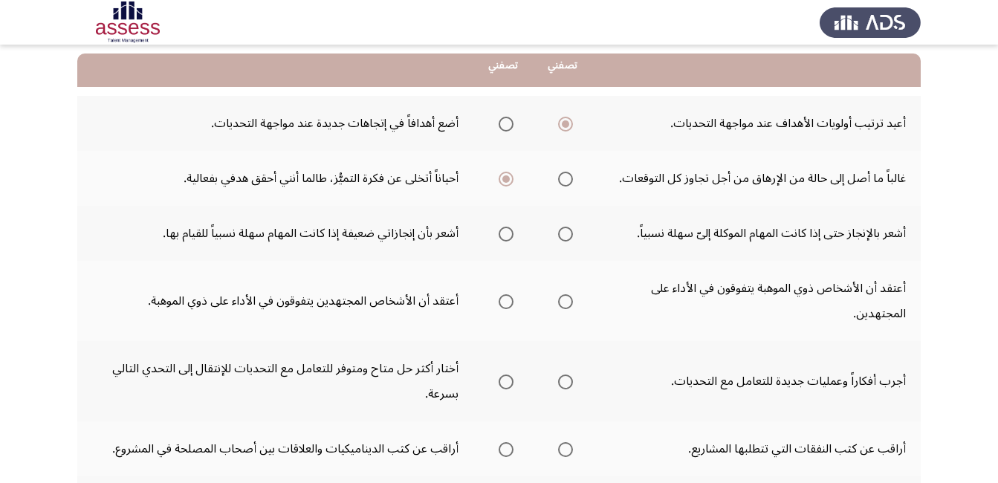
click at [499, 240] on span "Select an option" at bounding box center [505, 234] width 15 height 15
click at [499, 240] on input "Select an option" at bounding box center [505, 234] width 15 height 15
click at [501, 302] on span "Select an option" at bounding box center [505, 301] width 15 height 15
click at [501, 302] on input "Select an option" at bounding box center [505, 301] width 15 height 15
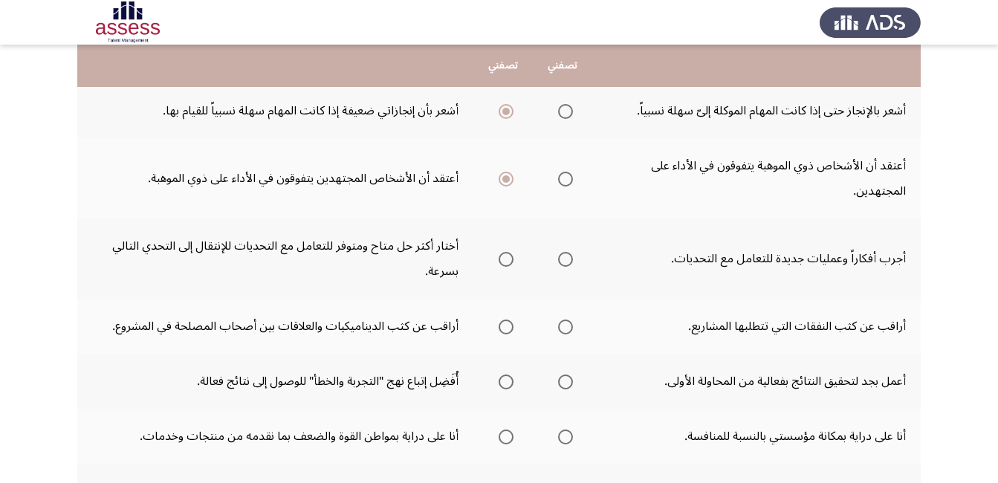
scroll to position [297, 0]
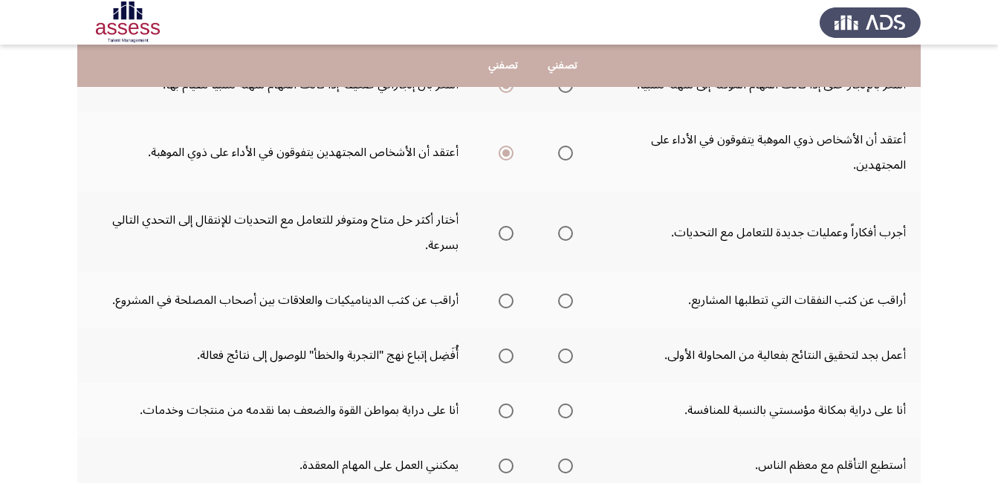
click at [499, 229] on span "Select an option" at bounding box center [505, 233] width 15 height 15
click at [499, 229] on input "Select an option" at bounding box center [505, 233] width 15 height 15
click at [503, 299] on span "Select an option" at bounding box center [505, 300] width 15 height 15
click at [503, 299] on input "Select an option" at bounding box center [505, 300] width 15 height 15
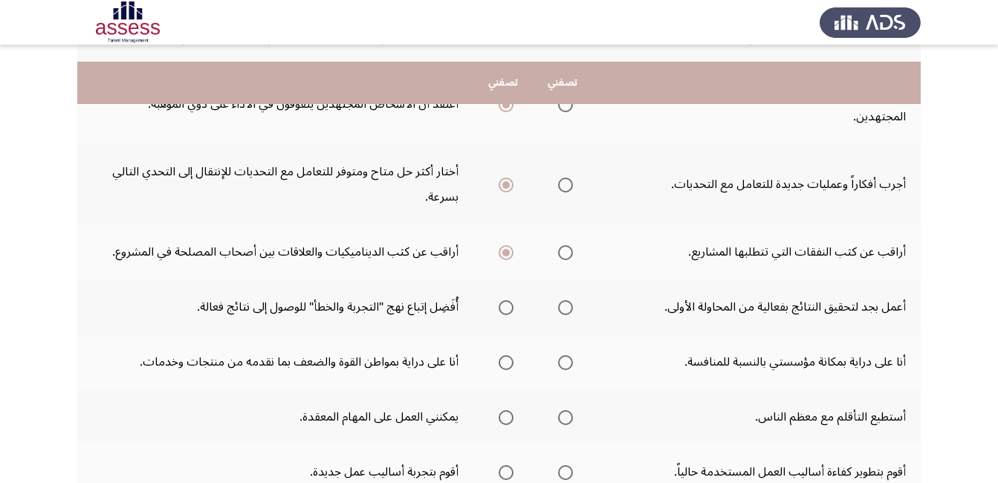
scroll to position [371, 0]
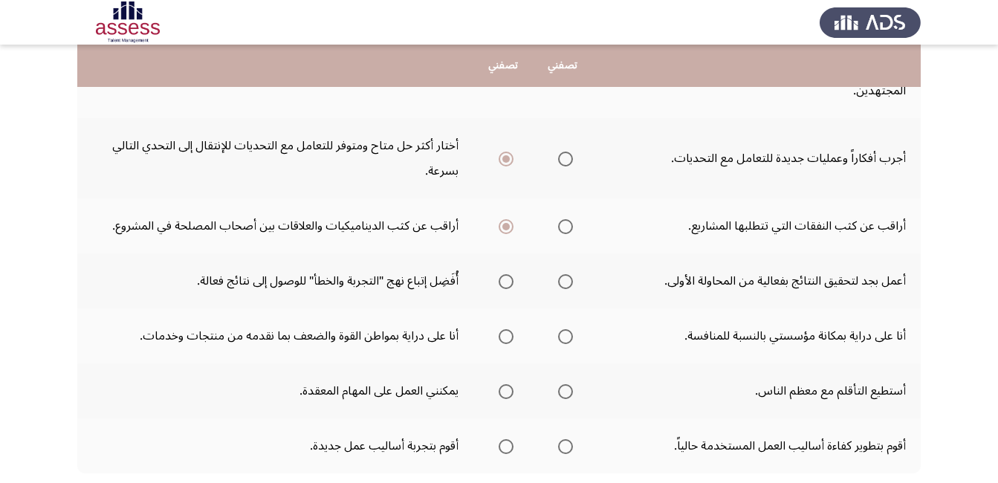
click at [506, 282] on span "Select an option" at bounding box center [506, 282] width 0 height 0
click at [503, 281] on input "Select an option" at bounding box center [505, 281] width 15 height 15
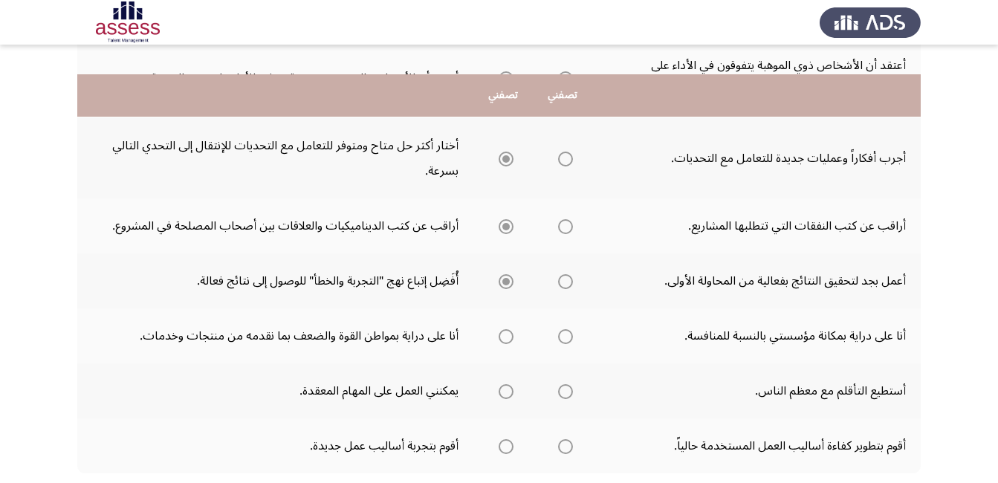
scroll to position [446, 0]
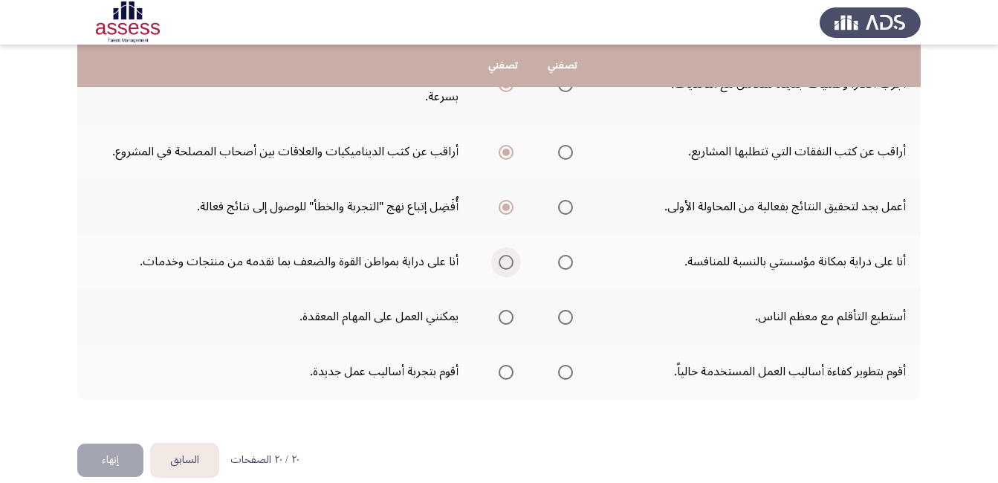
click at [502, 261] on span "Select an option" at bounding box center [505, 262] width 15 height 15
click at [502, 261] on input "Select an option" at bounding box center [505, 262] width 15 height 15
click at [564, 324] on span "Select an option" at bounding box center [565, 317] width 15 height 15
click at [564, 324] on input "Select an option" at bounding box center [565, 317] width 15 height 15
click at [562, 368] on span "Select an option" at bounding box center [565, 372] width 15 height 15
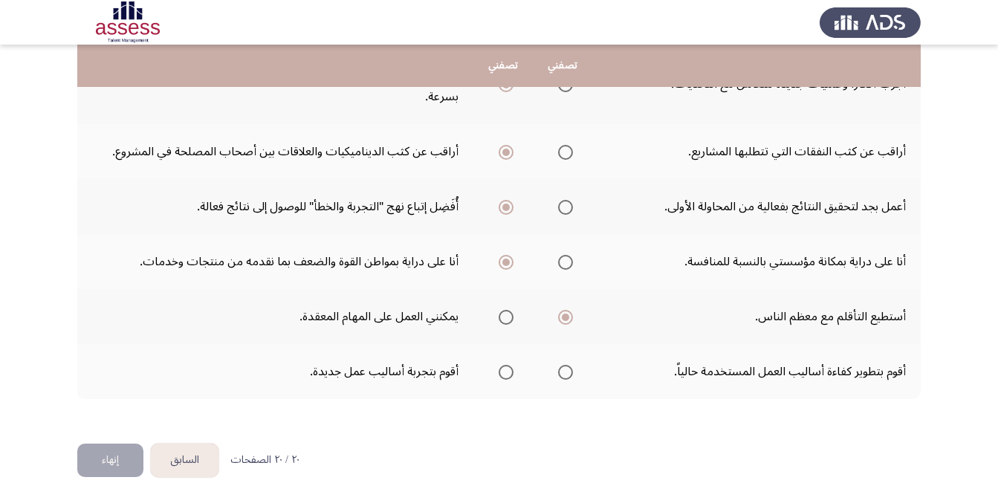
click at [562, 368] on input "Select an option" at bounding box center [565, 372] width 15 height 15
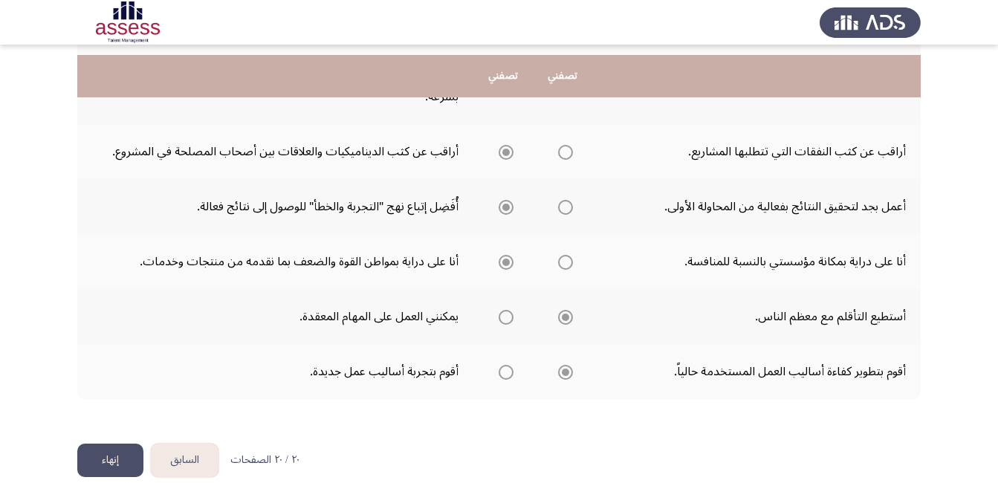
scroll to position [466, 0]
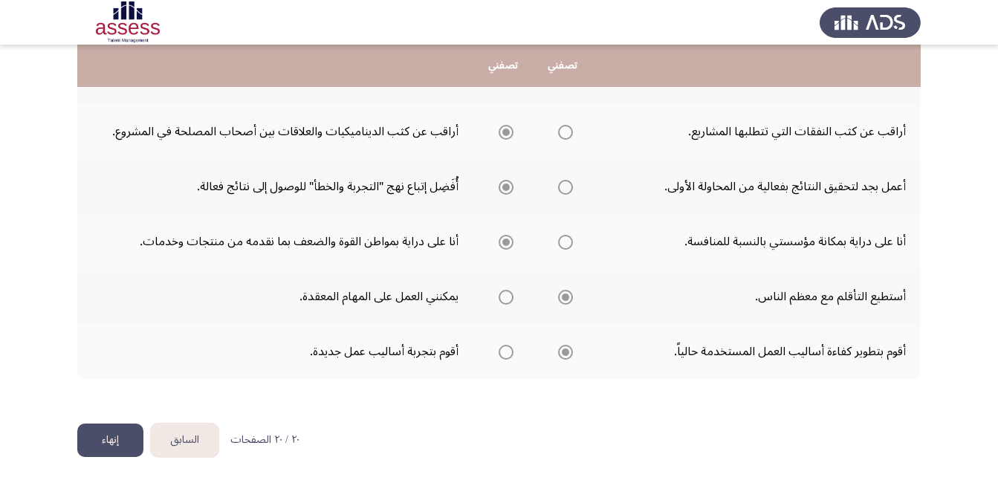
click at [138, 435] on button "إنهاء" at bounding box center [110, 439] width 66 height 33
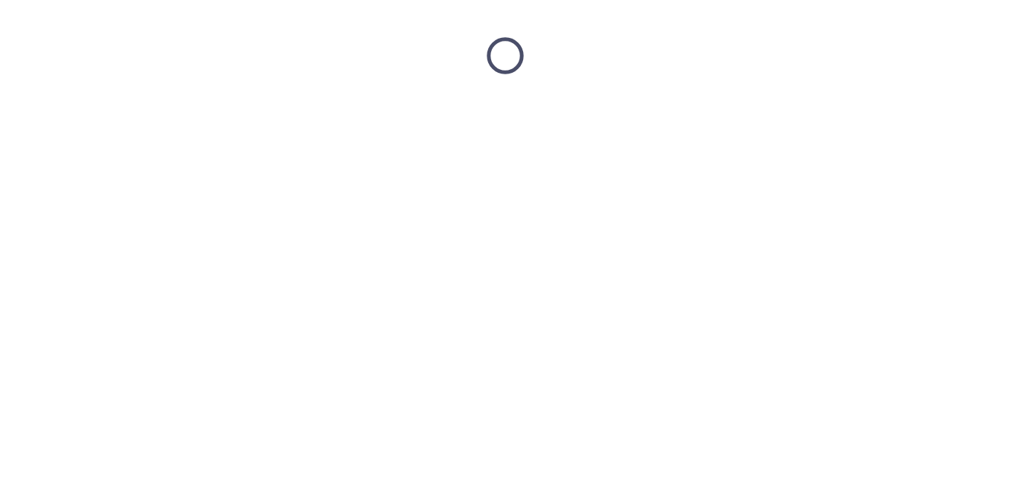
scroll to position [0, 0]
